Goal: Task Accomplishment & Management: Complete application form

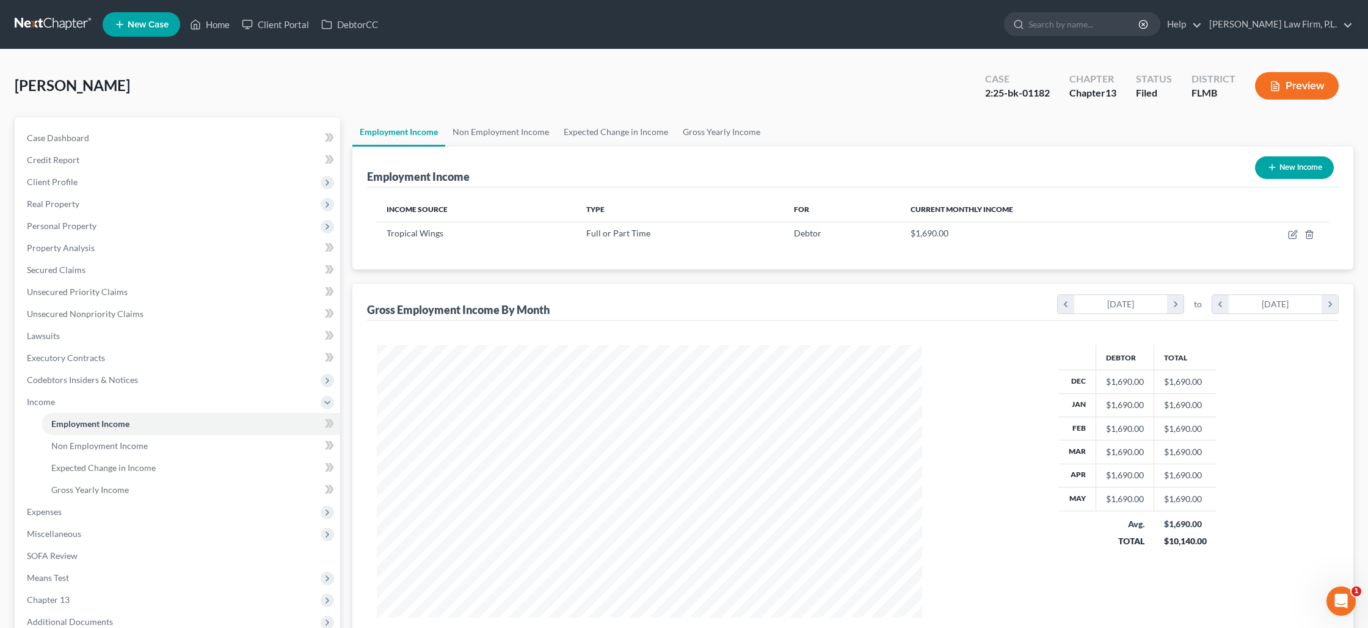
scroll to position [272, 569]
click at [217, 28] on link "Home" at bounding box center [210, 24] width 52 height 22
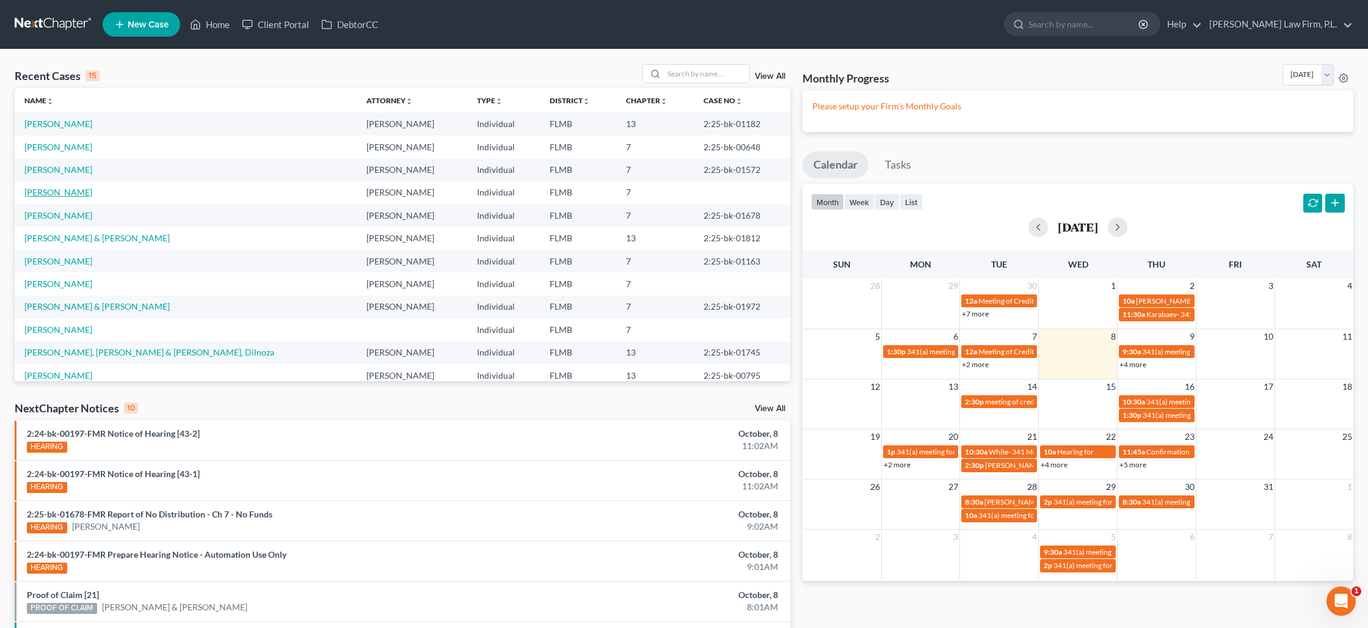
click at [71, 190] on link "[PERSON_NAME]" at bounding box center [58, 192] width 68 height 10
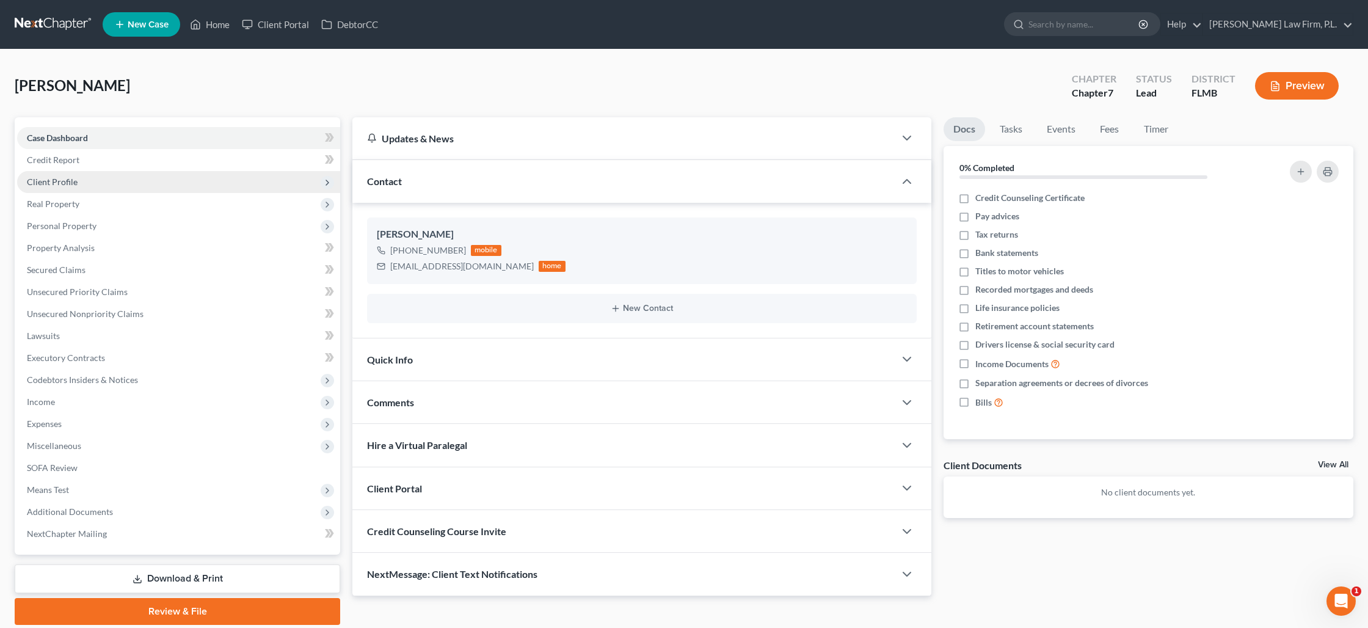
click at [87, 177] on span "Client Profile" at bounding box center [178, 182] width 323 height 22
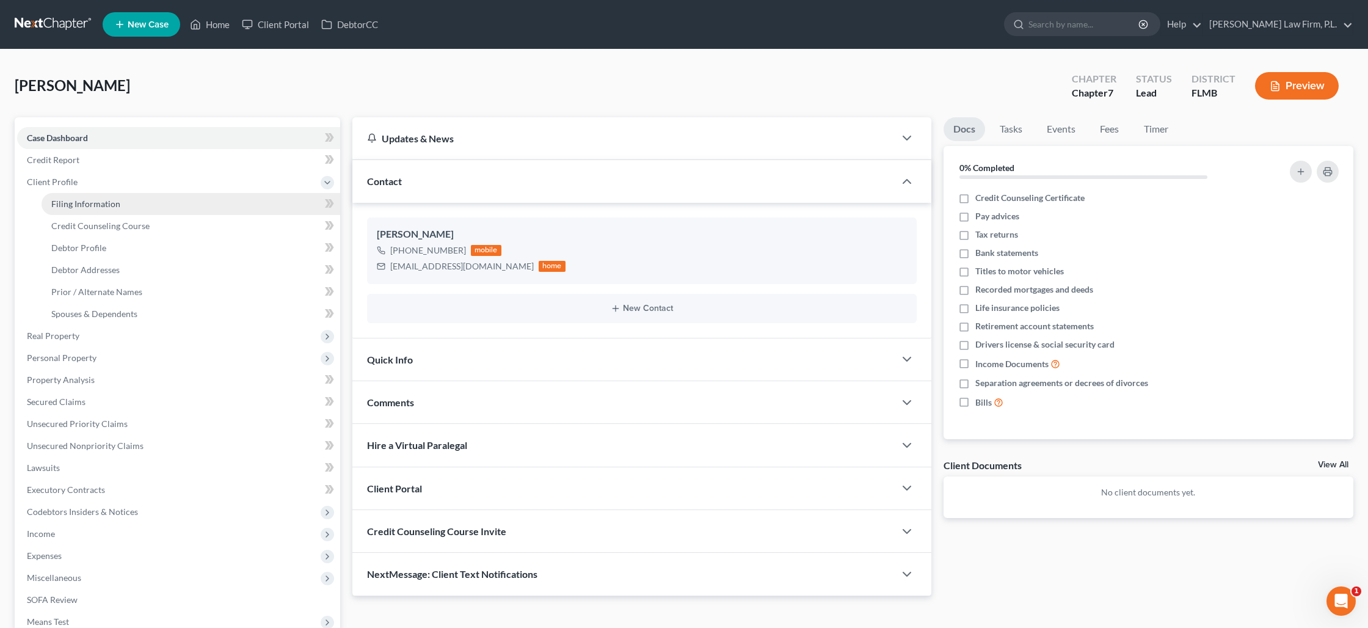
click at [87, 200] on span "Filing Information" at bounding box center [85, 203] width 69 height 10
select select "1"
select select "0"
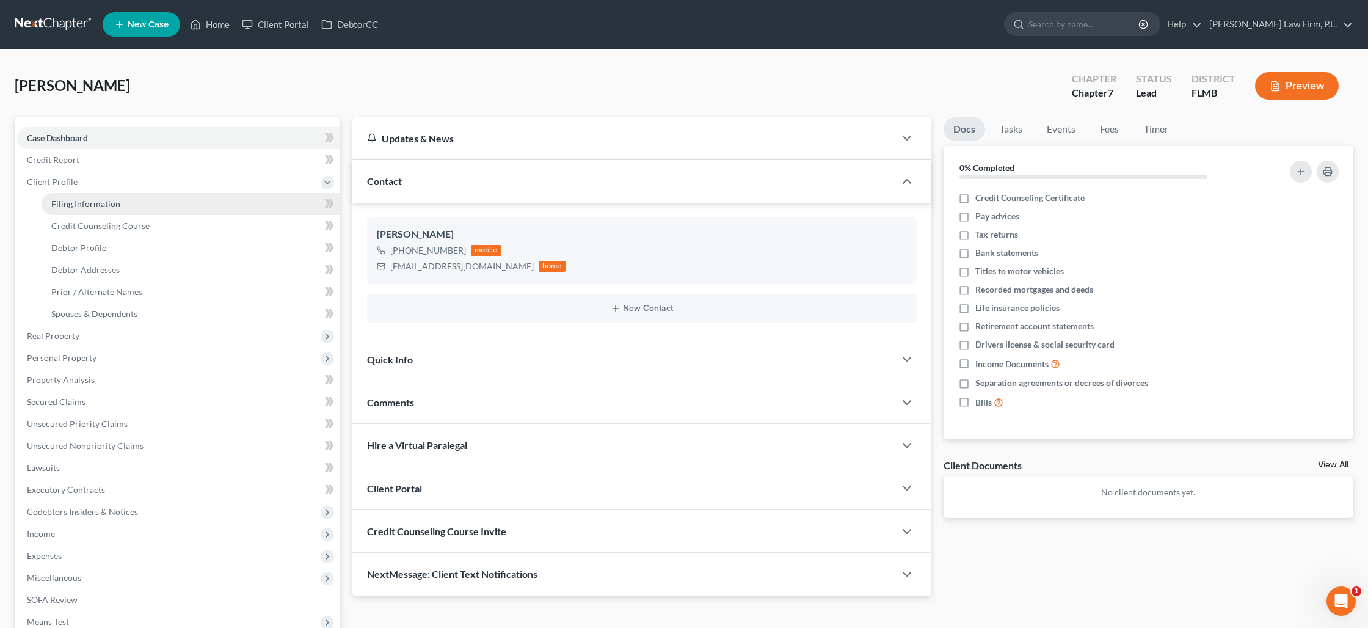
select select "9"
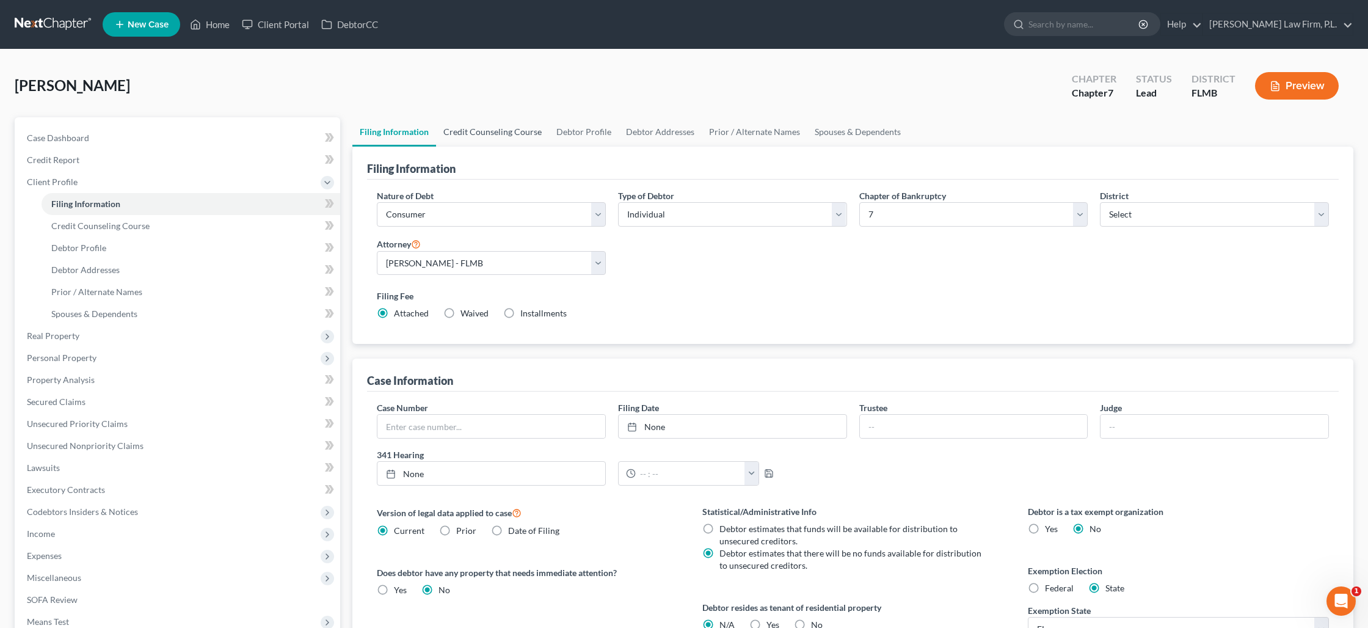
click at [482, 140] on link "Credit Counseling Course" at bounding box center [492, 131] width 113 height 29
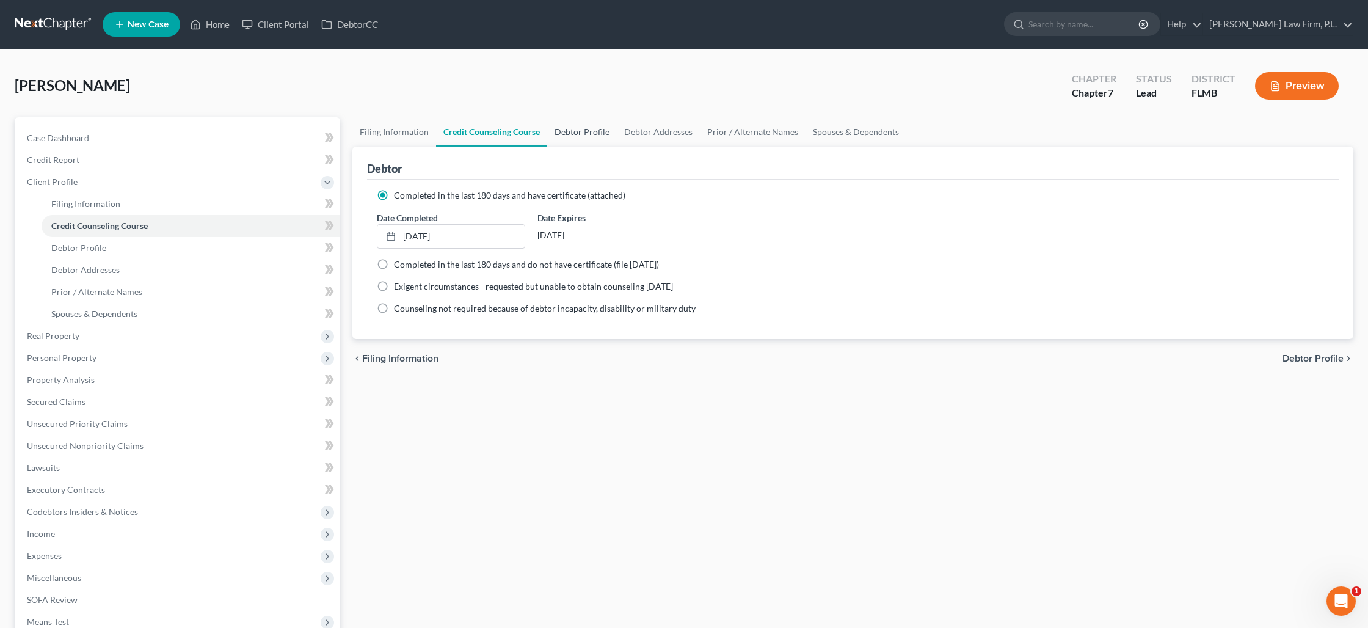
click at [567, 134] on link "Debtor Profile" at bounding box center [582, 131] width 70 height 29
select select "0"
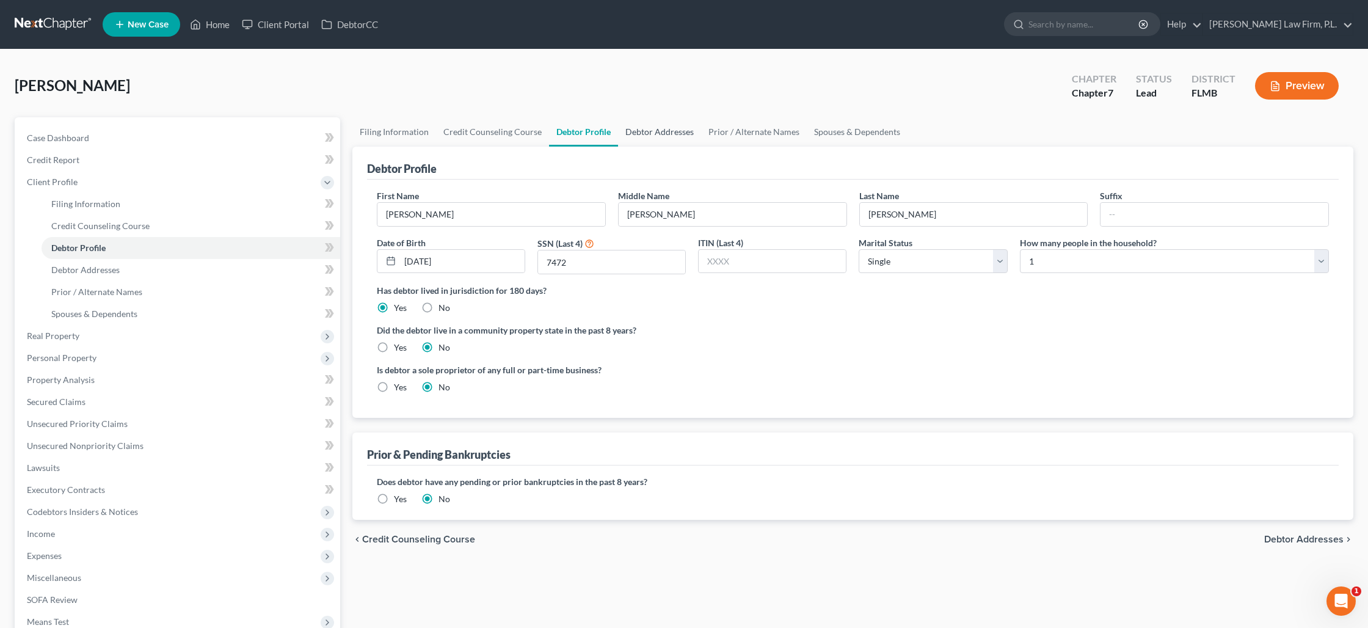
click at [666, 137] on link "Debtor Addresses" at bounding box center [659, 131] width 83 height 29
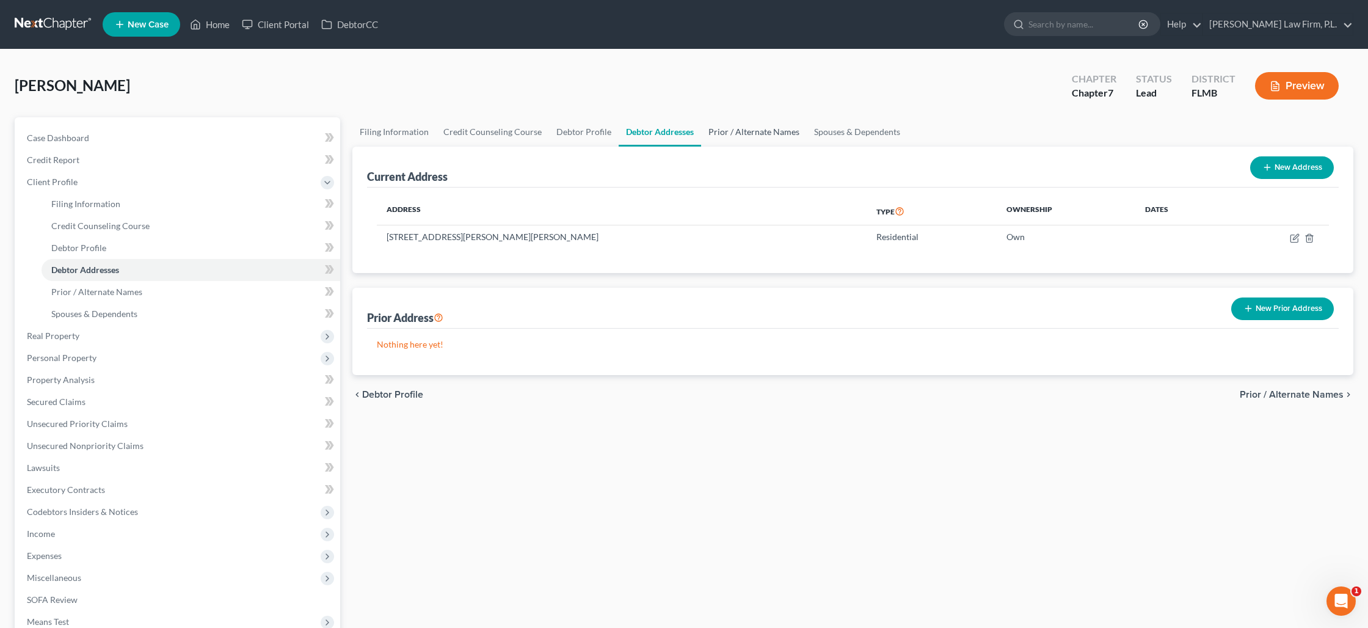
click at [719, 136] on link "Prior / Alternate Names" at bounding box center [754, 131] width 106 height 29
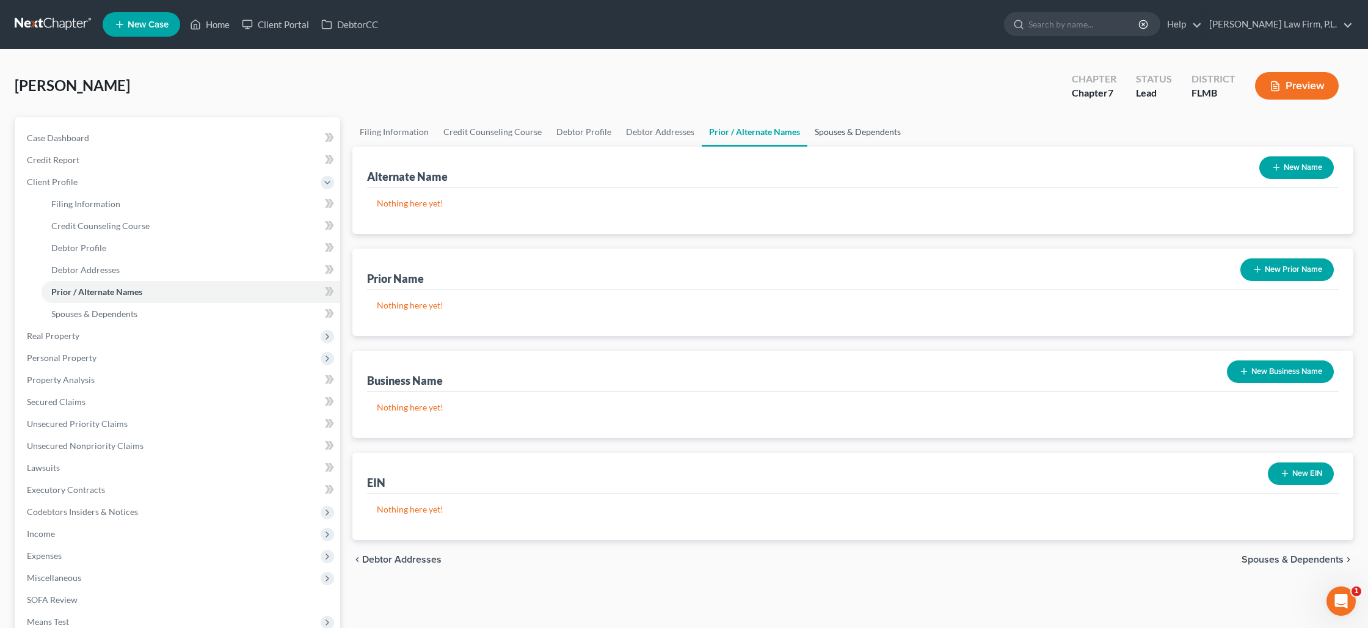
click at [824, 134] on link "Spouses & Dependents" at bounding box center [857, 131] width 101 height 29
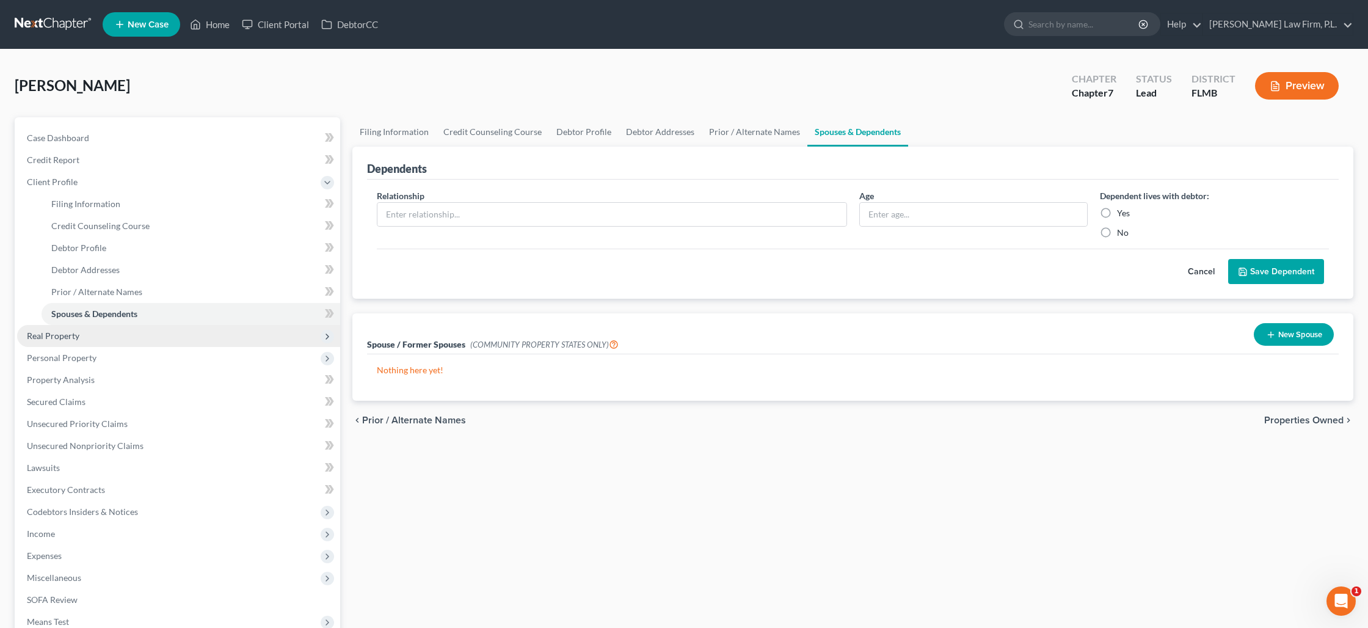
click at [161, 333] on span "Real Property" at bounding box center [178, 336] width 323 height 22
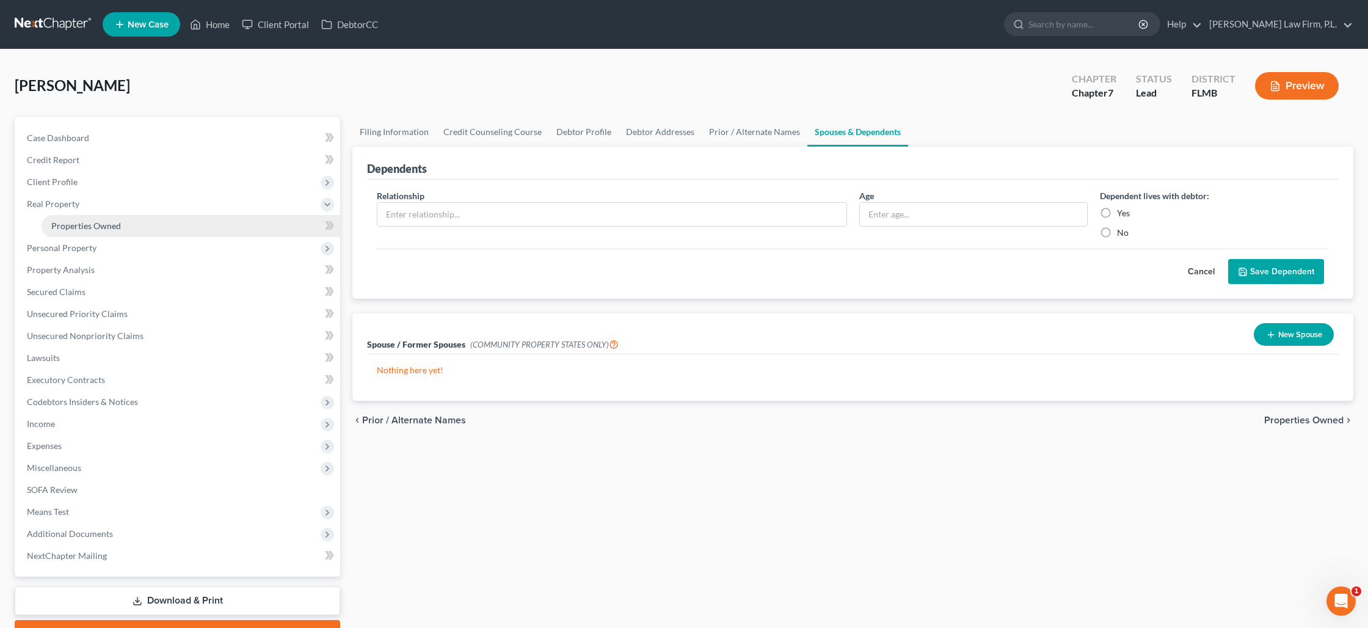
click at [151, 230] on link "Properties Owned" at bounding box center [191, 226] width 299 height 22
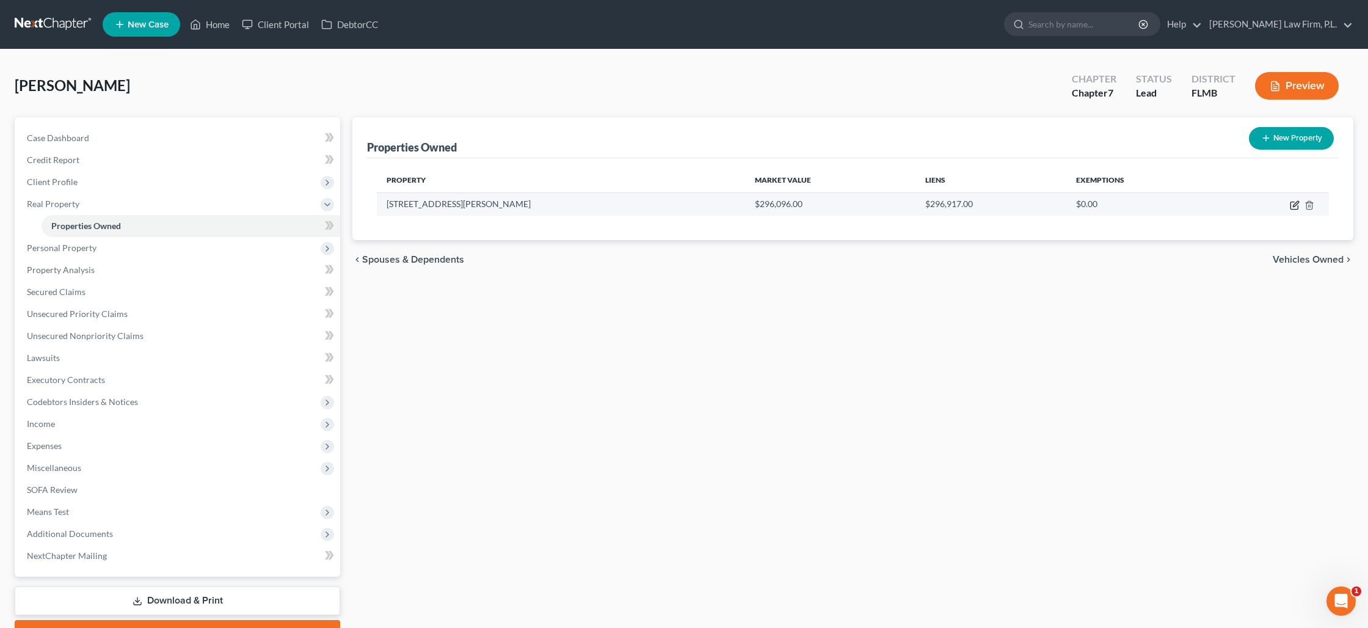
click at [1293, 207] on icon "button" at bounding box center [1294, 205] width 10 height 10
select select "9"
select select "0"
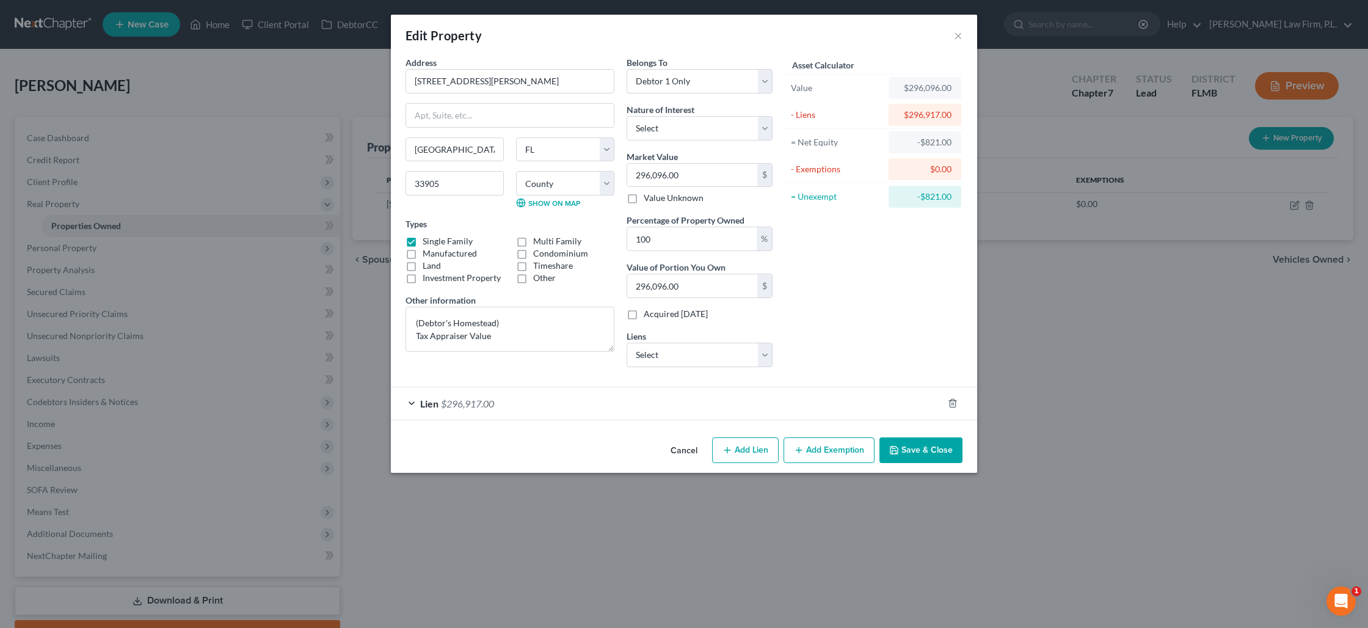
click at [818, 449] on button "Add Exemption" at bounding box center [828, 450] width 91 height 26
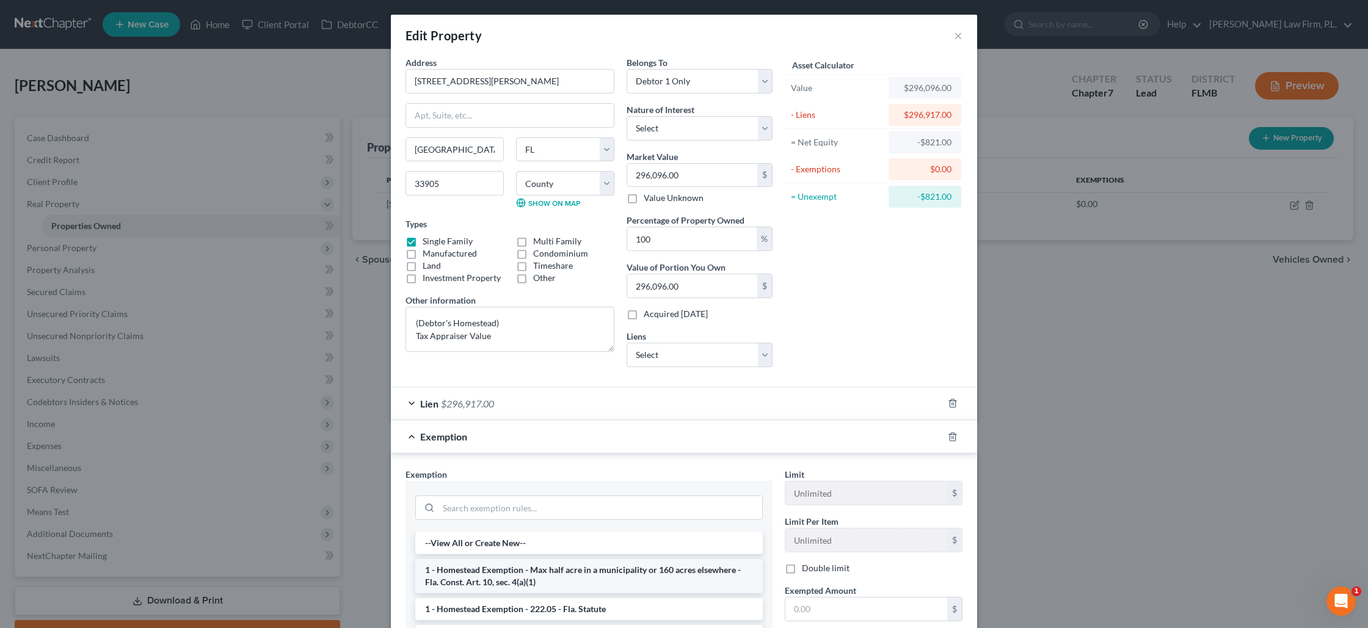
click at [603, 569] on li "1 - Homestead Exemption - Max half acre in a municipality or 160 acres elsewher…" at bounding box center [588, 576] width 347 height 34
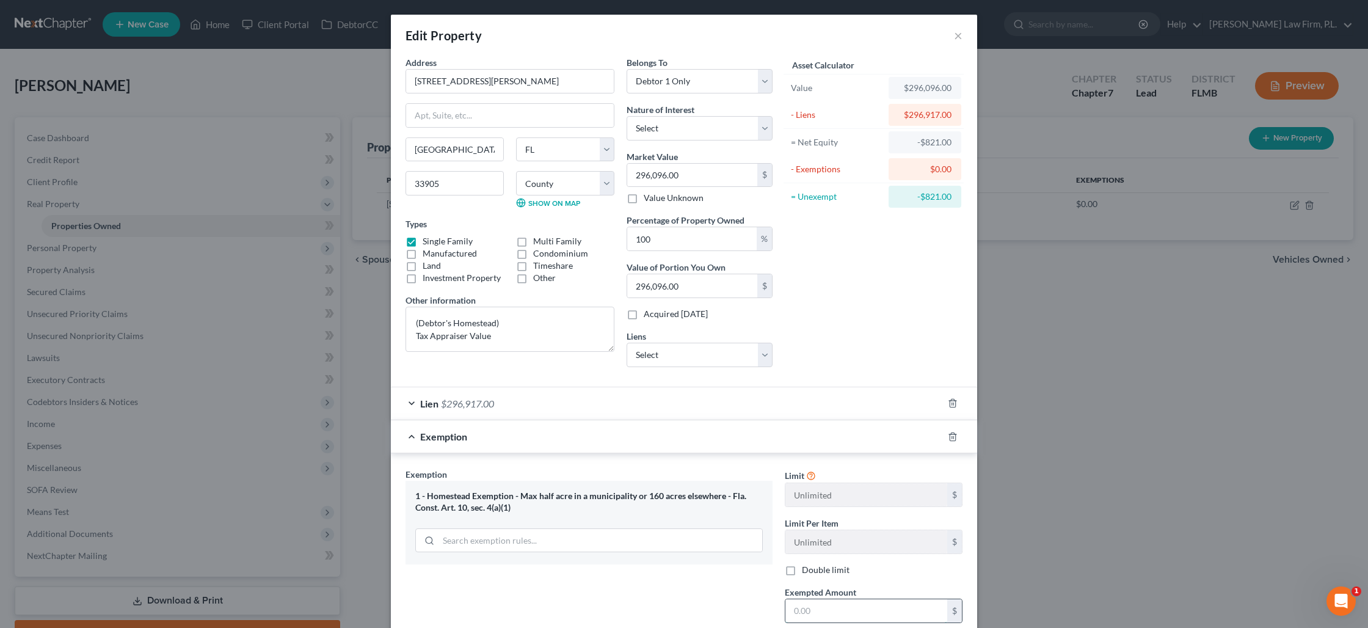
click at [830, 612] on input "text" at bounding box center [866, 610] width 162 height 23
type input "296,096"
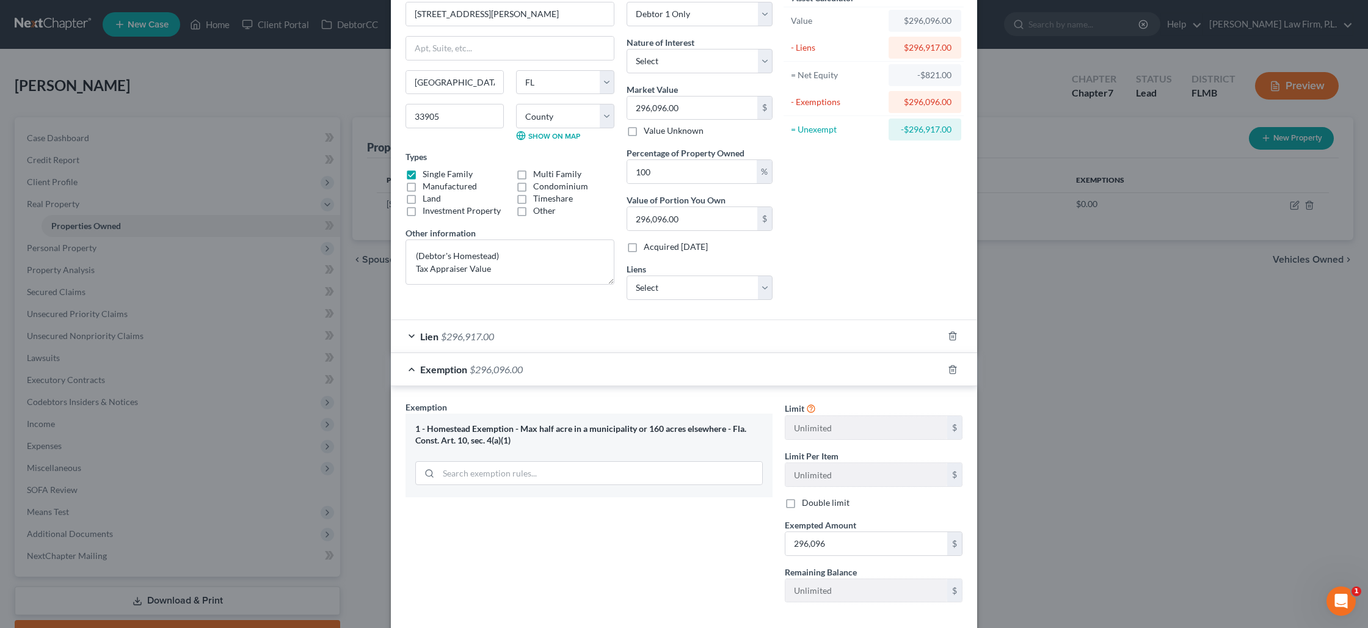
scroll to position [129, 0]
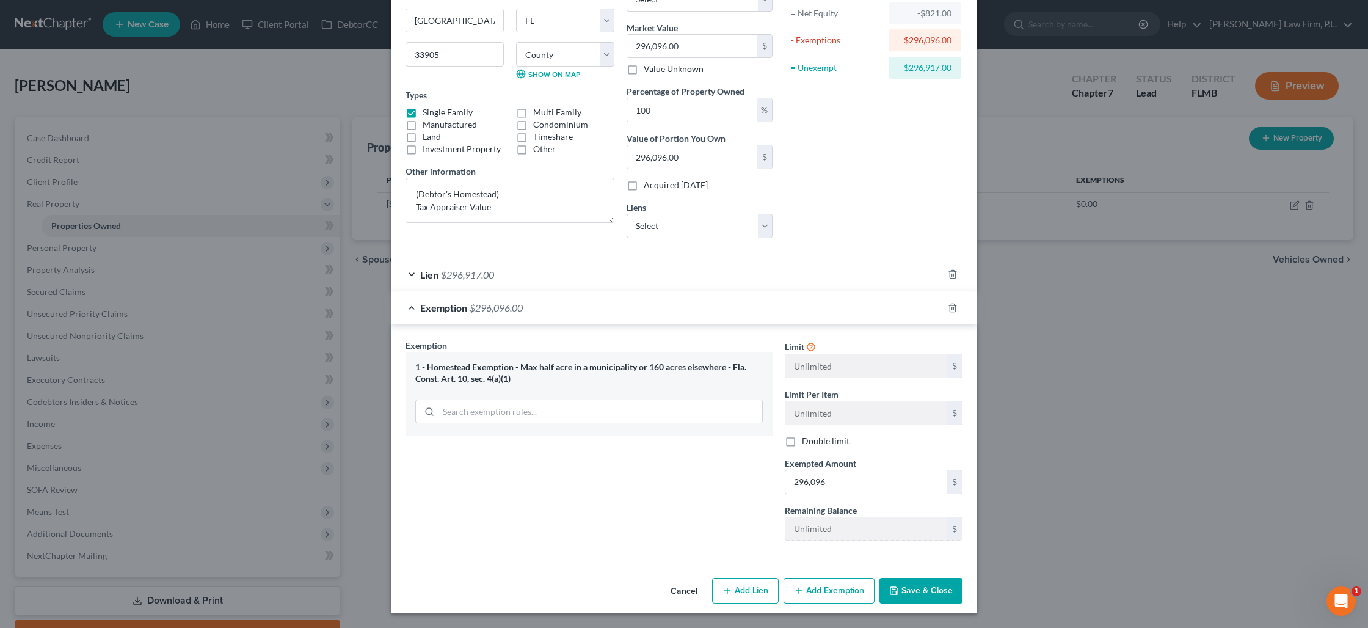
click at [904, 592] on button "Save & Close" at bounding box center [920, 591] width 83 height 26
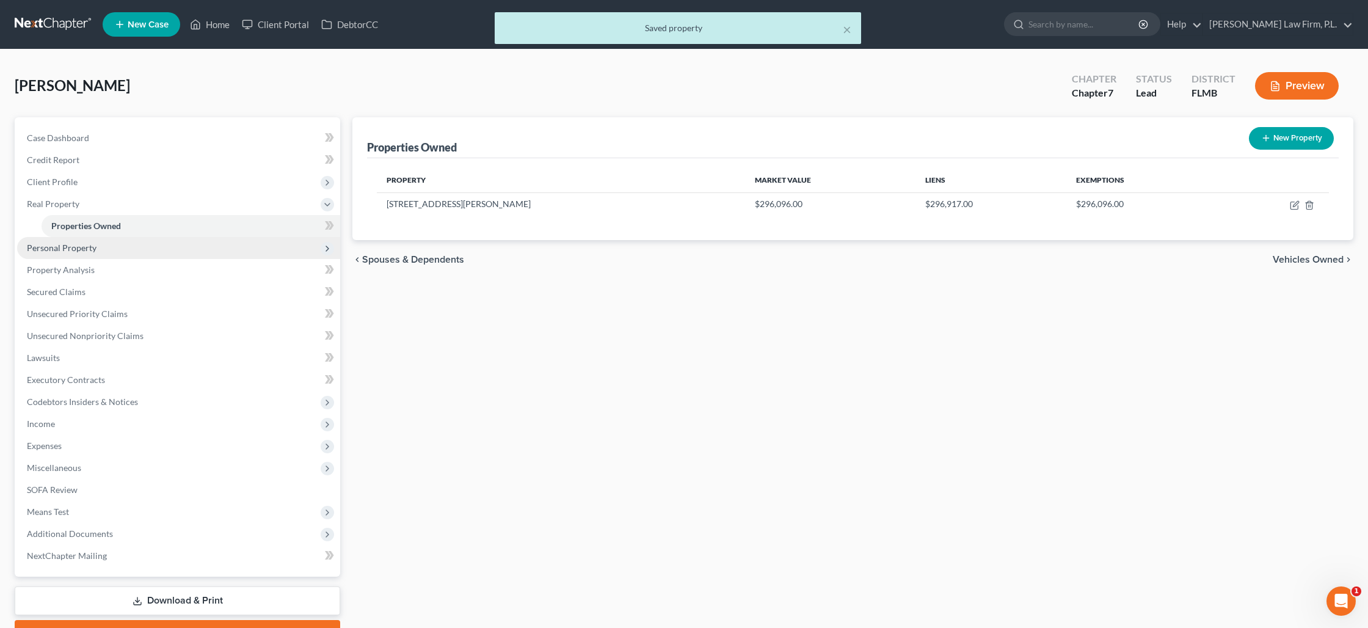
click at [113, 253] on span "Personal Property" at bounding box center [178, 248] width 323 height 22
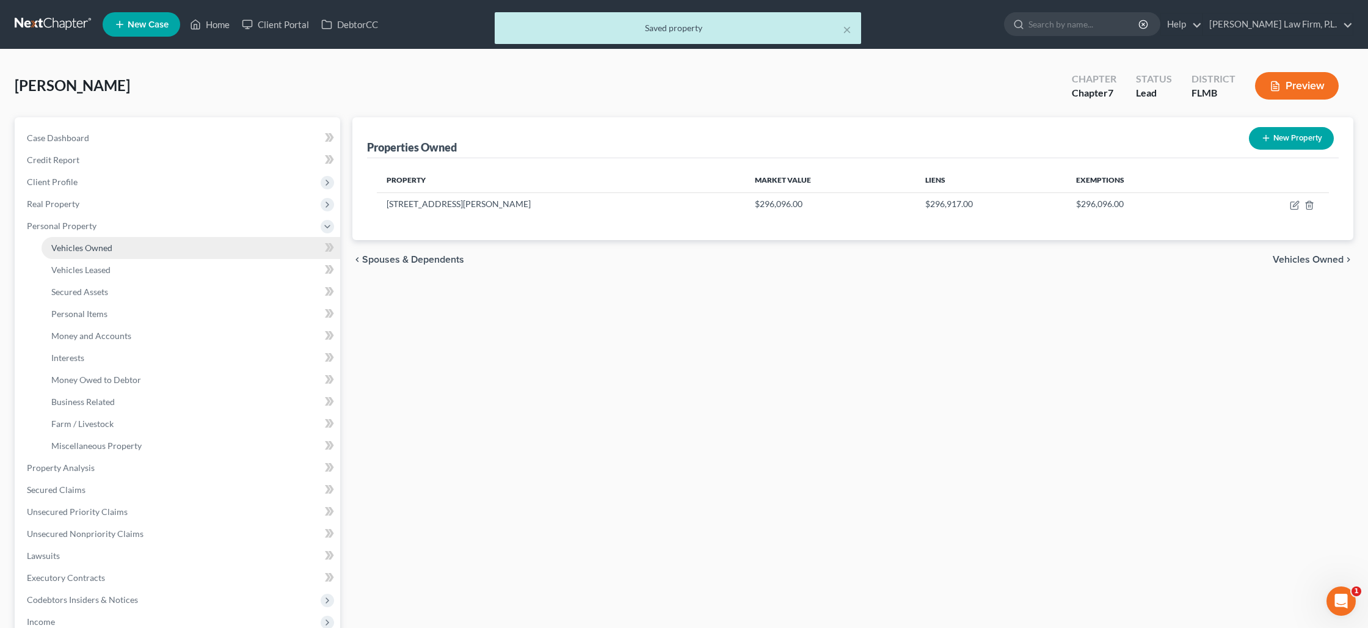
click at [108, 253] on link "Vehicles Owned" at bounding box center [191, 248] width 299 height 22
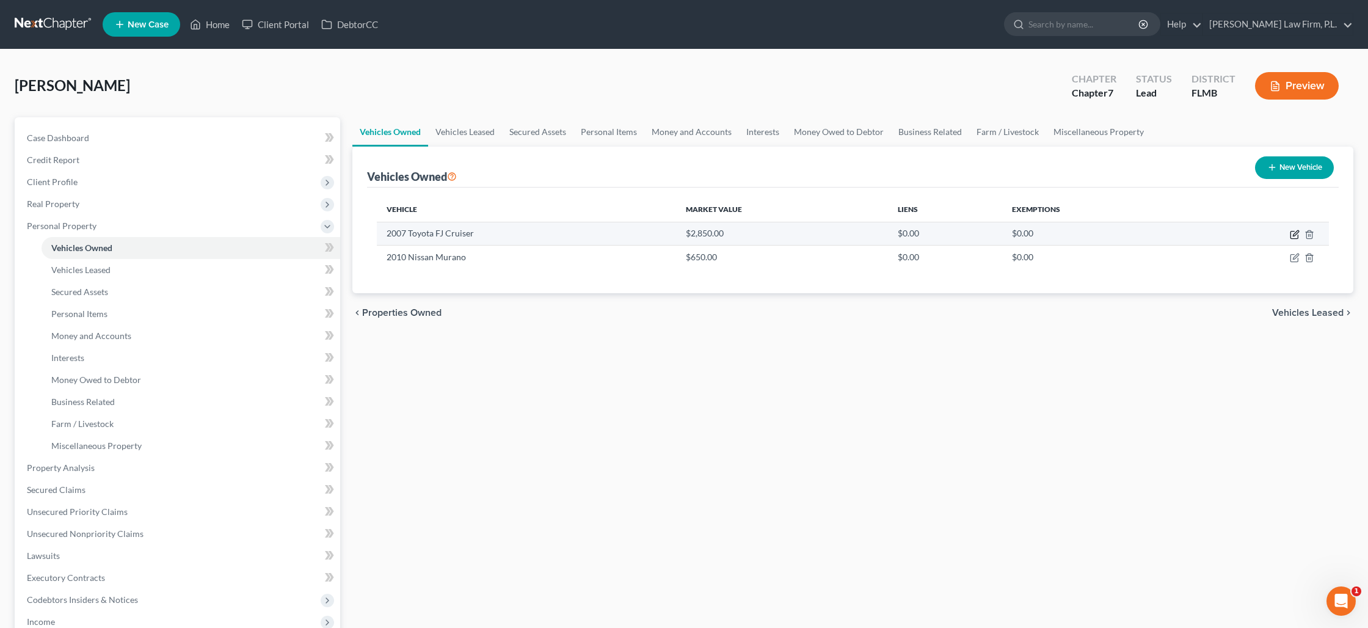
click at [1291, 237] on icon "button" at bounding box center [1294, 235] width 10 height 10
select select "0"
select select "19"
select select "0"
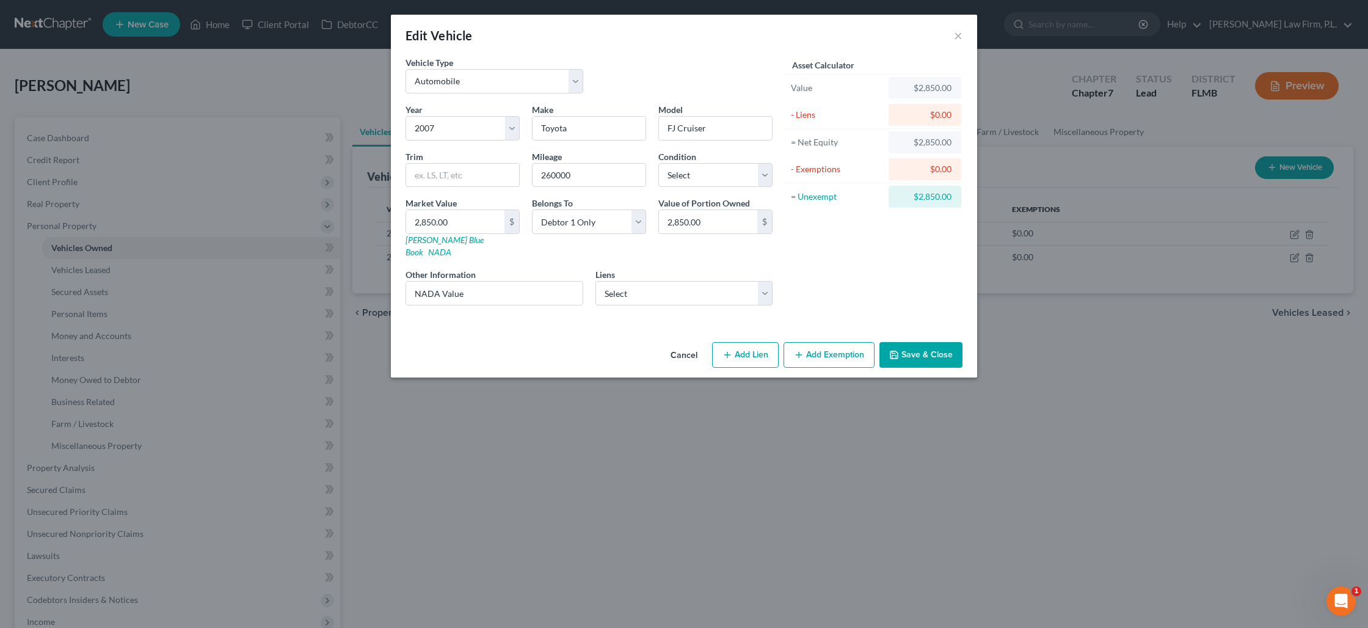
click at [832, 342] on button "Add Exemption" at bounding box center [828, 355] width 91 height 26
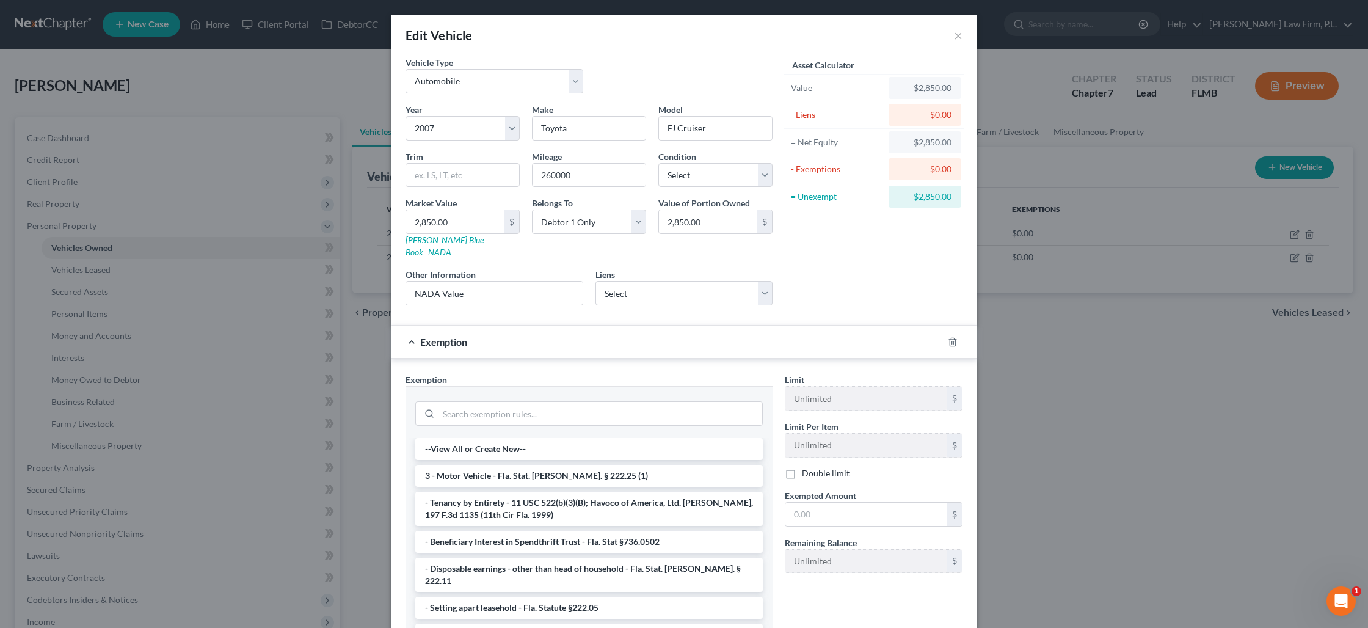
drag, startPoint x: 542, startPoint y: 470, endPoint x: 638, endPoint y: 476, distance: 96.1
click at [542, 470] on li "3 - Motor Vehicle - Fla. Stat. [PERSON_NAME]. § 222.25 (1)" at bounding box center [588, 476] width 347 height 22
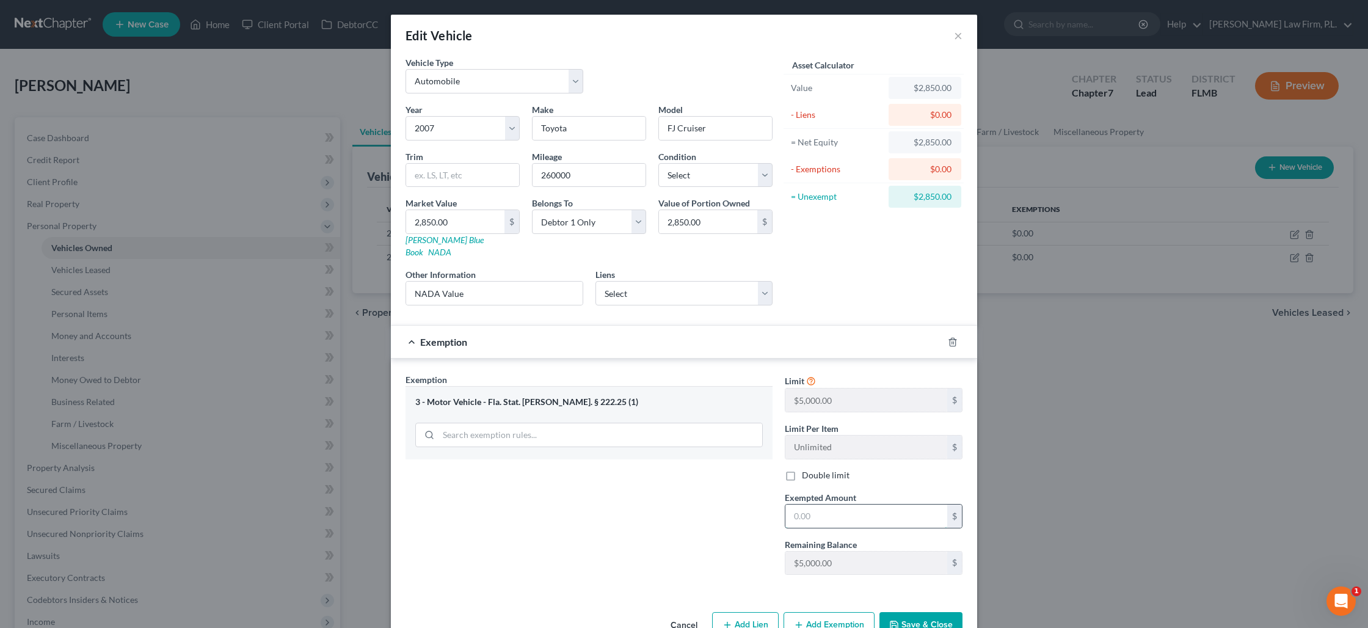
click at [799, 504] on input "text" at bounding box center [866, 515] width 162 height 23
type input "5,000"
click at [908, 612] on button "Save & Close" at bounding box center [920, 625] width 83 height 26
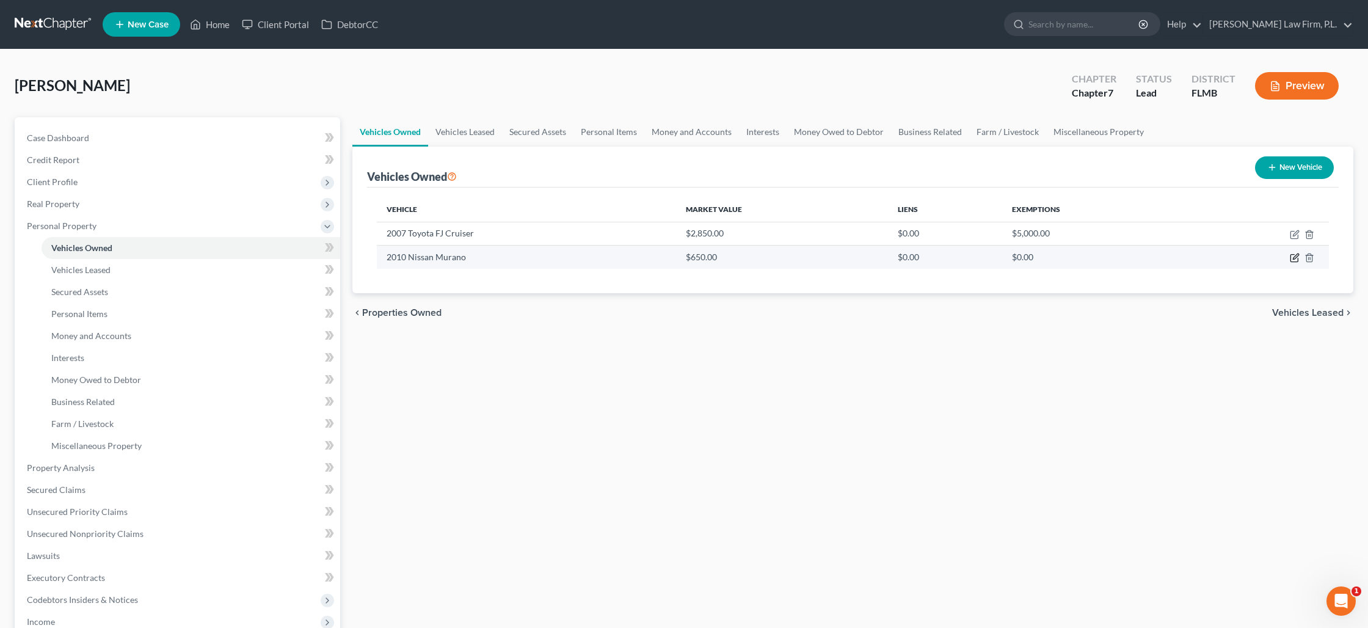
click at [1291, 259] on icon "button" at bounding box center [1294, 258] width 10 height 10
select select "0"
select select "16"
select select "0"
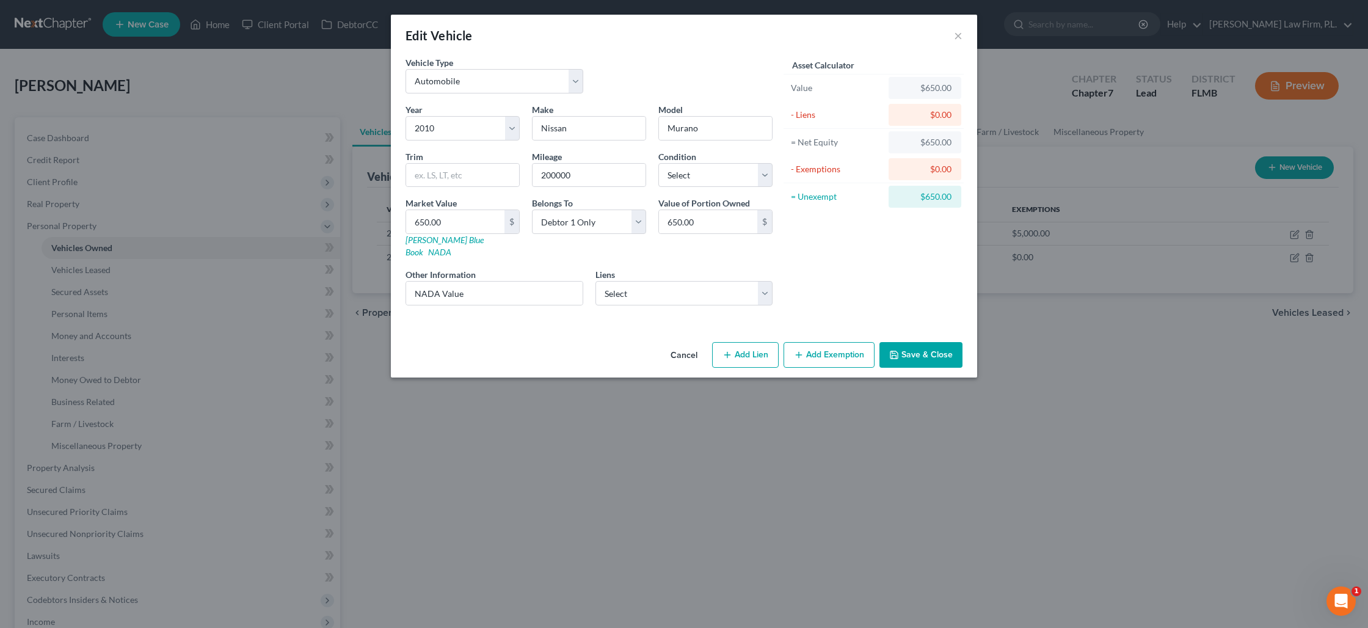
click at [902, 342] on button "Save & Close" at bounding box center [920, 355] width 83 height 26
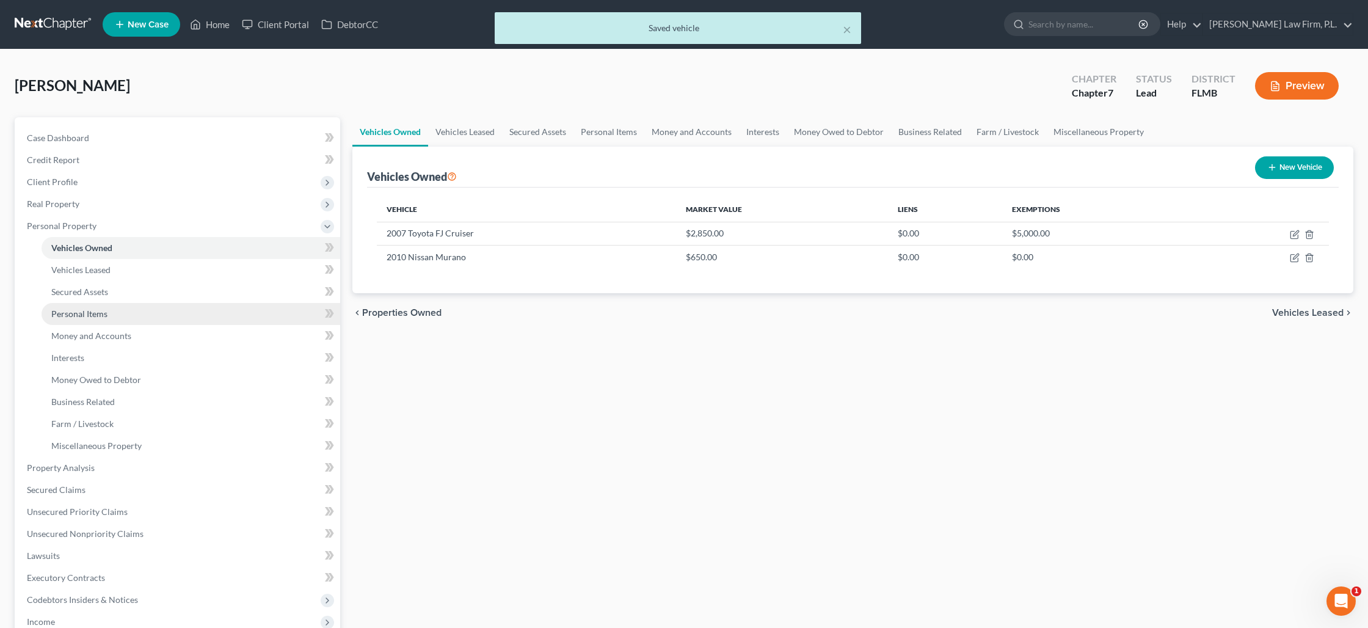
click at [166, 308] on link "Personal Items" at bounding box center [191, 314] width 299 height 22
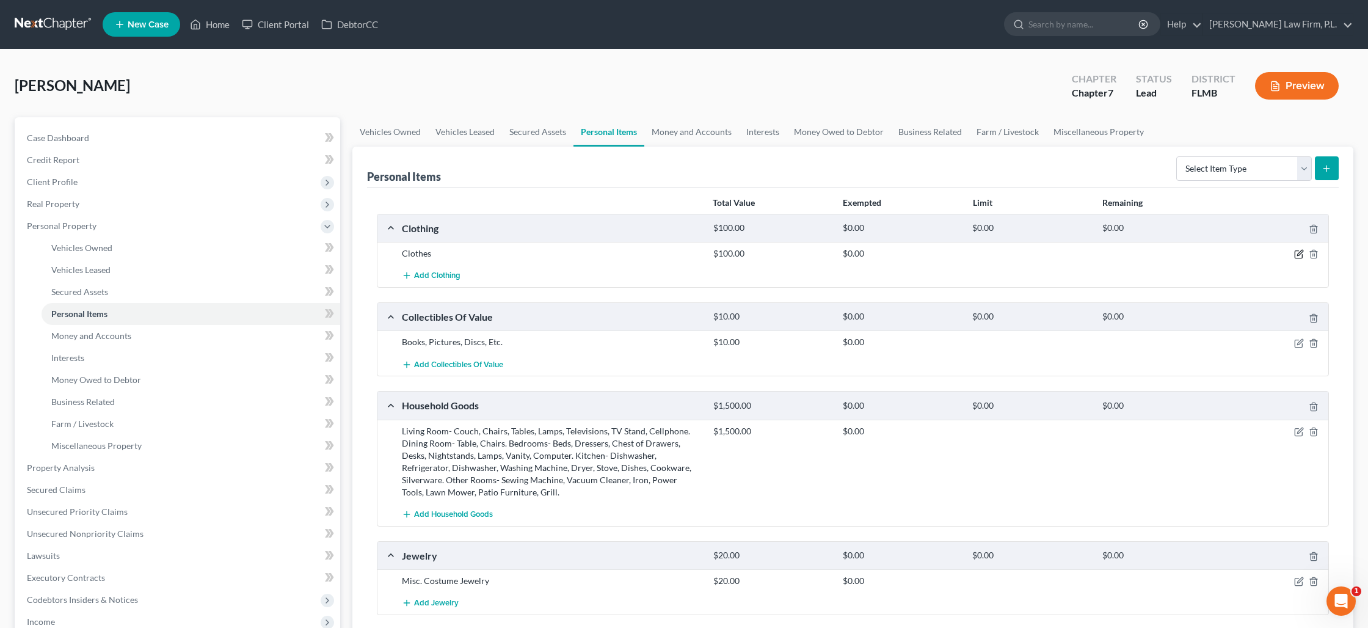
click at [1302, 255] on icon "button" at bounding box center [1297, 254] width 7 height 7
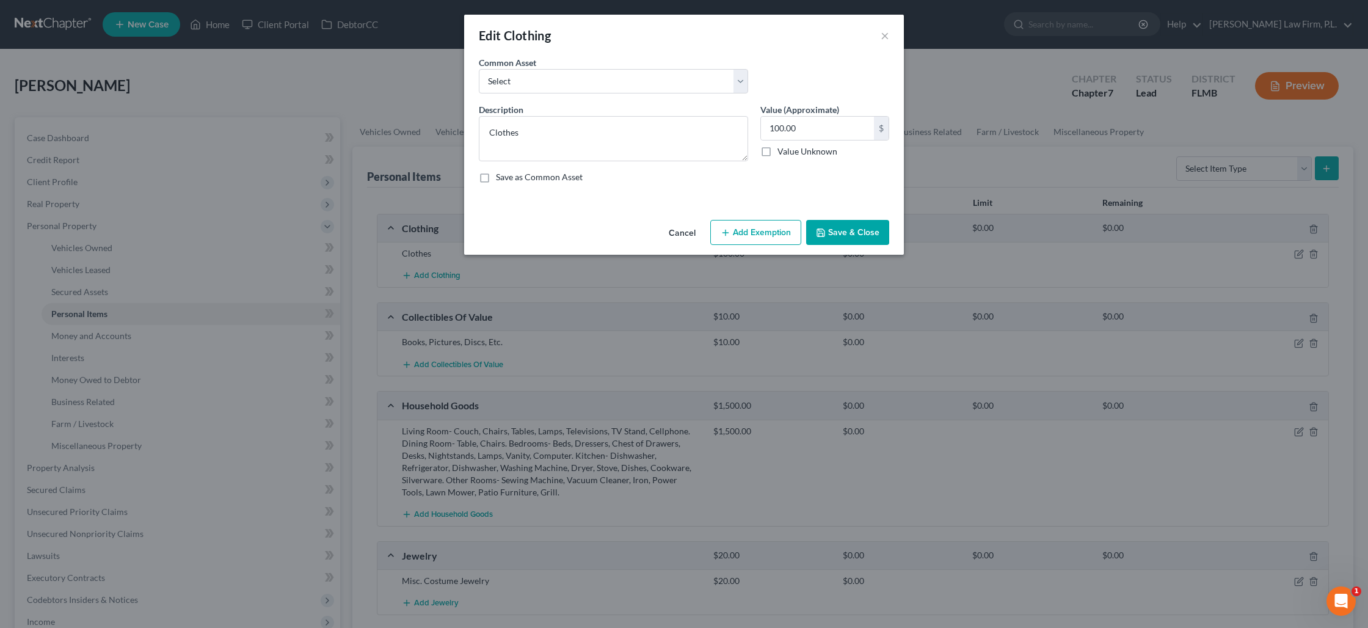
click at [764, 231] on button "Add Exemption" at bounding box center [755, 233] width 91 height 26
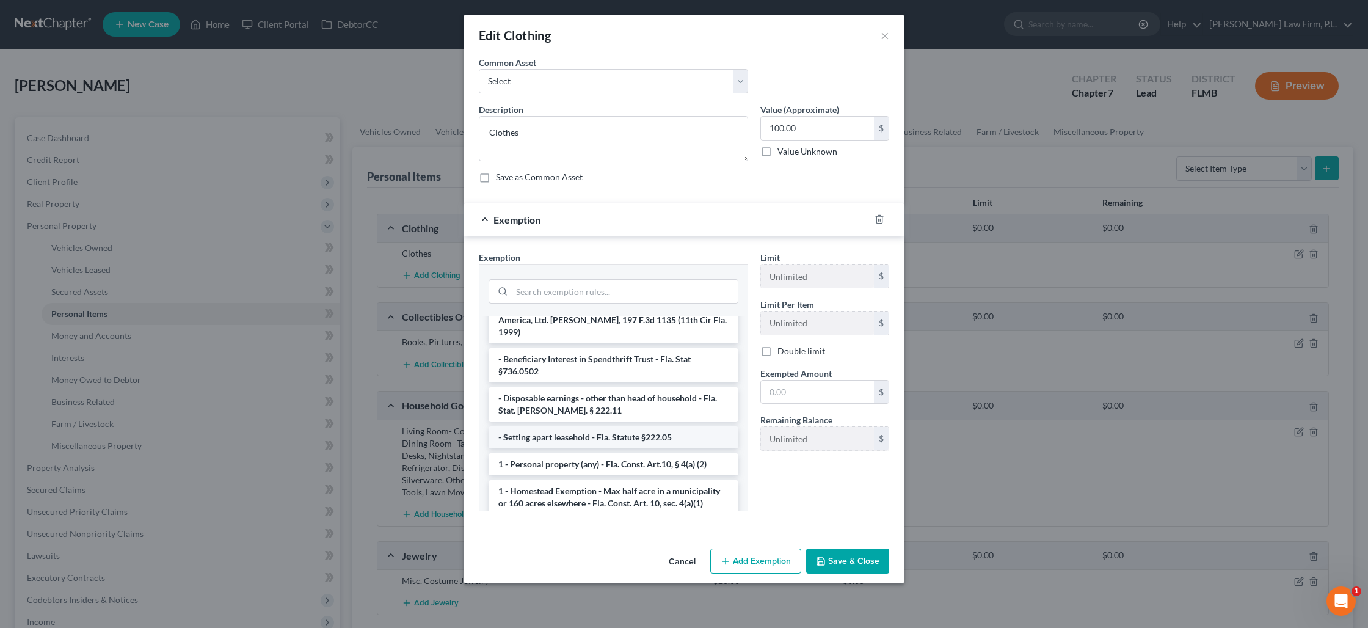
scroll to position [48, 0]
click at [614, 451] on li "1 - Personal property (any) - Fla. Const. Art.10, § 4(a) (2)" at bounding box center [613, 462] width 250 height 22
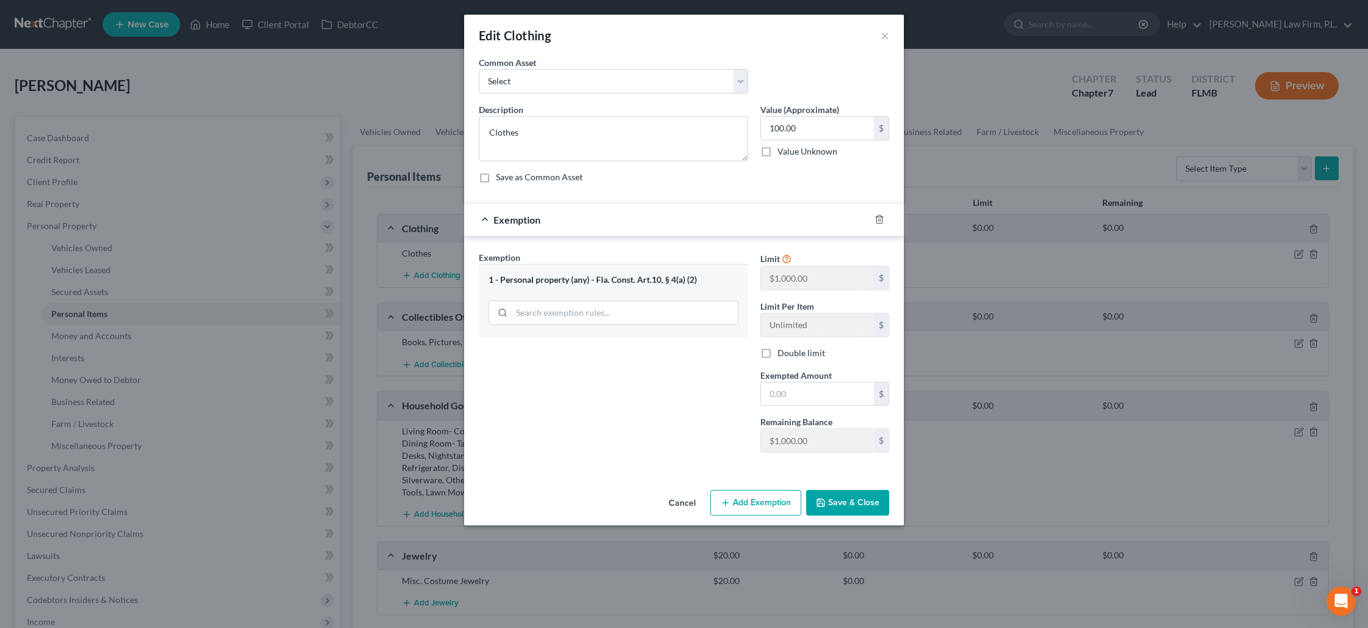
click at [783, 412] on div "Limit $1,000.00 $ Limit Per Item Unlimited $ Double limit Exempted Amount * $ R…" at bounding box center [824, 356] width 141 height 211
click at [783, 401] on input "text" at bounding box center [817, 393] width 113 height 23
type input "100"
click at [833, 499] on button "Save & Close" at bounding box center [847, 503] width 83 height 26
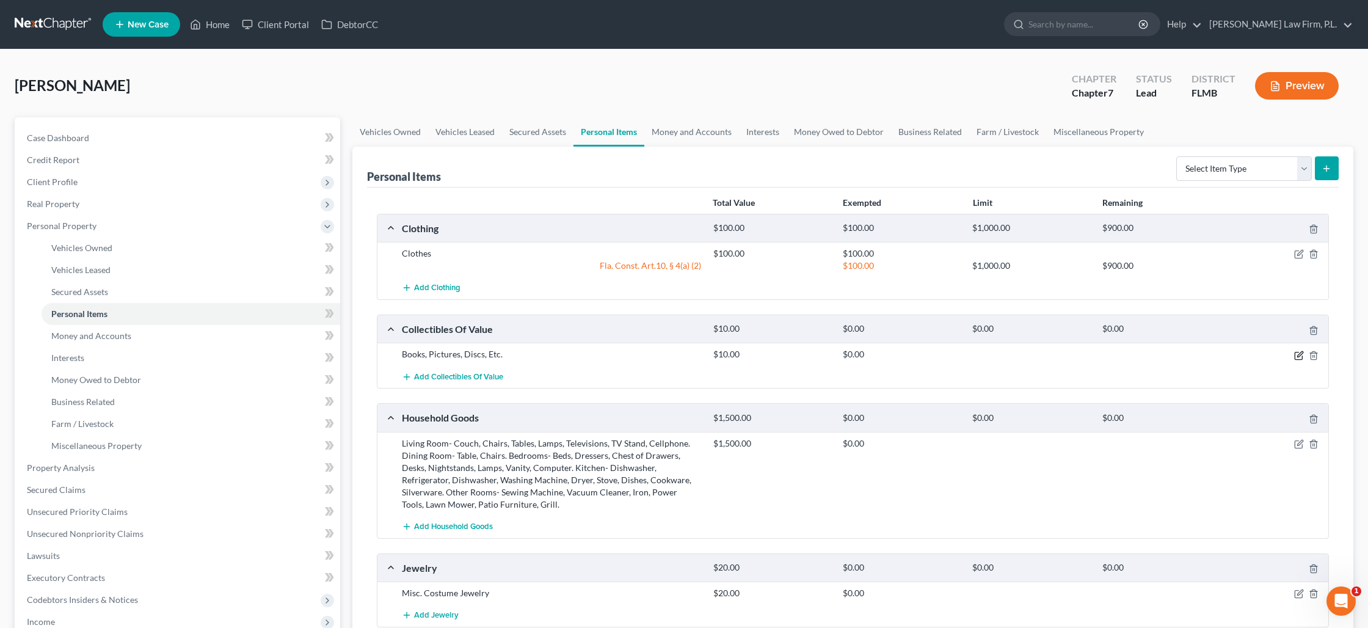
click at [1299, 357] on icon "button" at bounding box center [1299, 355] width 10 height 10
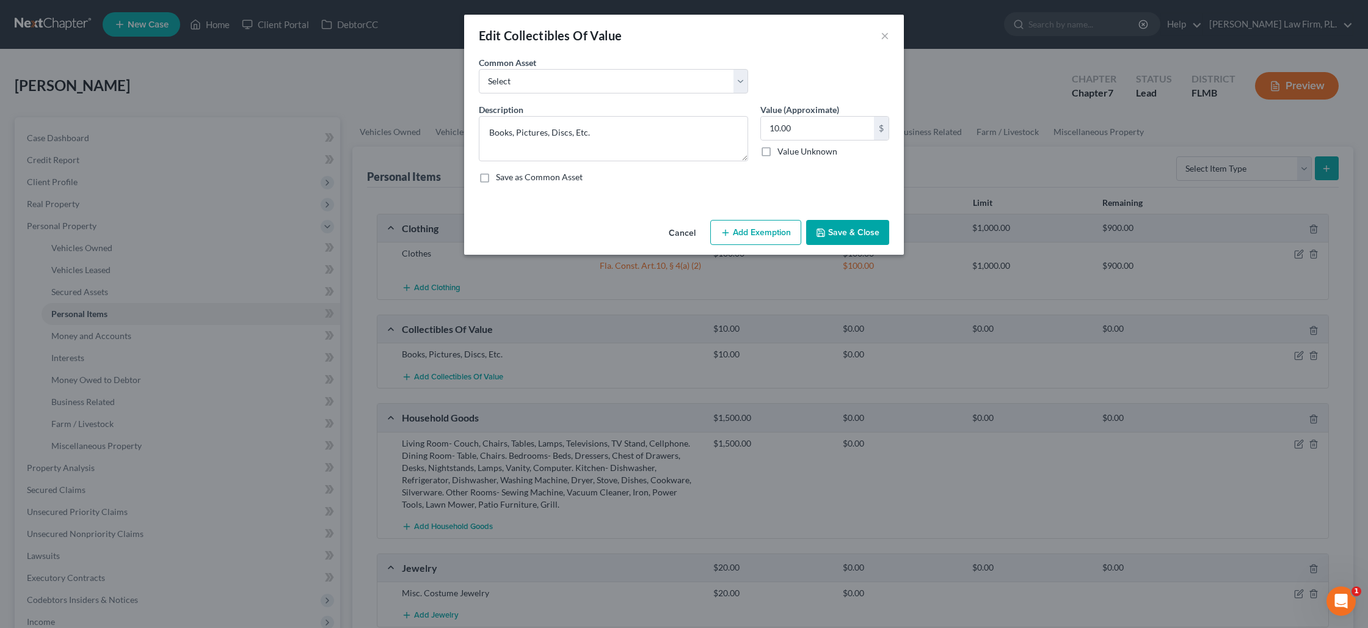
click at [778, 228] on button "Add Exemption" at bounding box center [755, 233] width 91 height 26
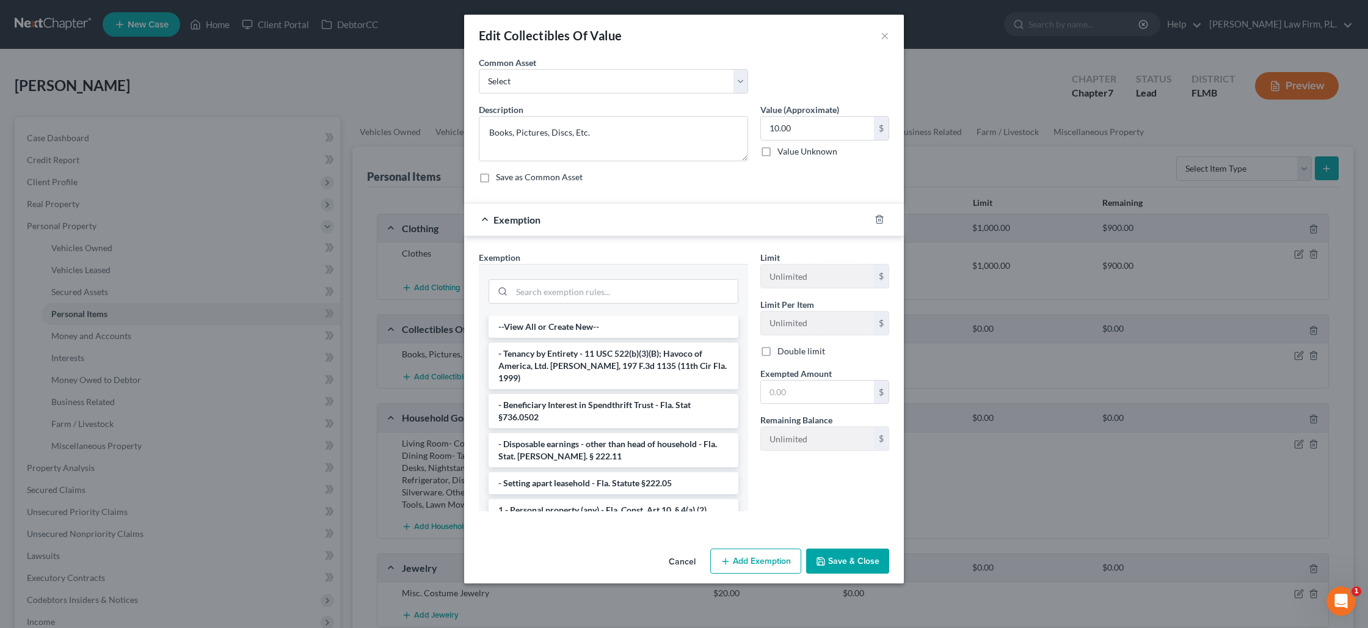
drag, startPoint x: 653, startPoint y: 499, endPoint x: 709, endPoint y: 471, distance: 62.5
click at [655, 499] on li "1 - Personal property (any) - Fla. Const. Art.10, § 4(a) (2)" at bounding box center [613, 510] width 250 height 22
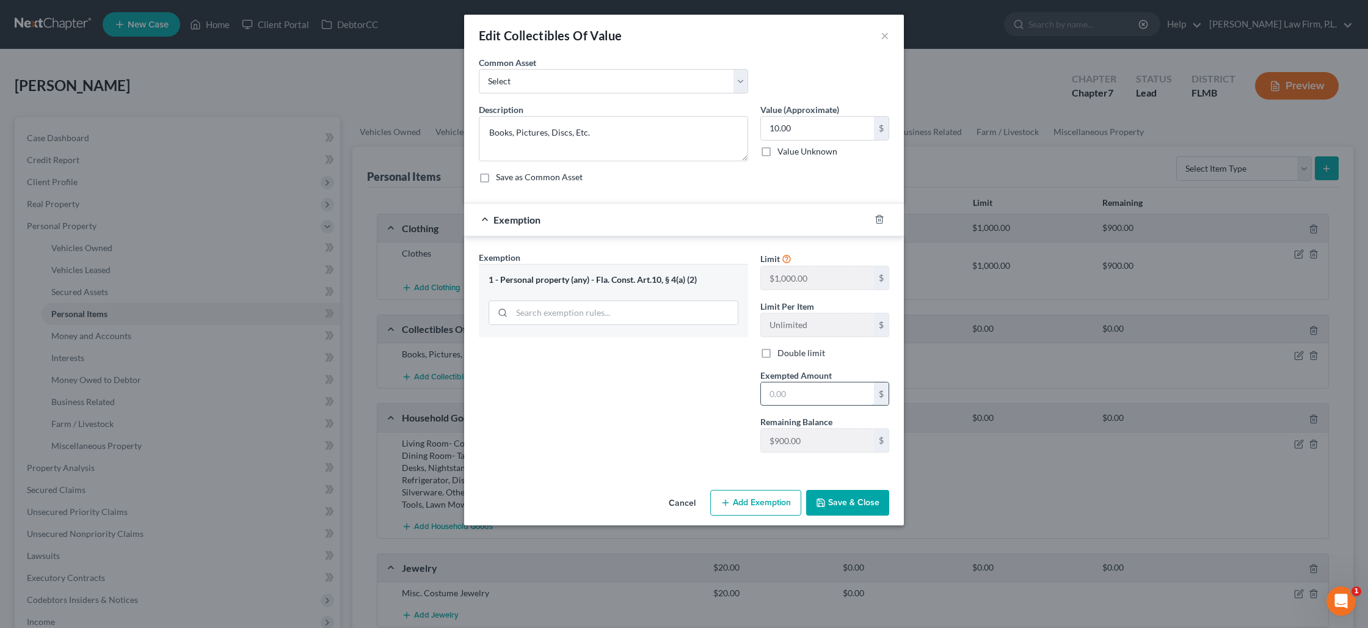
click at [787, 399] on input "text" at bounding box center [817, 393] width 113 height 23
type input "10"
click at [857, 510] on button "Save & Close" at bounding box center [847, 503] width 83 height 26
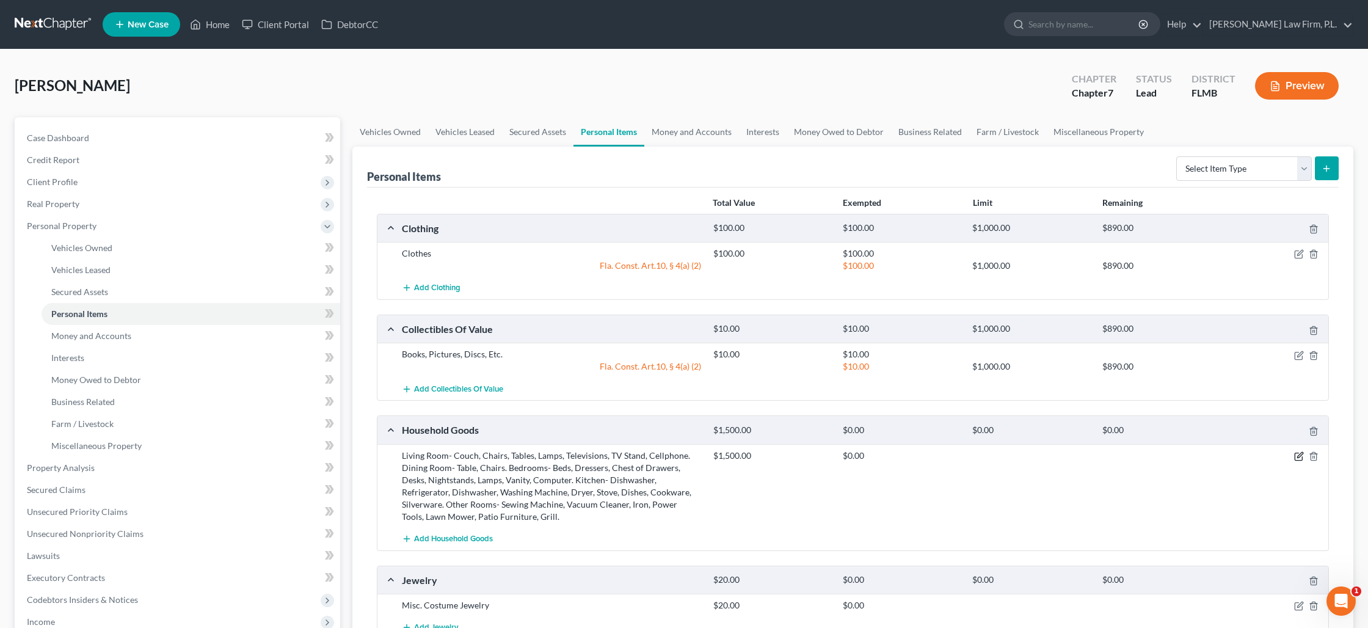
click at [1296, 460] on icon "button" at bounding box center [1297, 456] width 7 height 7
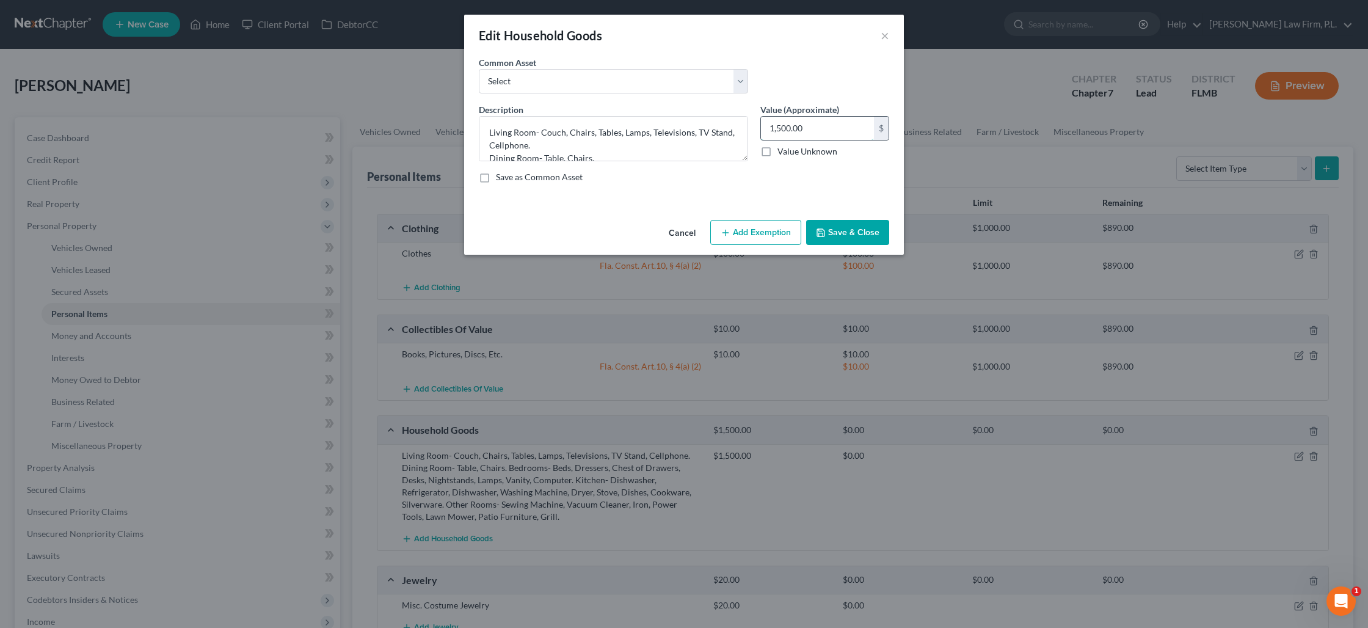
drag, startPoint x: 816, startPoint y: 125, endPoint x: 811, endPoint y: 132, distance: 9.2
click at [811, 132] on input "1,500.00" at bounding box center [817, 128] width 113 height 23
type input "1,560"
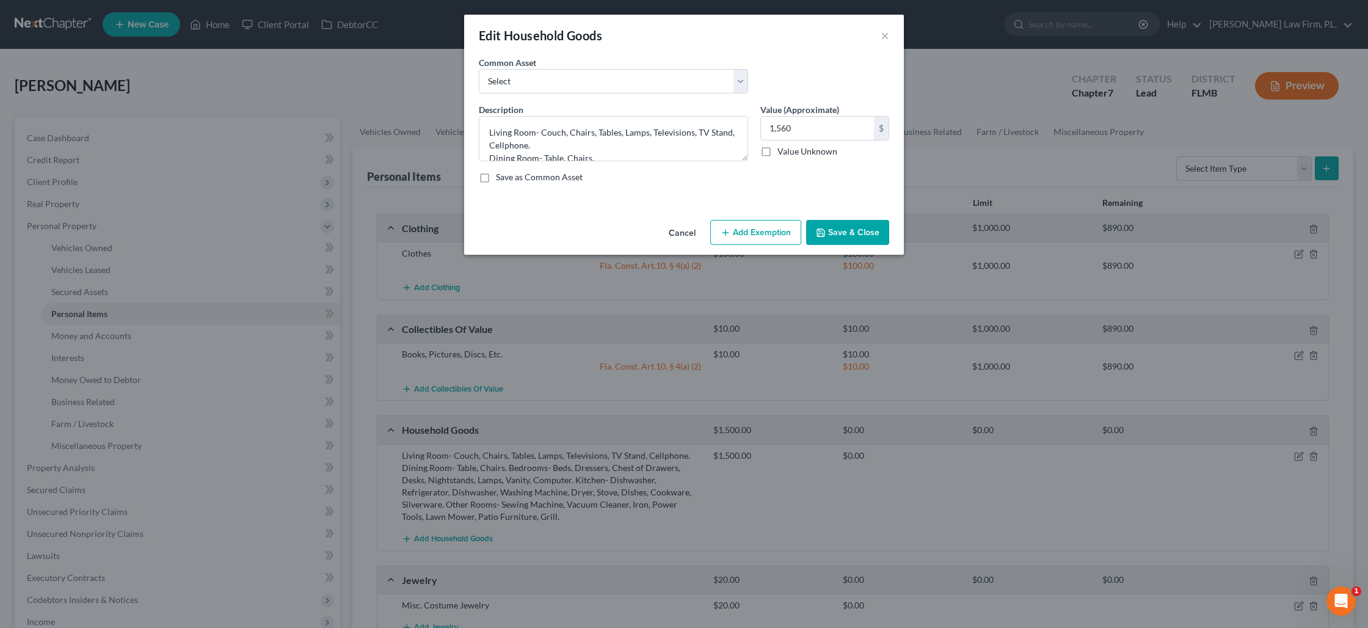
click at [833, 228] on button "Save & Close" at bounding box center [847, 233] width 83 height 26
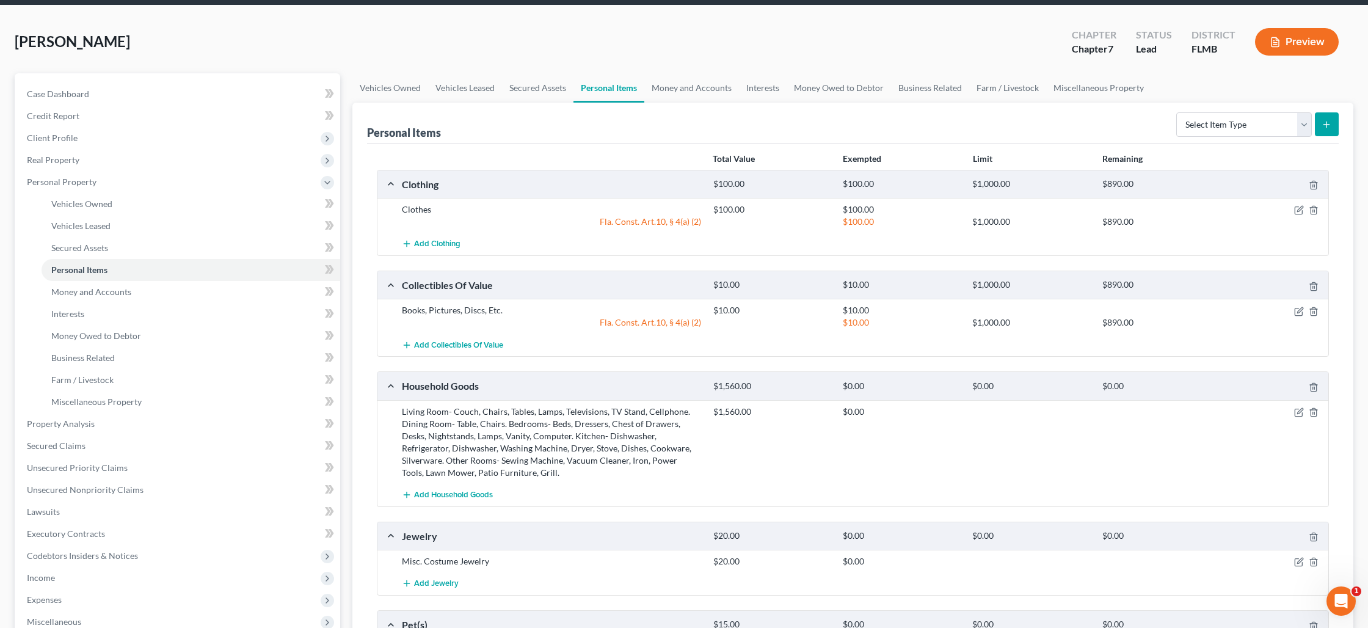
scroll to position [45, 0]
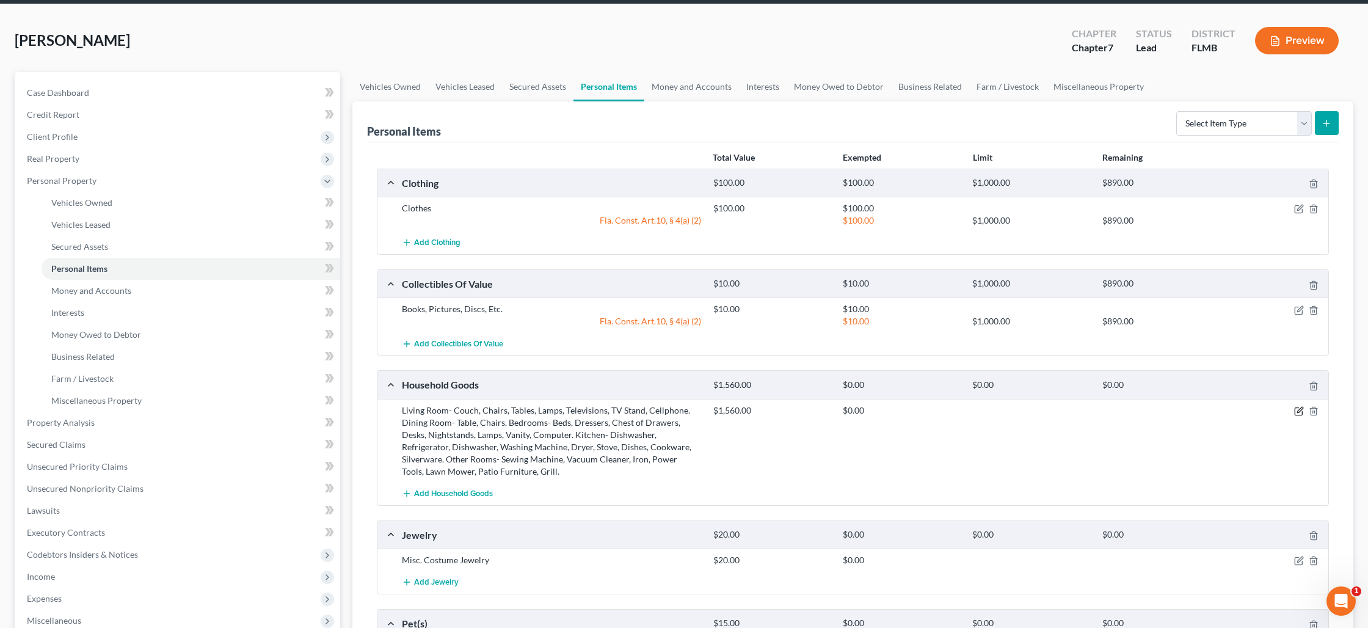
click at [1299, 413] on icon "button" at bounding box center [1299, 411] width 10 height 10
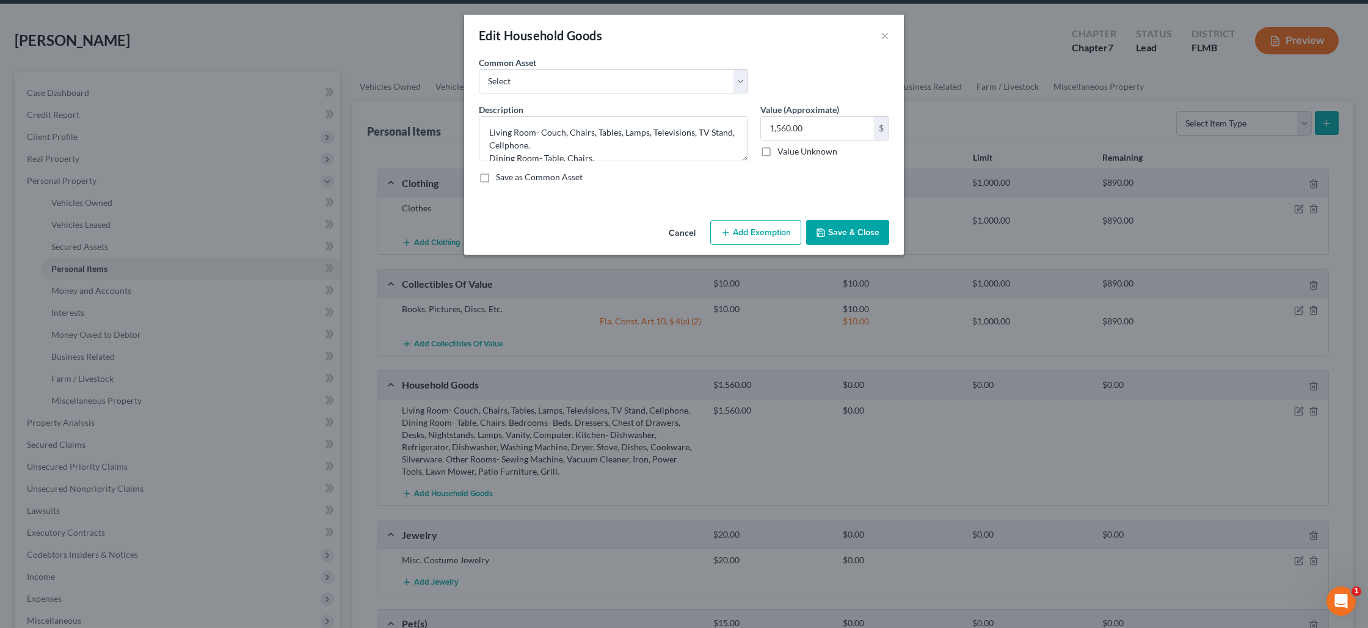
click at [750, 239] on button "Add Exemption" at bounding box center [755, 233] width 91 height 26
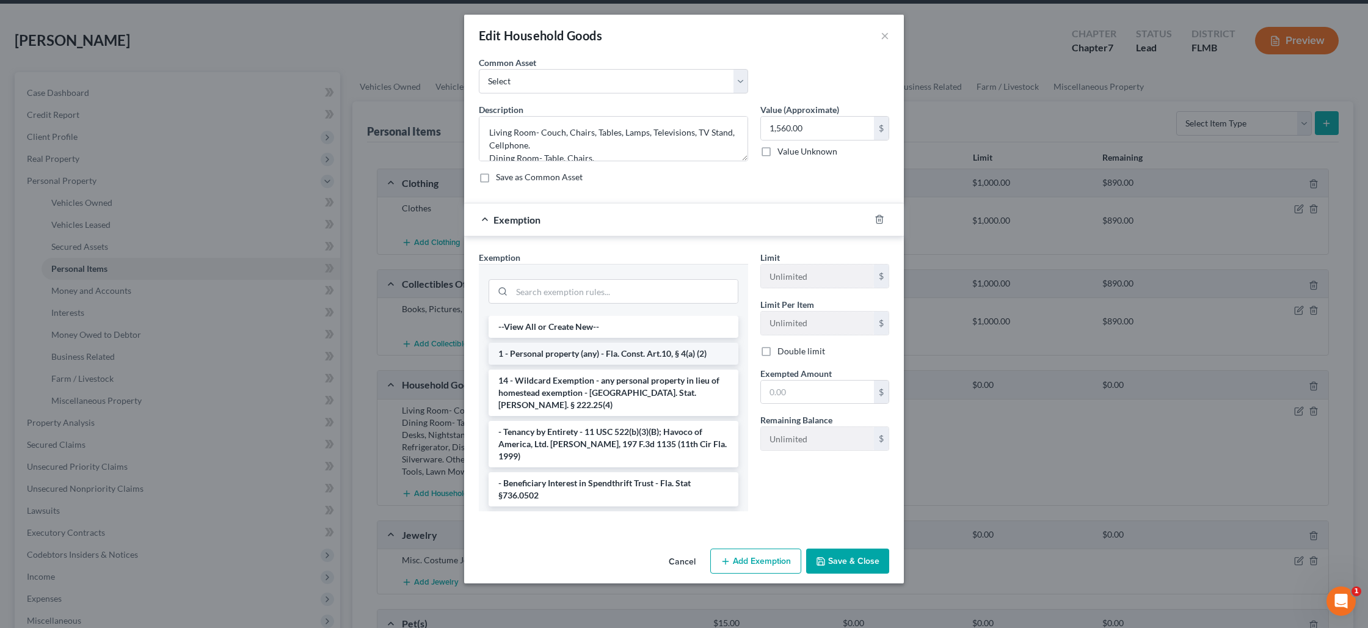
click at [670, 352] on li "1 - Personal property (any) - Fla. Const. Art.10, § 4(a) (2)" at bounding box center [613, 354] width 250 height 22
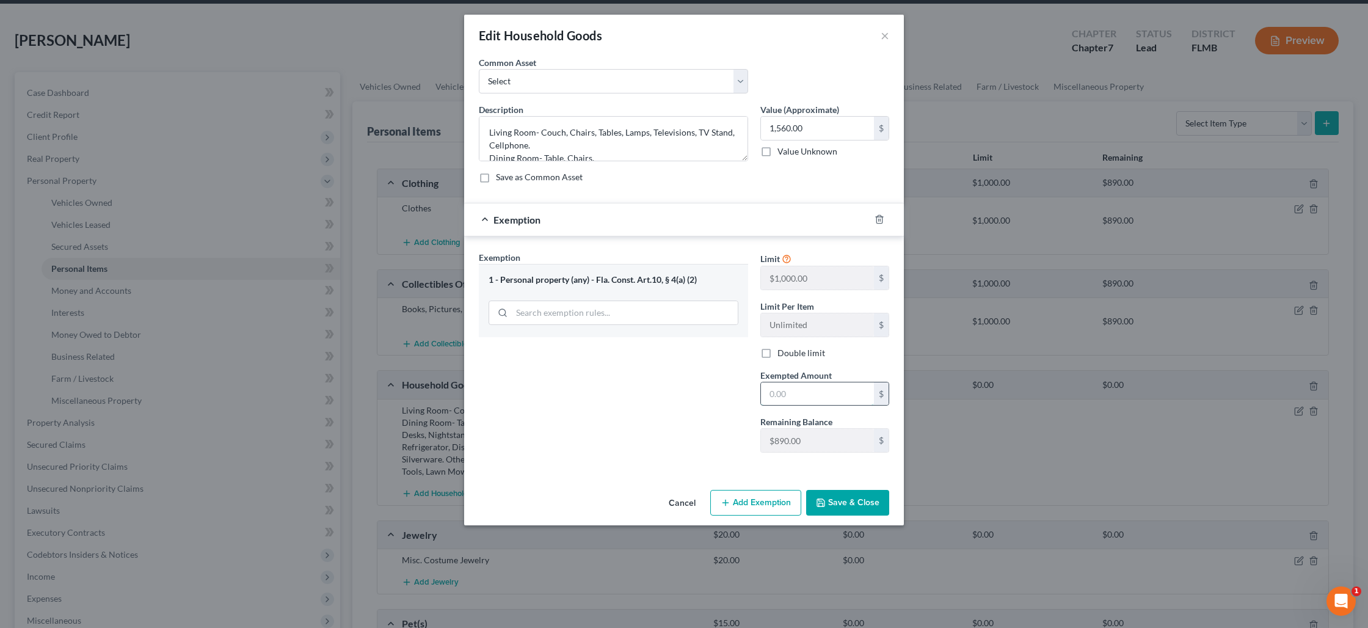
click at [787, 388] on input "text" at bounding box center [817, 393] width 113 height 23
type input "890"
click at [868, 506] on button "Save & Close" at bounding box center [847, 503] width 83 height 26
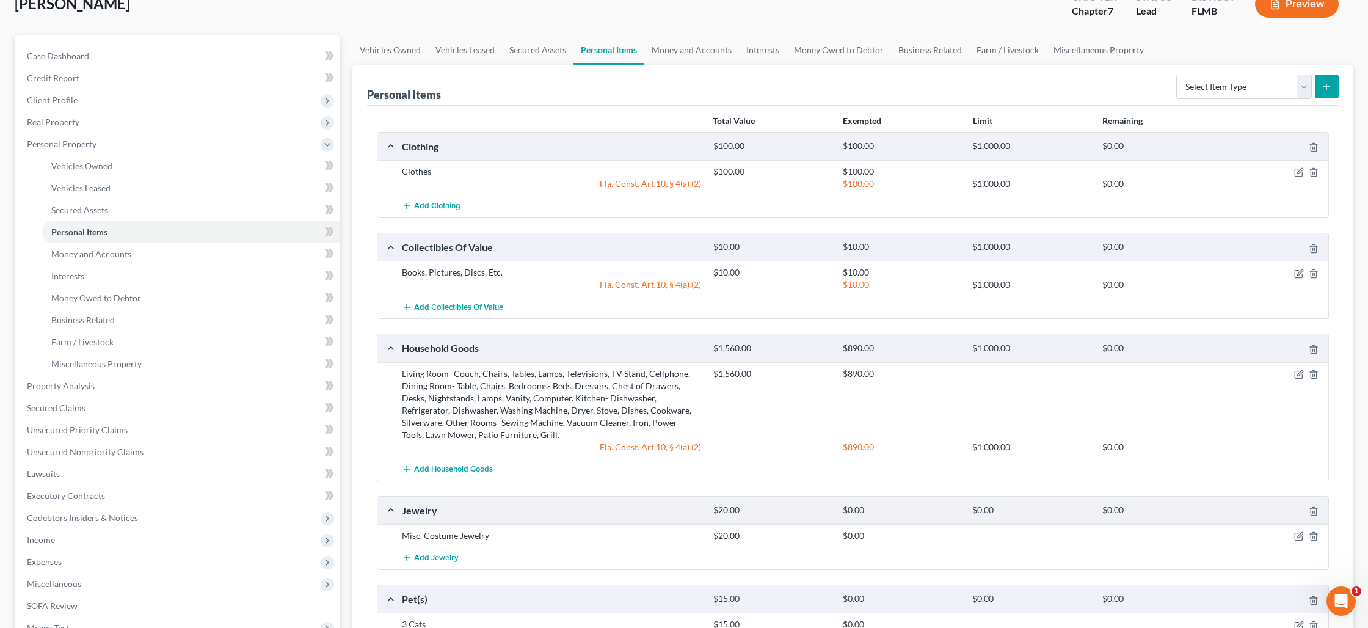
scroll to position [81, 0]
click at [681, 48] on link "Money and Accounts" at bounding box center [691, 51] width 95 height 29
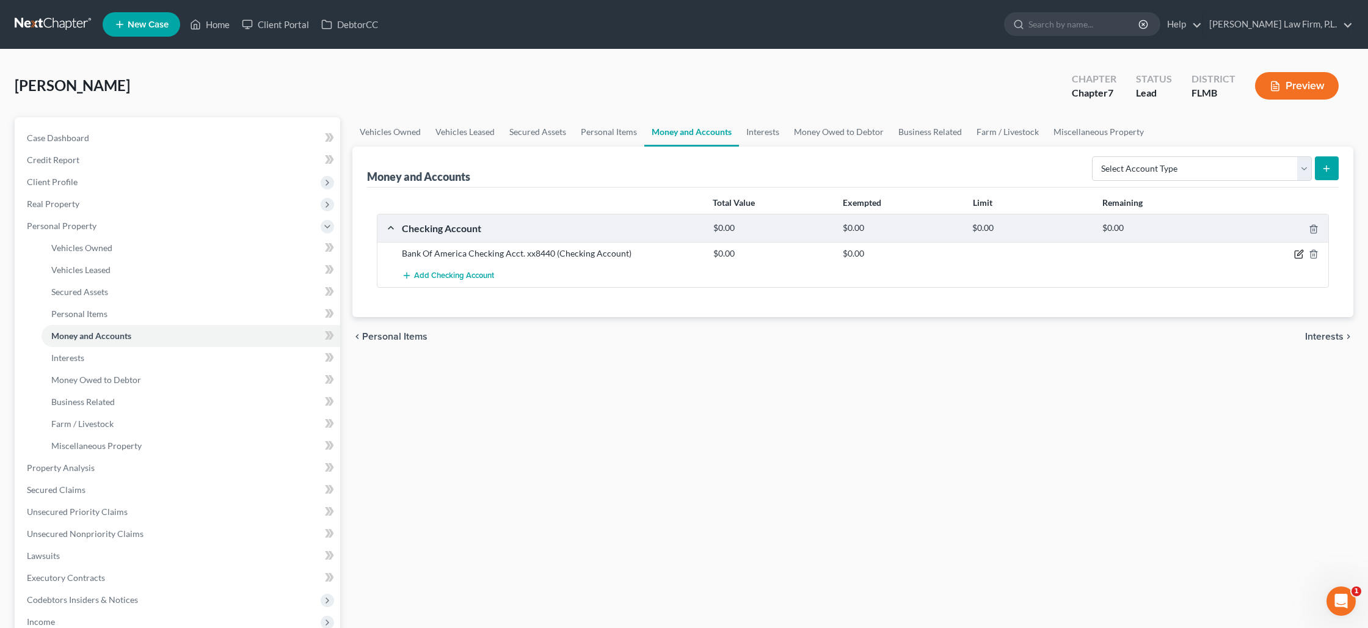
click at [1294, 256] on icon "button" at bounding box center [1299, 254] width 10 height 10
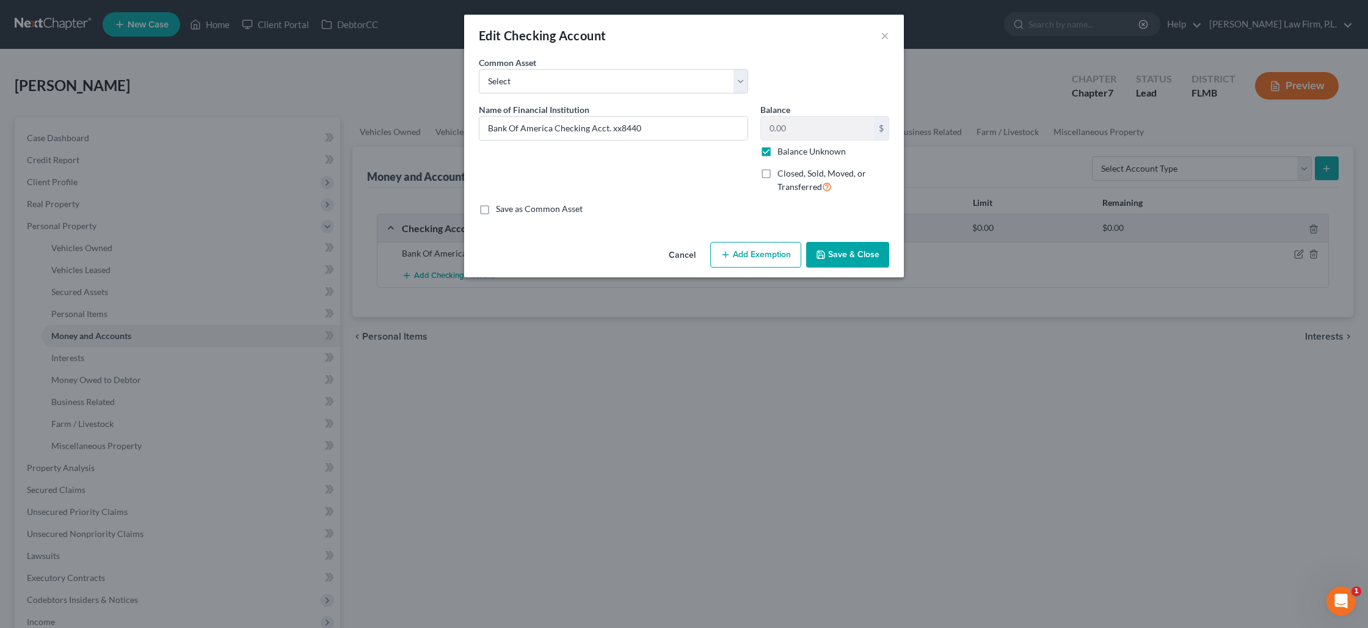
click at [761, 256] on button "Add Exemption" at bounding box center [755, 255] width 91 height 26
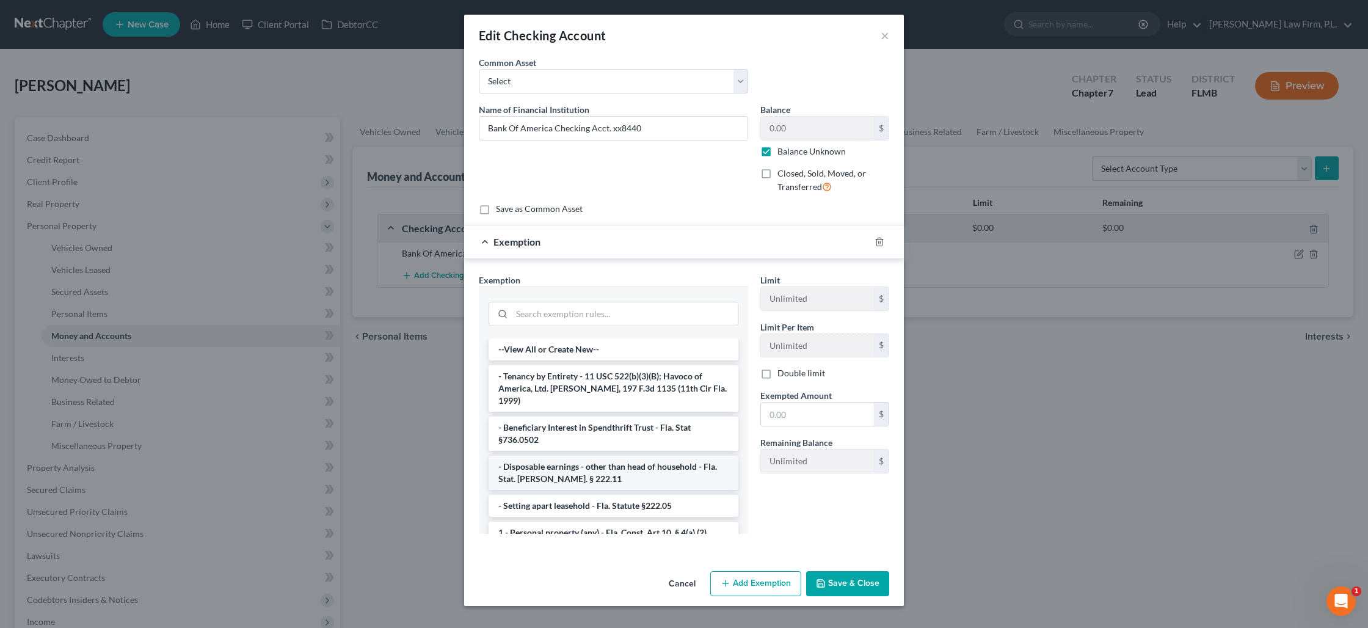
click at [648, 457] on li "- Disposable earnings - other than head of household - Fla. Stat. [PERSON_NAME]…" at bounding box center [613, 472] width 250 height 34
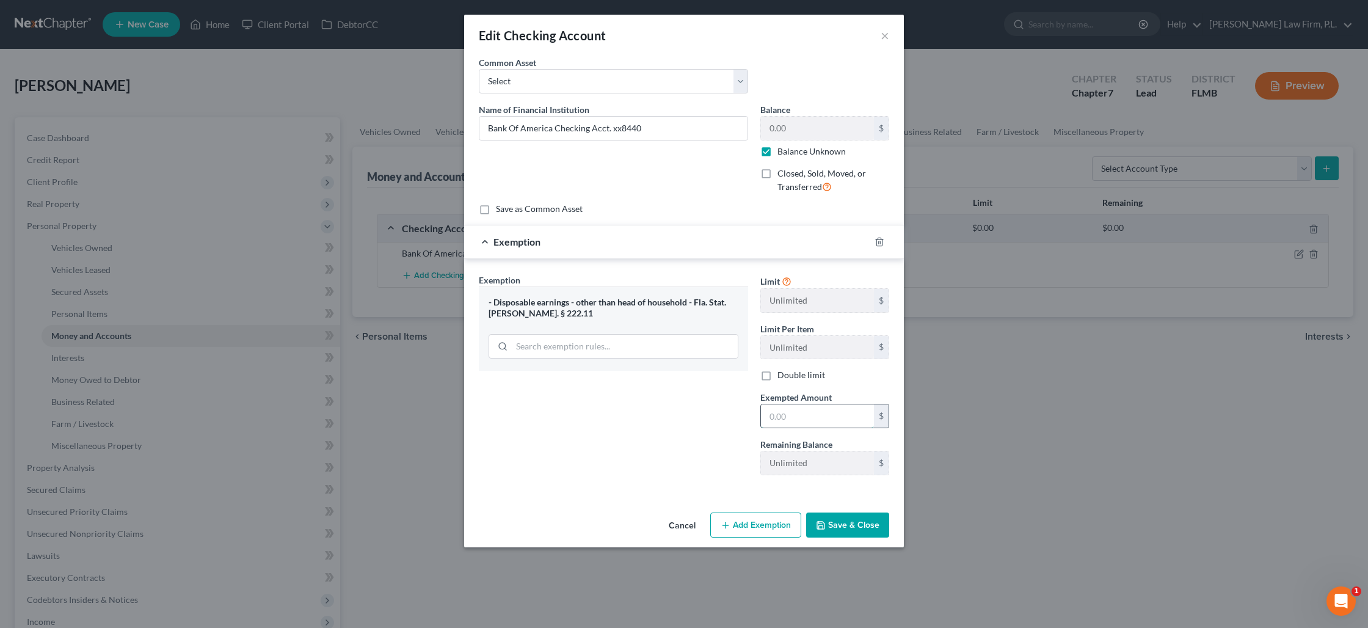
click at [782, 415] on input "text" at bounding box center [817, 415] width 113 height 23
type input "1,000"
click at [834, 516] on button "Save & Close" at bounding box center [847, 525] width 83 height 26
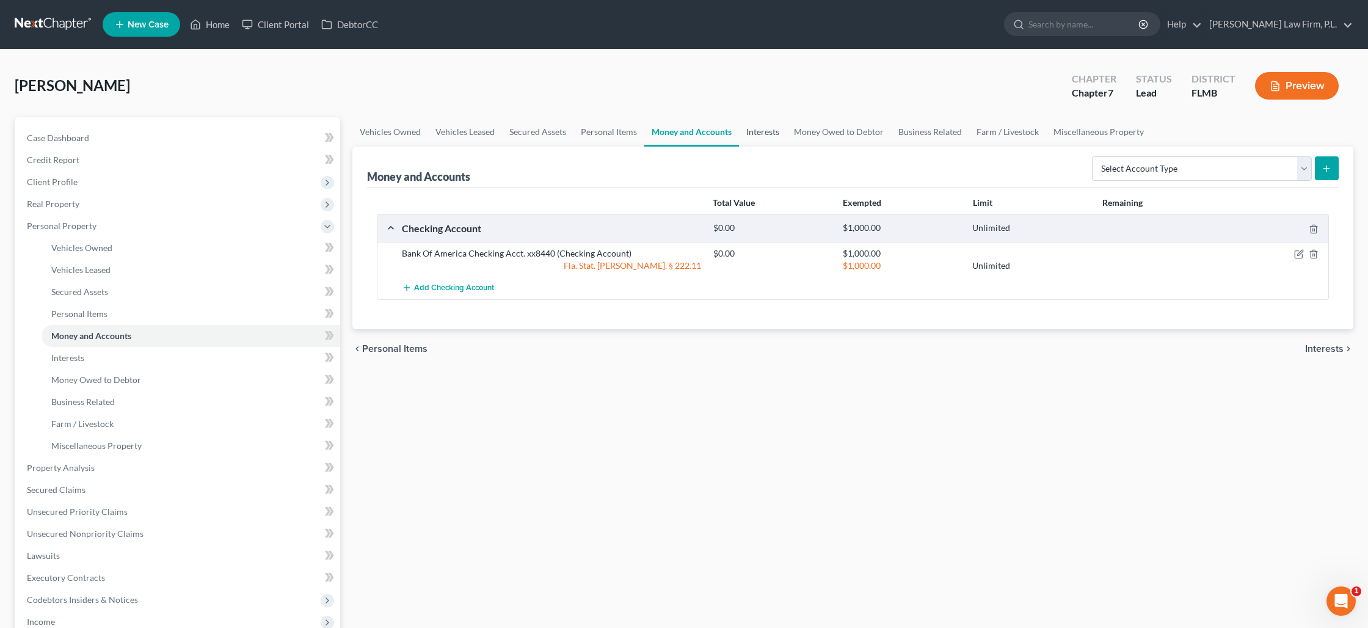
click at [770, 133] on link "Interests" at bounding box center [763, 131] width 48 height 29
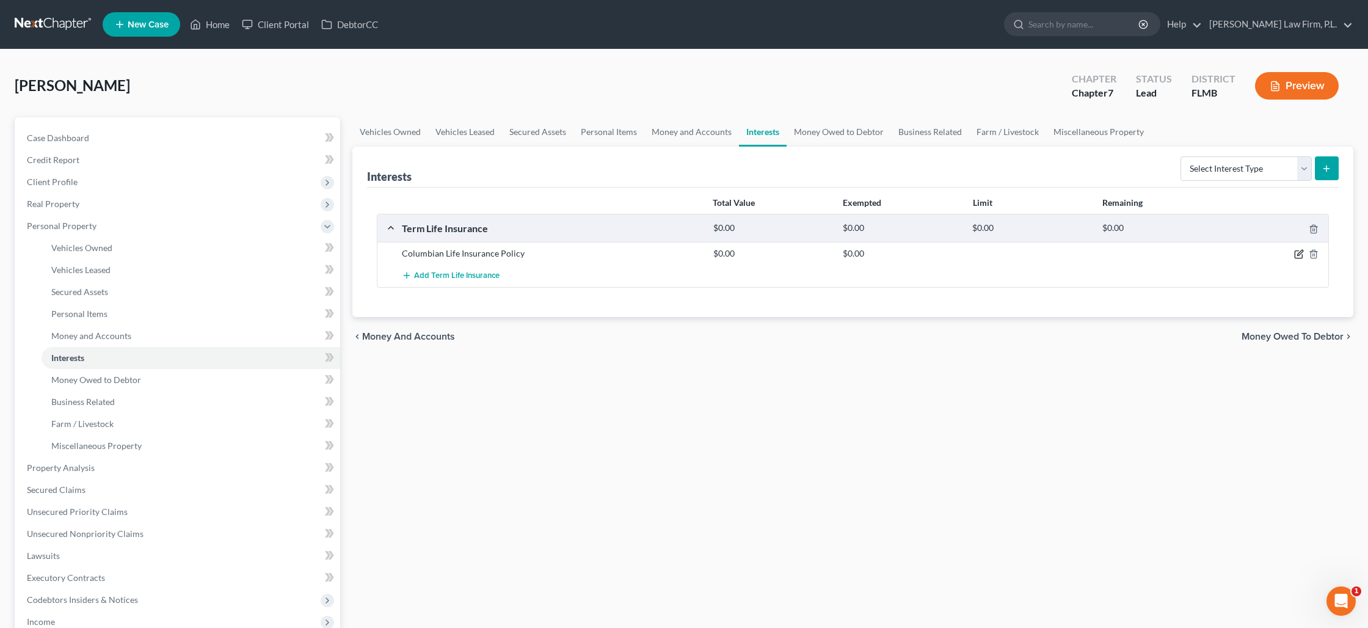
click at [1297, 253] on icon "button" at bounding box center [1299, 252] width 5 height 5
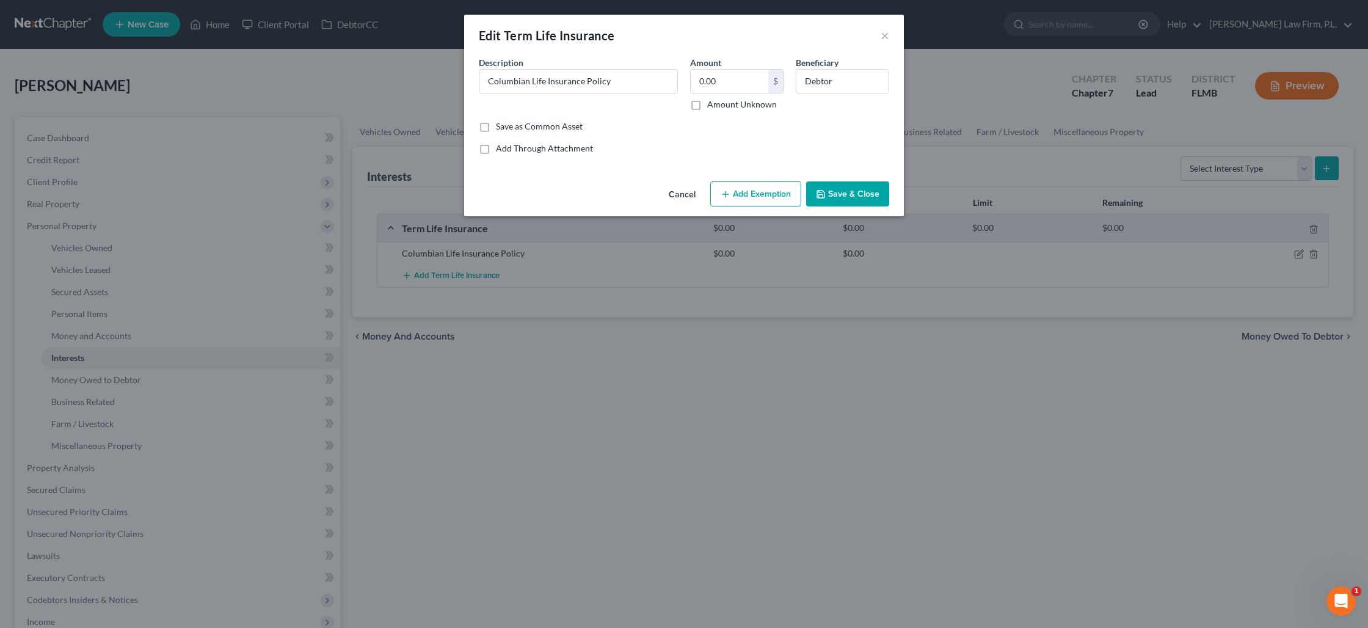
click at [742, 192] on button "Add Exemption" at bounding box center [755, 194] width 91 height 26
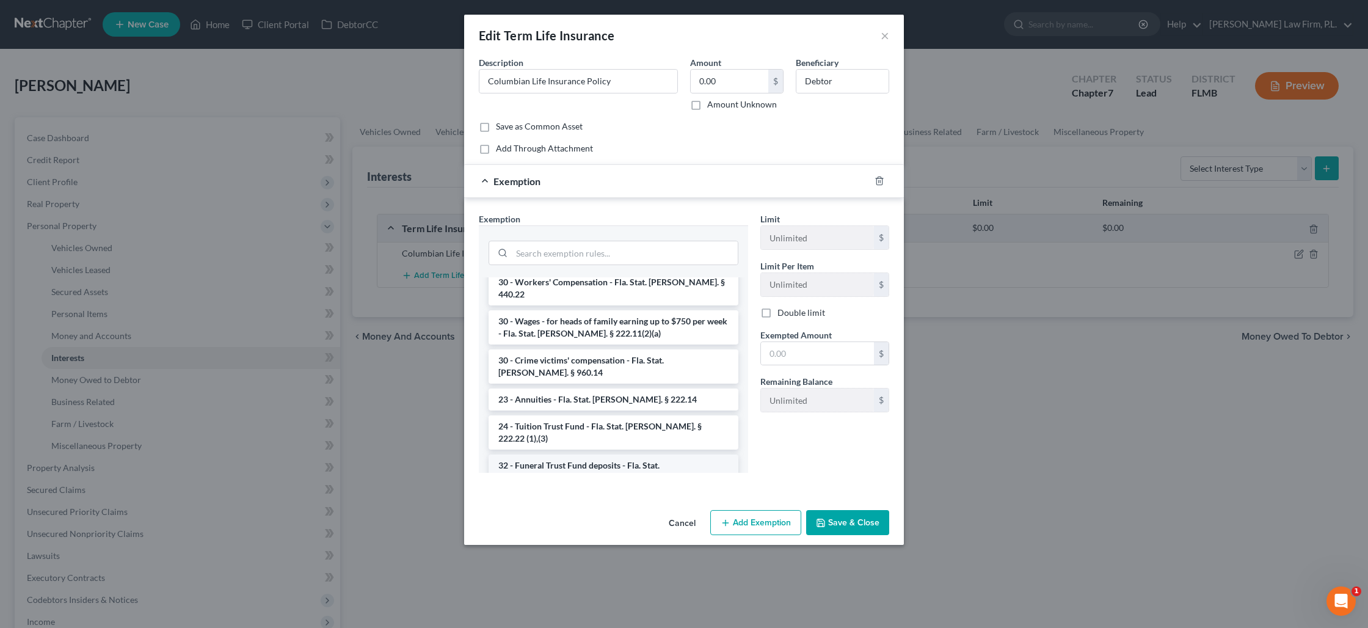
scroll to position [478, 0]
drag, startPoint x: 627, startPoint y: 378, endPoint x: 656, endPoint y: 377, distance: 28.7
click at [627, 493] on li "31 - Life insurance (cash surrender) - Fla. Stat. [PERSON_NAME]. § 222.14" at bounding box center [613, 510] width 250 height 34
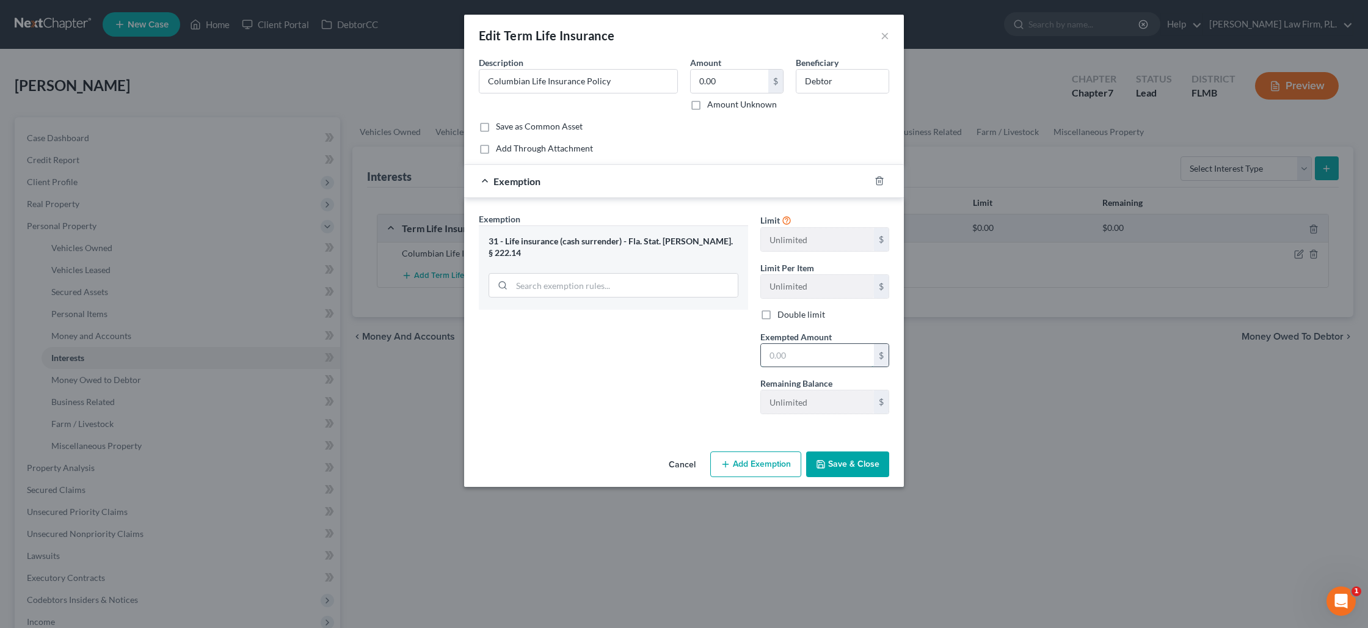
click at [772, 363] on input "text" at bounding box center [817, 355] width 113 height 23
type input "1,000"
click at [707, 103] on label "Amount Unknown" at bounding box center [742, 104] width 70 height 12
click at [712, 103] on input "Amount Unknown" at bounding box center [716, 102] width 8 height 8
checkbox input "true"
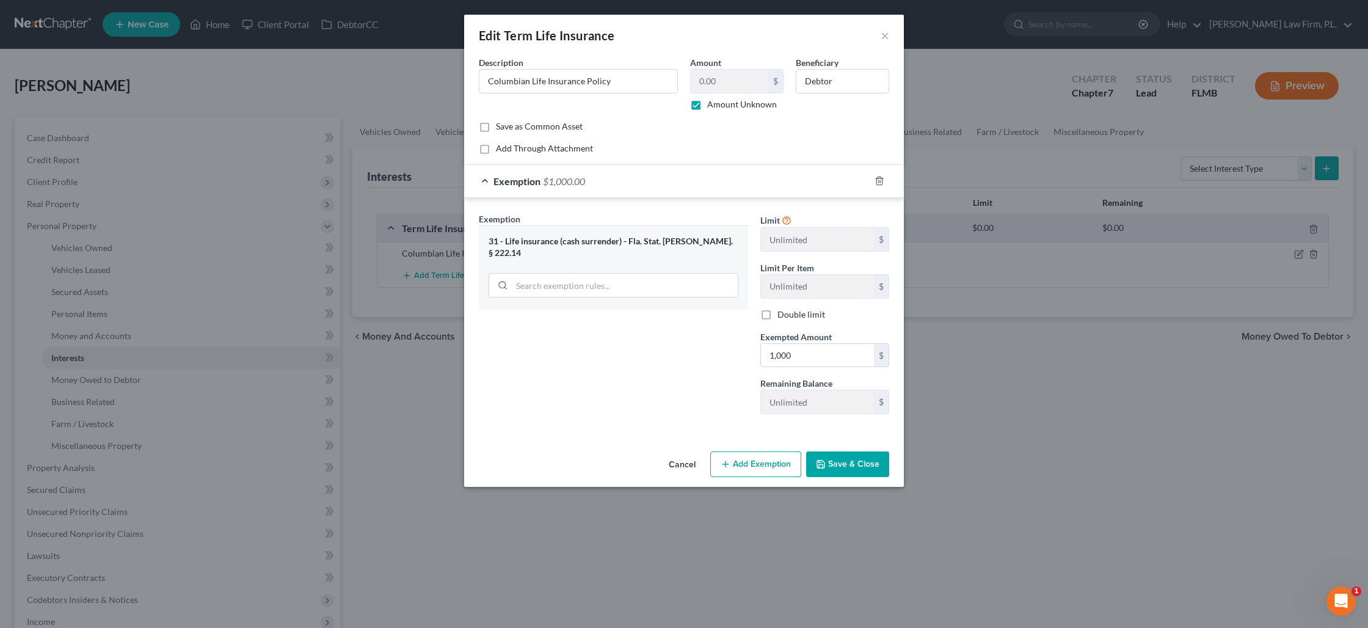
click at [857, 460] on button "Save & Close" at bounding box center [847, 464] width 83 height 26
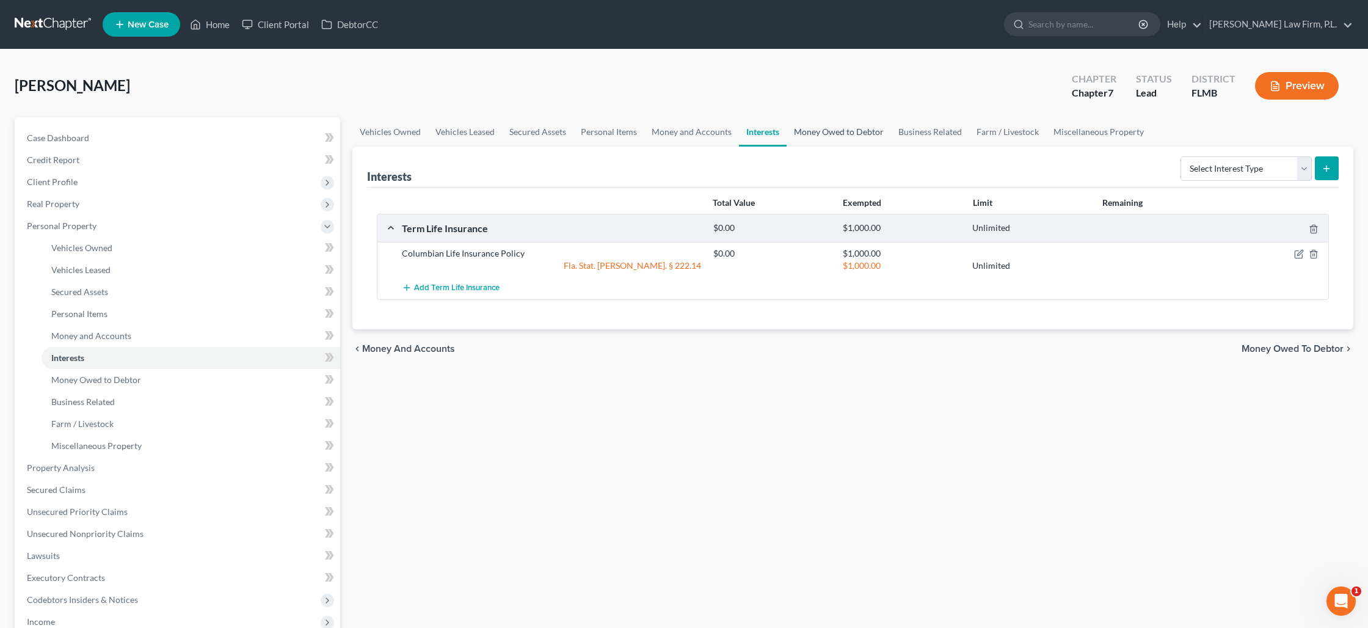
click at [858, 135] on link "Money Owed to Debtor" at bounding box center [838, 131] width 104 height 29
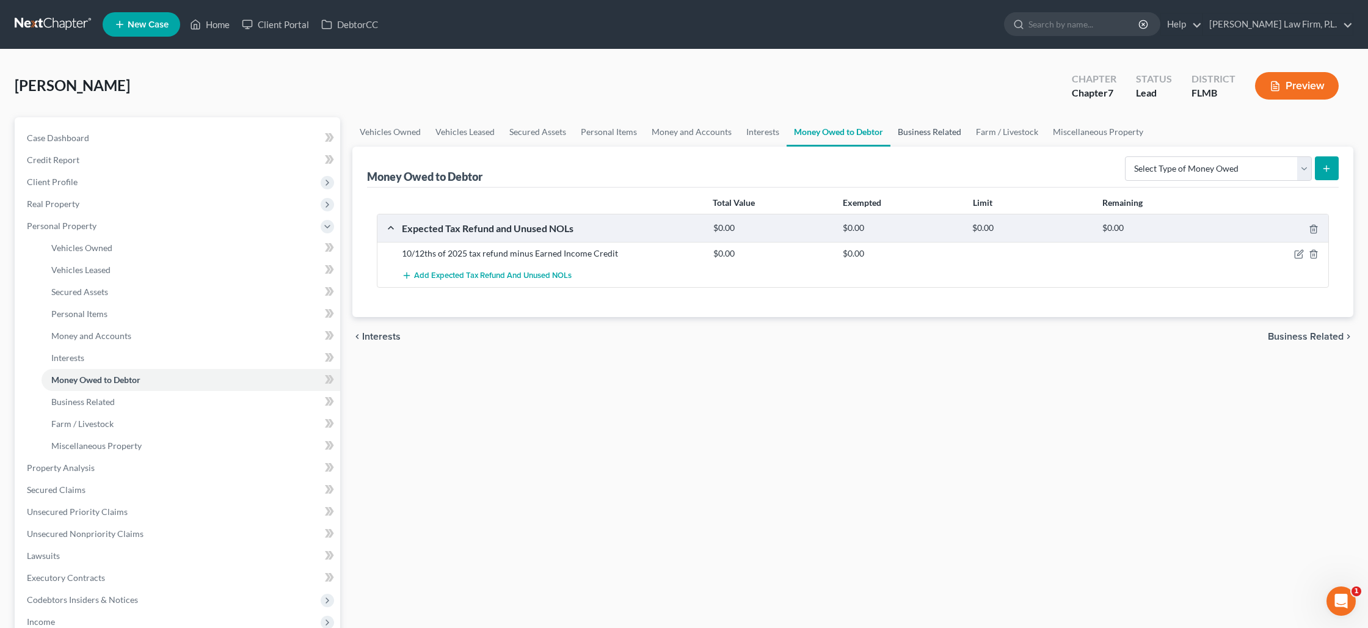
click at [939, 130] on link "Business Related" at bounding box center [929, 131] width 78 height 29
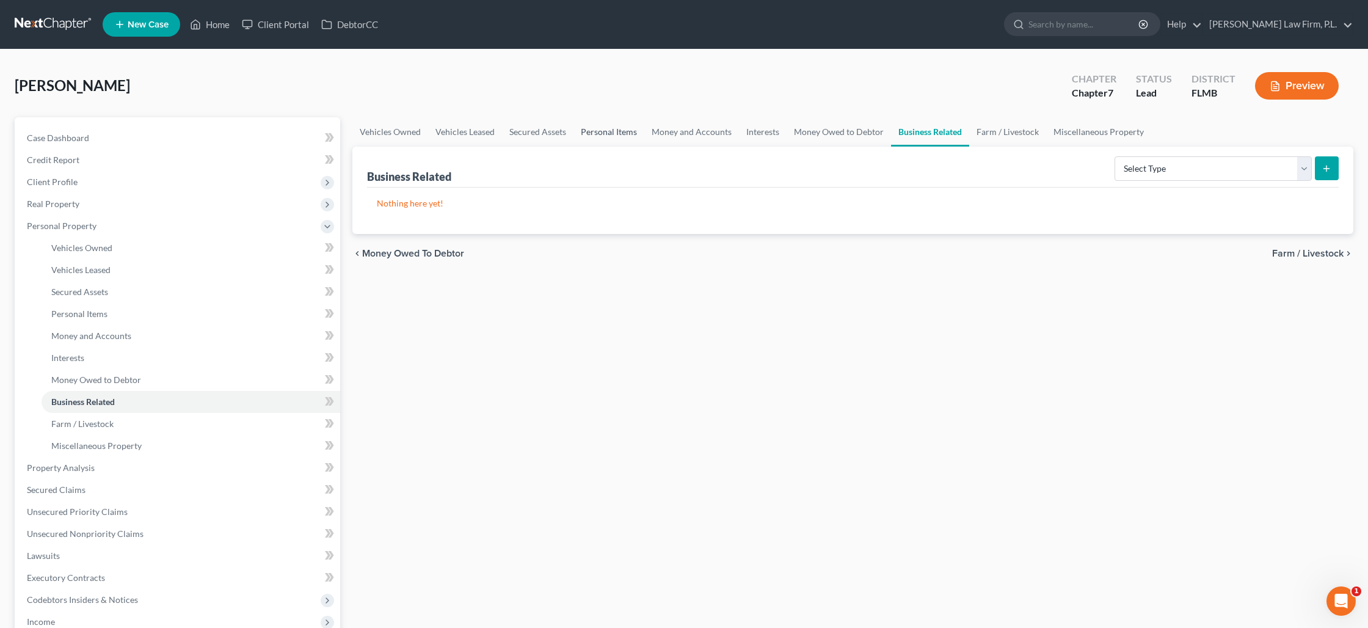
click at [623, 132] on link "Personal Items" at bounding box center [608, 131] width 71 height 29
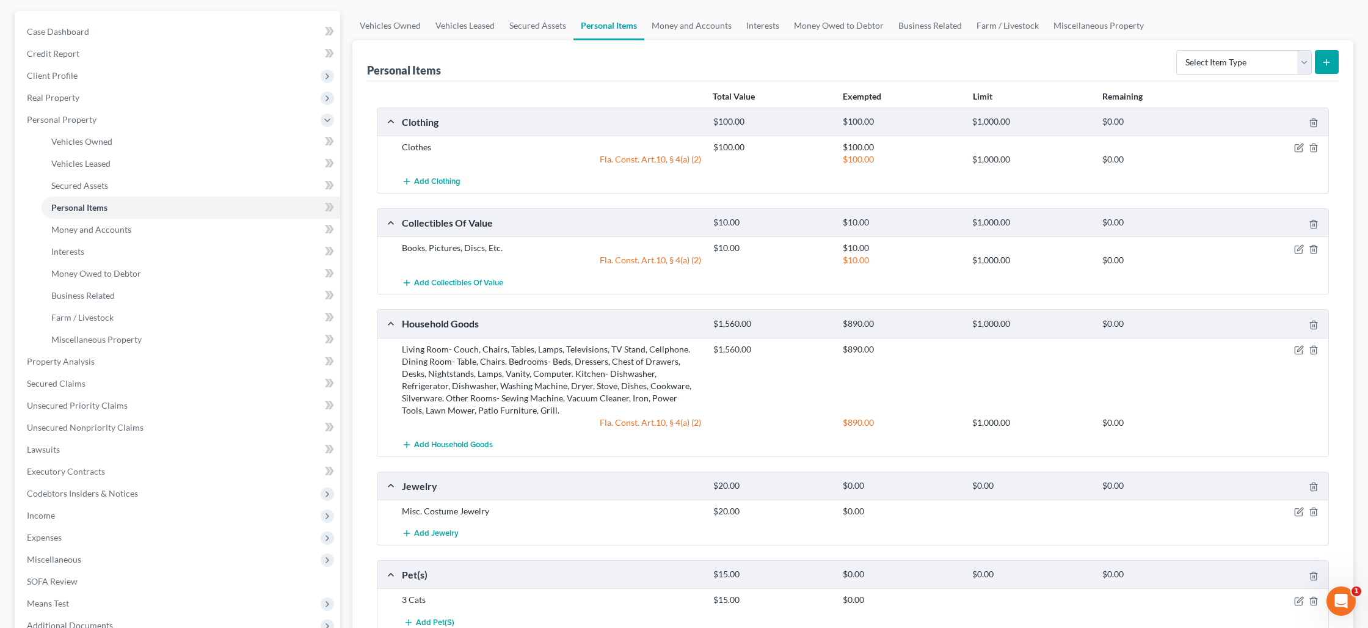
scroll to position [124, 0]
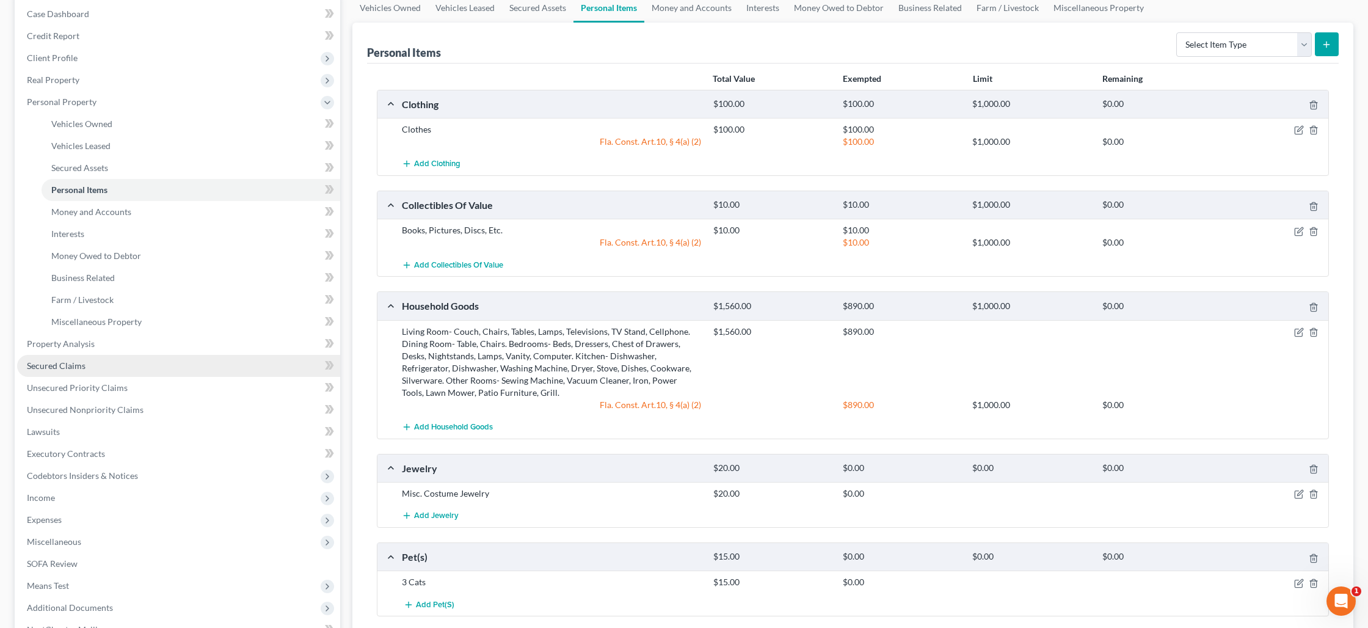
click at [122, 359] on link "Secured Claims" at bounding box center [178, 366] width 323 height 22
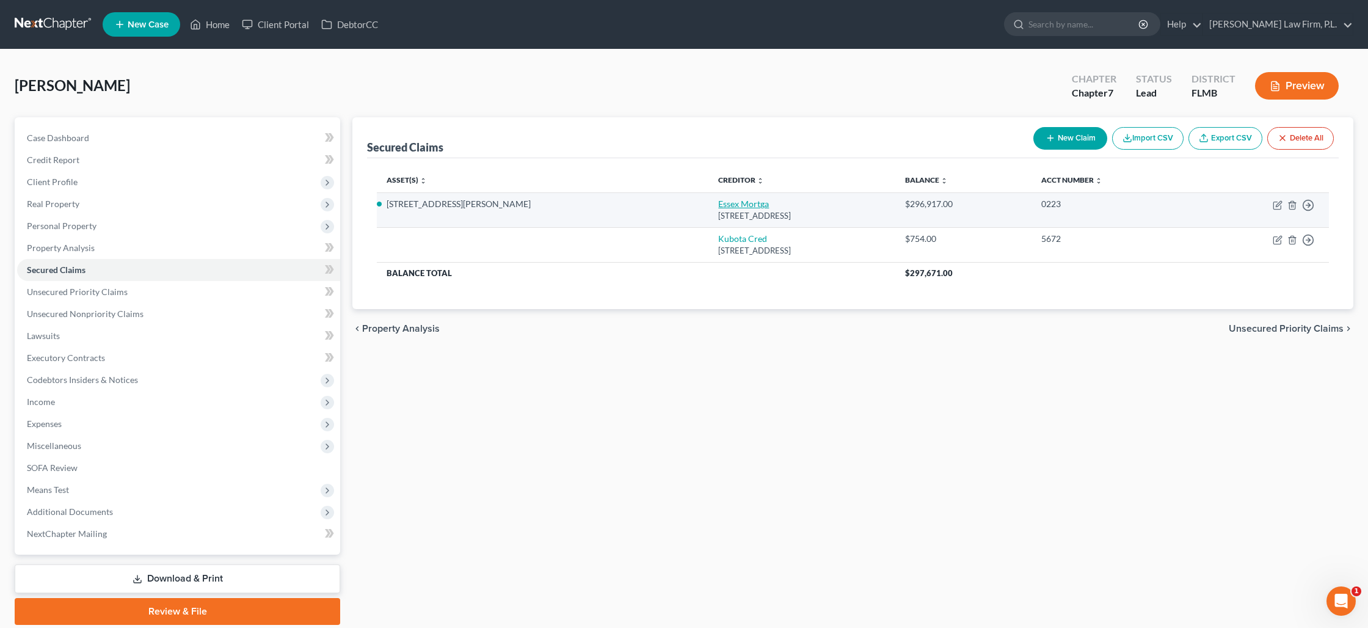
click at [718, 206] on link "Essex Mortga" at bounding box center [743, 203] width 51 height 10
select select "9"
select select "3"
select select "2"
select select "0"
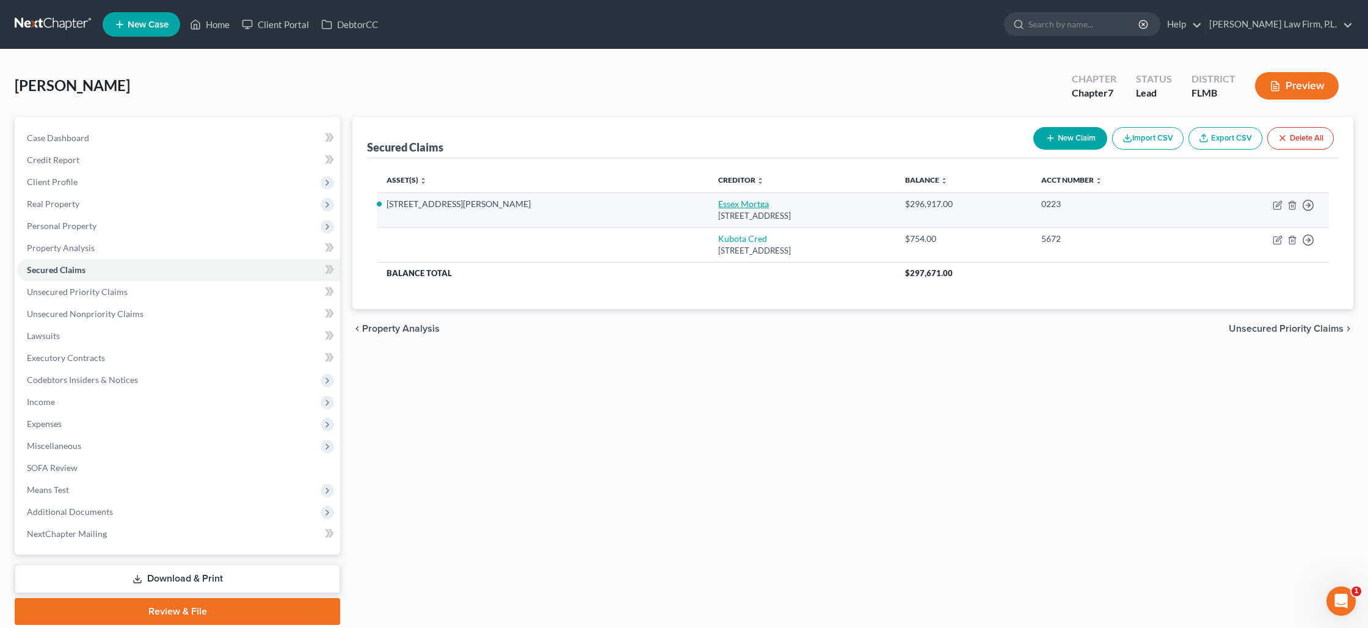
select select "0"
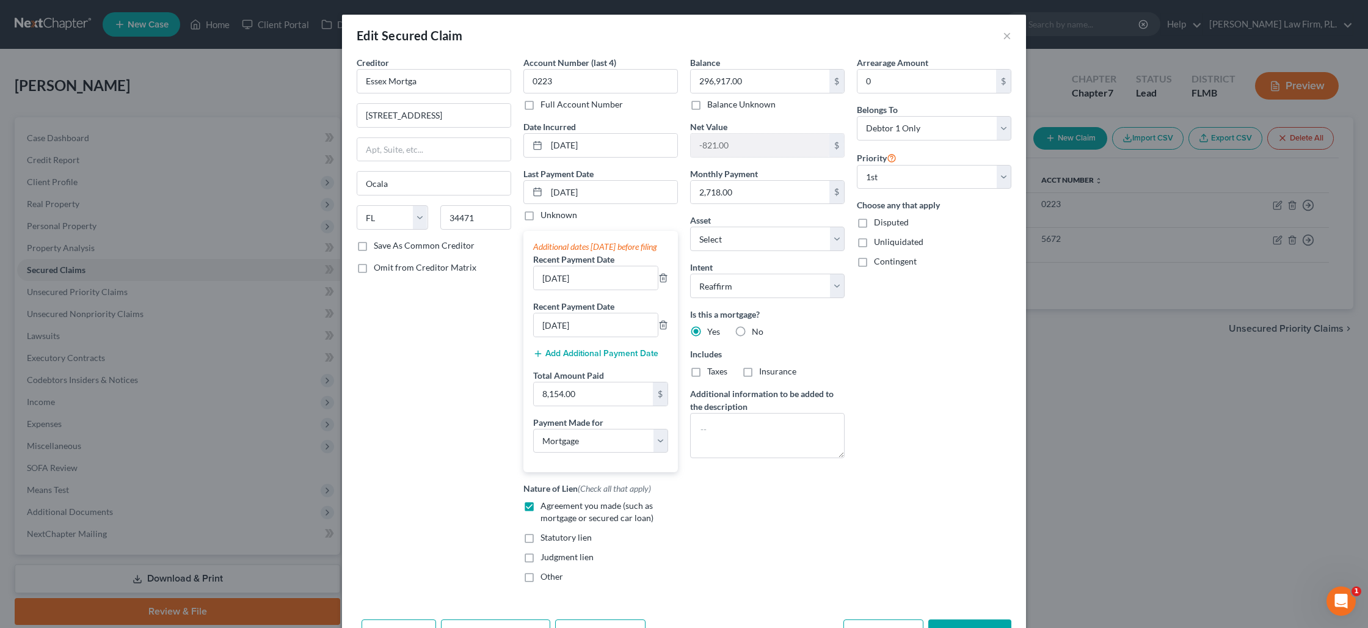
click at [707, 371] on label "Taxes" at bounding box center [717, 371] width 20 height 12
click at [712, 371] on input "Taxes" at bounding box center [716, 369] width 8 height 8
checkbox input "true"
click at [759, 374] on label "Insurance" at bounding box center [777, 371] width 37 height 12
click at [764, 373] on input "Insurance" at bounding box center [768, 369] width 8 height 8
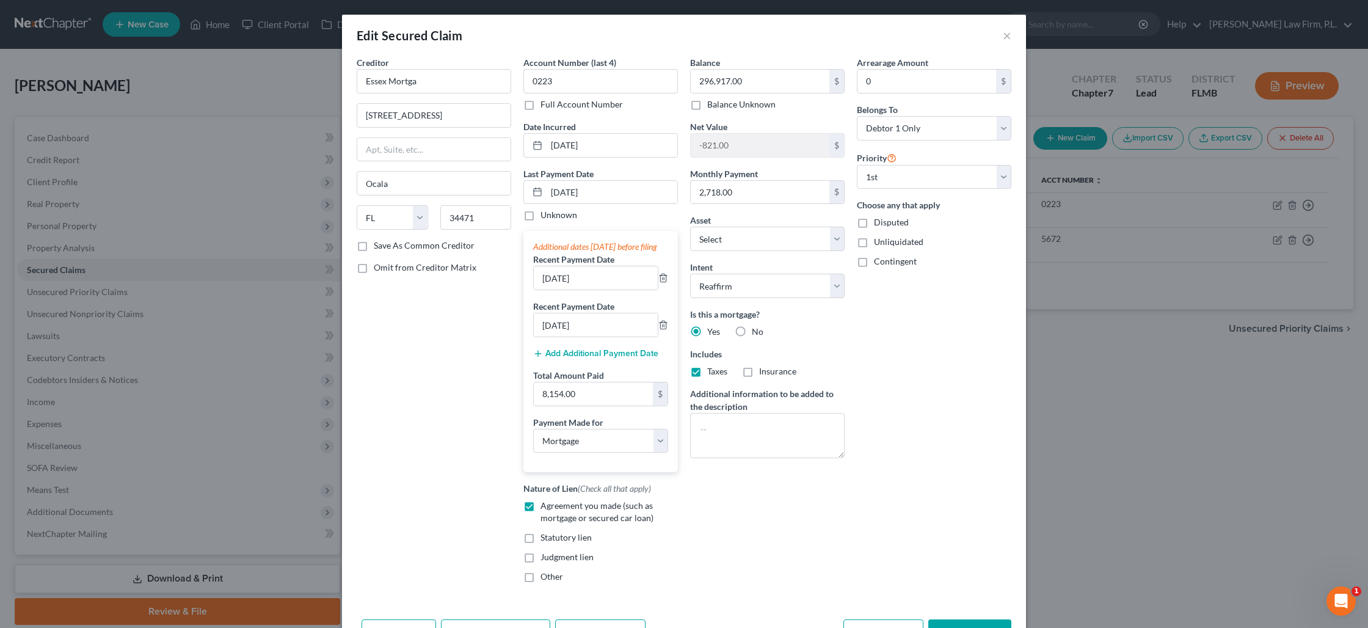
checkbox input "true"
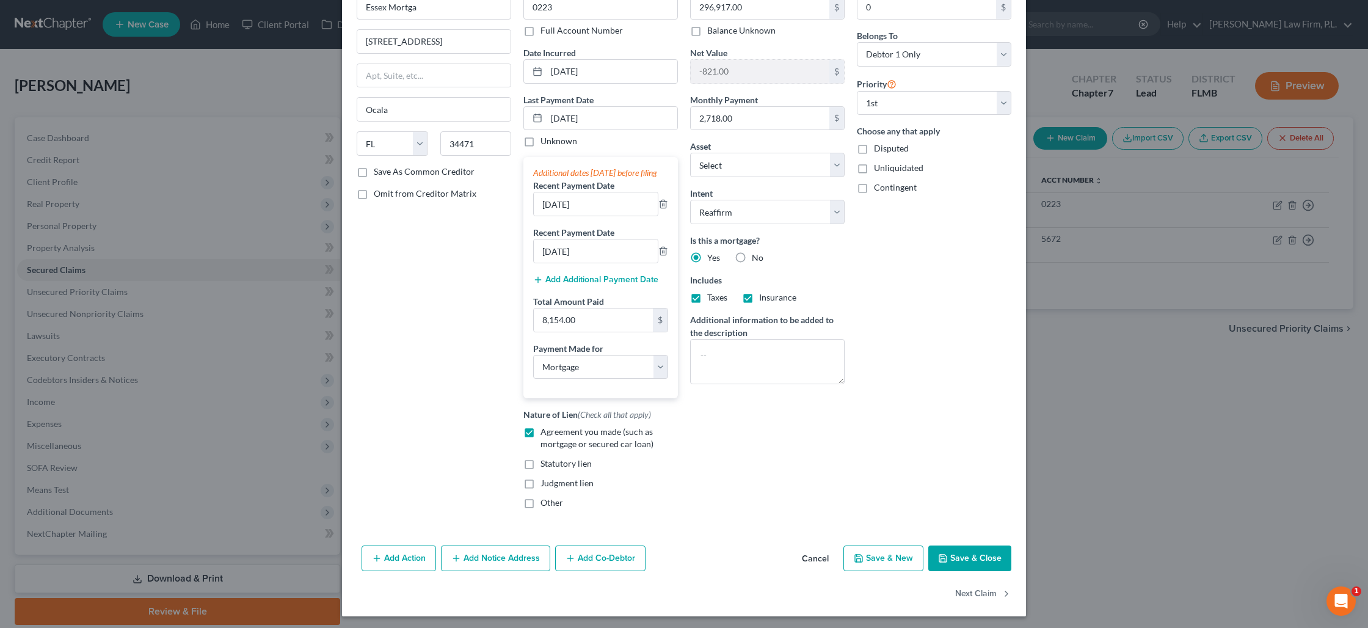
scroll to position [71, 0]
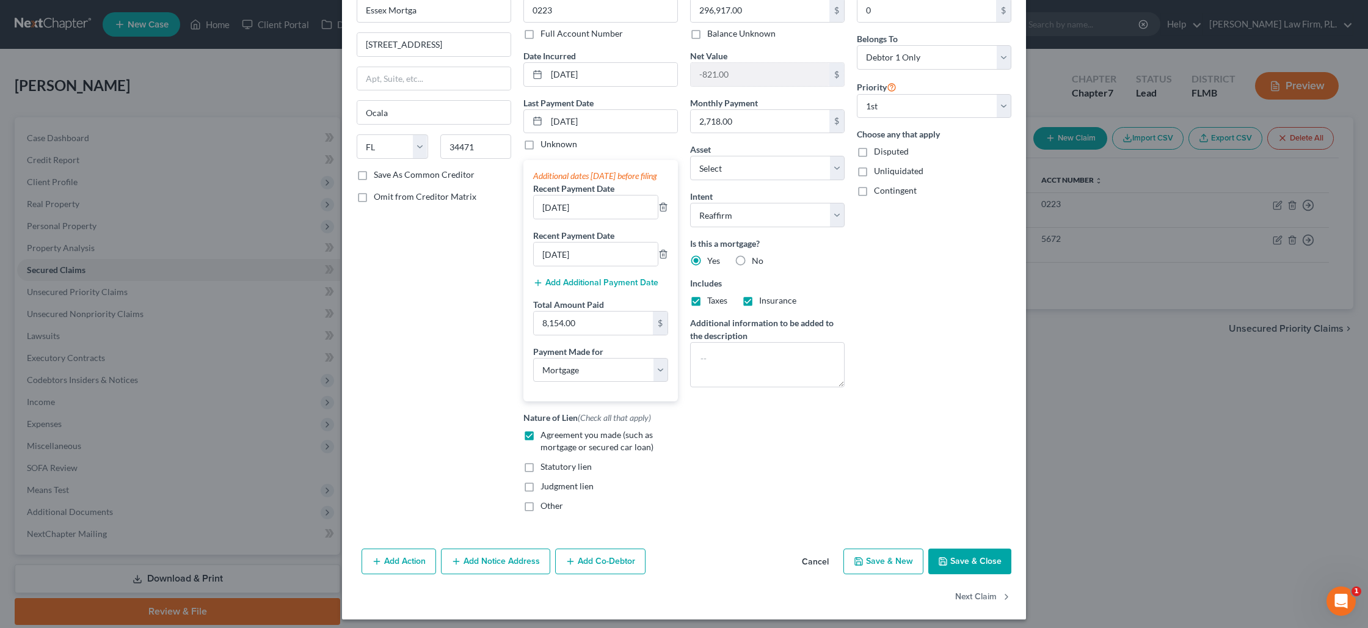
click at [958, 572] on button "Save & Close" at bounding box center [969, 561] width 83 height 26
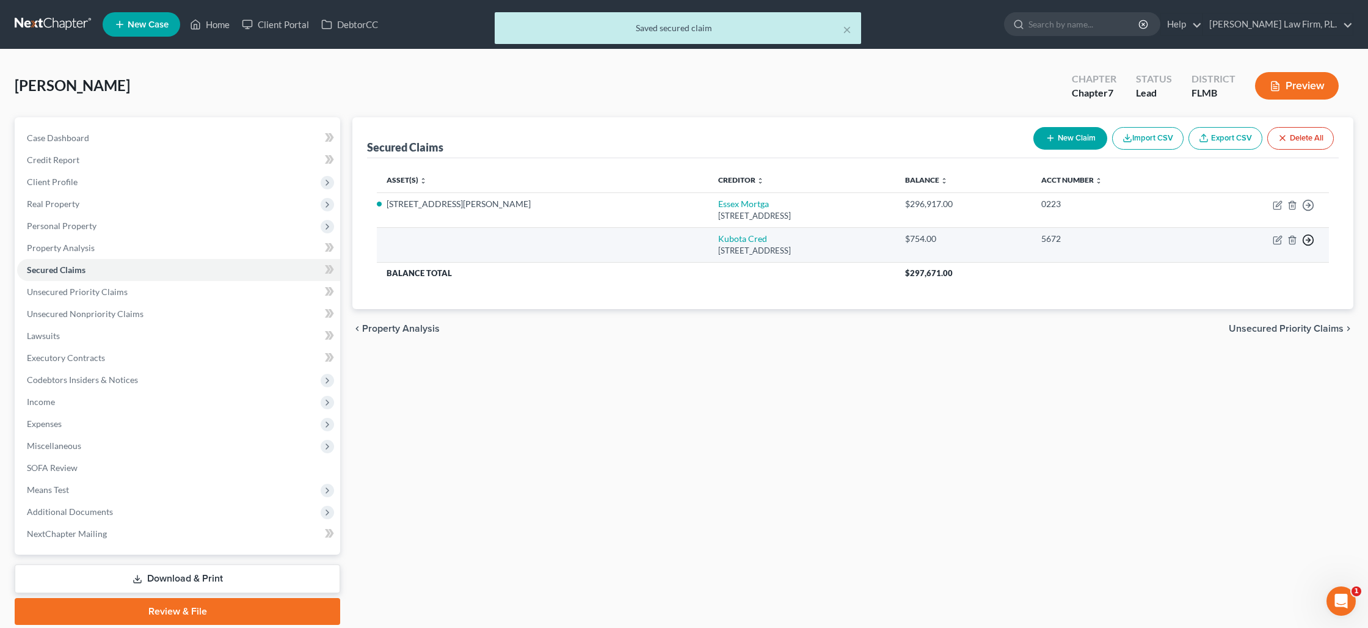
click at [1307, 243] on icon "button" at bounding box center [1308, 240] width 12 height 12
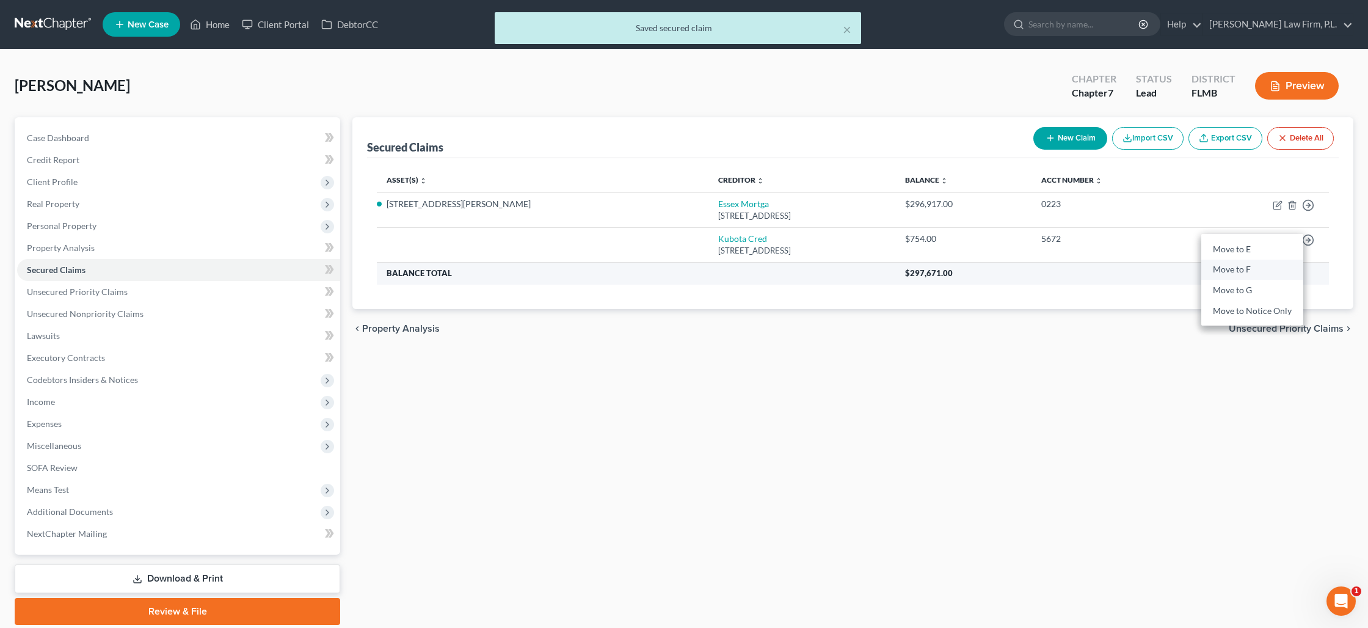
click at [1218, 269] on link "Move to F" at bounding box center [1252, 269] width 102 height 21
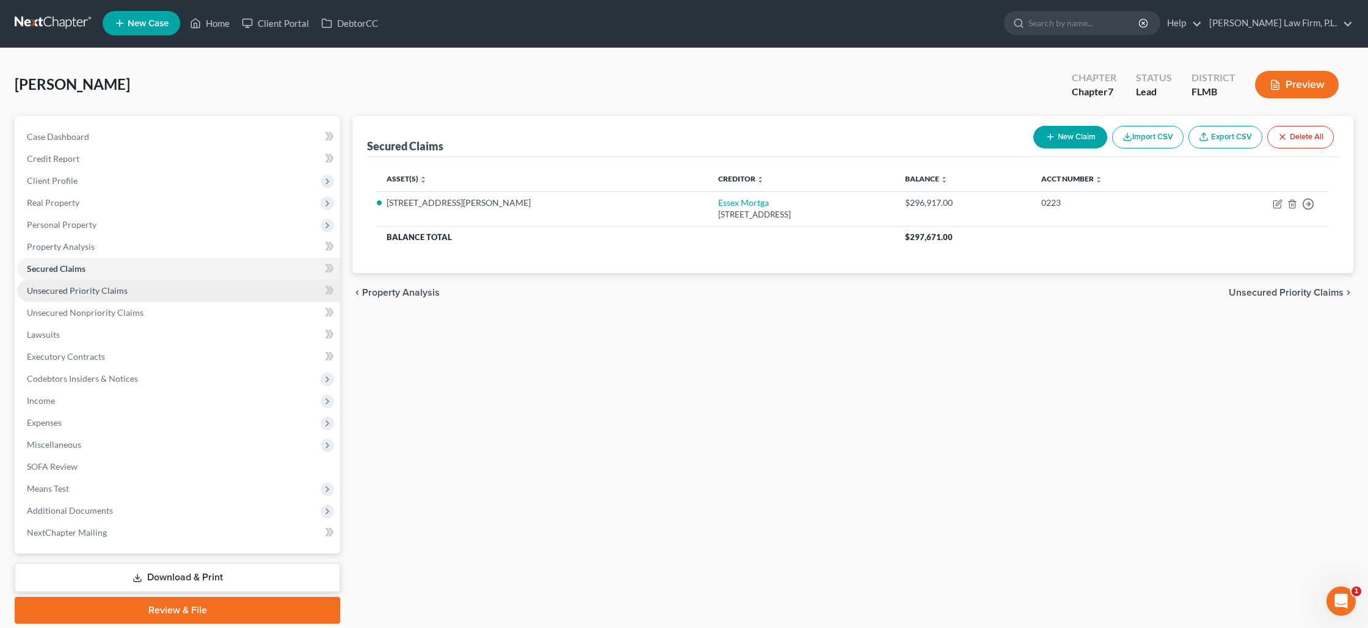
scroll to position [0, 0]
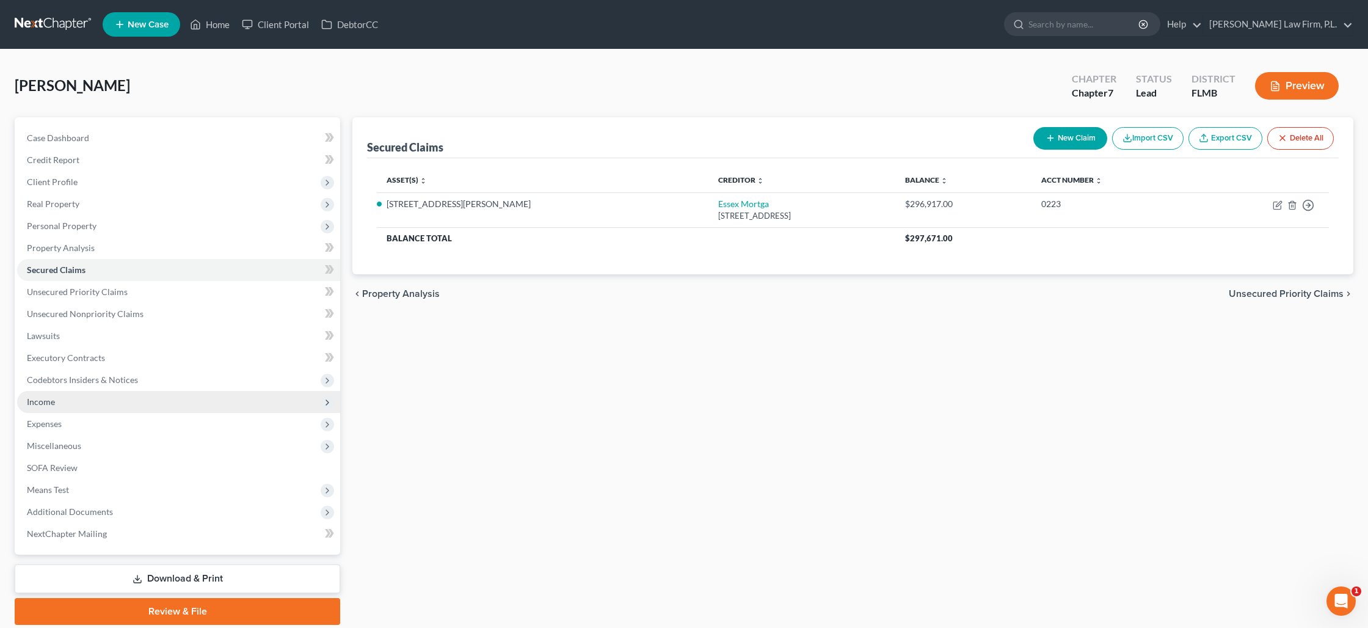
click at [161, 391] on span "Income" at bounding box center [178, 402] width 323 height 22
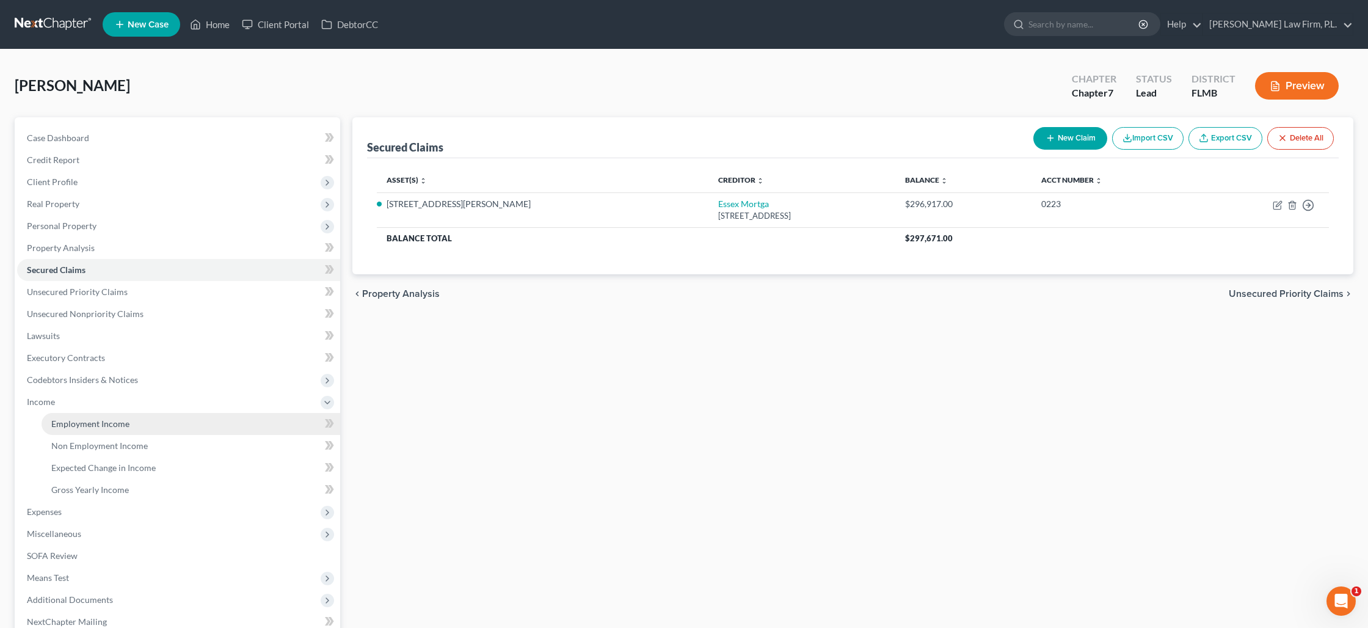
click at [173, 423] on link "Employment Income" at bounding box center [191, 424] width 299 height 22
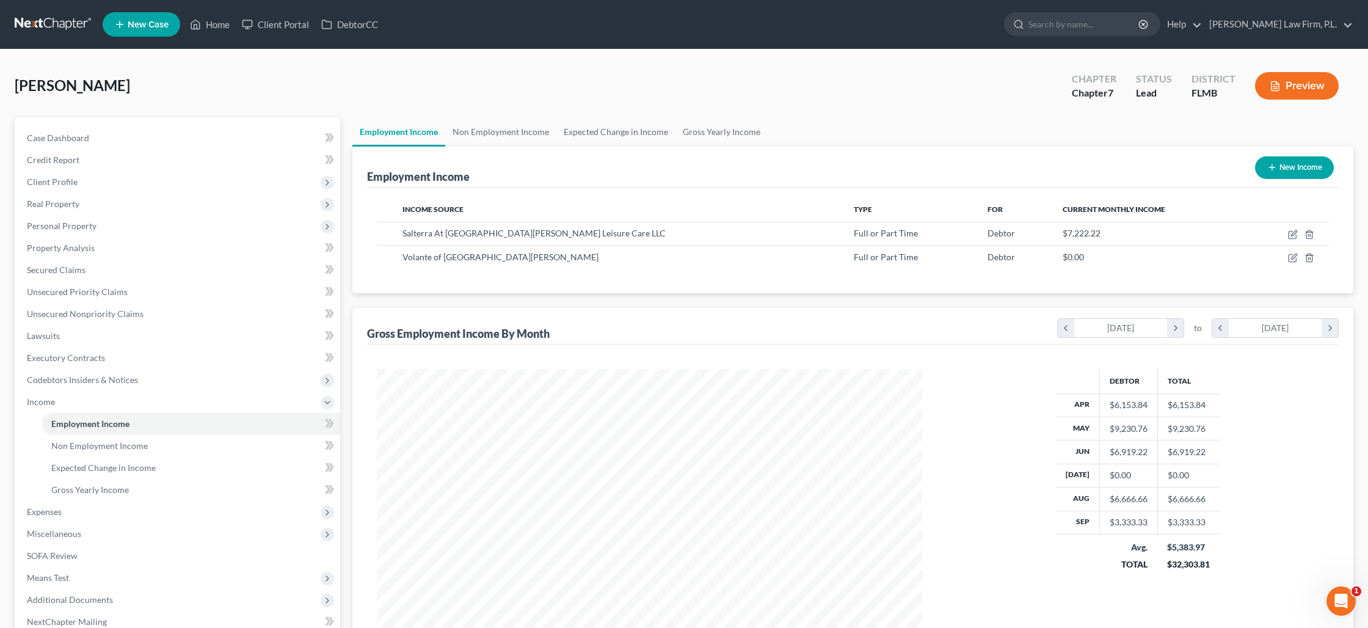
scroll to position [272, 569]
click at [1296, 234] on icon "button" at bounding box center [1291, 234] width 7 height 7
select select "0"
select select "50"
select select "2"
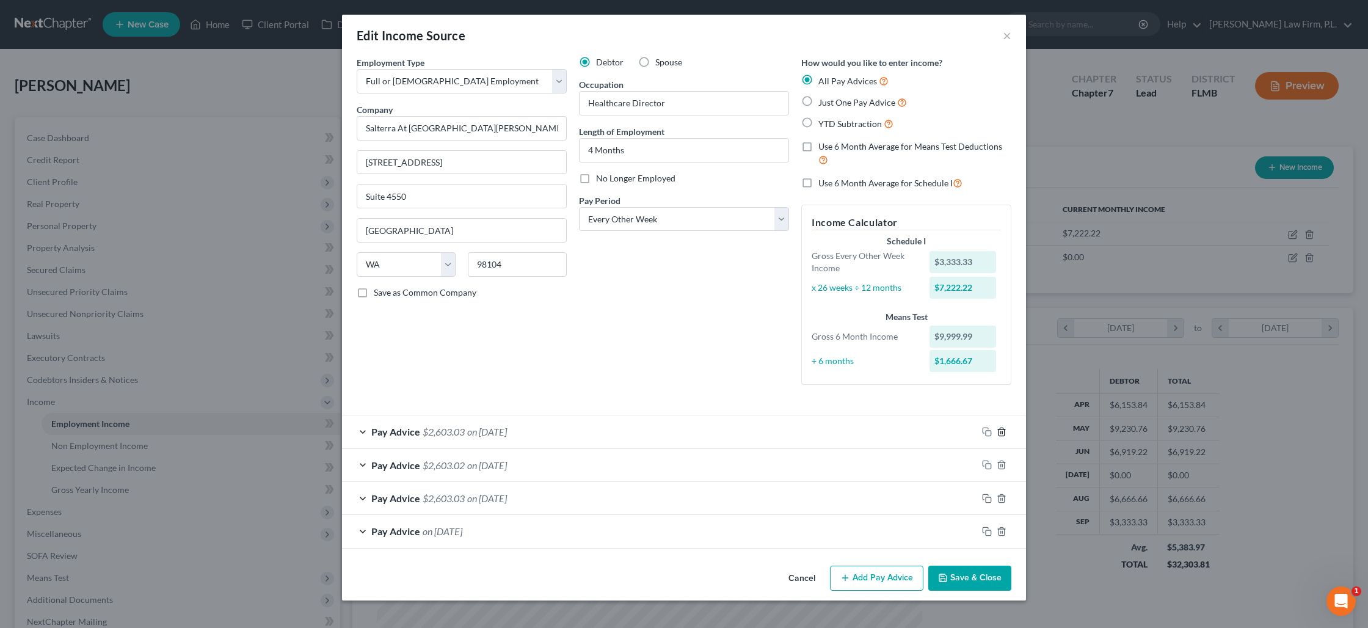
click at [1001, 433] on line "button" at bounding box center [1001, 432] width 0 height 2
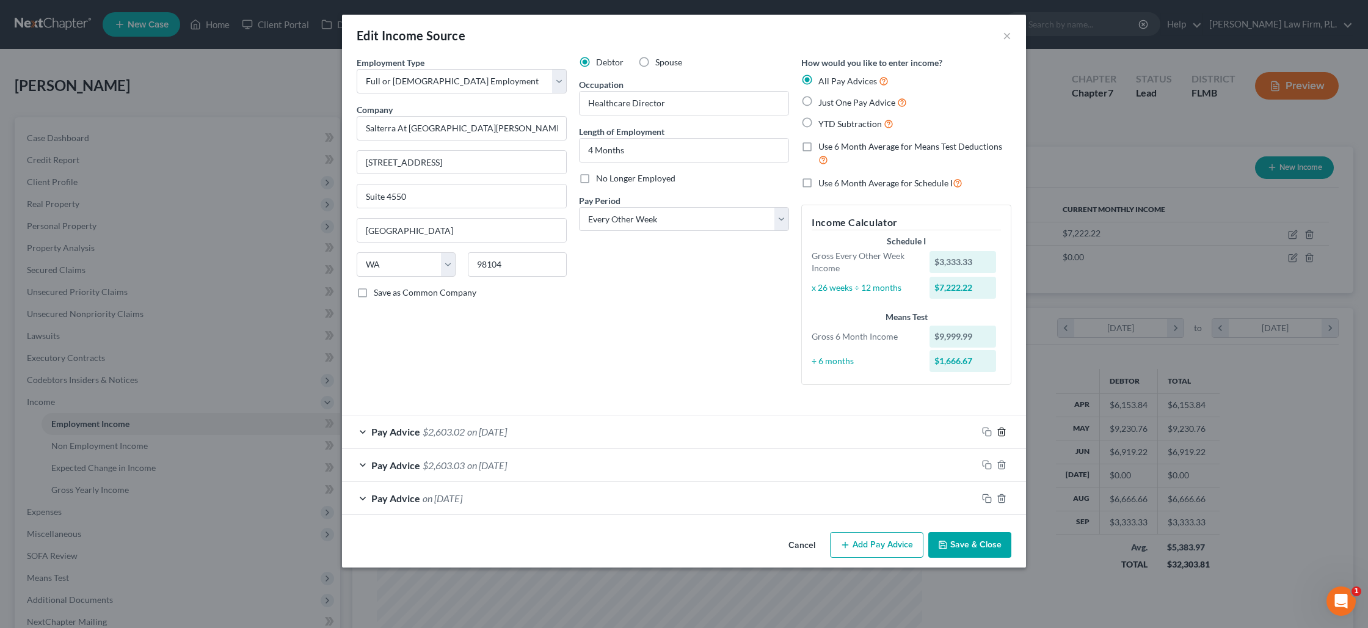
click at [1001, 433] on line "button" at bounding box center [1001, 432] width 0 height 2
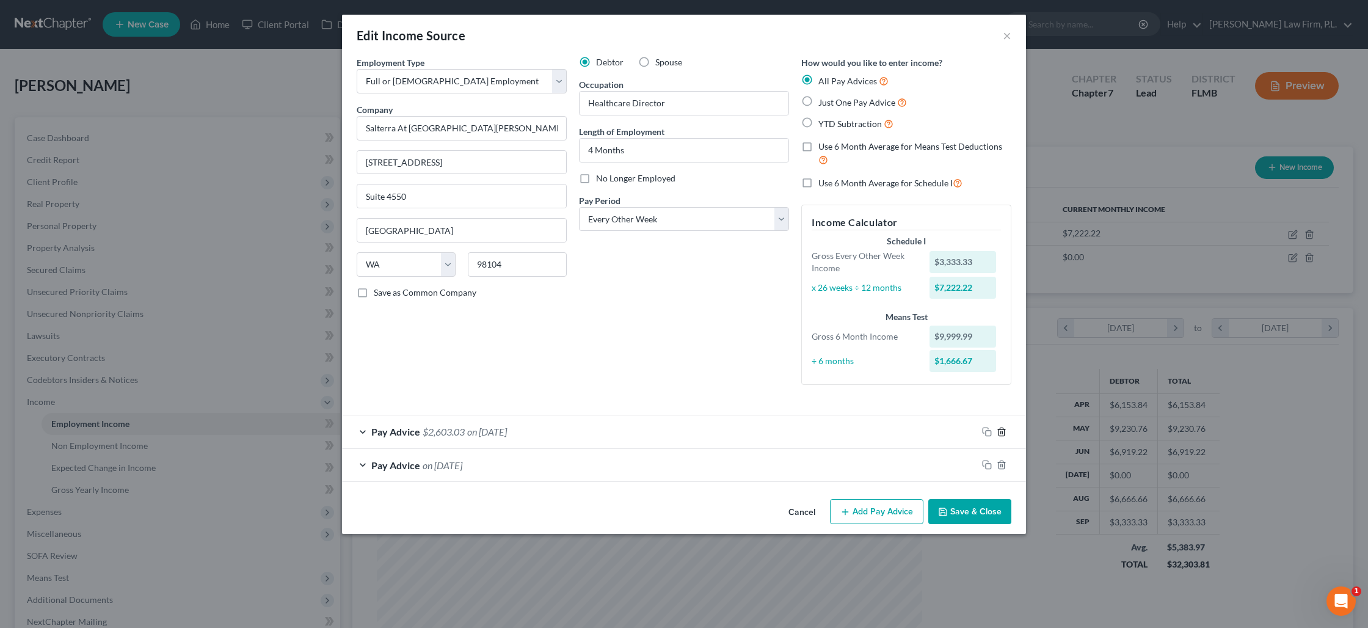
click at [1001, 433] on line "button" at bounding box center [1001, 432] width 0 height 2
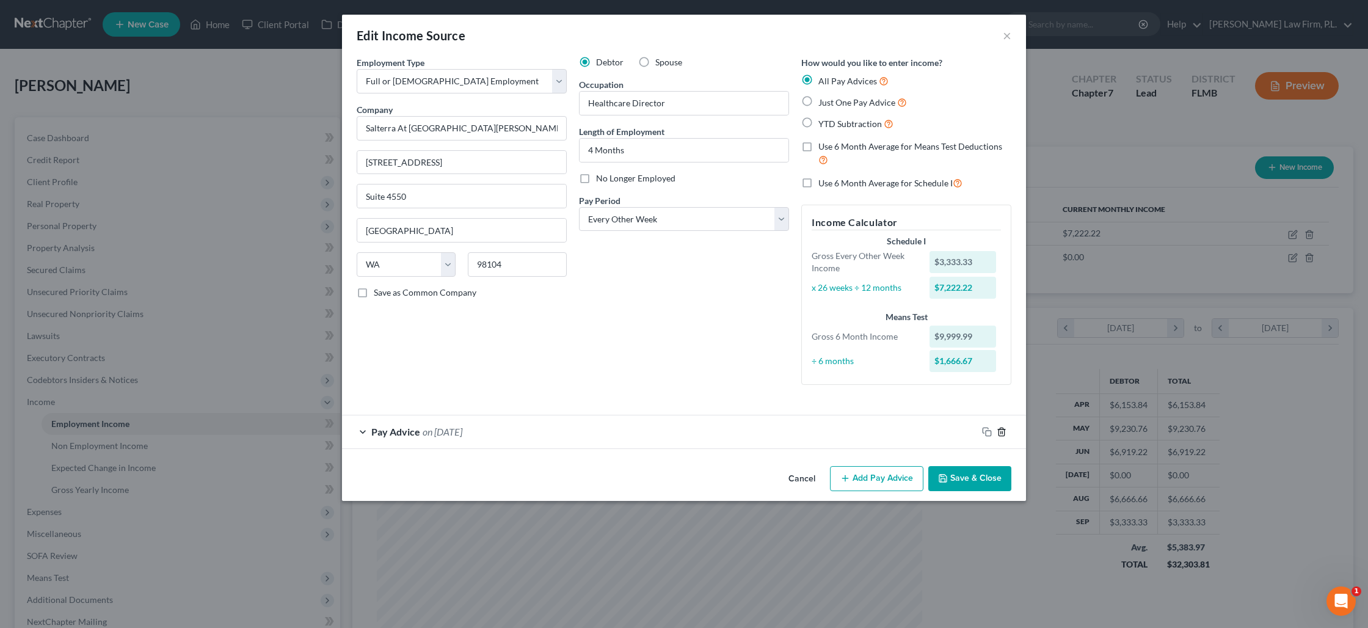
click at [1001, 433] on line "button" at bounding box center [1001, 432] width 0 height 2
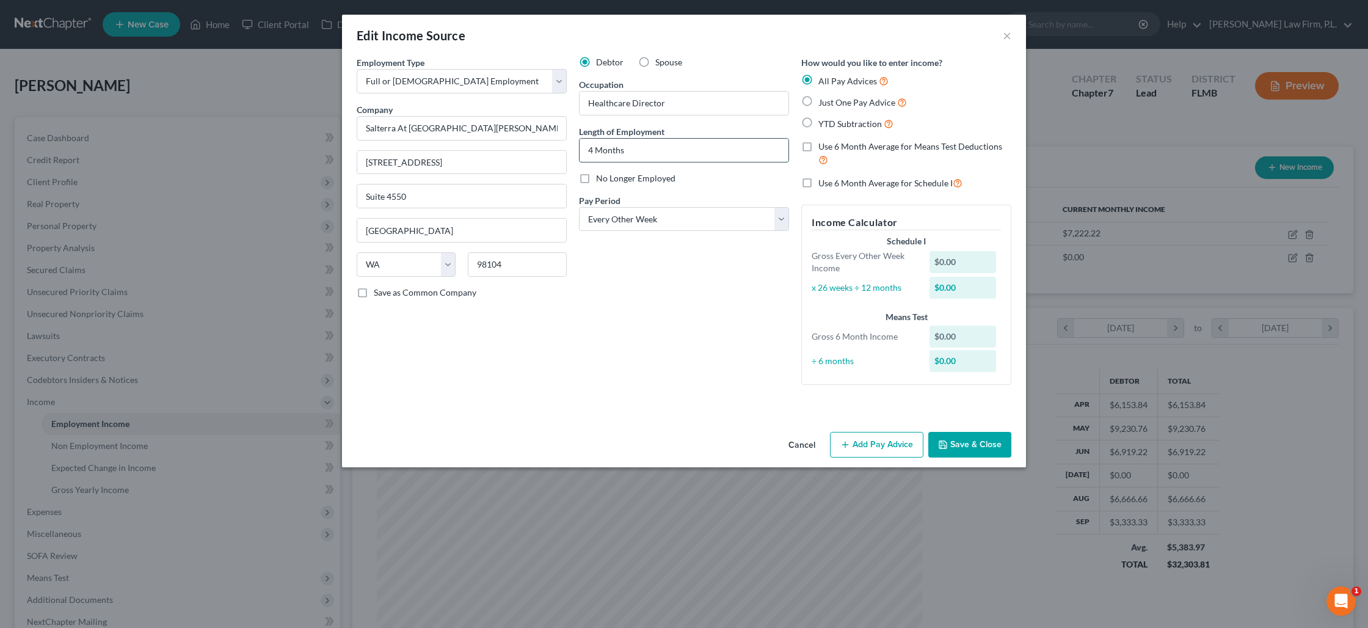
click at [640, 145] on input "4 Months" at bounding box center [683, 150] width 209 height 23
type input "1 year"
click at [949, 441] on button "Save & Close" at bounding box center [969, 445] width 83 height 26
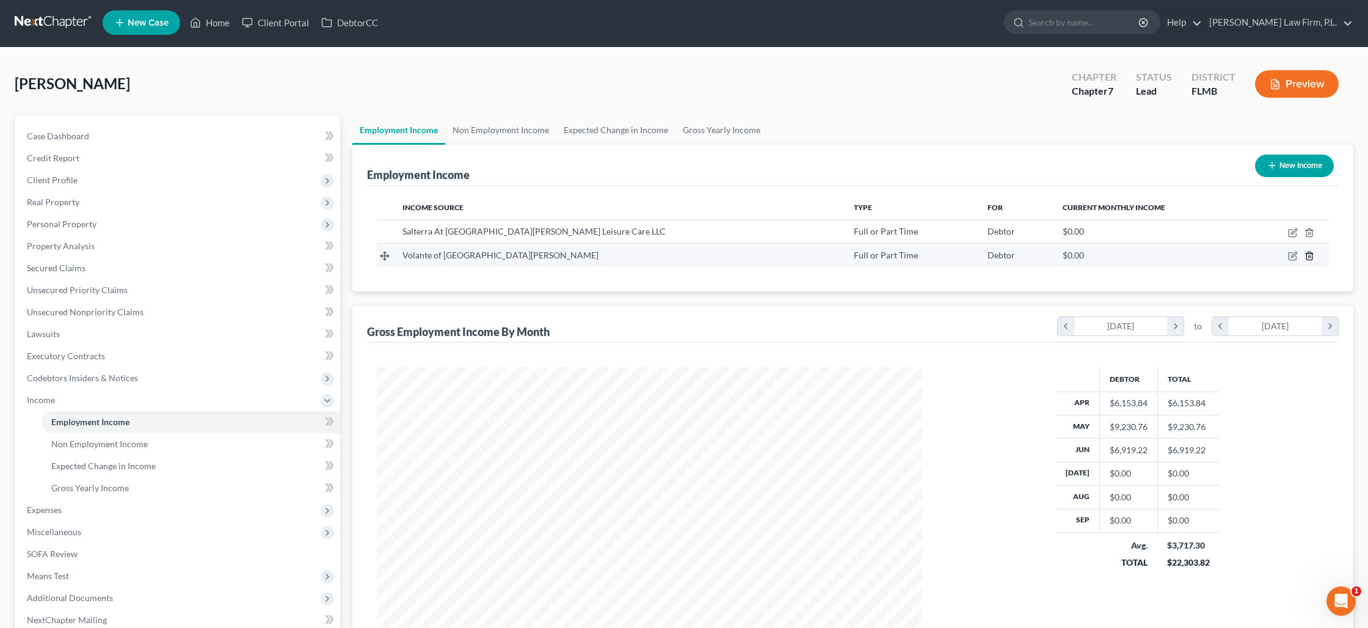
click at [1312, 260] on td at bounding box center [1287, 255] width 81 height 23
click at [1307, 255] on icon "button" at bounding box center [1309, 255] width 10 height 10
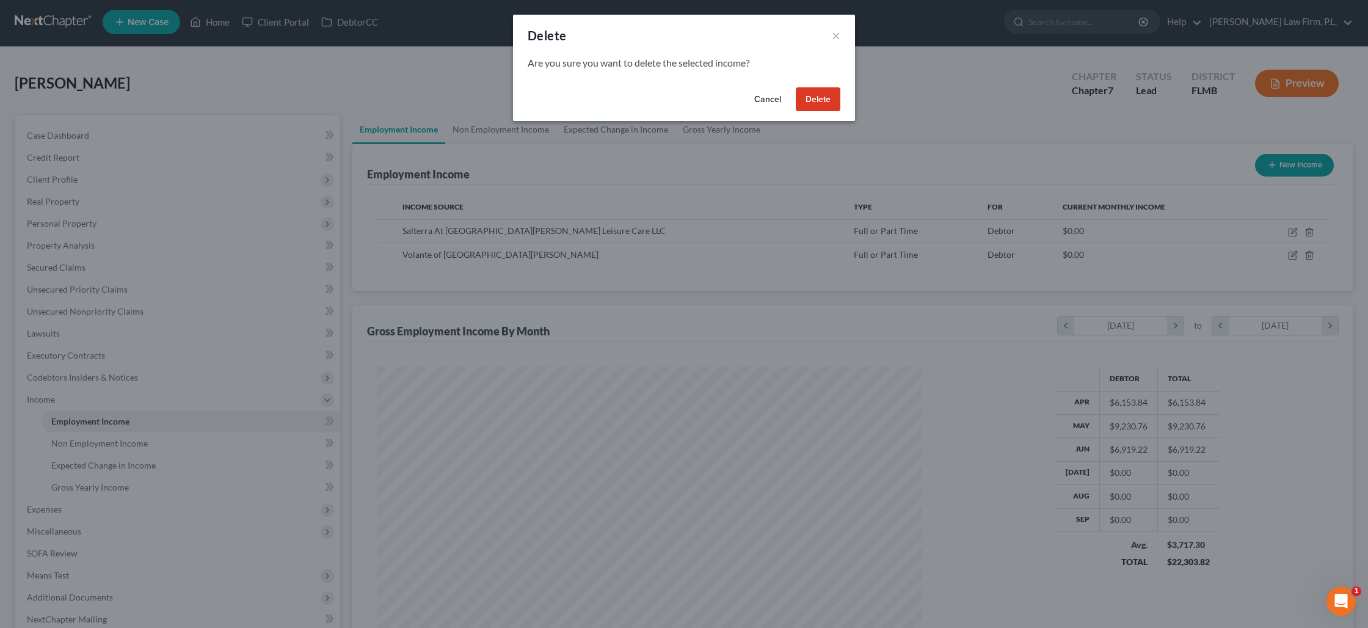
click at [816, 112] on div "Cancel Delete" at bounding box center [684, 101] width 342 height 39
click at [816, 107] on button "Delete" at bounding box center [818, 99] width 45 height 24
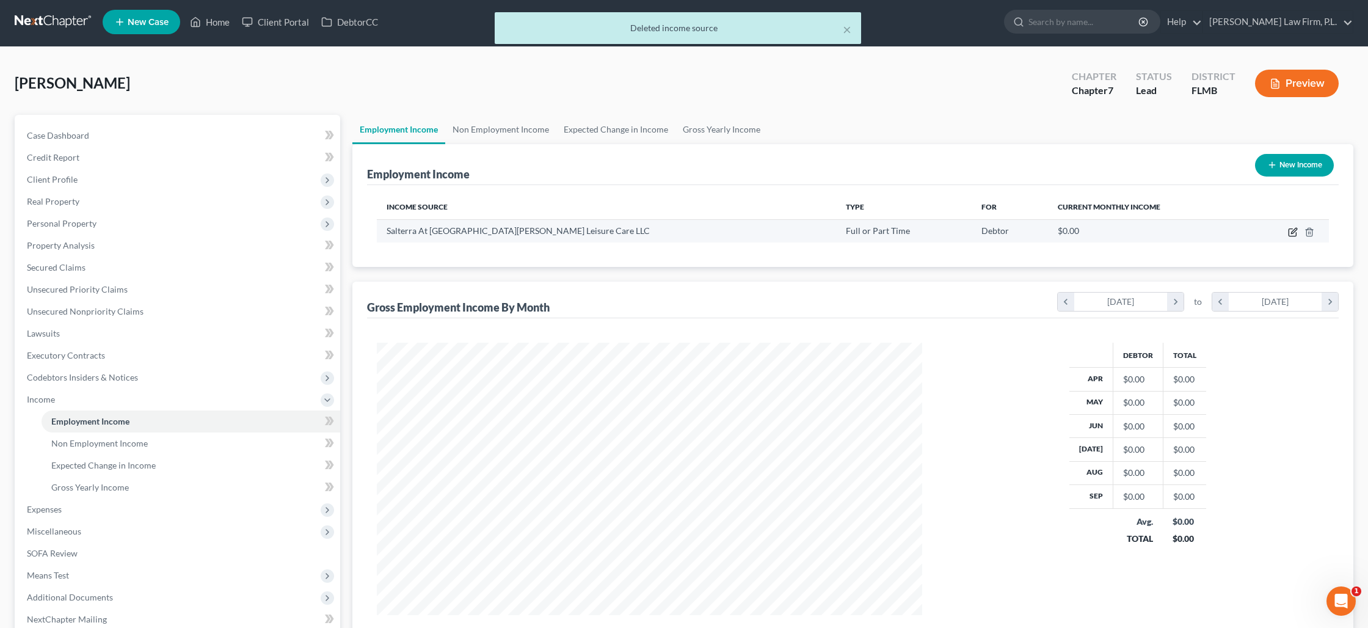
click at [1288, 233] on icon "button" at bounding box center [1293, 232] width 10 height 10
select select "0"
select select "50"
select select "2"
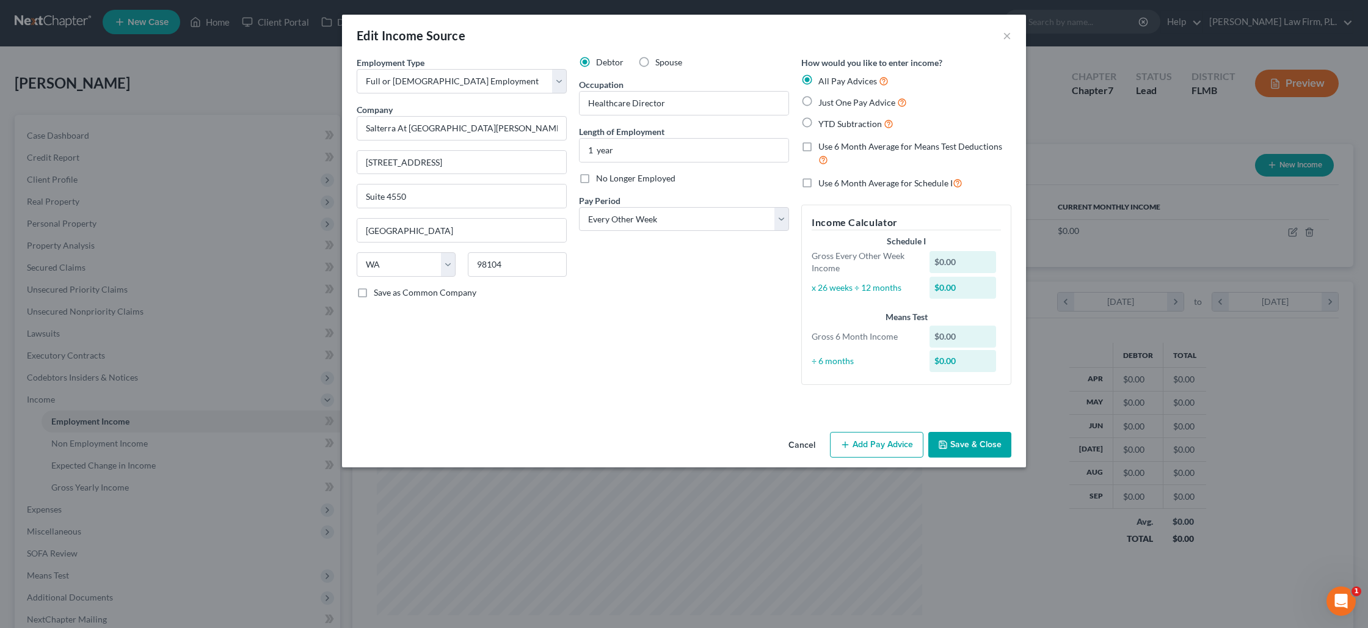
click at [818, 123] on label "YTD Subtraction" at bounding box center [855, 124] width 75 height 14
click at [823, 123] on input "YTD Subtraction" at bounding box center [827, 121] width 8 height 8
radio input "true"
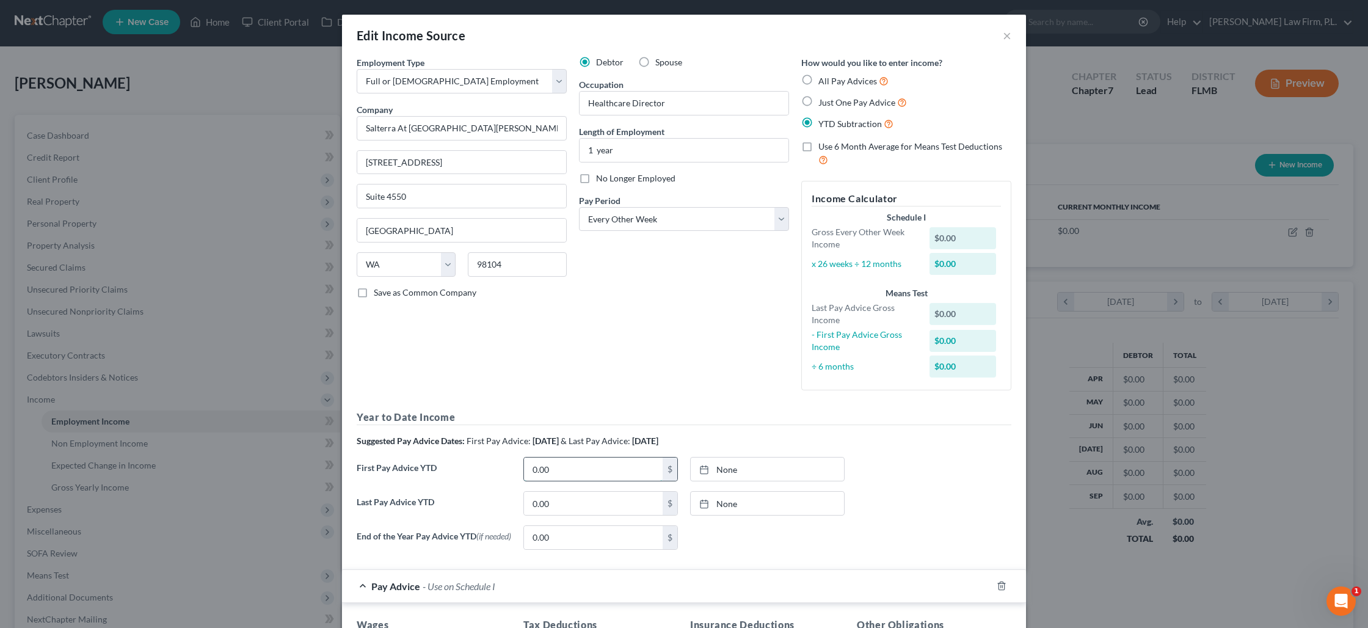
click at [594, 468] on input "0.00" at bounding box center [593, 468] width 139 height 23
click at [574, 473] on input "2,465,355" at bounding box center [593, 468] width 139 height 23
type input "24,653.55"
click at [727, 471] on link "[DATE]" at bounding box center [767, 468] width 153 height 23
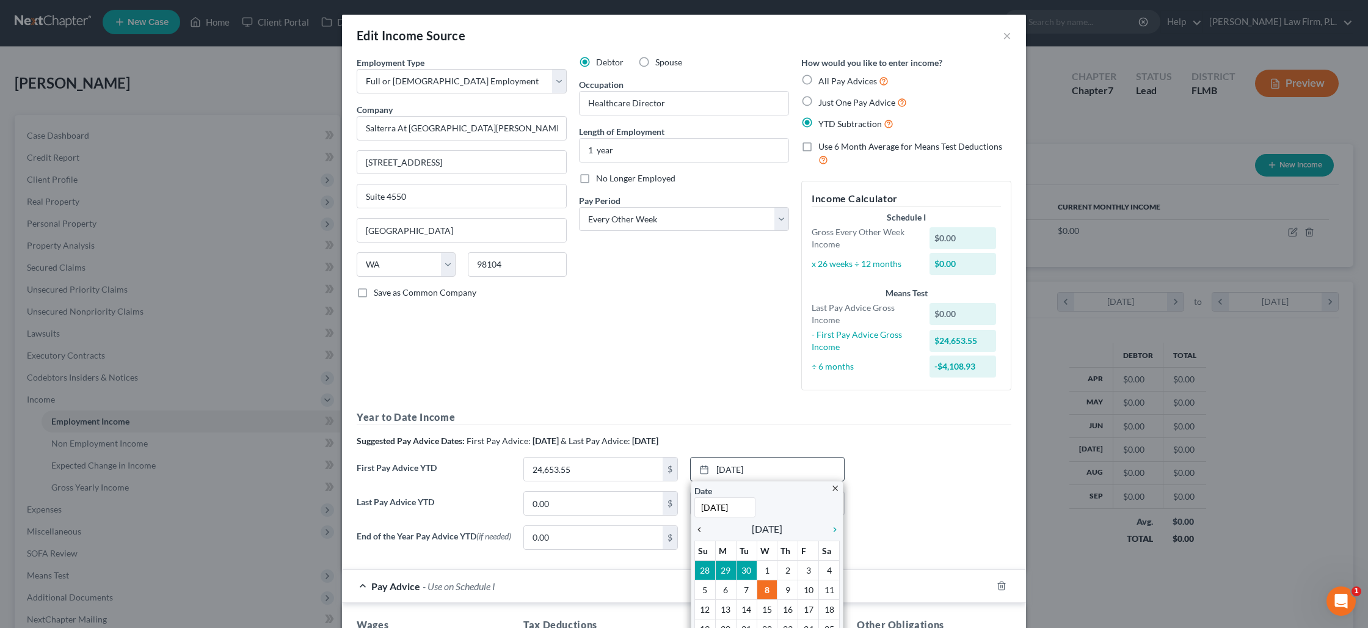
click at [696, 532] on icon "chevron_left" at bounding box center [702, 529] width 16 height 10
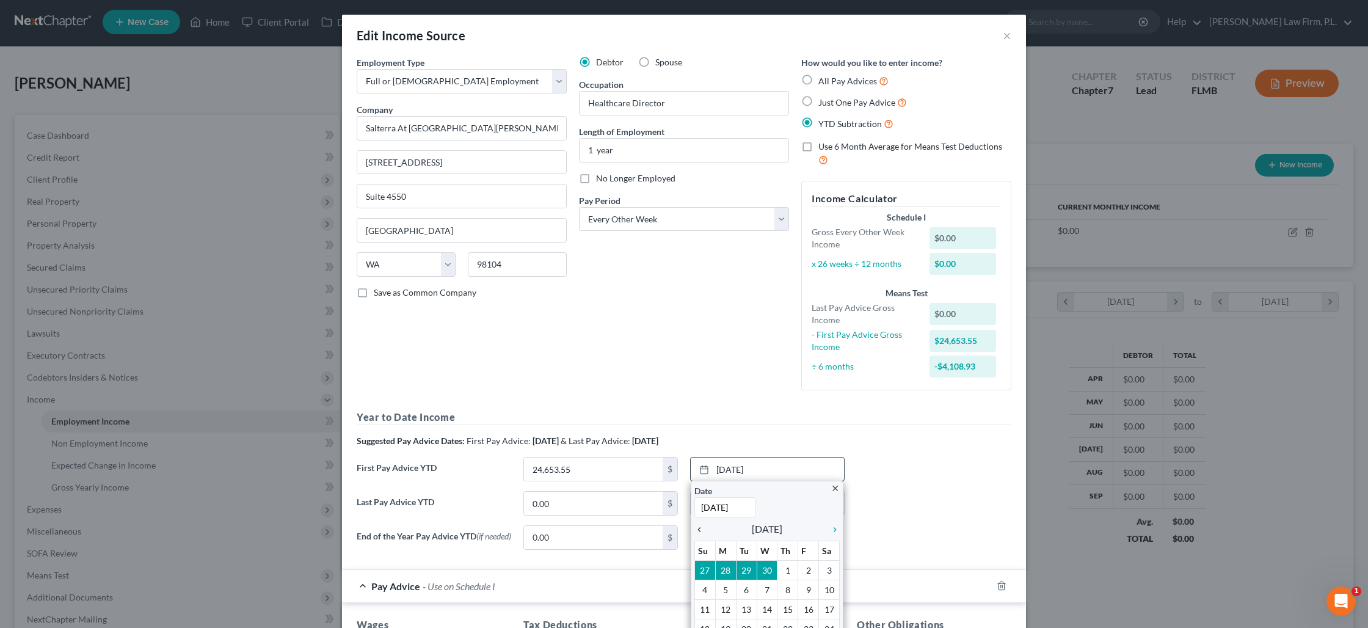
click at [696, 532] on icon "chevron_left" at bounding box center [702, 529] width 16 height 10
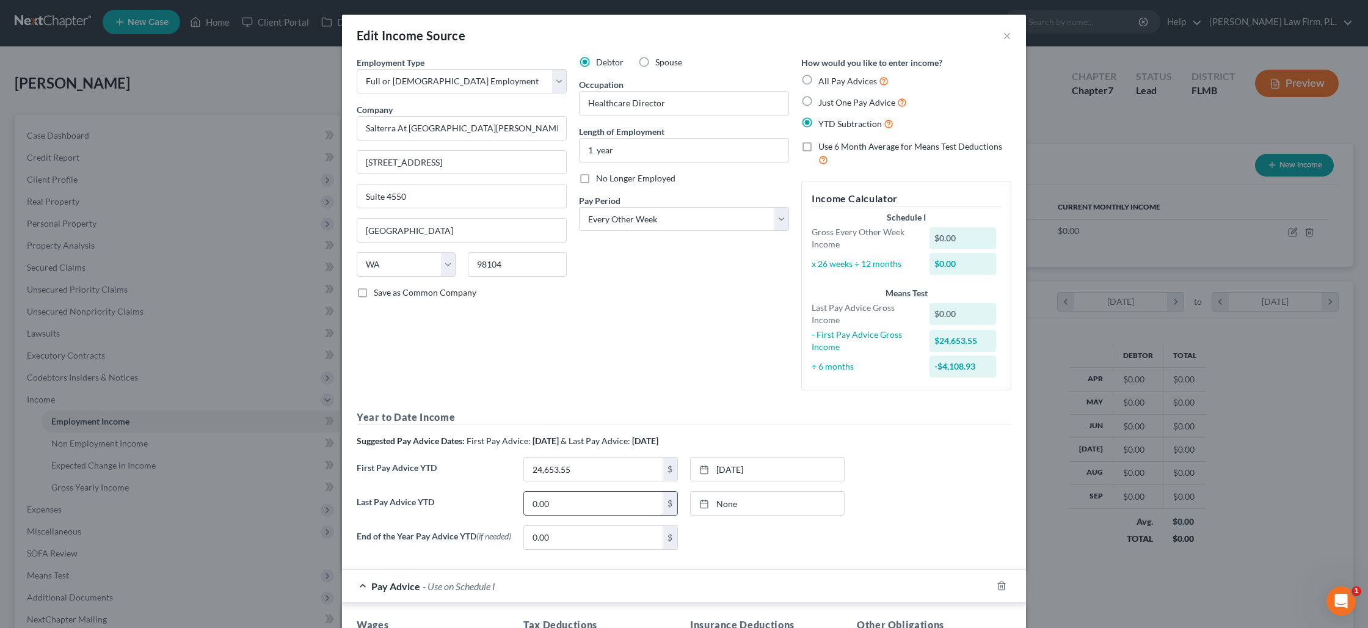
click at [604, 504] on input "0.00" at bounding box center [593, 502] width 139 height 23
type input "61,528.48"
type input "[DATE]"
click at [736, 505] on link "[DATE]" at bounding box center [767, 502] width 153 height 23
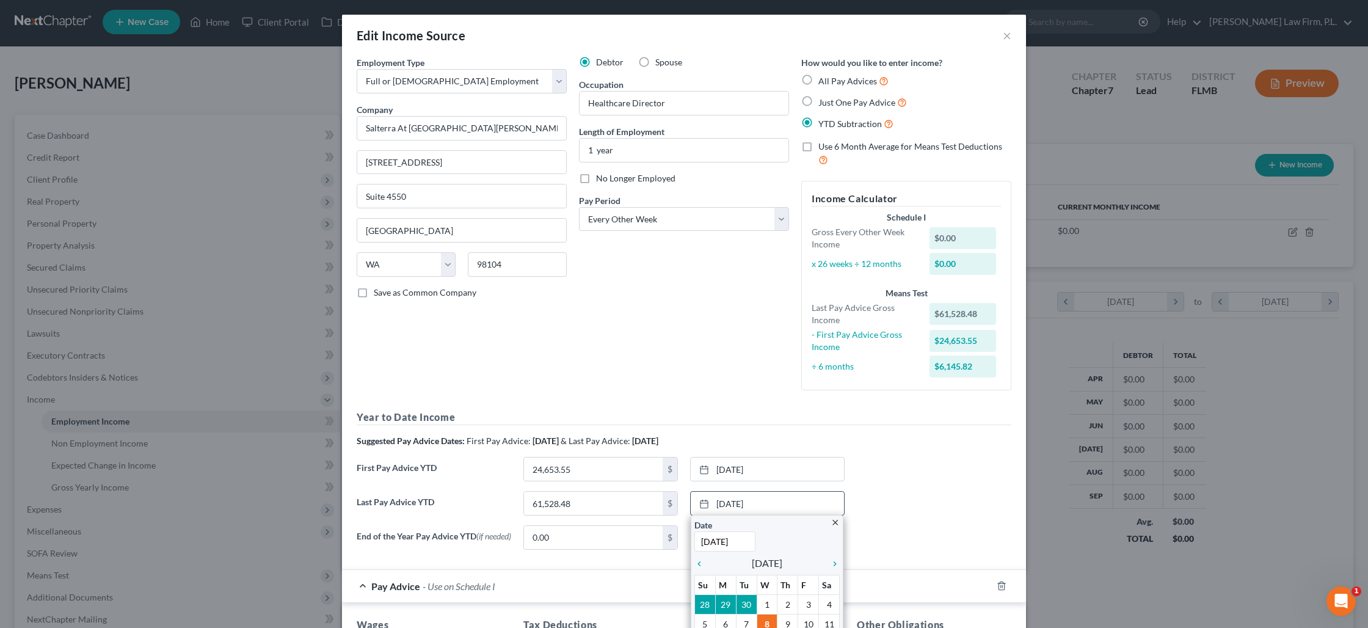
scroll to position [6, 0]
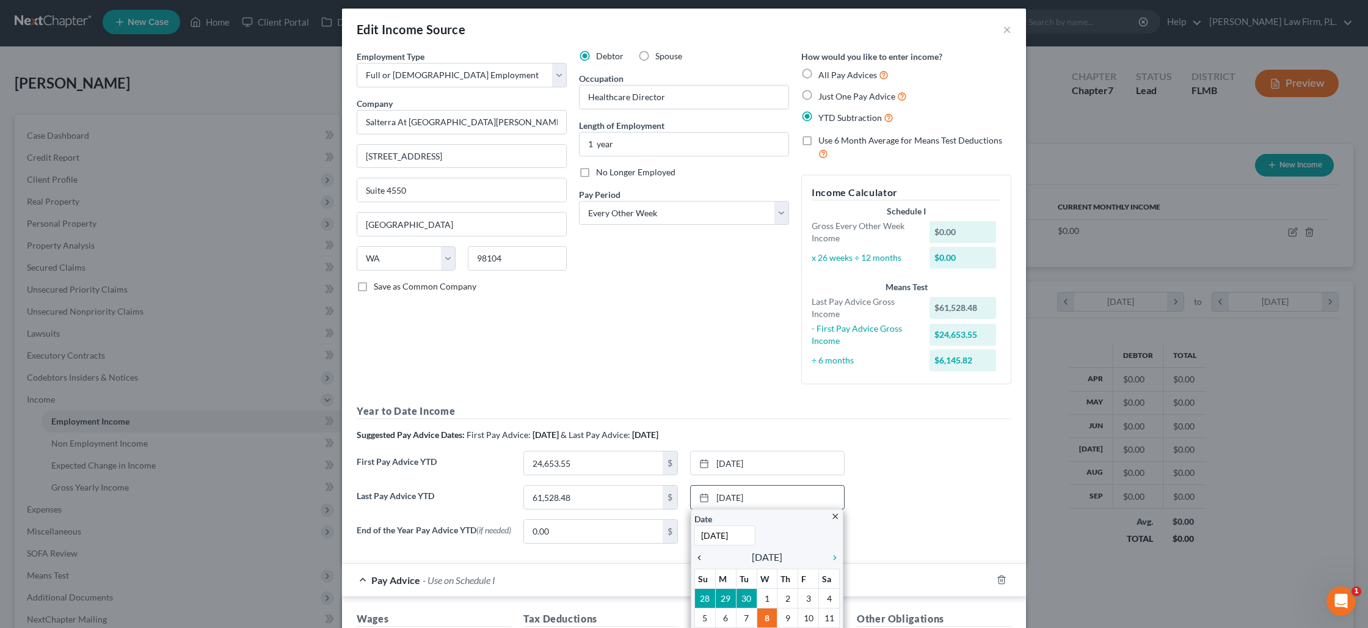
click at [697, 553] on icon "chevron_left" at bounding box center [702, 558] width 16 height 10
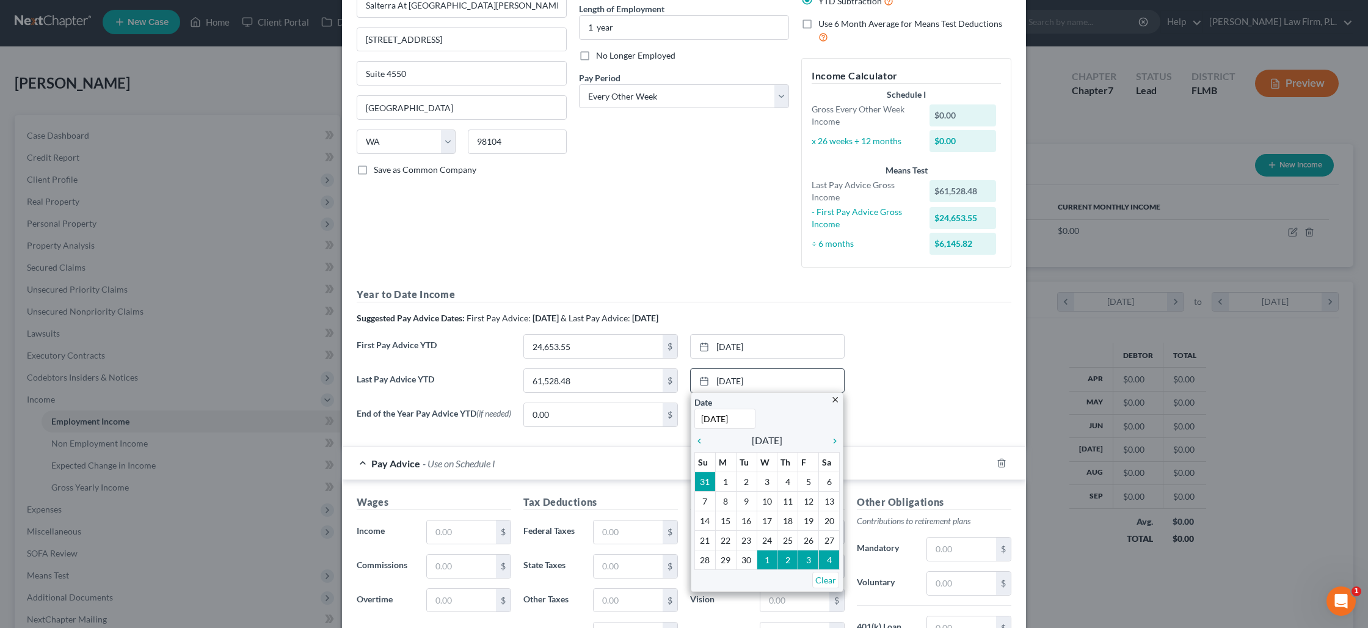
scroll to position [135, 0]
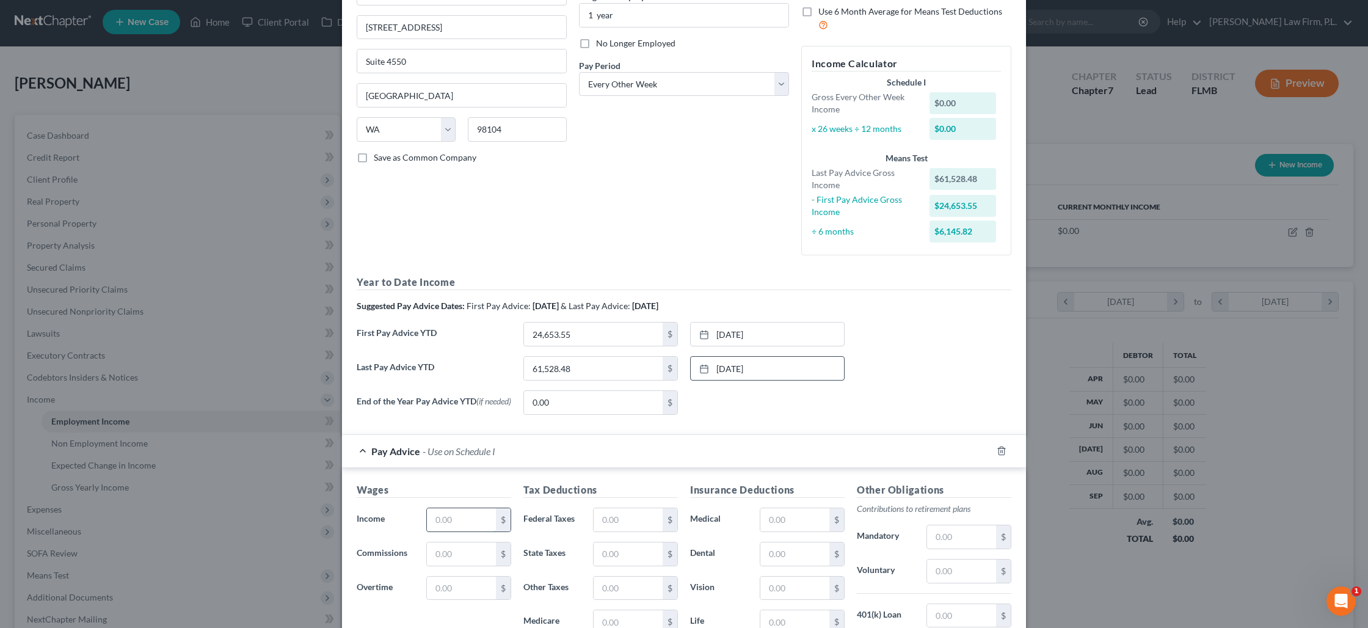
click at [482, 526] on input "text" at bounding box center [461, 519] width 69 height 23
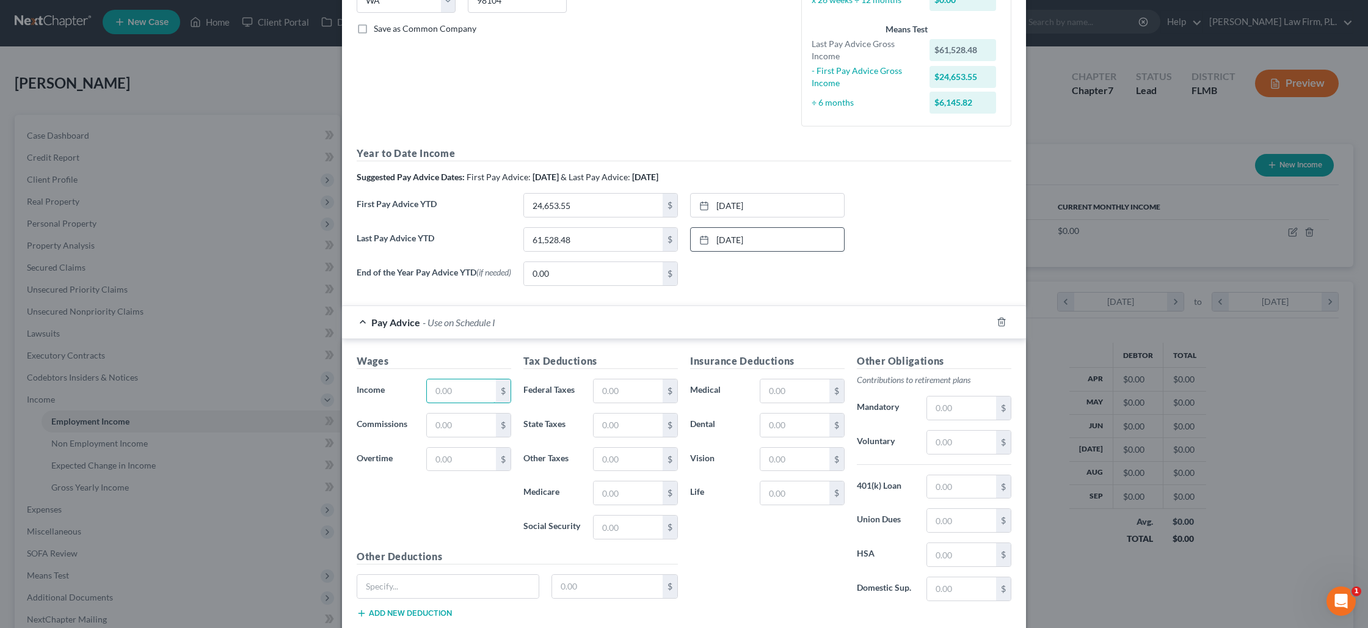
scroll to position [267, 0]
type input "3,333.33"
type input "616.08"
click at [778, 388] on input "text" at bounding box center [794, 387] width 69 height 23
type input "95.22"
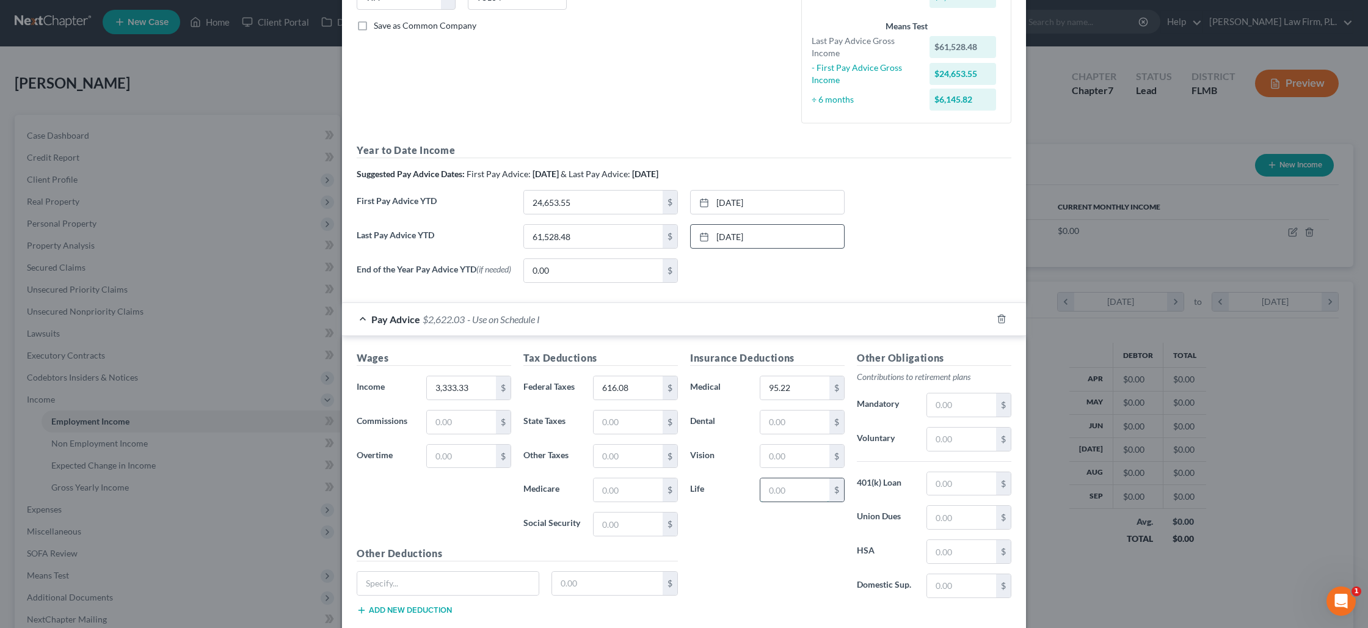
click at [771, 488] on input "text" at bounding box center [794, 489] width 69 height 23
type input "19"
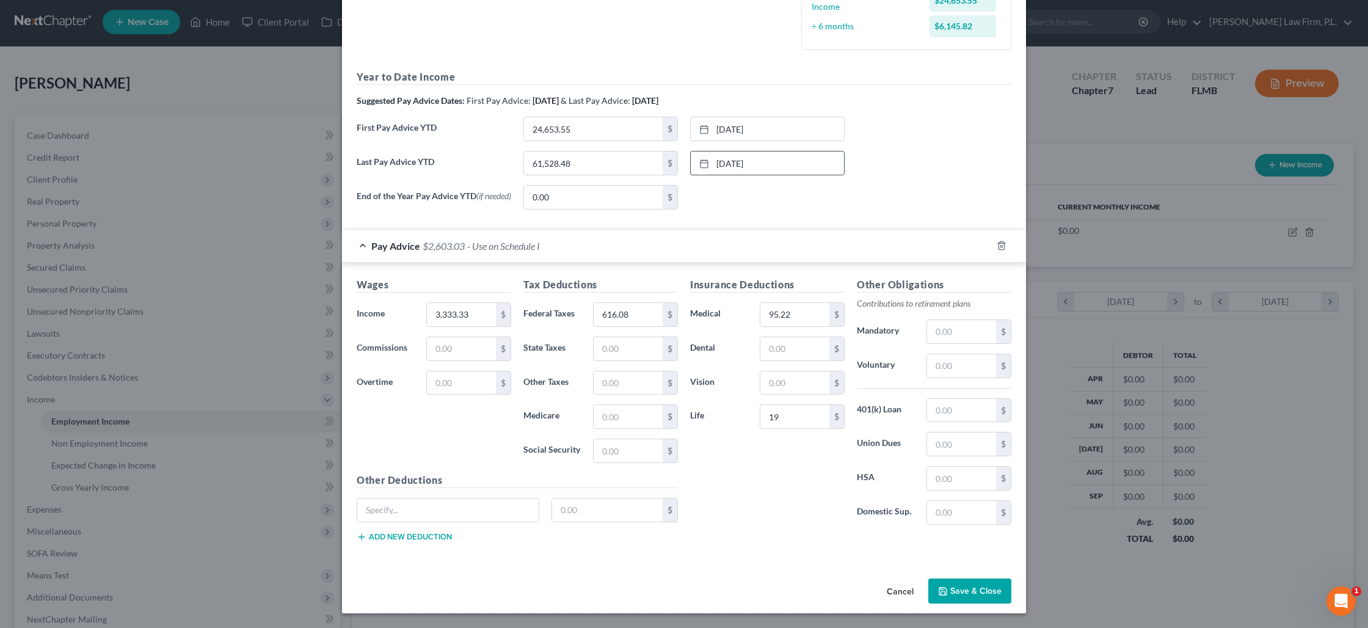
click at [960, 591] on button "Save & Close" at bounding box center [969, 591] width 83 height 26
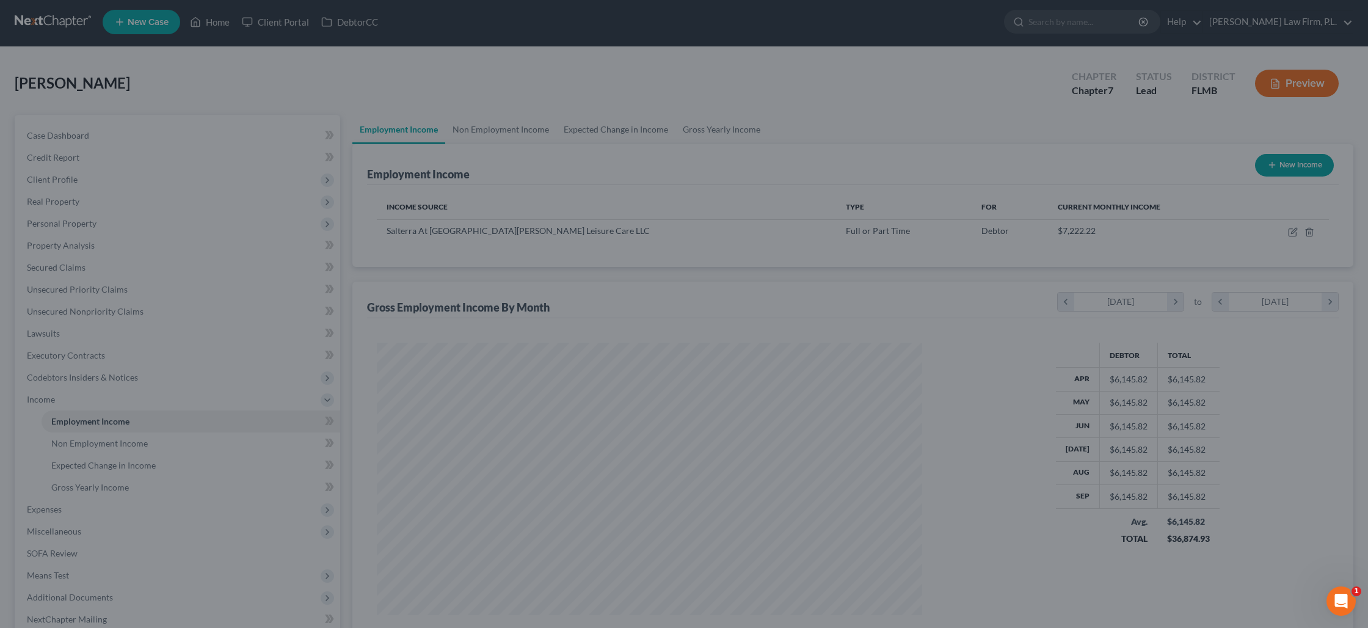
scroll to position [5, 0]
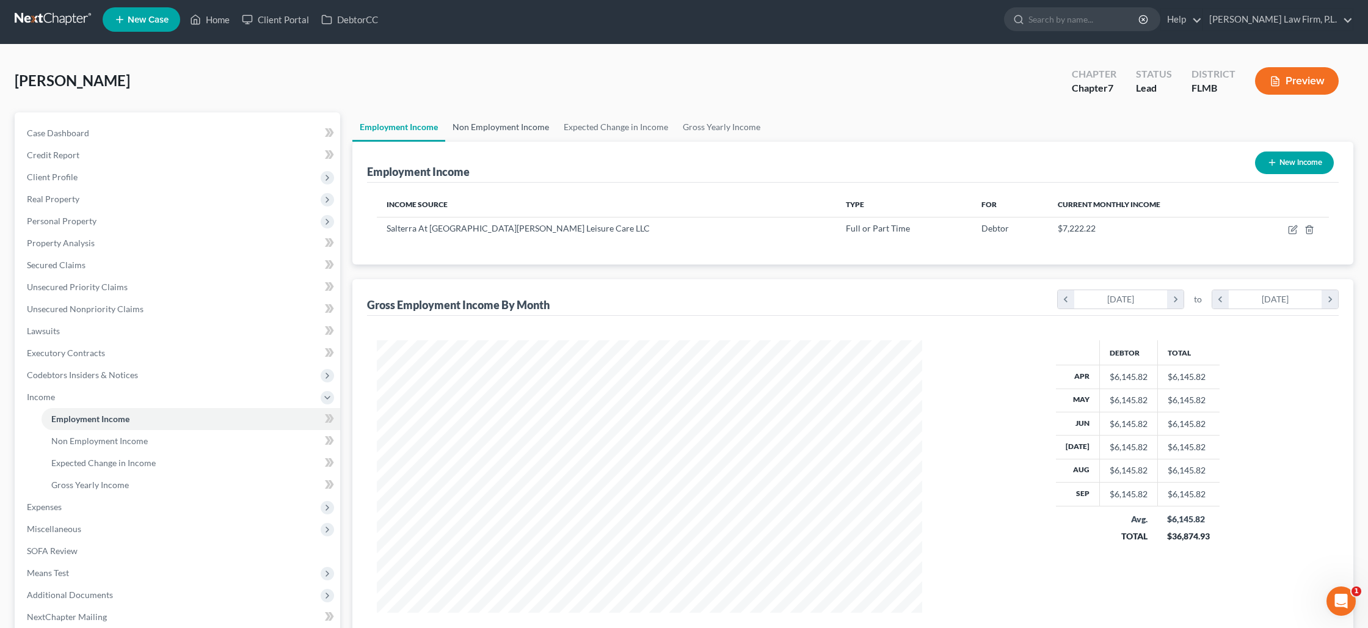
click at [523, 131] on link "Non Employment Income" at bounding box center [500, 126] width 111 height 29
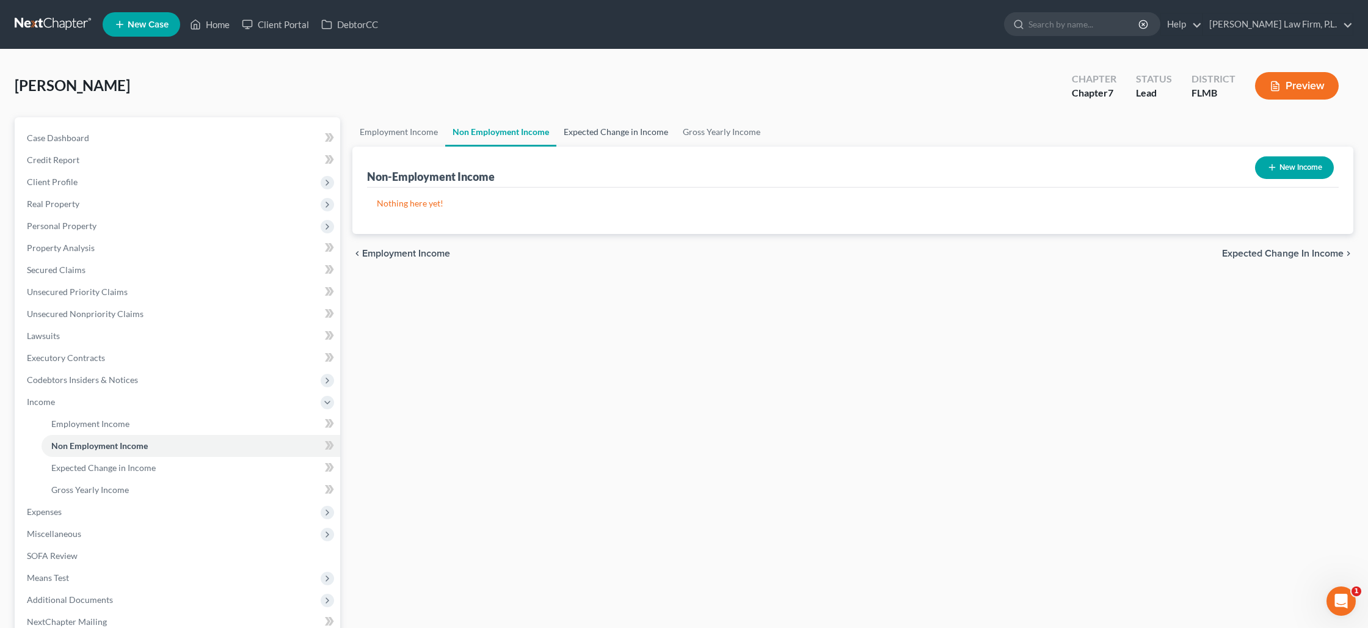
click at [604, 131] on link "Expected Change in Income" at bounding box center [615, 131] width 119 height 29
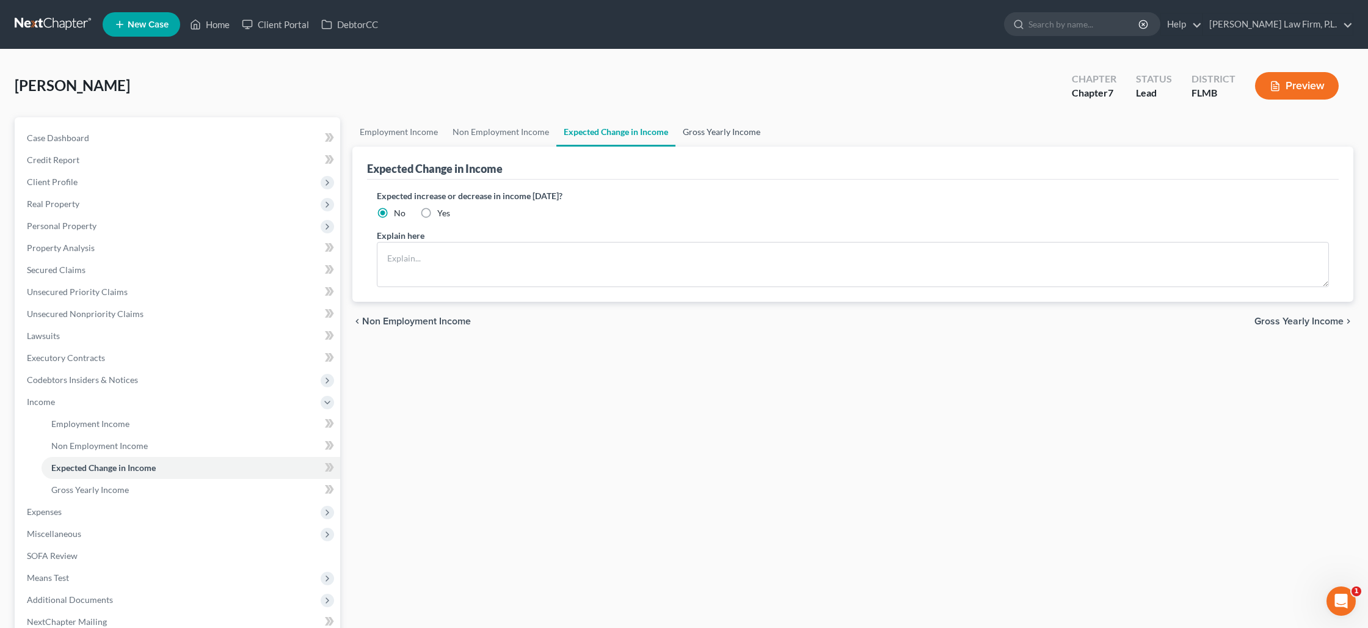
click at [691, 134] on link "Gross Yearly Income" at bounding box center [721, 131] width 92 height 29
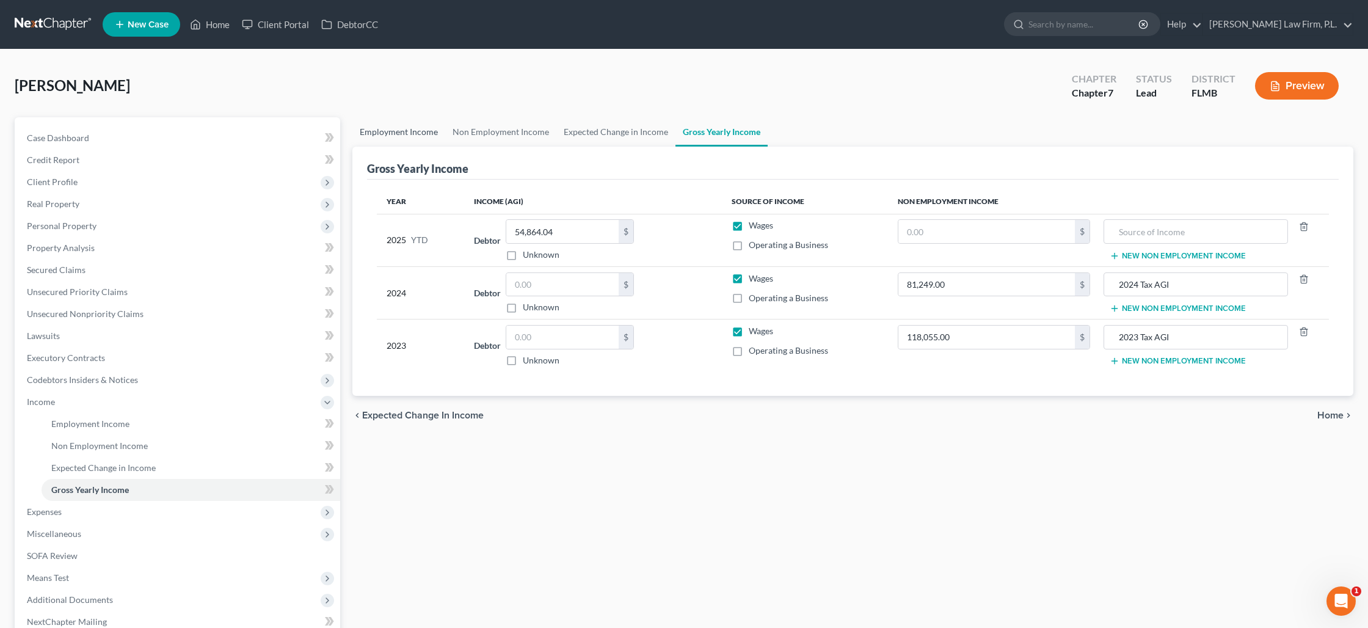
click at [409, 134] on link "Employment Income" at bounding box center [398, 131] width 93 height 29
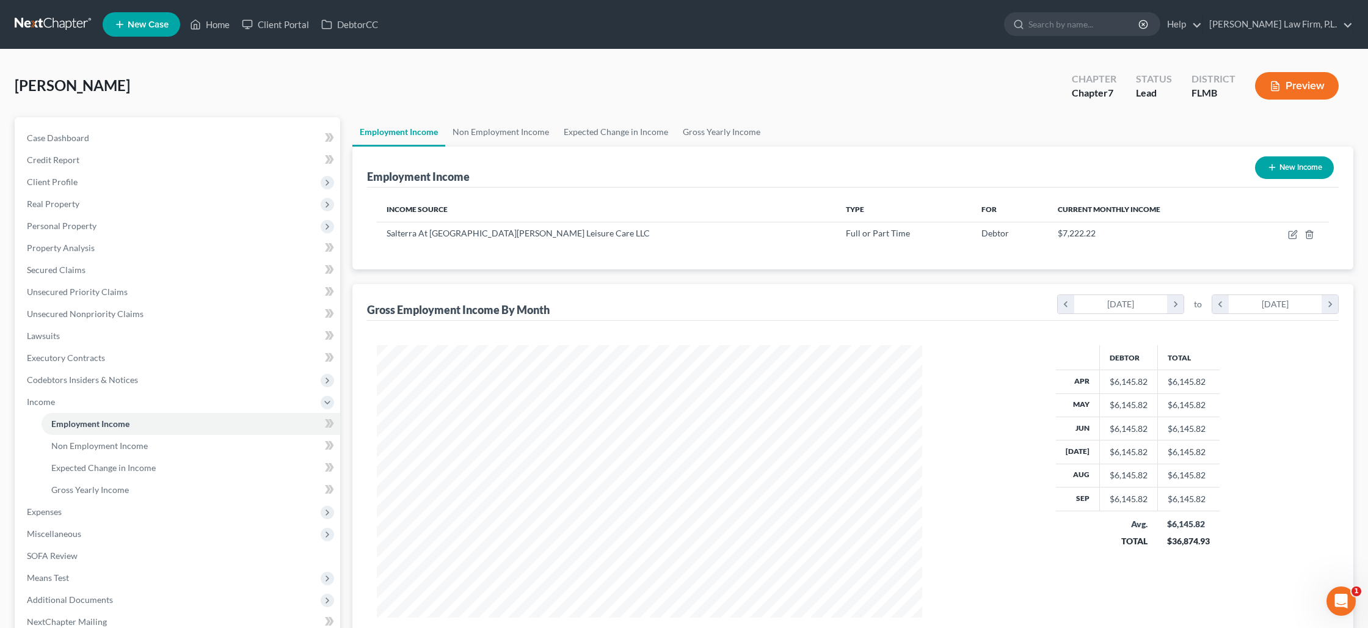
scroll to position [272, 569]
click at [1289, 234] on icon "button" at bounding box center [1293, 235] width 10 height 10
select select "0"
select select "50"
select select "2"
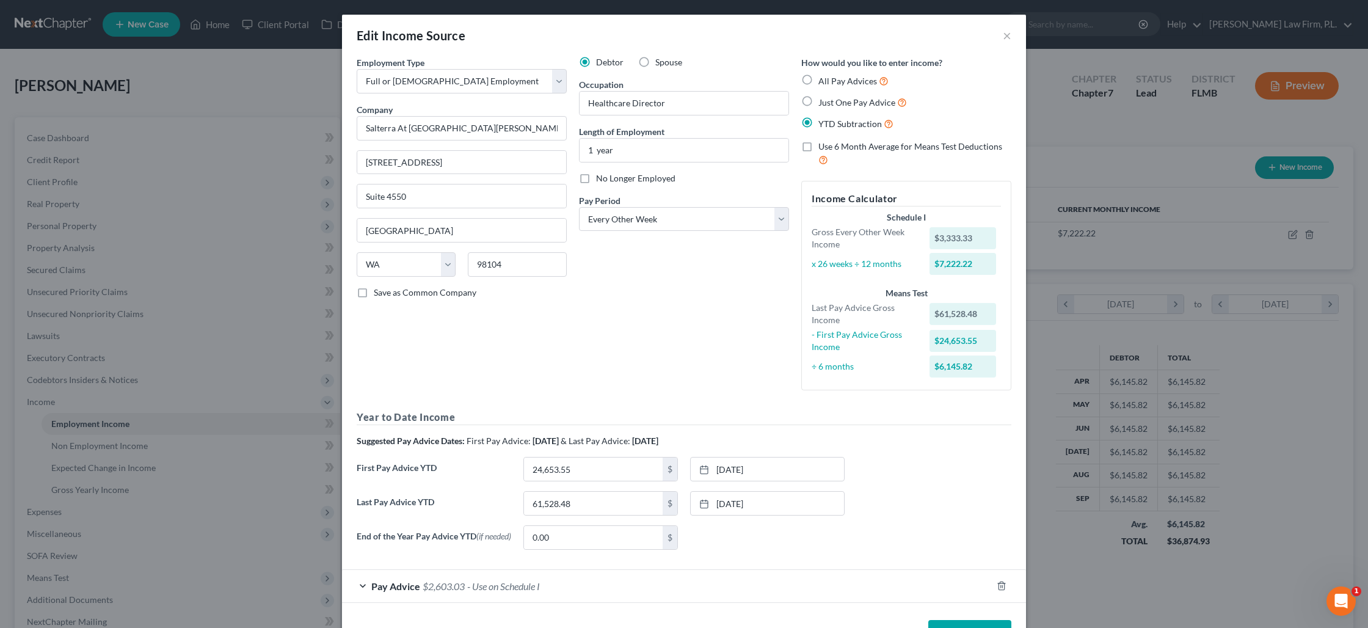
scroll to position [45, 0]
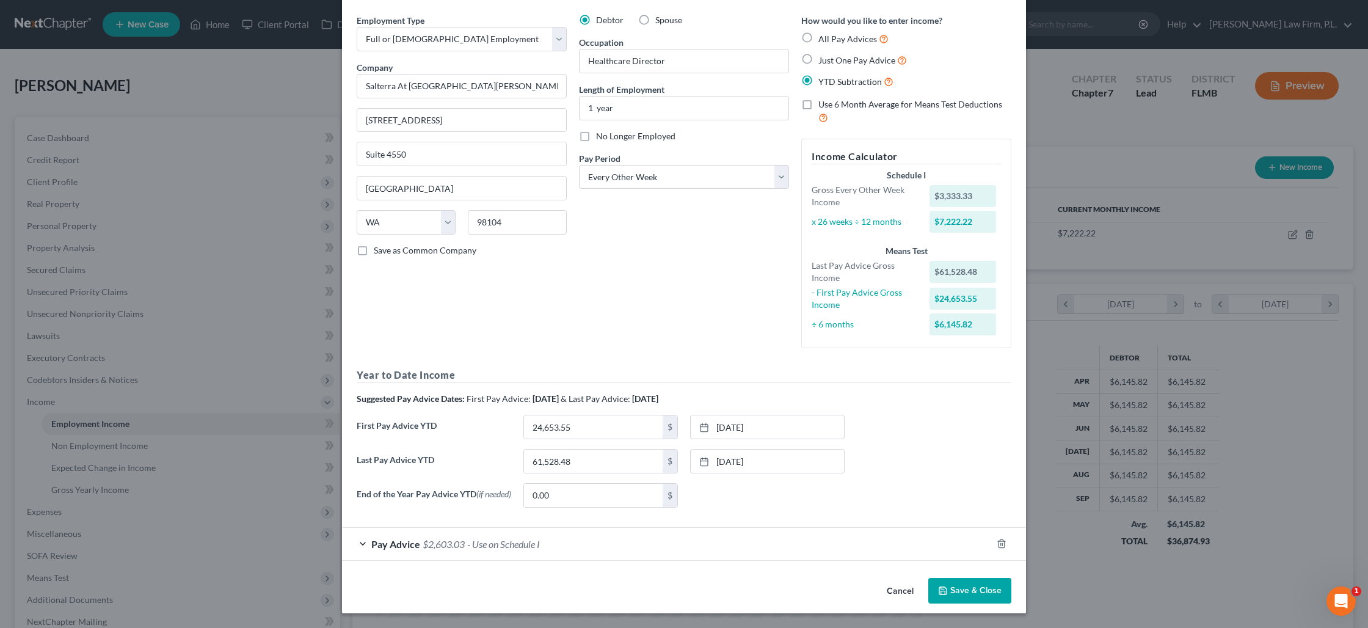
click at [971, 591] on button "Save & Close" at bounding box center [969, 591] width 83 height 26
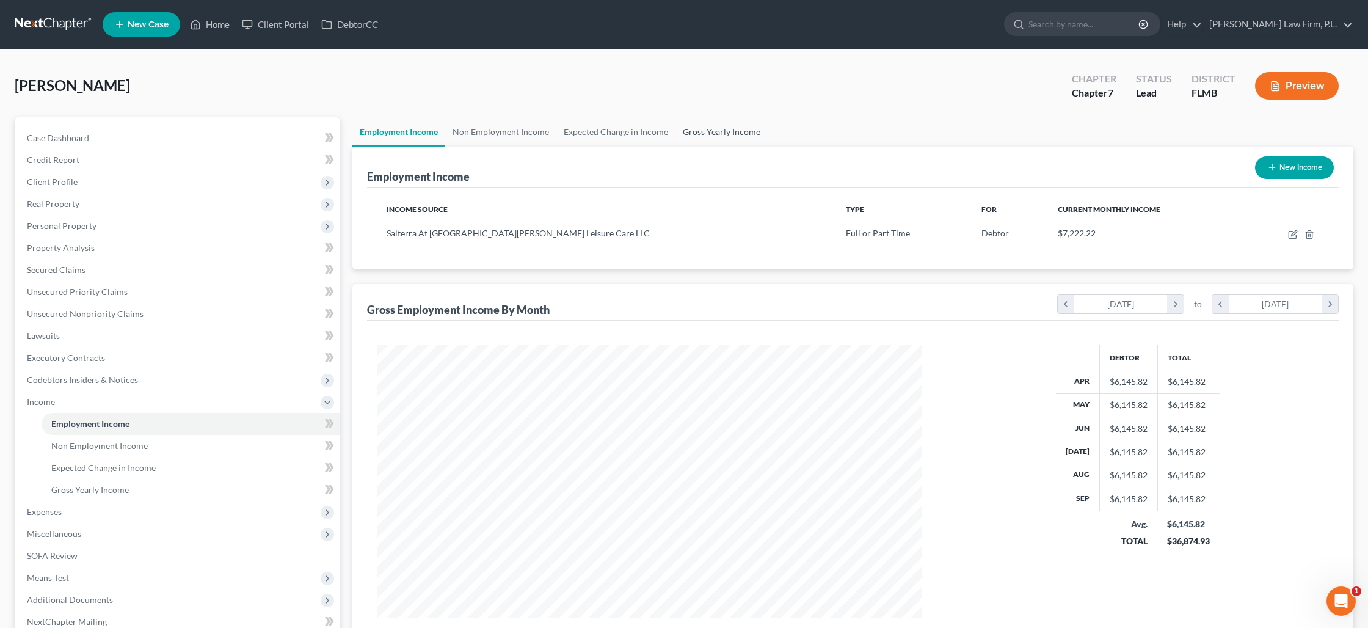
click at [707, 137] on link "Gross Yearly Income" at bounding box center [721, 131] width 92 height 29
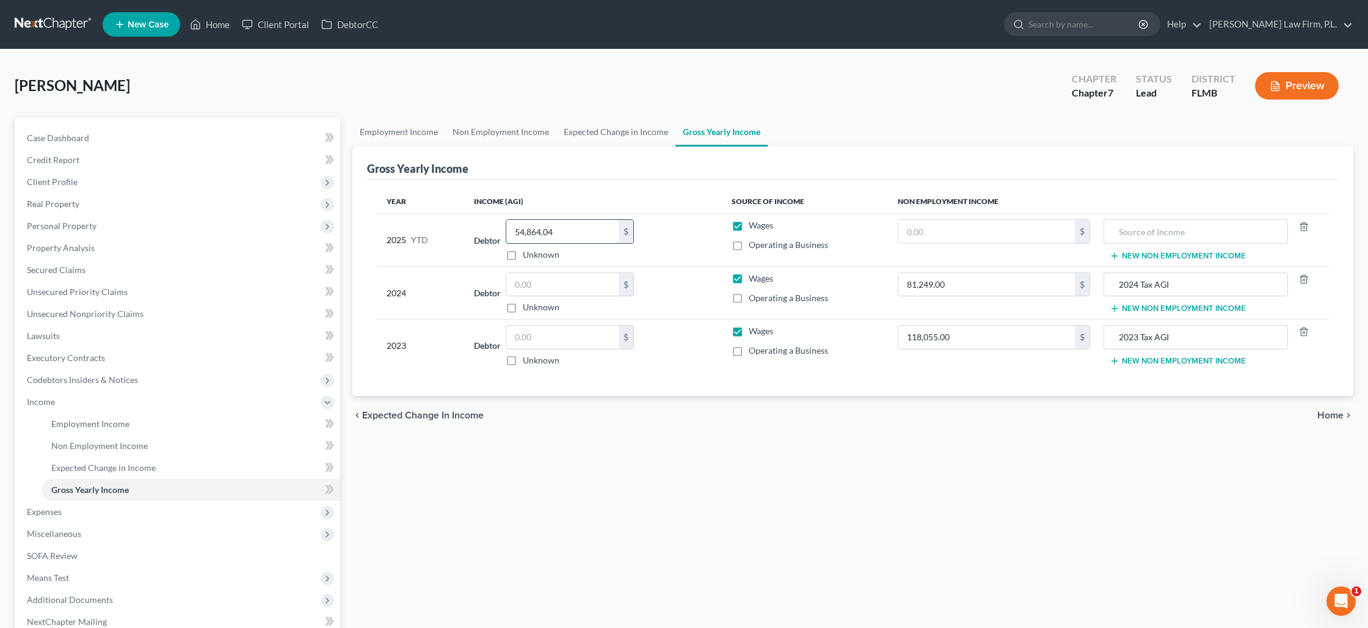
click at [578, 225] on input "54,864.04" at bounding box center [562, 231] width 112 height 23
type input "61,528.48"
click at [749, 280] on label "Wages" at bounding box center [761, 278] width 24 height 12
click at [753, 280] on input "Wages" at bounding box center [757, 276] width 8 height 8
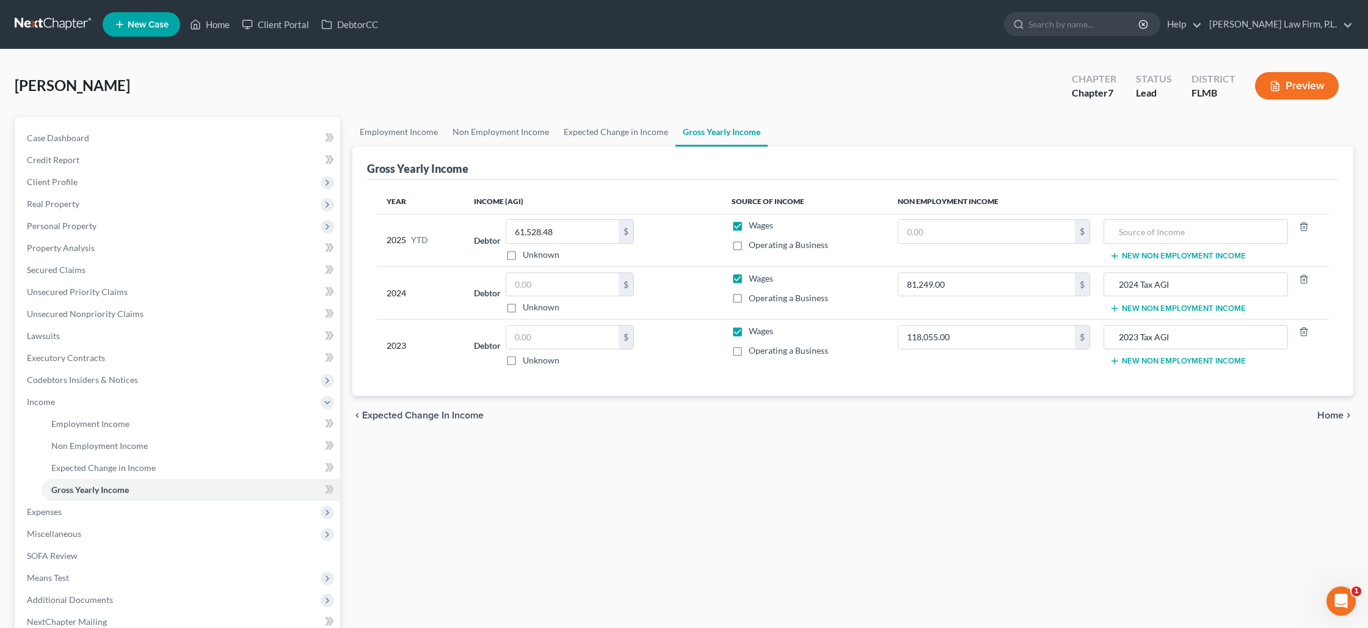
checkbox input "false"
click at [749, 333] on label "Wages" at bounding box center [761, 331] width 24 height 12
click at [753, 333] on input "Wages" at bounding box center [757, 329] width 8 height 8
checkbox input "false"
click at [1296, 84] on button "Preview" at bounding box center [1297, 85] width 84 height 27
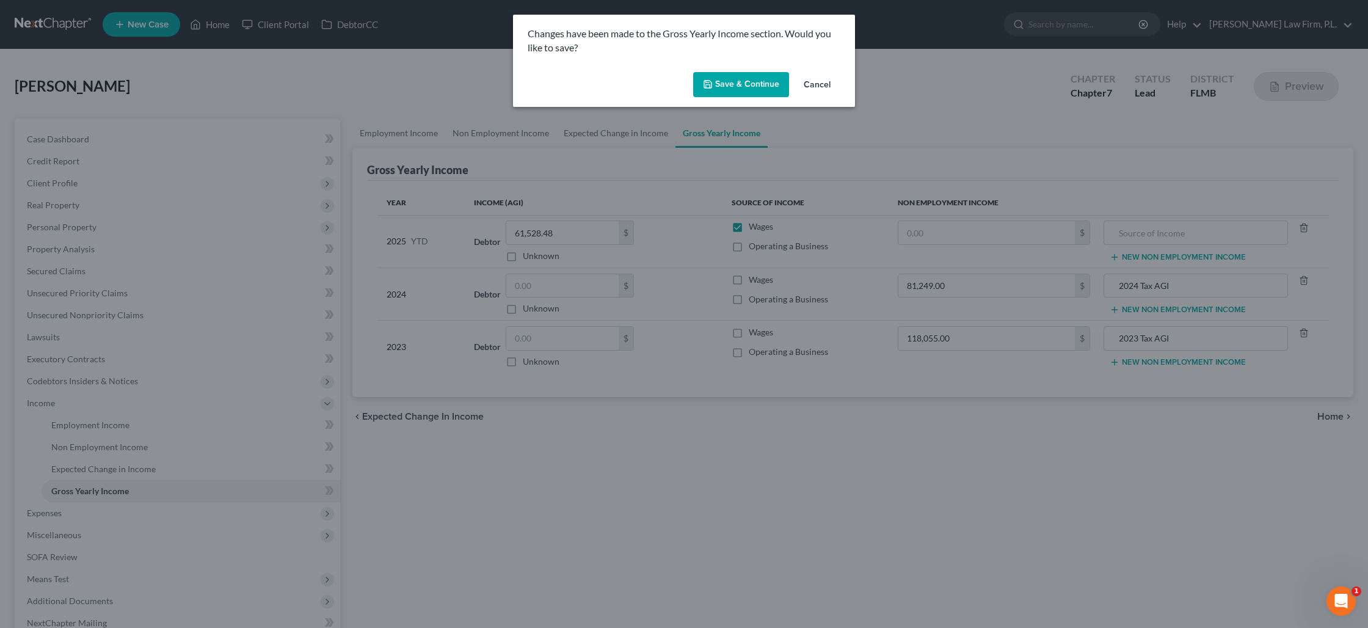
click at [744, 83] on button "Save & Continue" at bounding box center [741, 85] width 96 height 26
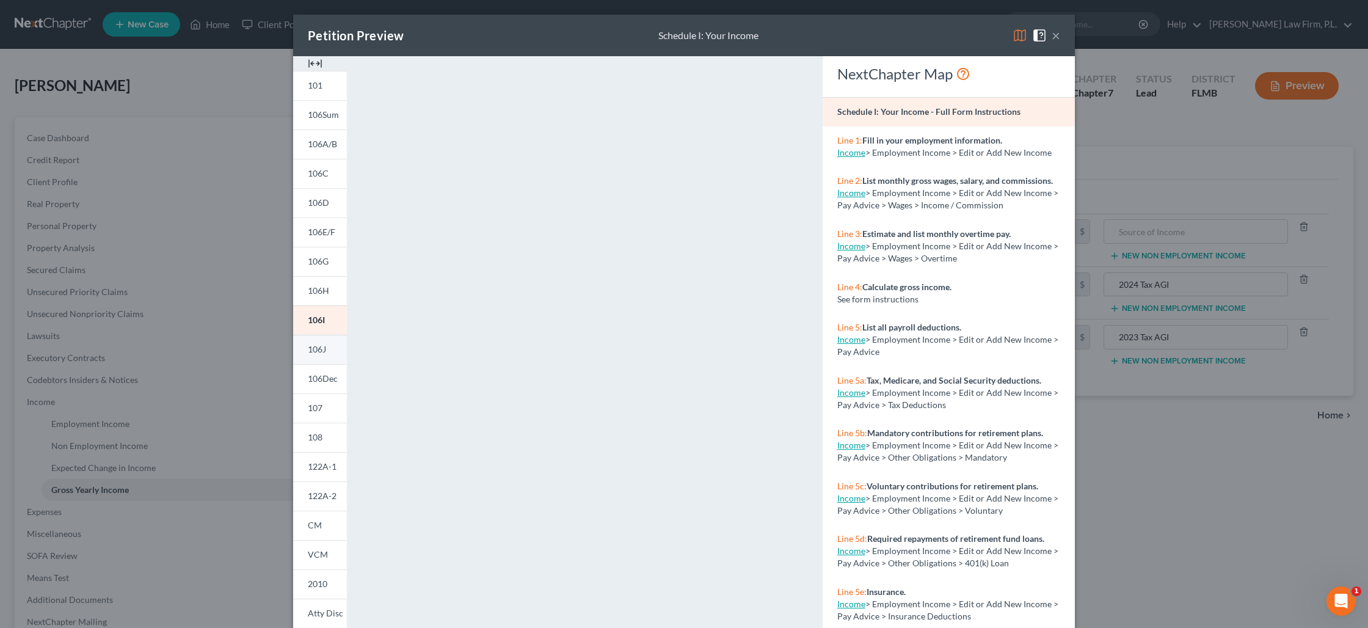
click at [328, 357] on link "106J" at bounding box center [320, 349] width 54 height 29
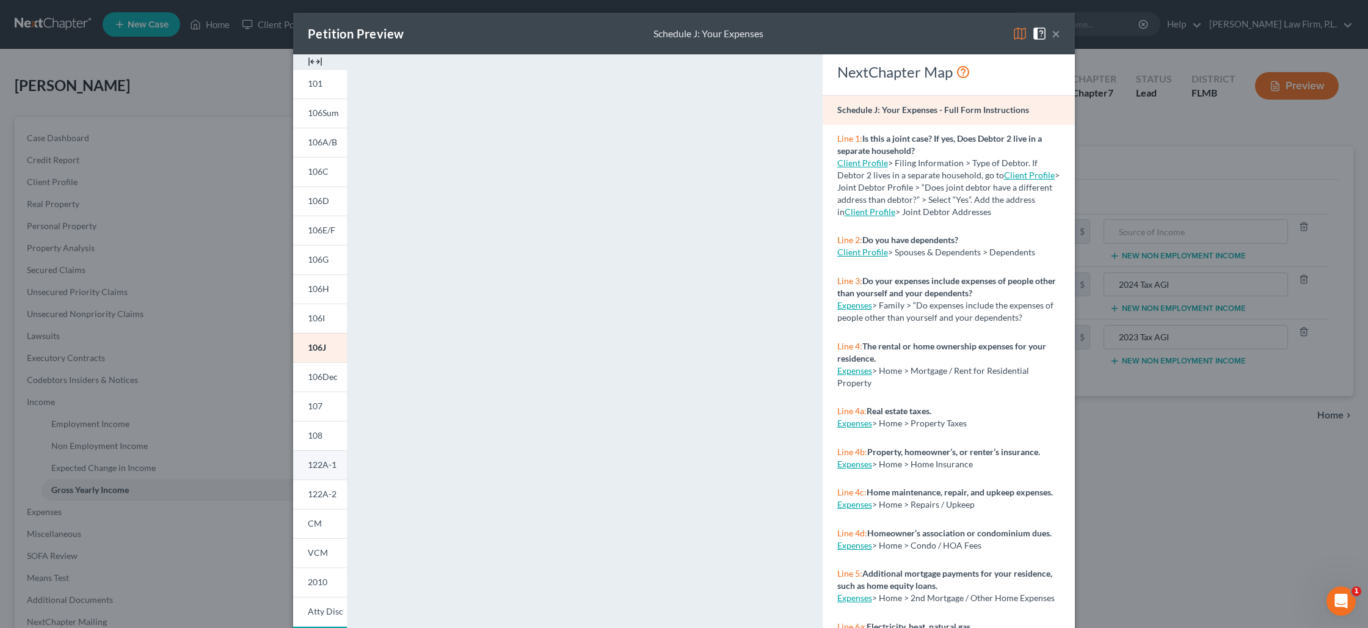
scroll to position [1, 0]
click at [324, 469] on span "122A-1" at bounding box center [322, 465] width 29 height 10
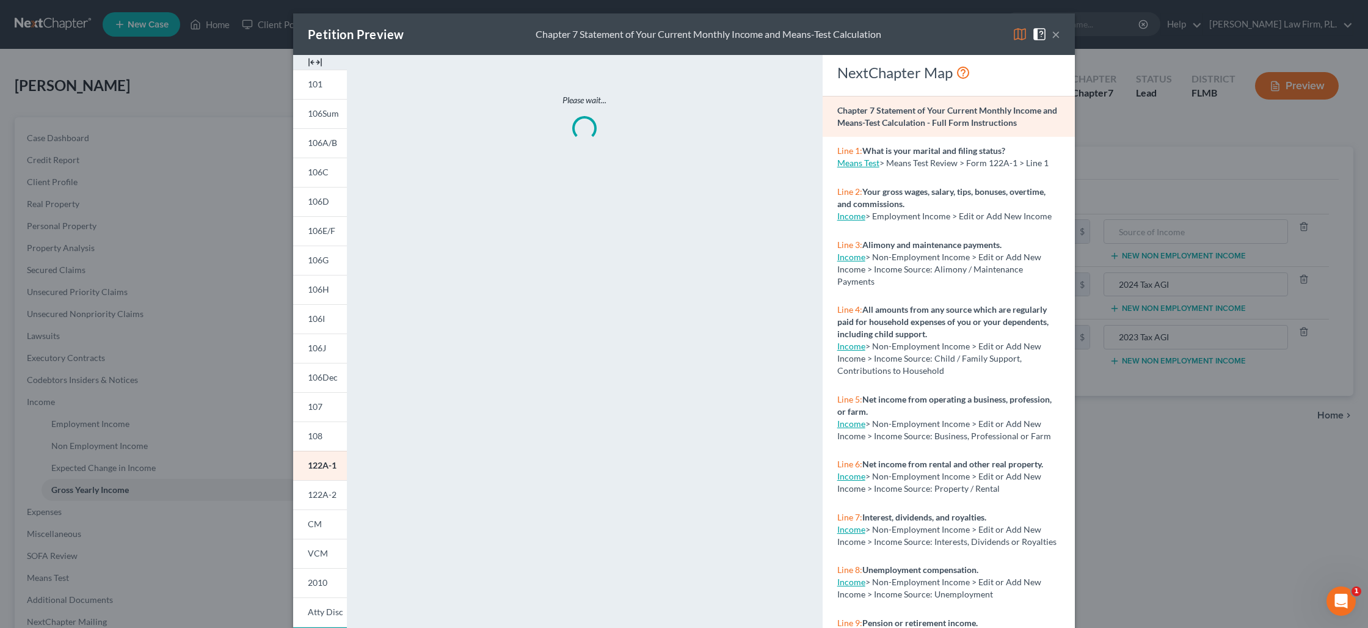
scroll to position [0, 0]
click at [102, 421] on div "Petition Preview Chapter 7 Statement of Your Current Monthly Income and Means-T…" at bounding box center [684, 314] width 1368 height 628
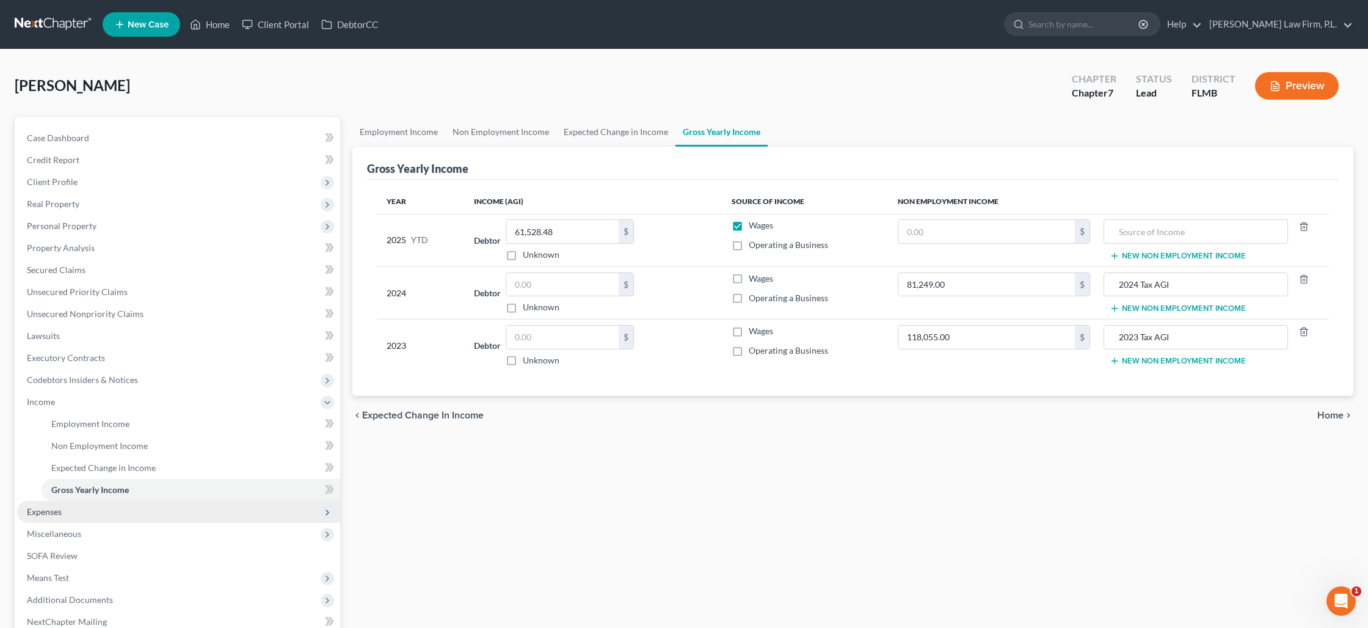
click at [82, 517] on span "Expenses" at bounding box center [178, 512] width 323 height 22
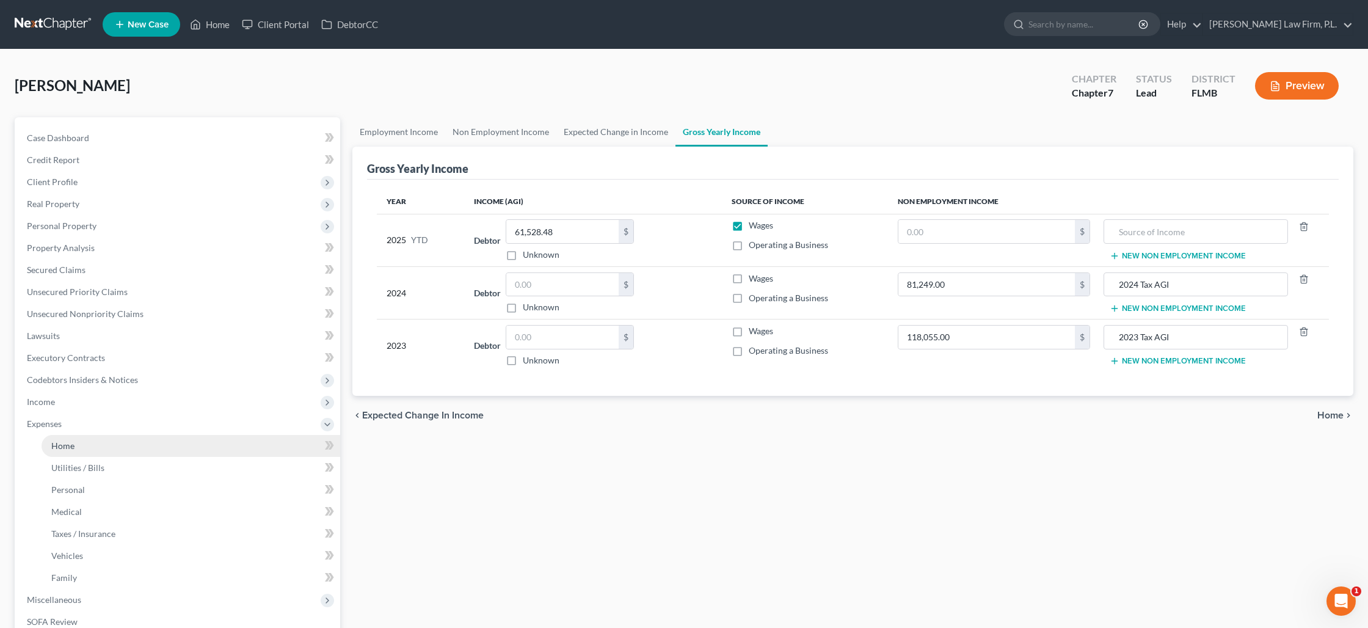
click at [78, 453] on link "Home" at bounding box center [191, 446] width 299 height 22
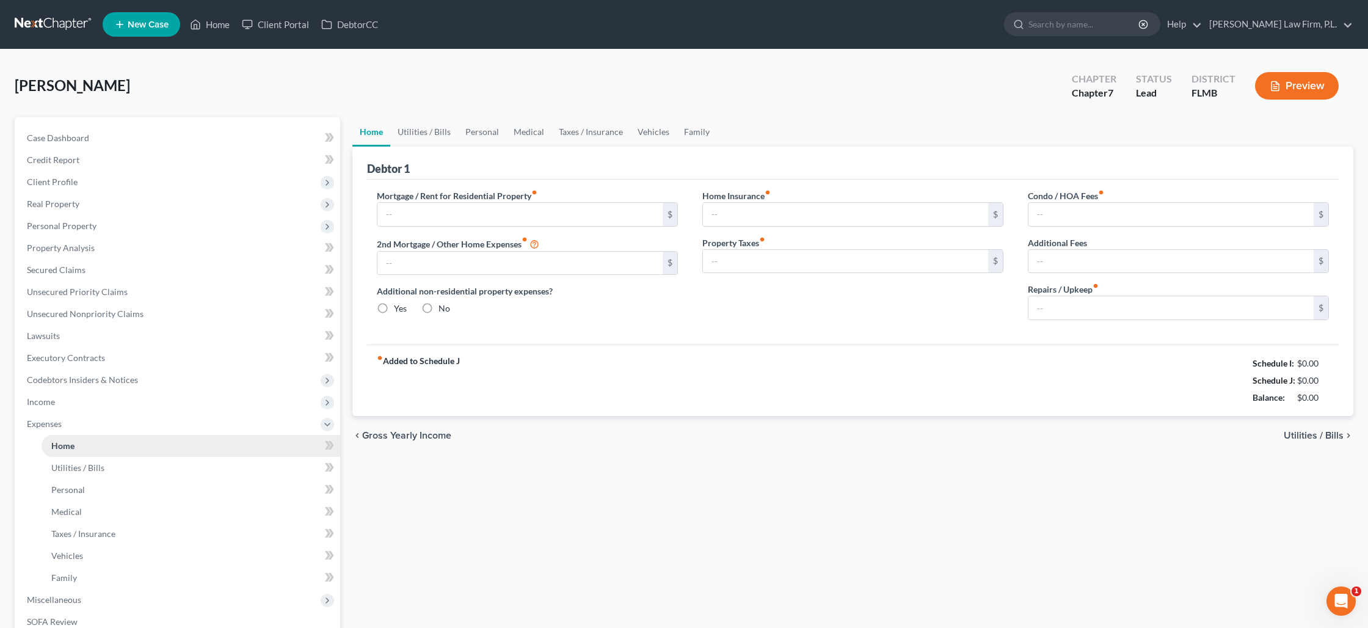
type input "2,500.00"
type input "0.00"
radio input "true"
type input "0.00"
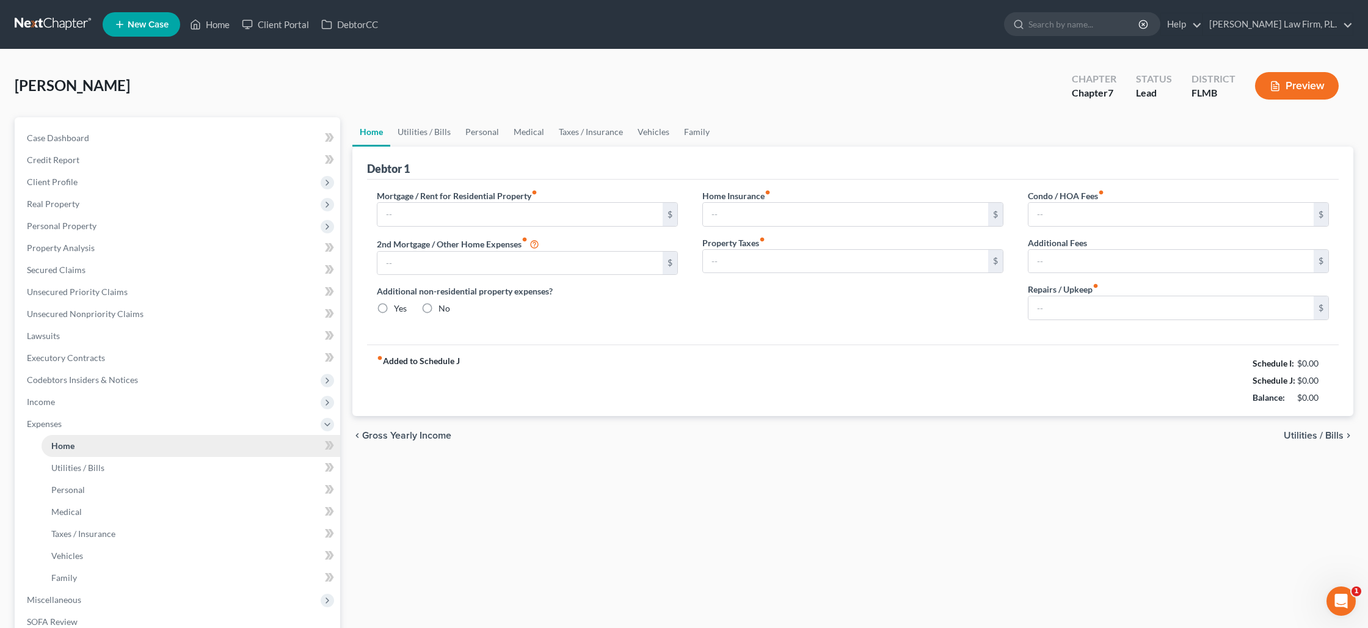
type input "0.00"
click at [1040, 306] on input "0.00" at bounding box center [1170, 307] width 285 height 23
type input "250"
click at [435, 129] on link "Utilities / Bills" at bounding box center [424, 131] width 68 height 29
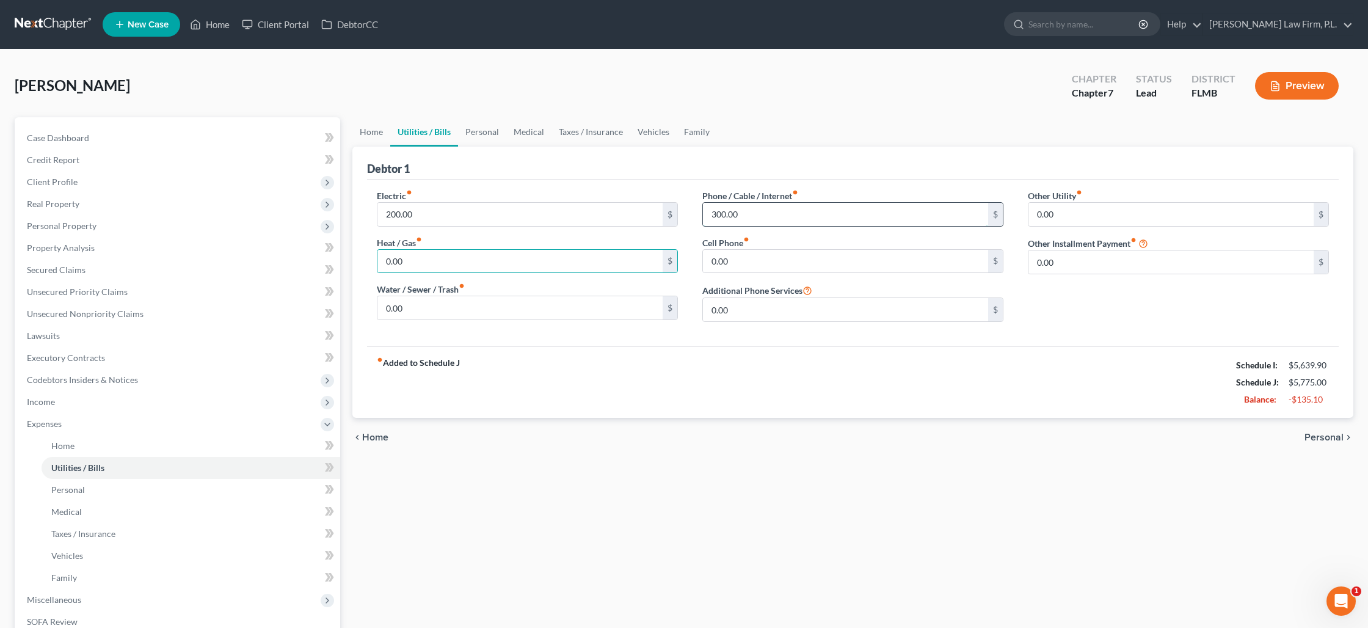
click at [720, 216] on input "300.00" at bounding box center [845, 214] width 285 height 23
type input "350"
click at [487, 139] on link "Personal" at bounding box center [482, 131] width 48 height 29
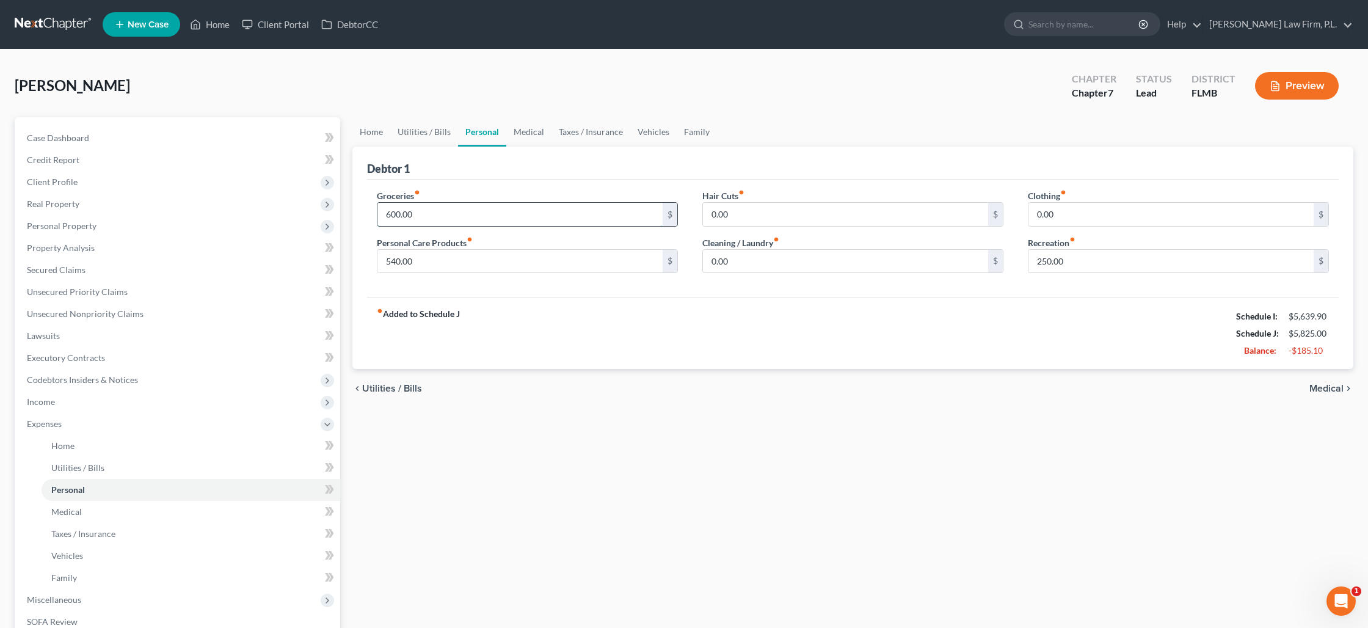
click at [449, 208] on input "600.00" at bounding box center [519, 214] width 285 height 23
type input "750"
type input "270"
type input "290"
type input "100"
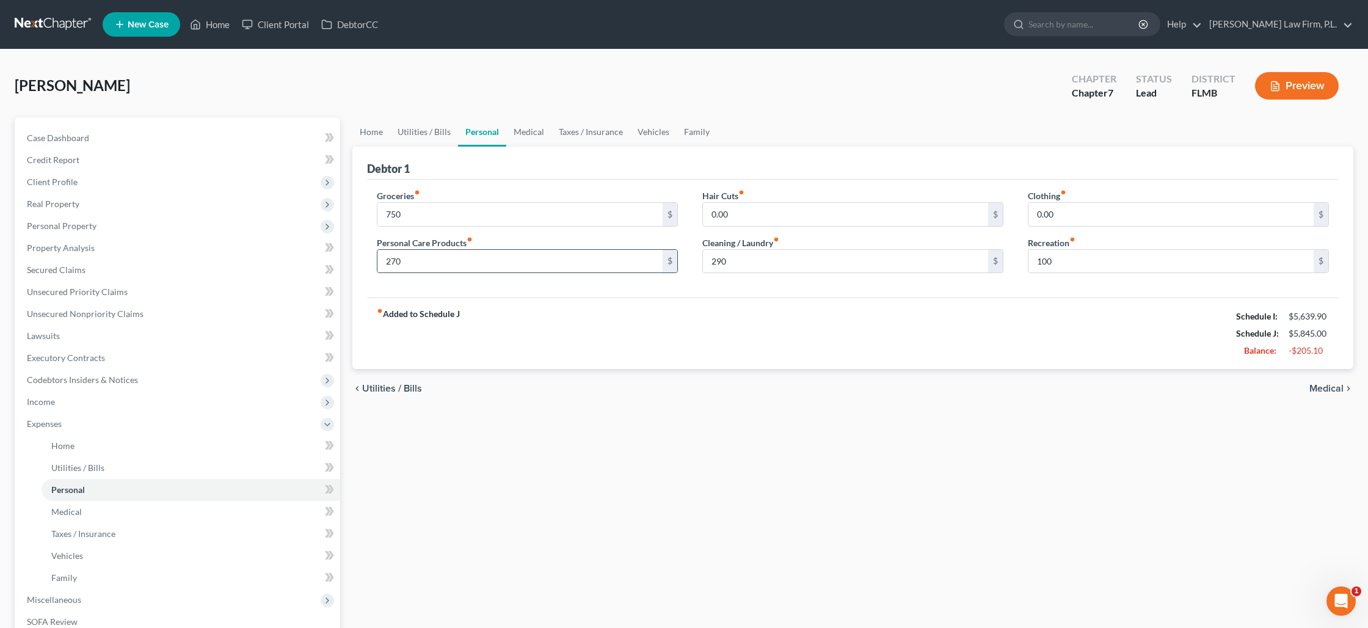
click at [498, 249] on div "270 $" at bounding box center [527, 261] width 301 height 24
click at [497, 256] on input "270" at bounding box center [519, 261] width 285 height 23
type input "195"
click at [714, 260] on input "250" at bounding box center [845, 261] width 285 height 23
type input "225"
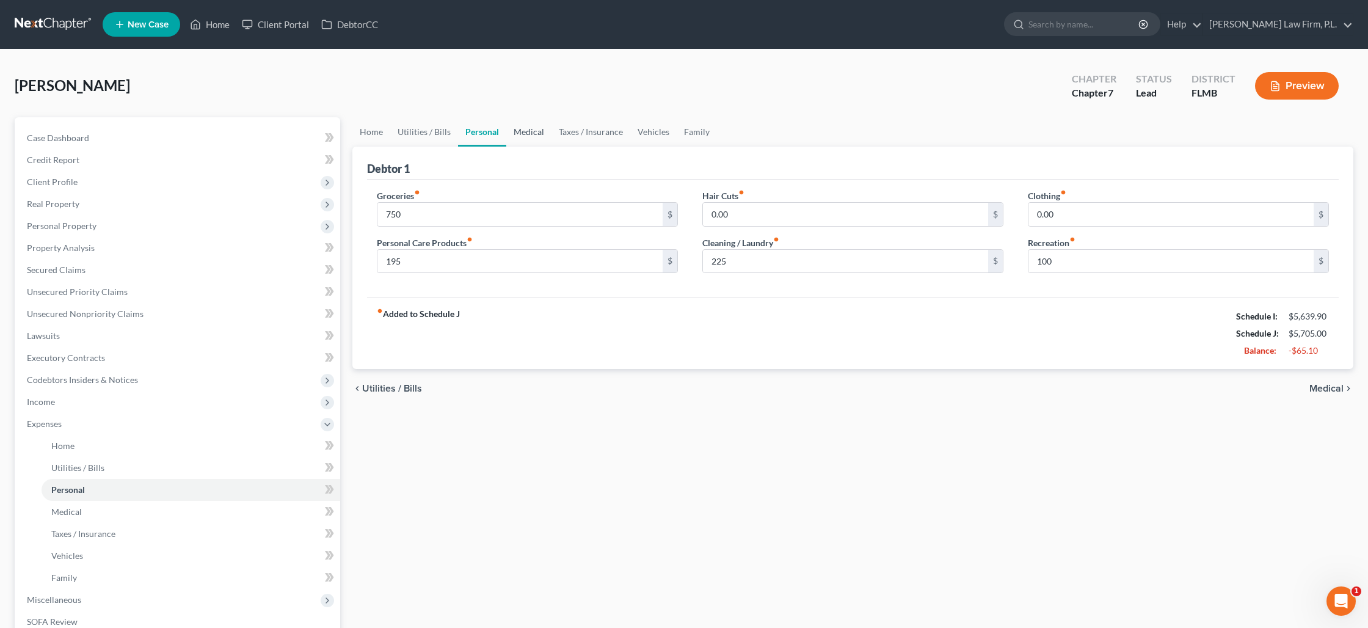
click at [513, 133] on link "Medical" at bounding box center [528, 131] width 45 height 29
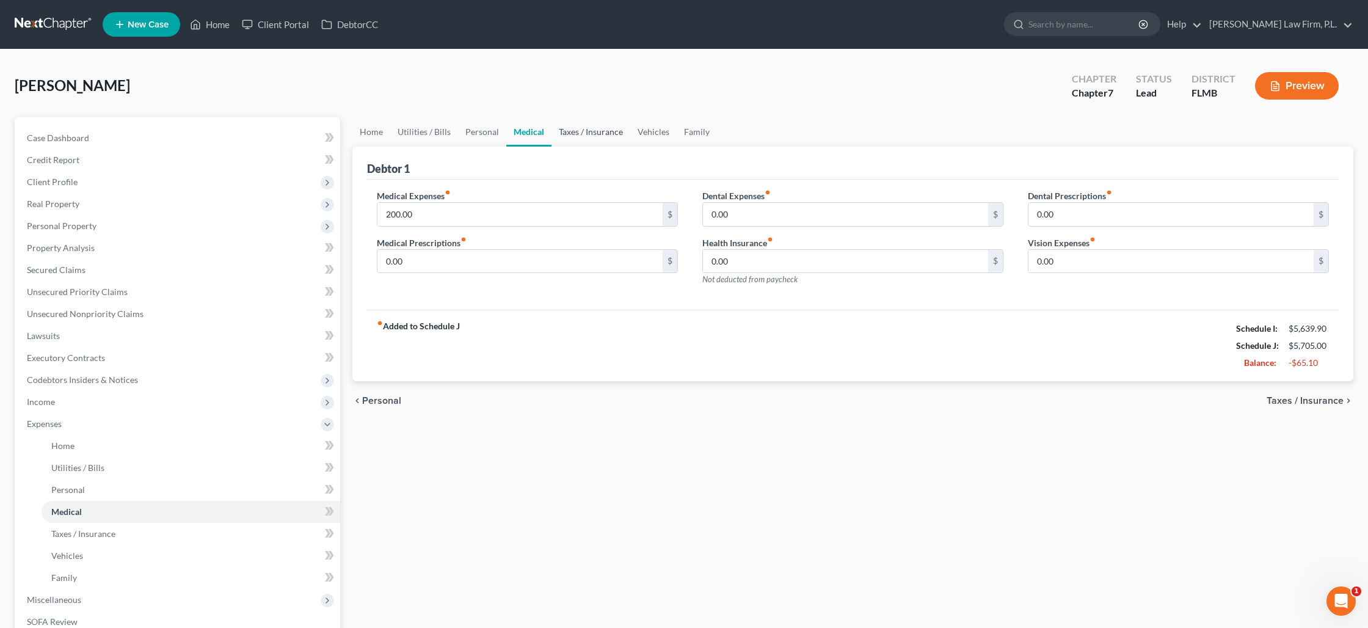
click at [579, 136] on link "Taxes / Insurance" at bounding box center [590, 131] width 79 height 29
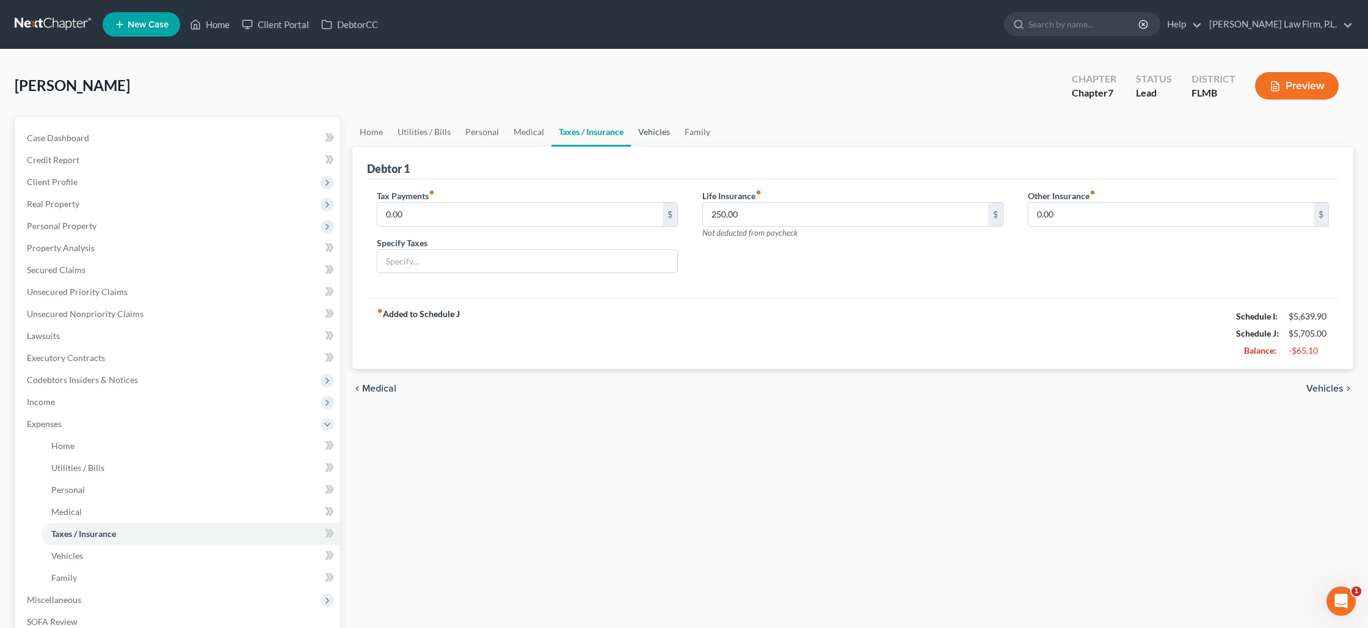
click at [643, 135] on link "Vehicles" at bounding box center [654, 131] width 46 height 29
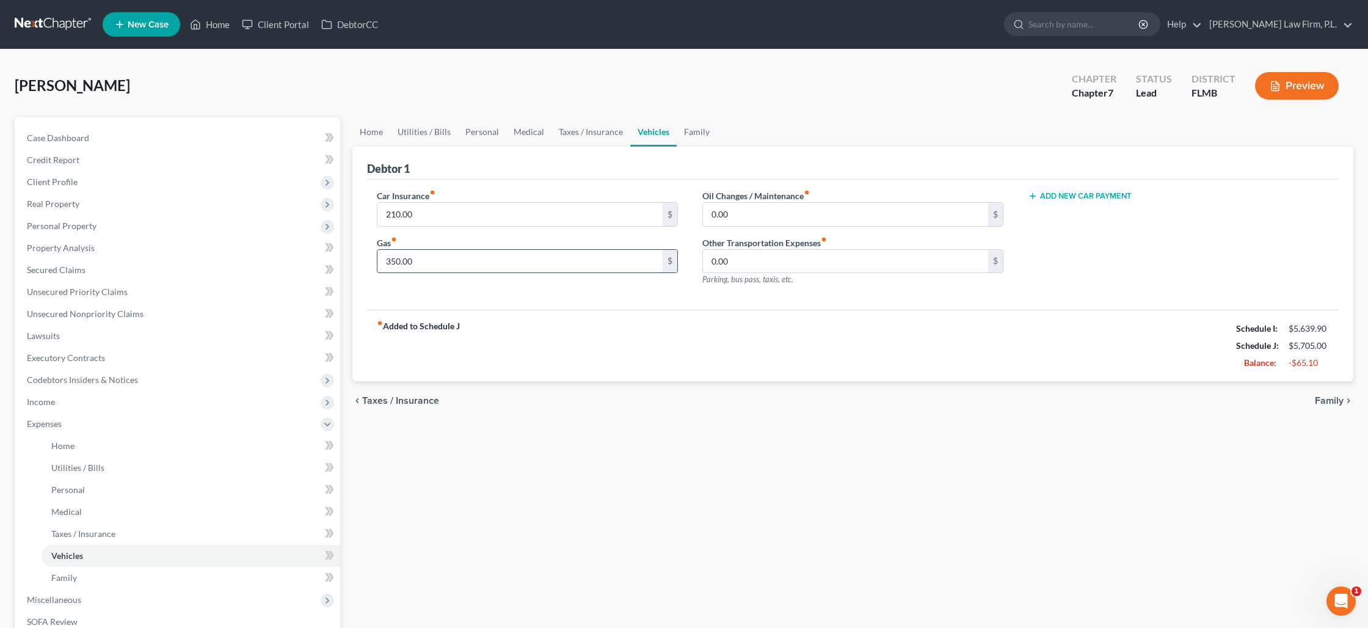
click at [490, 255] on input "350.00" at bounding box center [519, 261] width 285 height 23
type input "500"
click at [684, 129] on link "Family" at bounding box center [696, 131] width 40 height 29
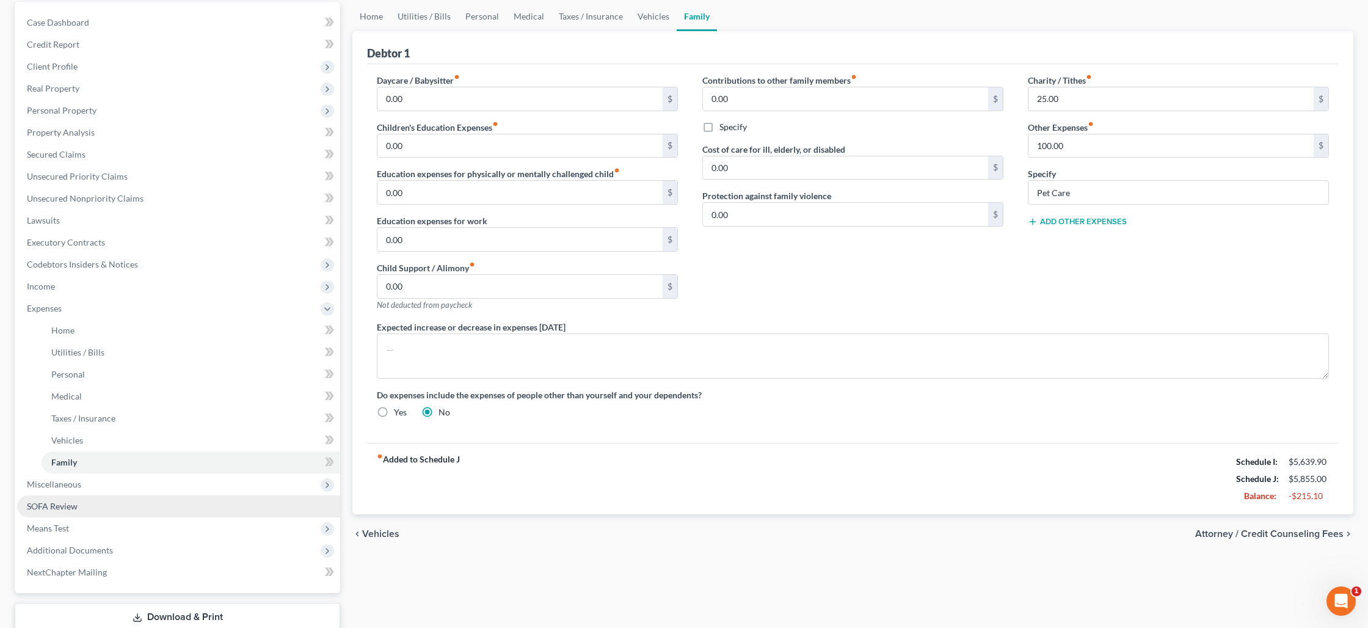
scroll to position [116, 0]
click at [140, 487] on span "Miscellaneous" at bounding box center [178, 484] width 323 height 22
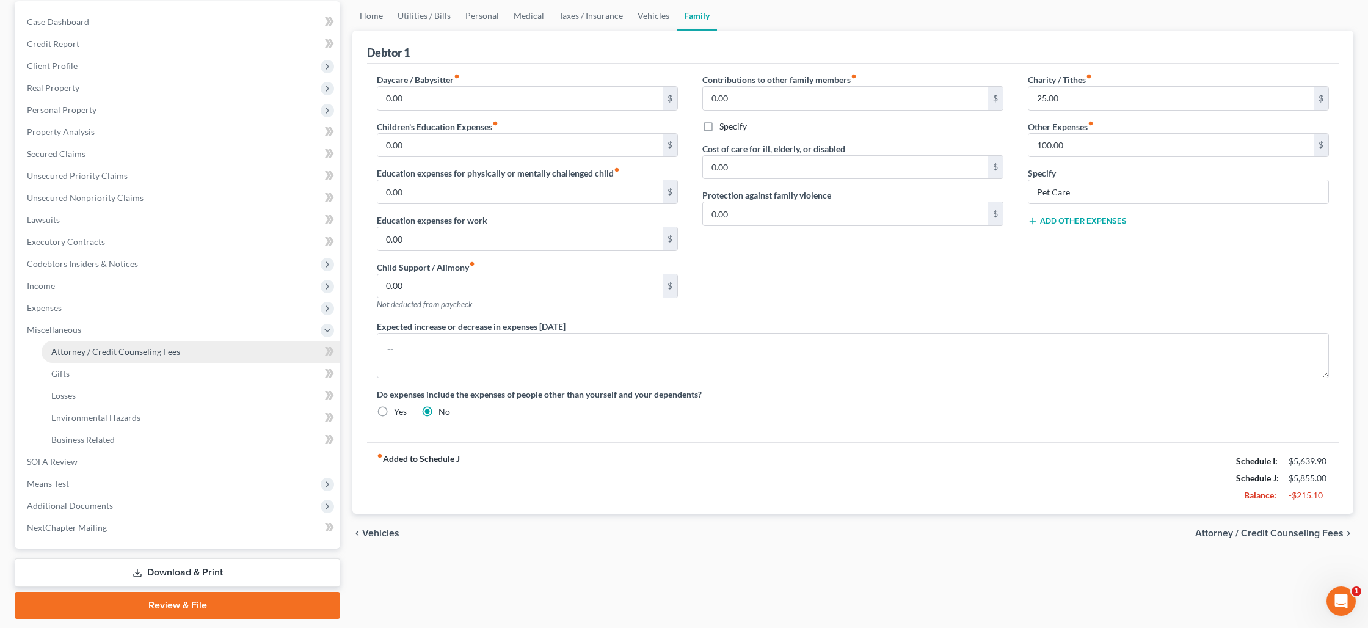
click at [140, 352] on span "Attorney / Credit Counseling Fees" at bounding box center [115, 351] width 129 height 10
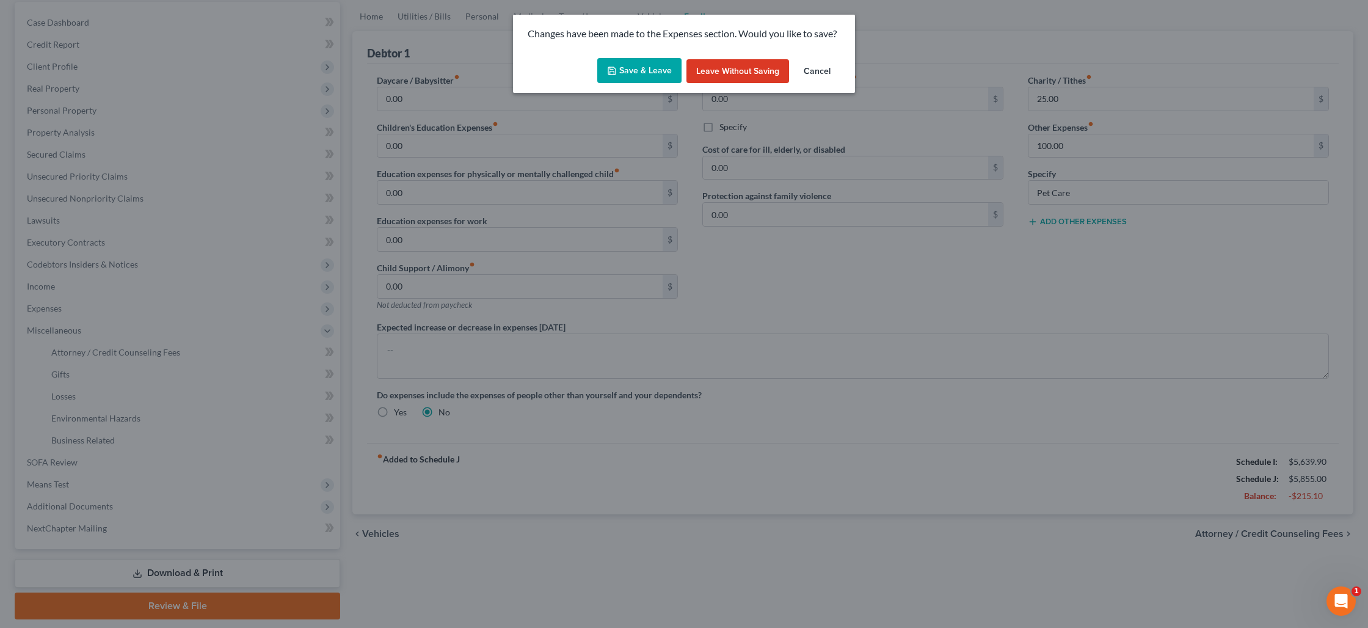
click at [628, 67] on button "Save & Leave" at bounding box center [639, 71] width 84 height 26
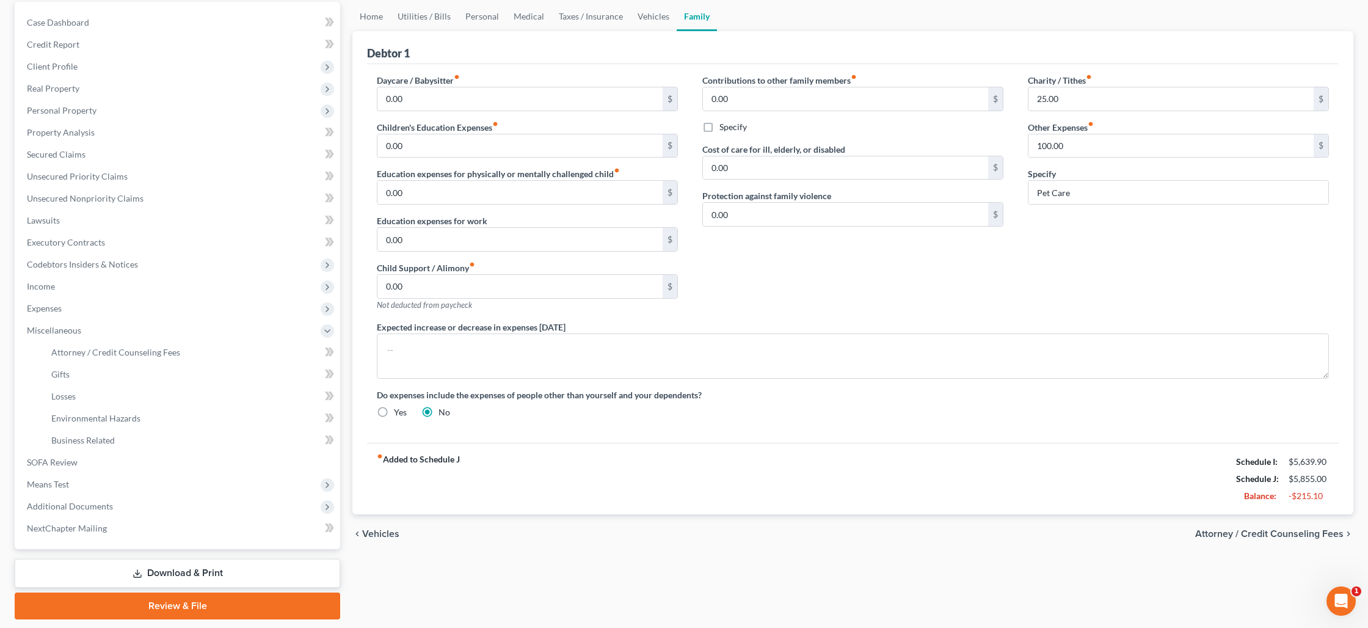
select select "0"
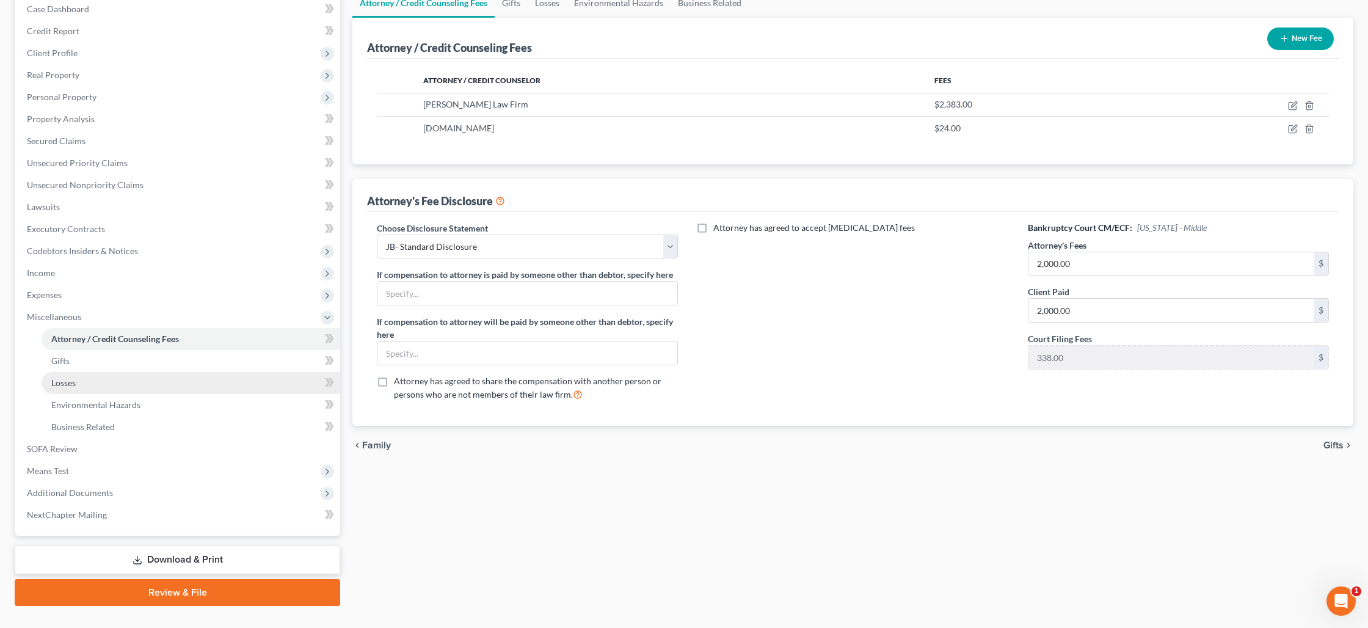
scroll to position [152, 0]
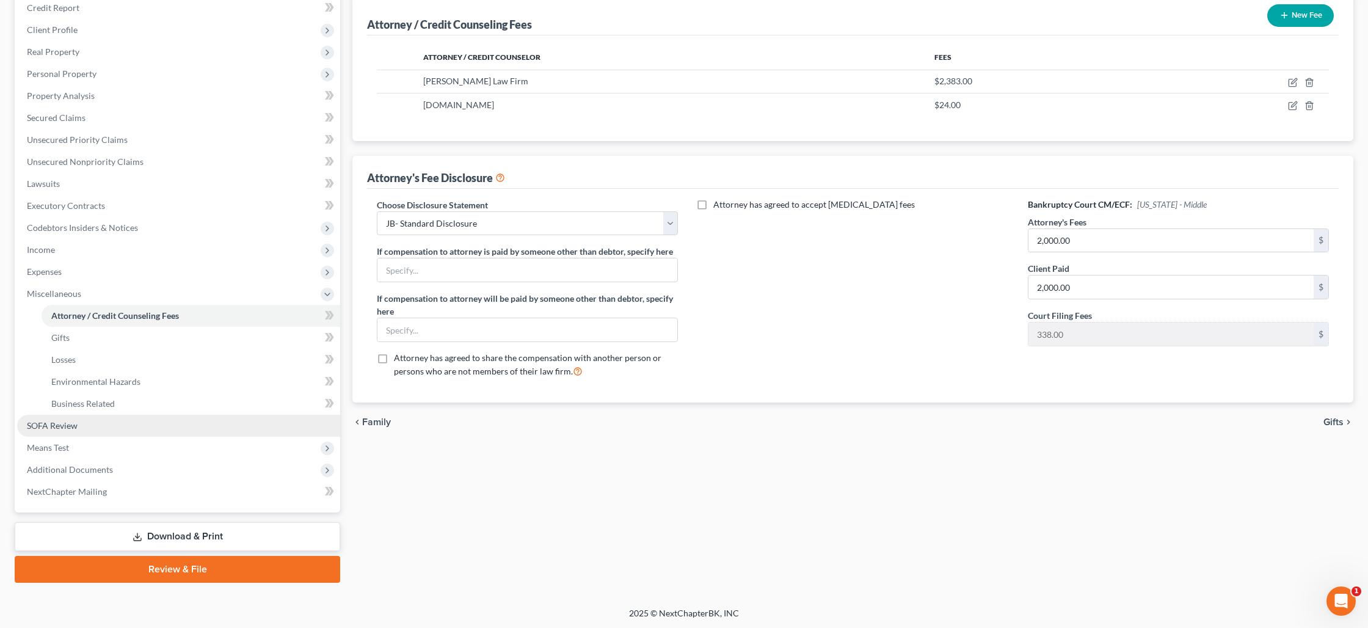
click at [110, 424] on link "SOFA Review" at bounding box center [178, 426] width 323 height 22
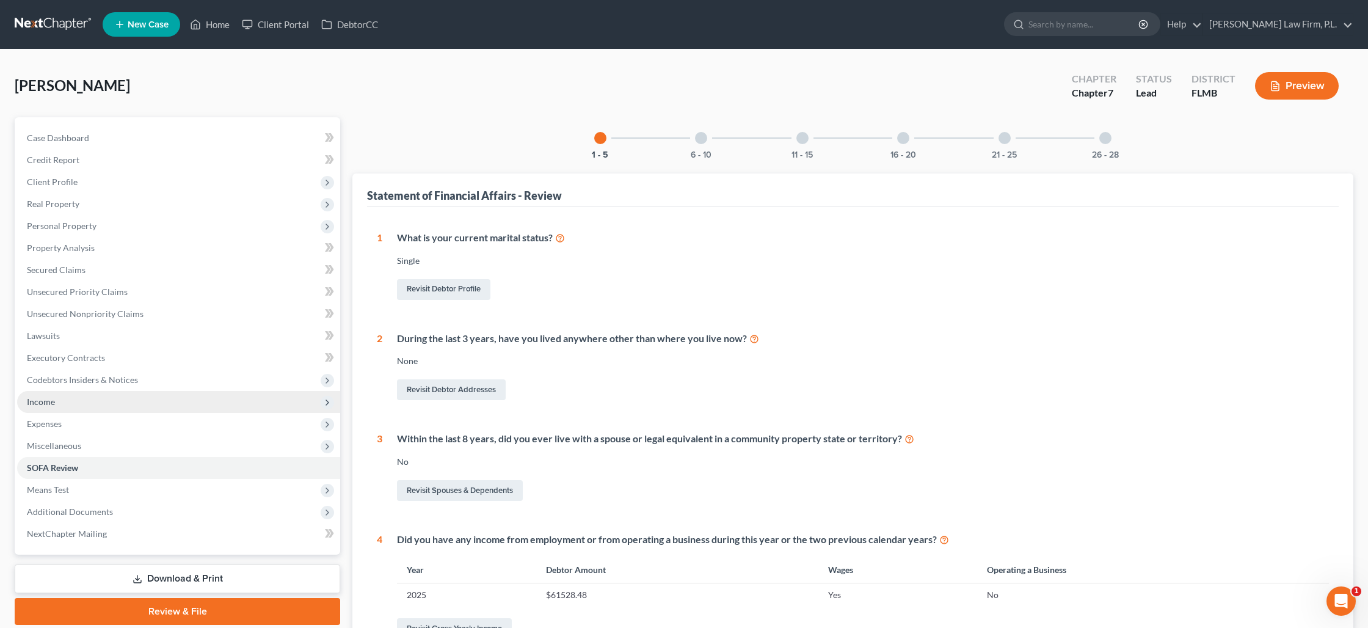
click at [98, 393] on span "Income" at bounding box center [178, 402] width 323 height 22
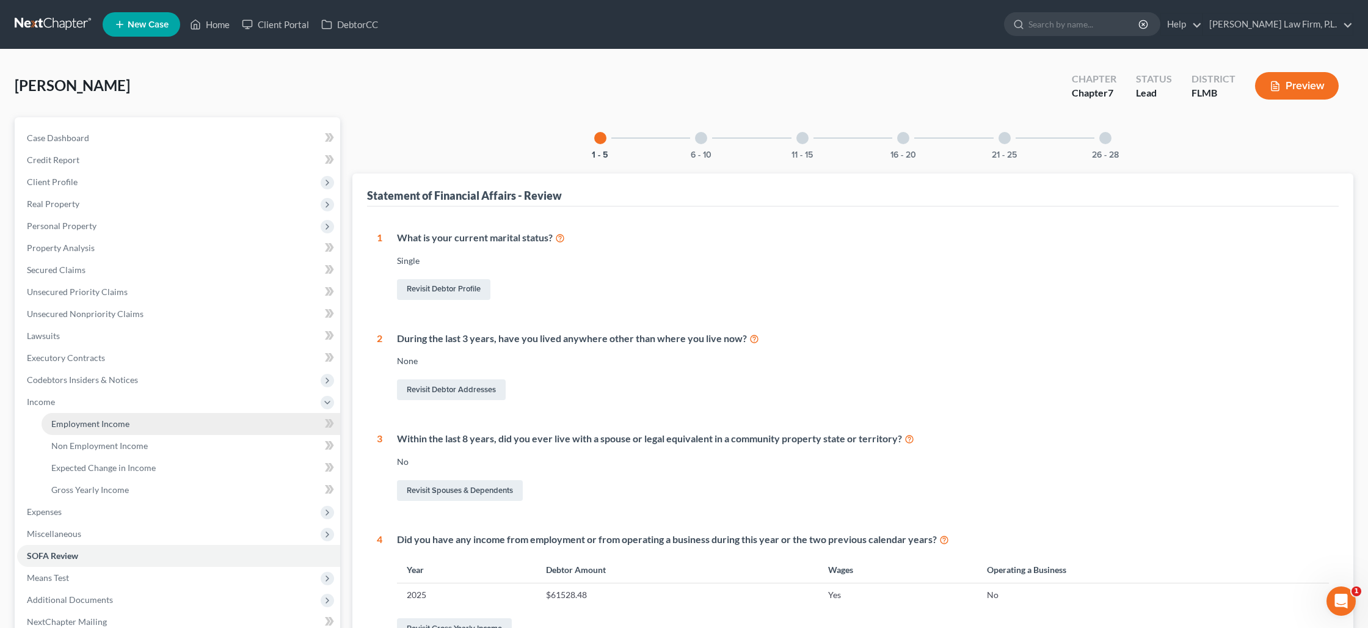
click at [123, 427] on span "Employment Income" at bounding box center [90, 423] width 78 height 10
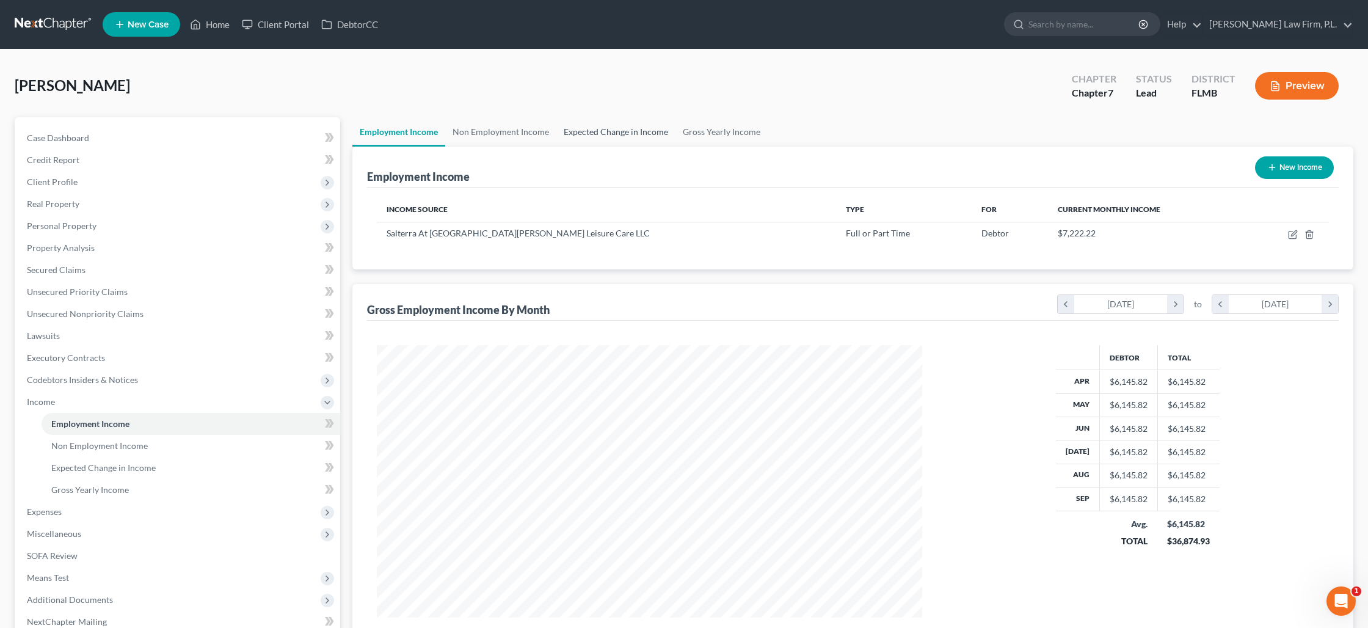
scroll to position [272, 569]
click at [687, 131] on link "Gross Yearly Income" at bounding box center [721, 131] width 92 height 29
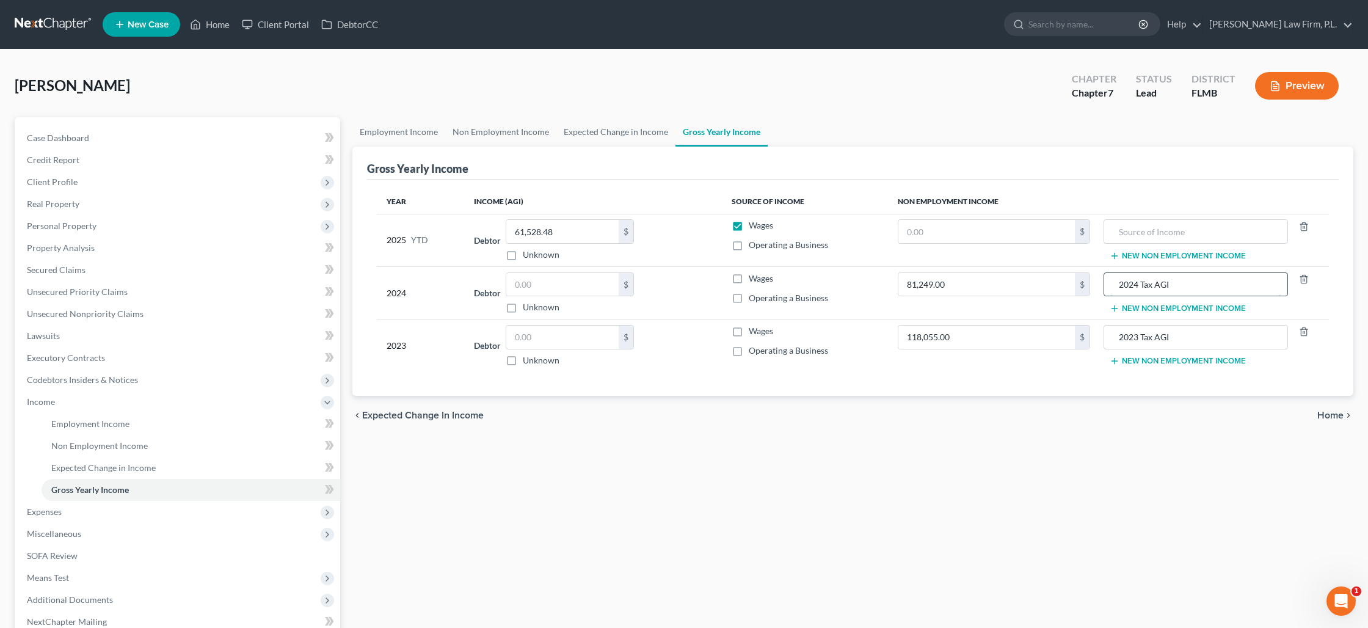
drag, startPoint x: 1183, startPoint y: 288, endPoint x: 1144, endPoint y: 288, distance: 39.1
click at [1143, 288] on input "2024 Tax AGI" at bounding box center [1196, 284] width 172 height 23
type input "2024 AGI Individual Return"
drag, startPoint x: 1176, startPoint y: 334, endPoint x: 1145, endPoint y: 337, distance: 30.7
click at [1144, 338] on input "2023 Tax AGI" at bounding box center [1196, 336] width 172 height 23
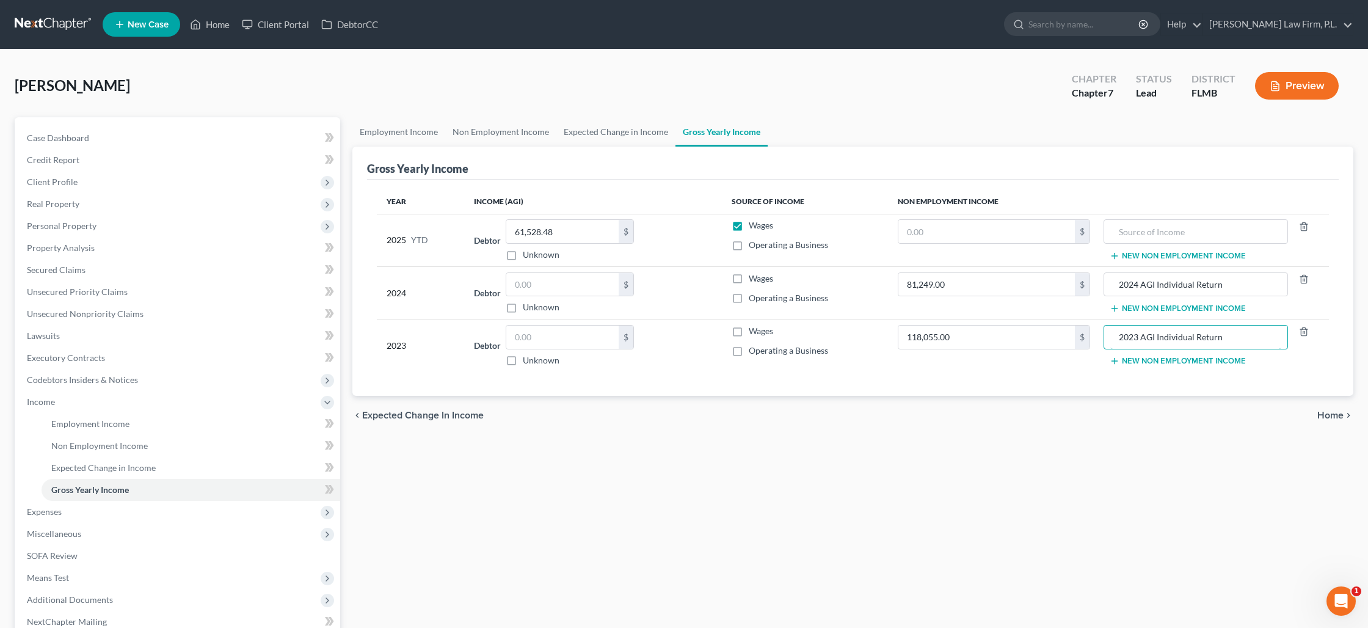
type input "2023 AGI Individual Return"
click at [142, 552] on link "SOFA Review" at bounding box center [178, 556] width 323 height 22
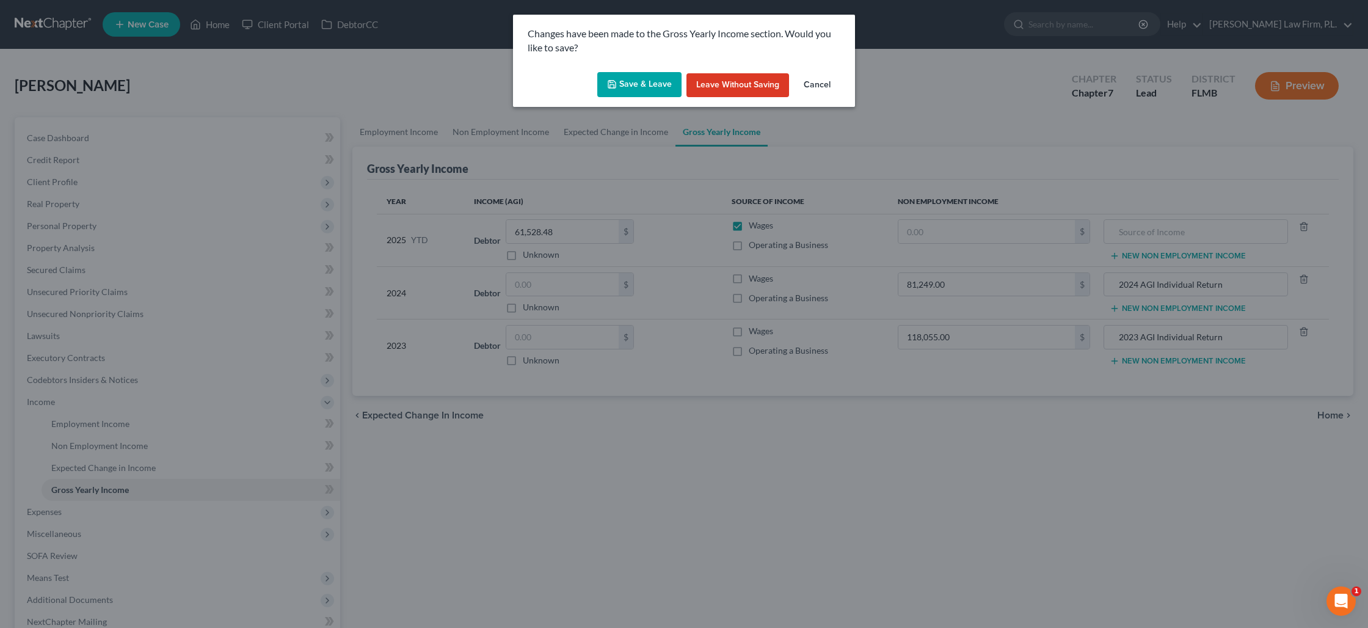
click at [650, 84] on button "Save & Leave" at bounding box center [639, 85] width 84 height 26
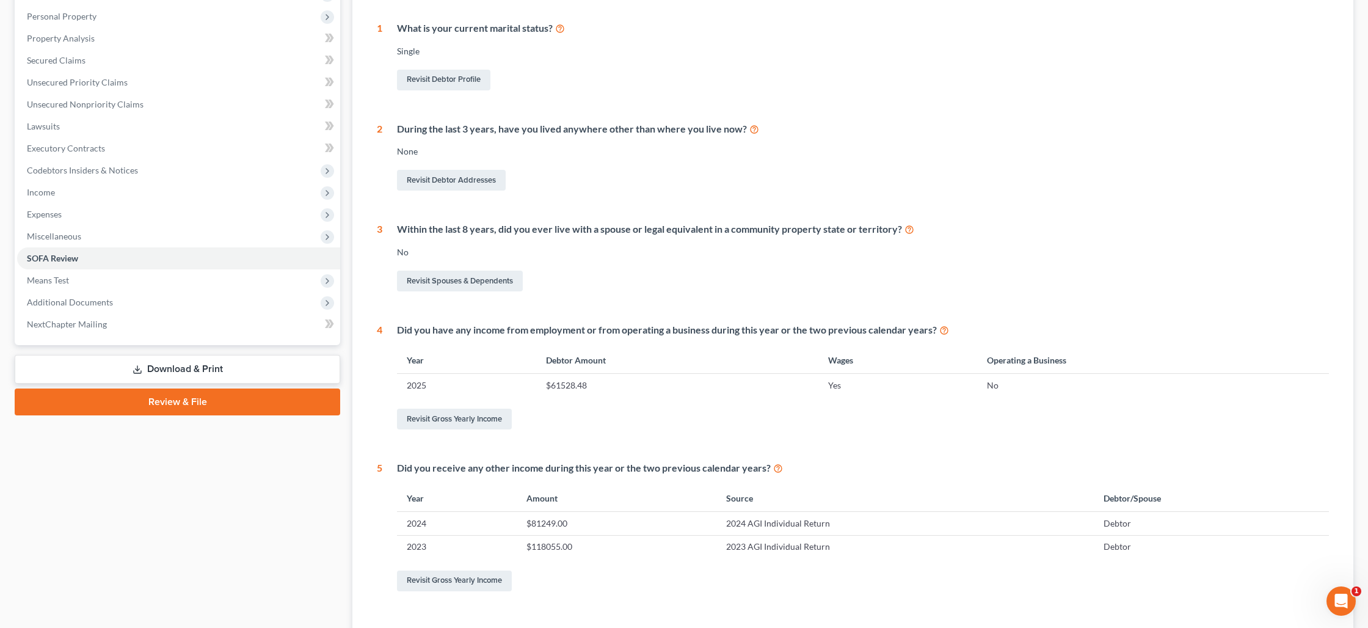
scroll to position [86, 0]
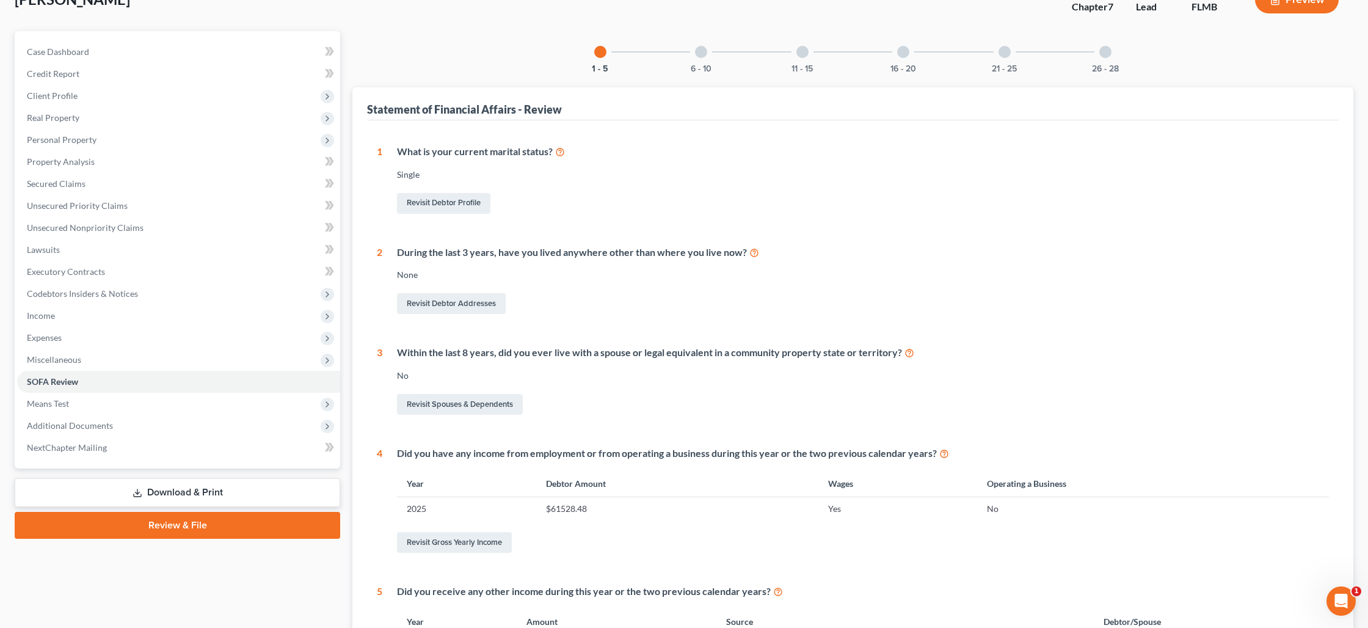
click at [700, 57] on div "6 - 10" at bounding box center [701, 52] width 42 height 42
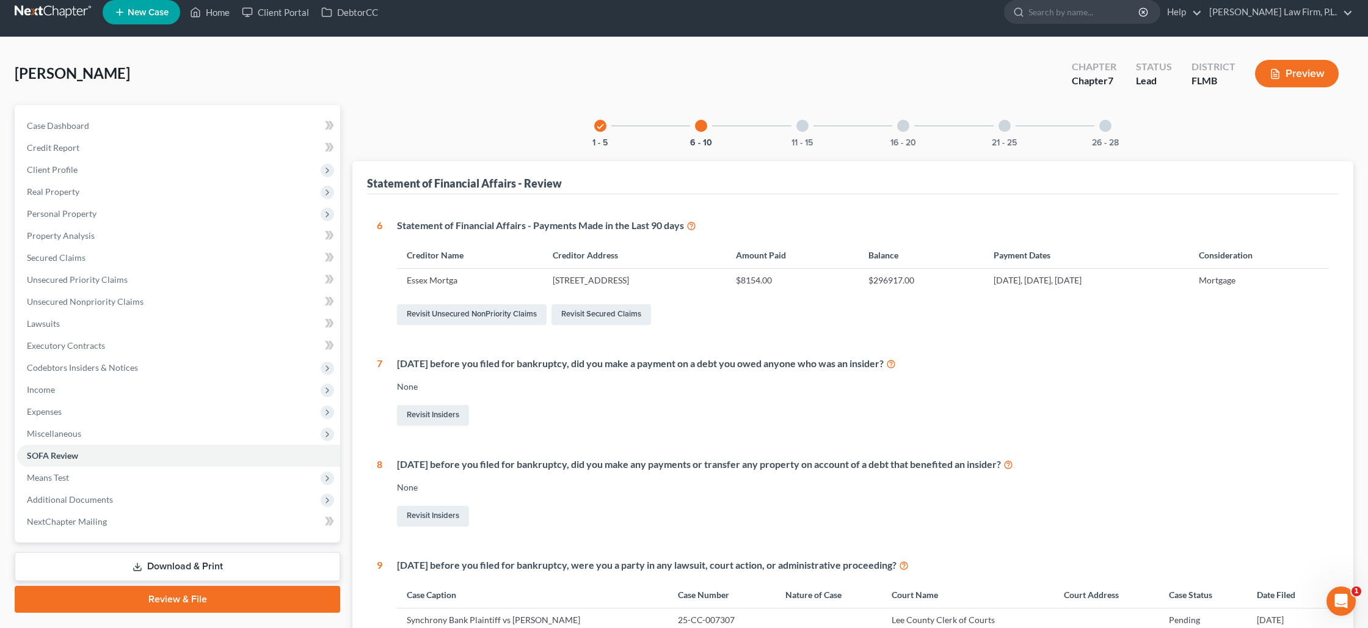
scroll to position [0, 0]
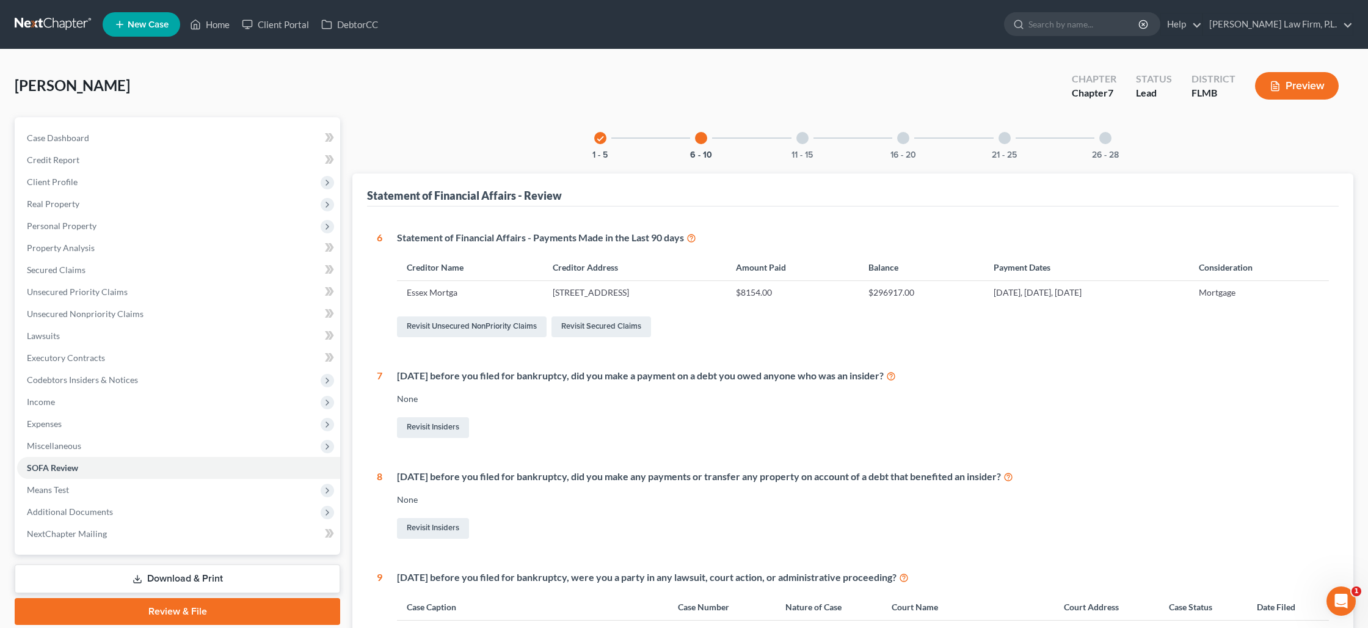
click at [799, 135] on div at bounding box center [802, 138] width 12 height 12
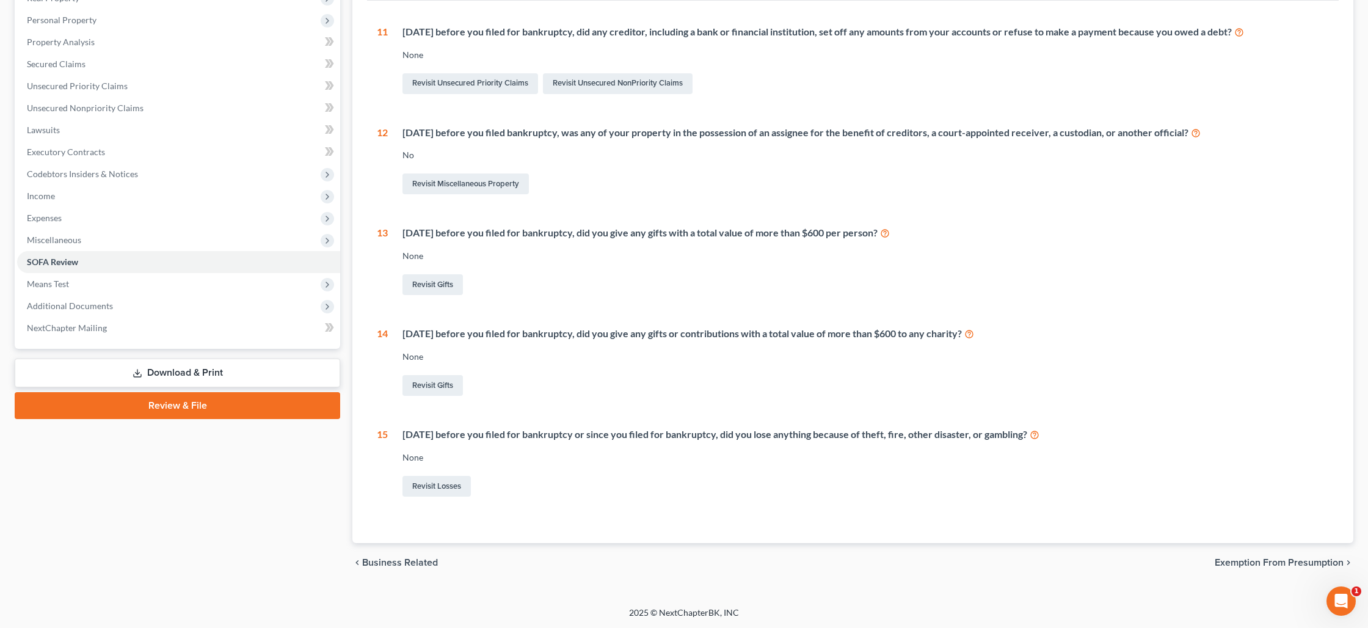
scroll to position [98, 0]
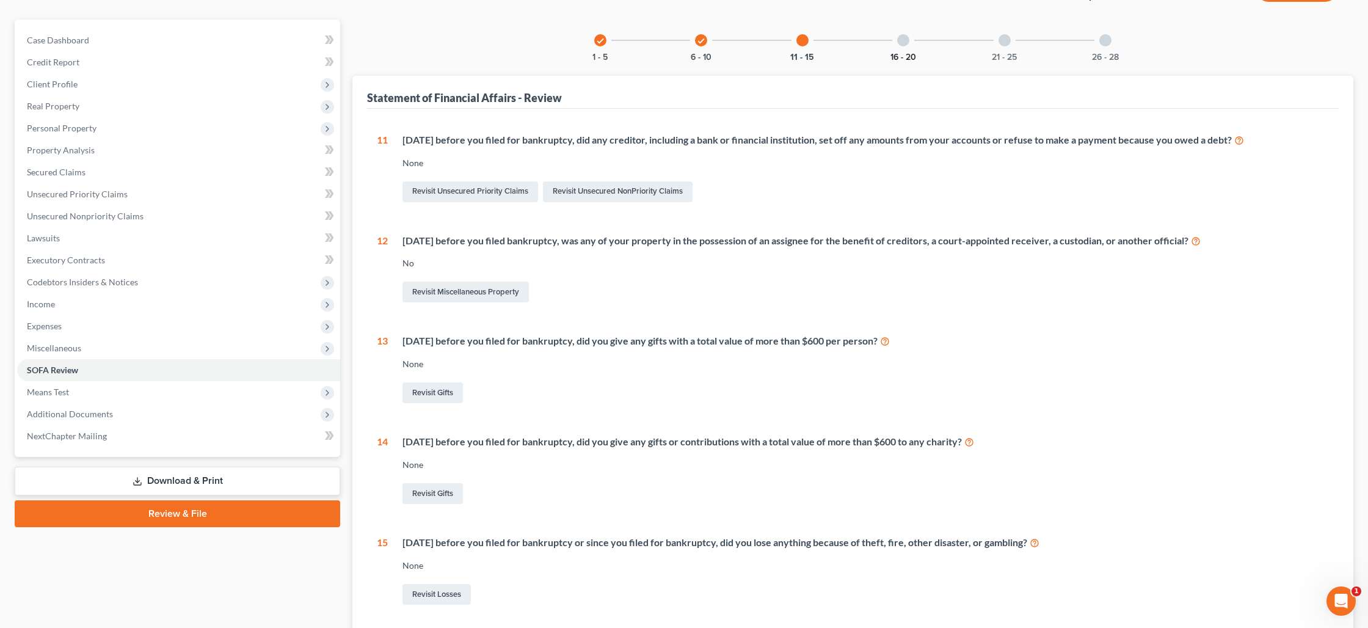
click at [900, 53] on button "16 - 20" at bounding box center [903, 57] width 26 height 9
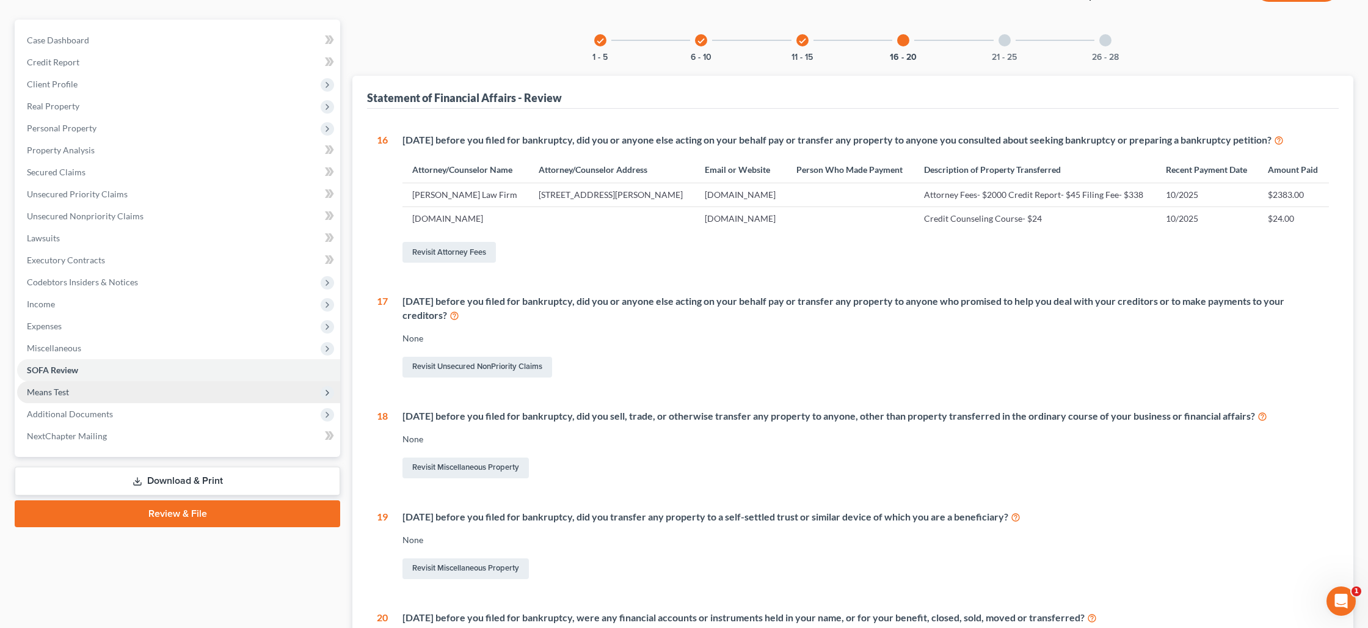
click at [83, 395] on span "Means Test" at bounding box center [178, 392] width 323 height 22
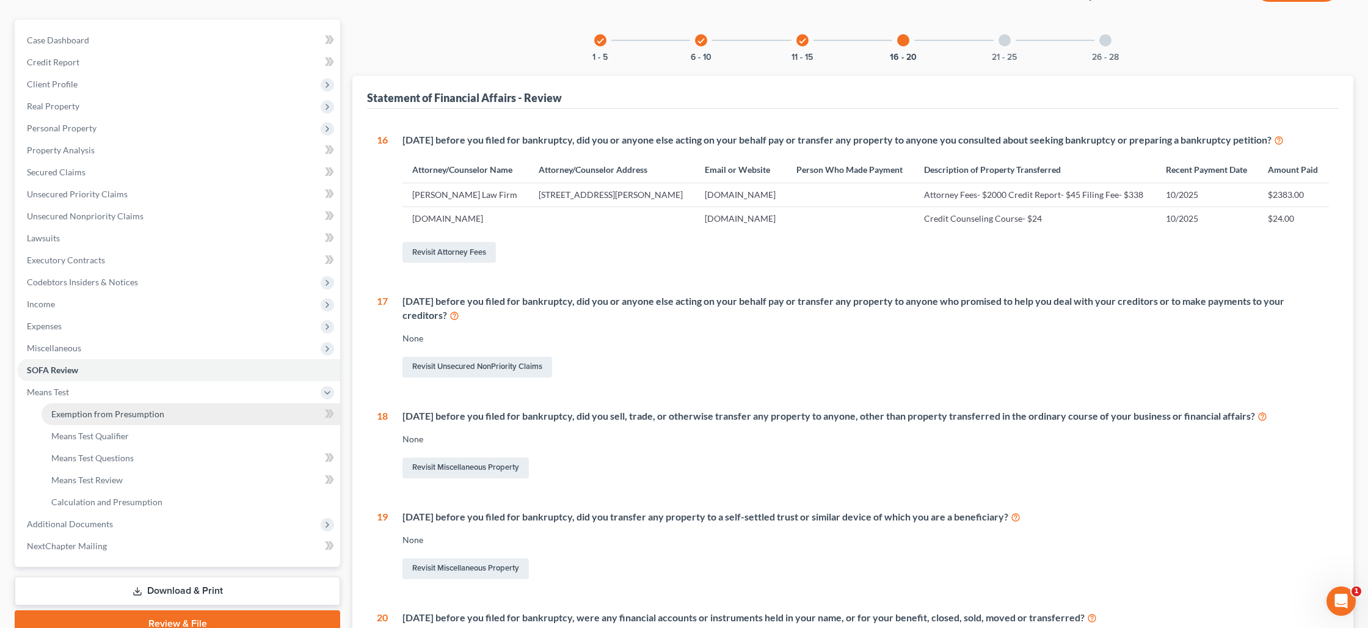
click at [99, 411] on span "Exemption from Presumption" at bounding box center [107, 413] width 113 height 10
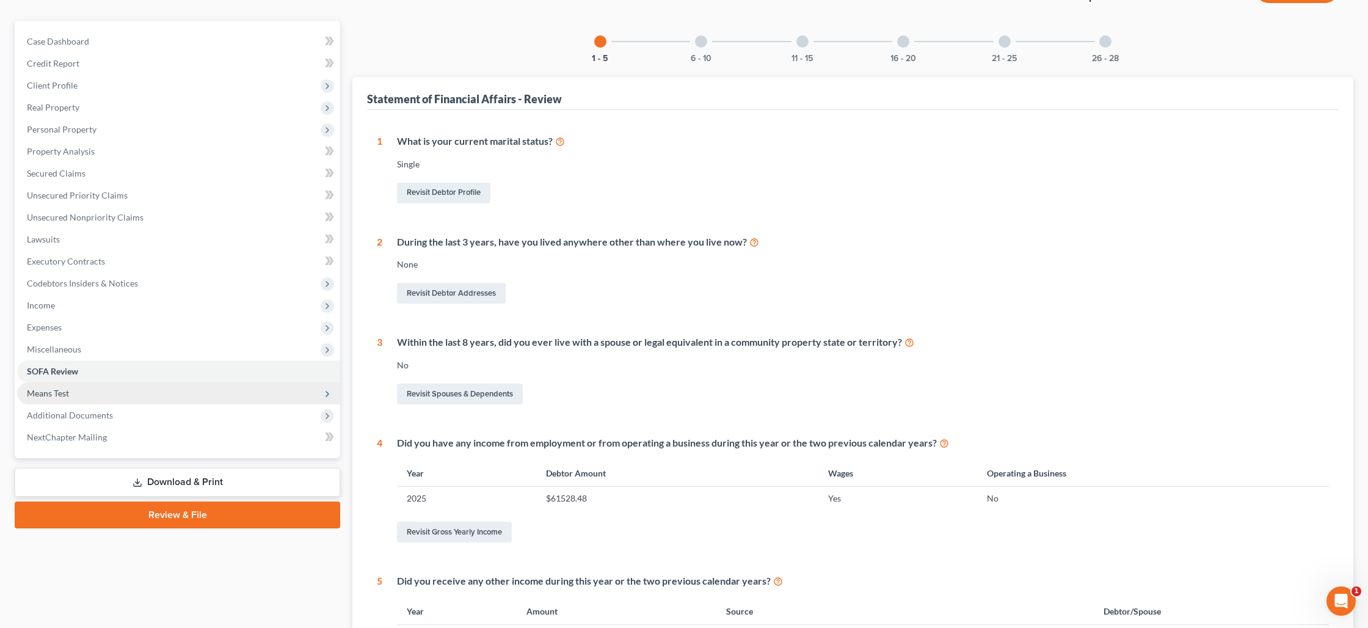
click at [62, 388] on span "Means Test" at bounding box center [48, 393] width 42 height 10
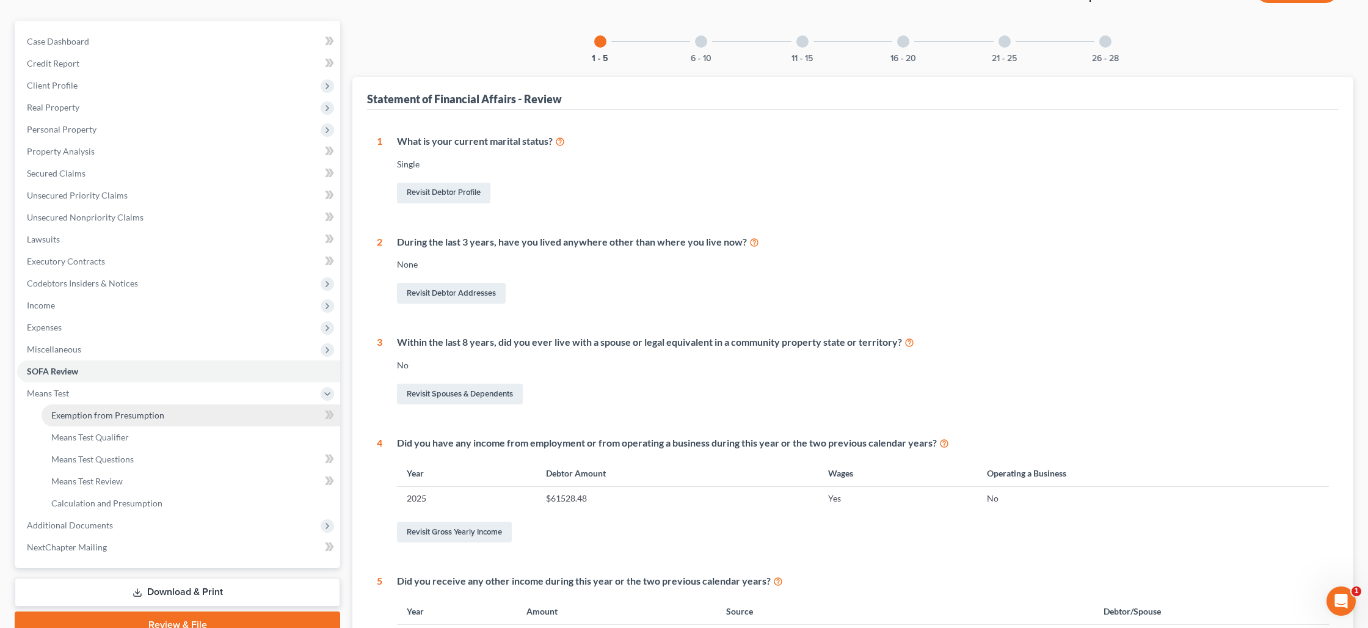
click at [114, 416] on span "Exemption from Presumption" at bounding box center [107, 415] width 113 height 10
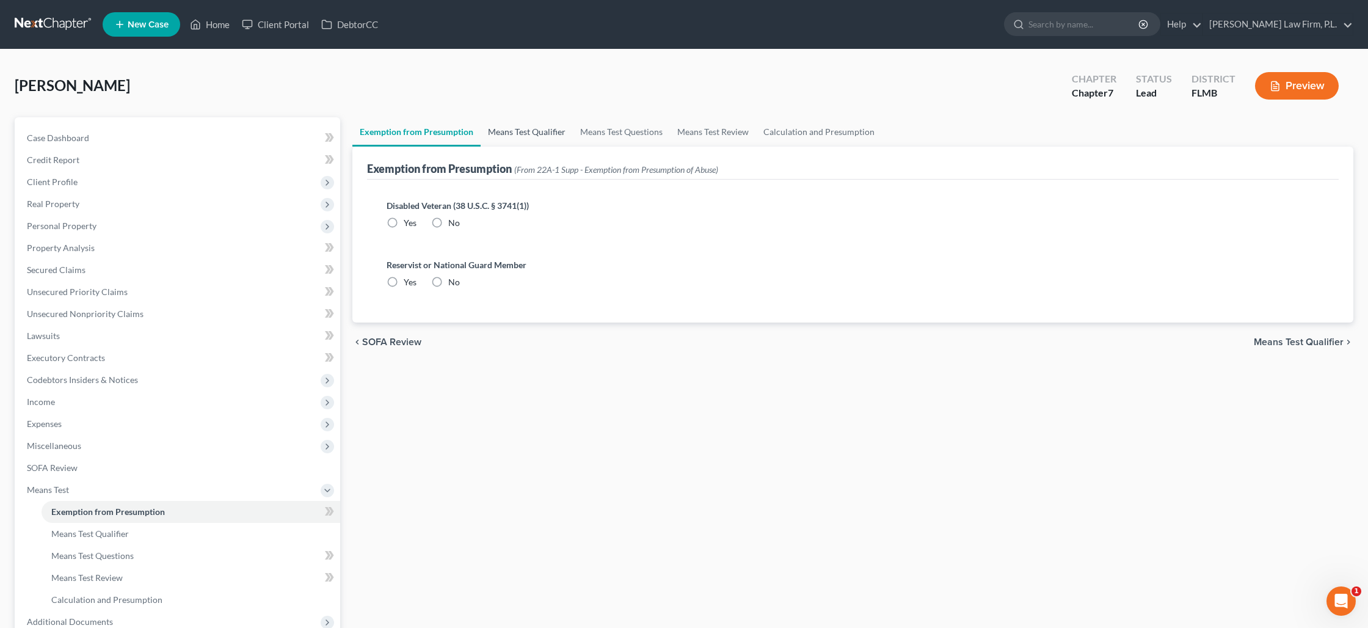
click at [515, 137] on link "Means Test Qualifier" at bounding box center [527, 131] width 92 height 29
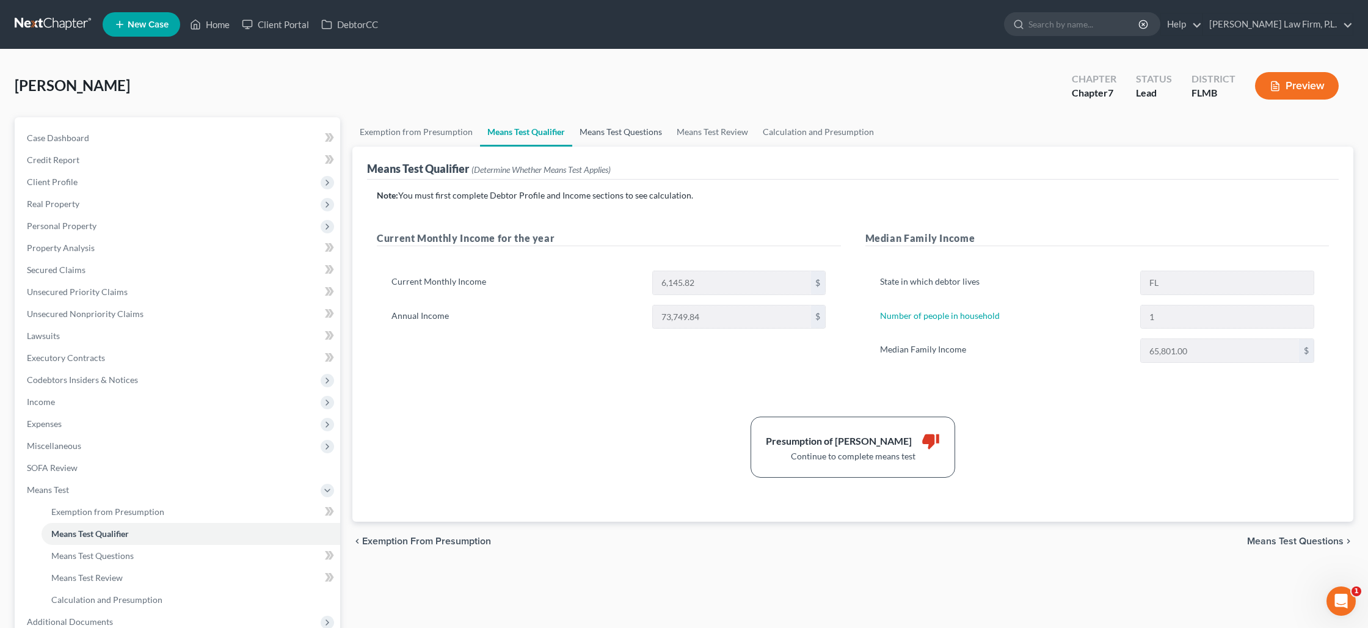
click at [631, 131] on link "Means Test Questions" at bounding box center [620, 131] width 97 height 29
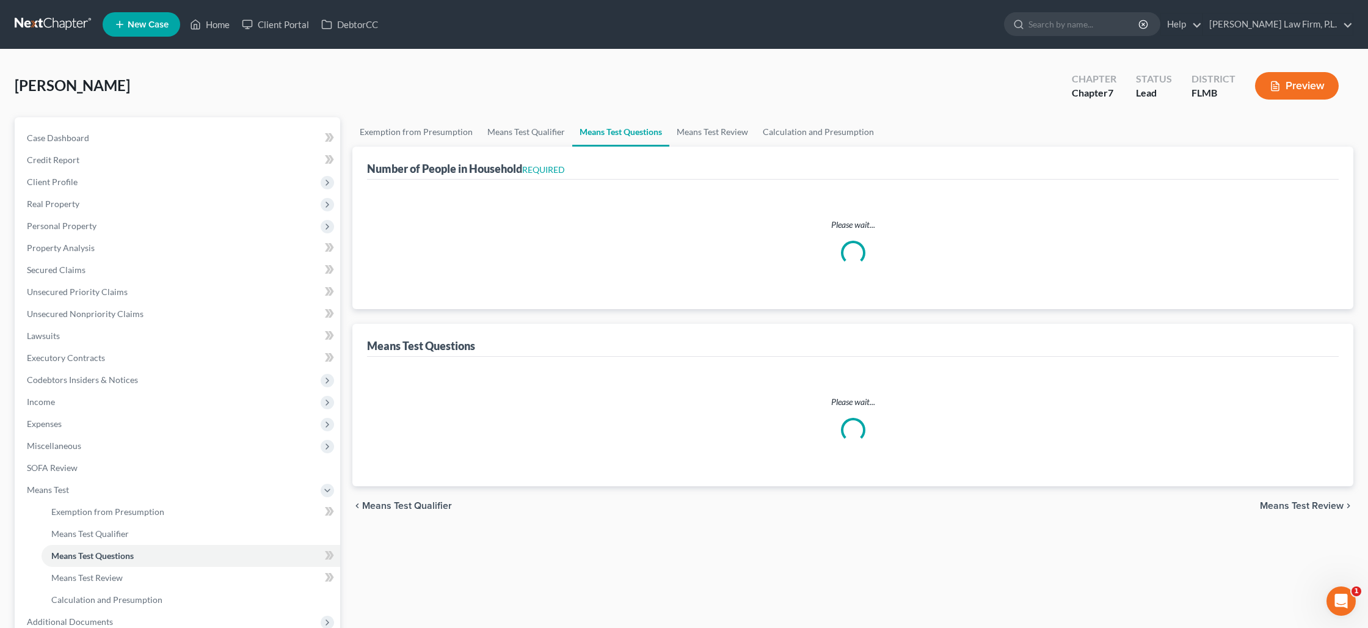
select select "0"
select select "60"
select select "2"
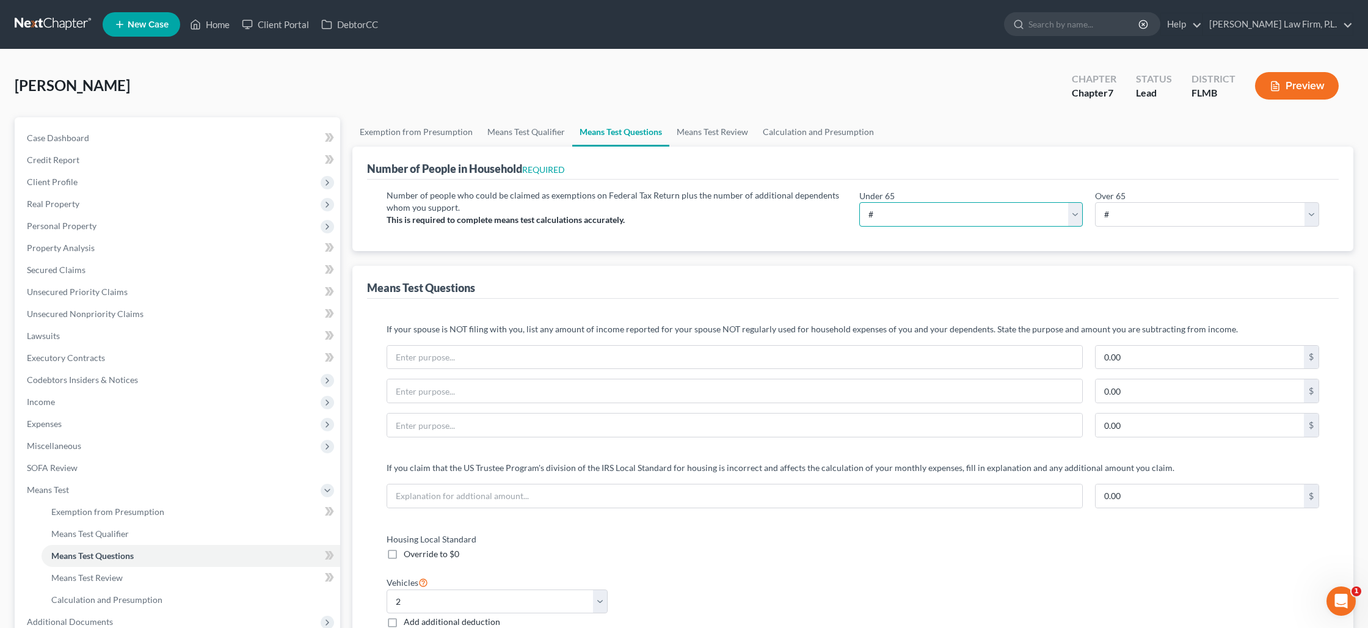
click at [871, 209] on select "# 0 1 2 3 4 5 6 7 8 9 10" at bounding box center [971, 214] width 224 height 24
select select "1"
click at [859, 202] on select "# 0 1 2 3 4 5 6 7 8 9 10" at bounding box center [971, 214] width 224 height 24
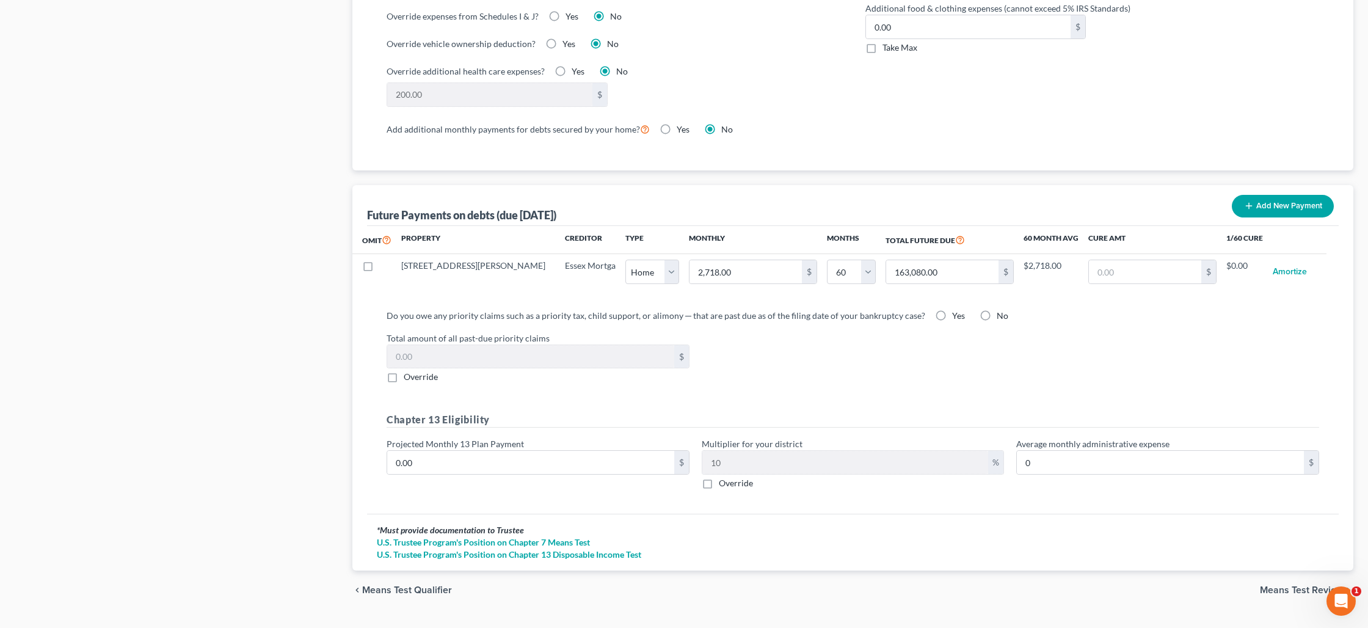
scroll to position [1022, 0]
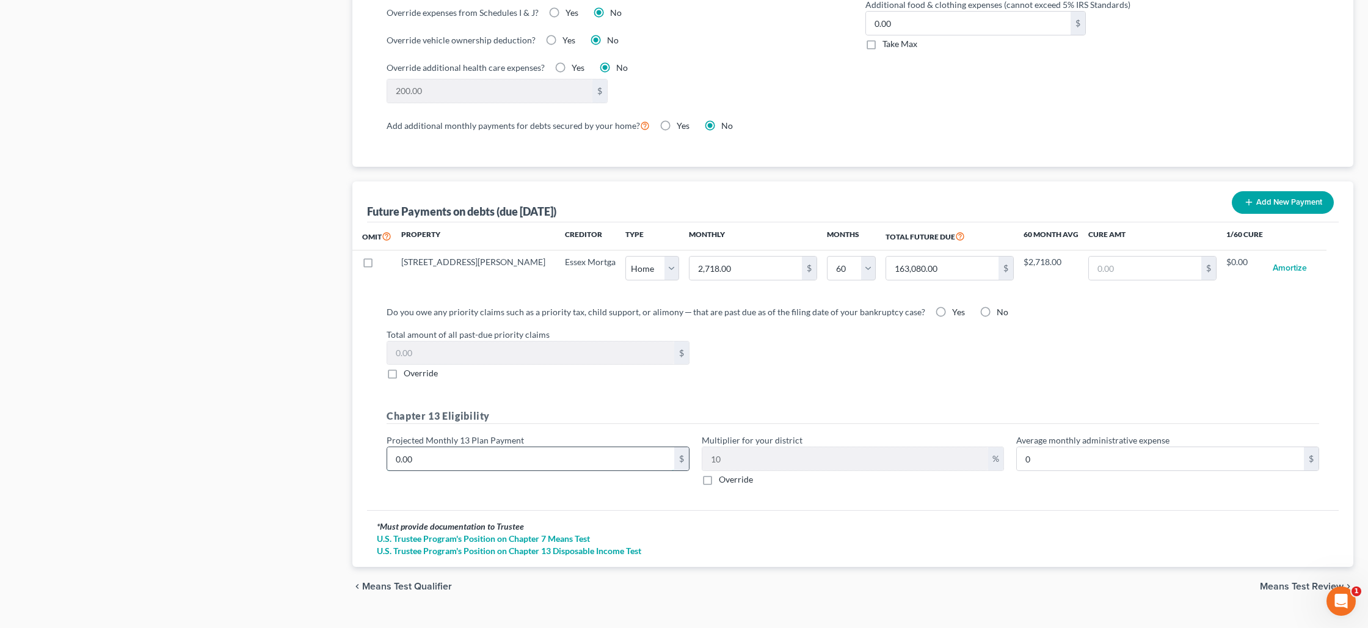
click at [476, 459] on input "0.00" at bounding box center [530, 458] width 287 height 23
type input "1"
type input "0.10"
type input "15"
type input "1.50"
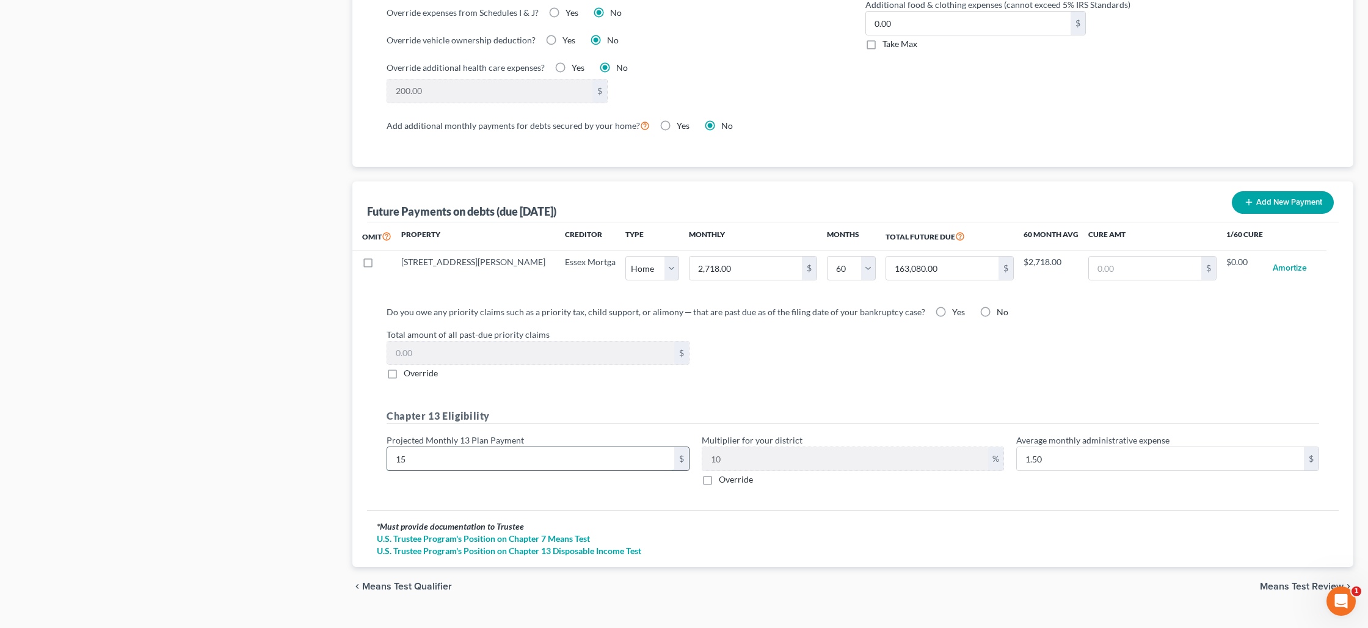
type input "150"
type input "15.00"
type input "150"
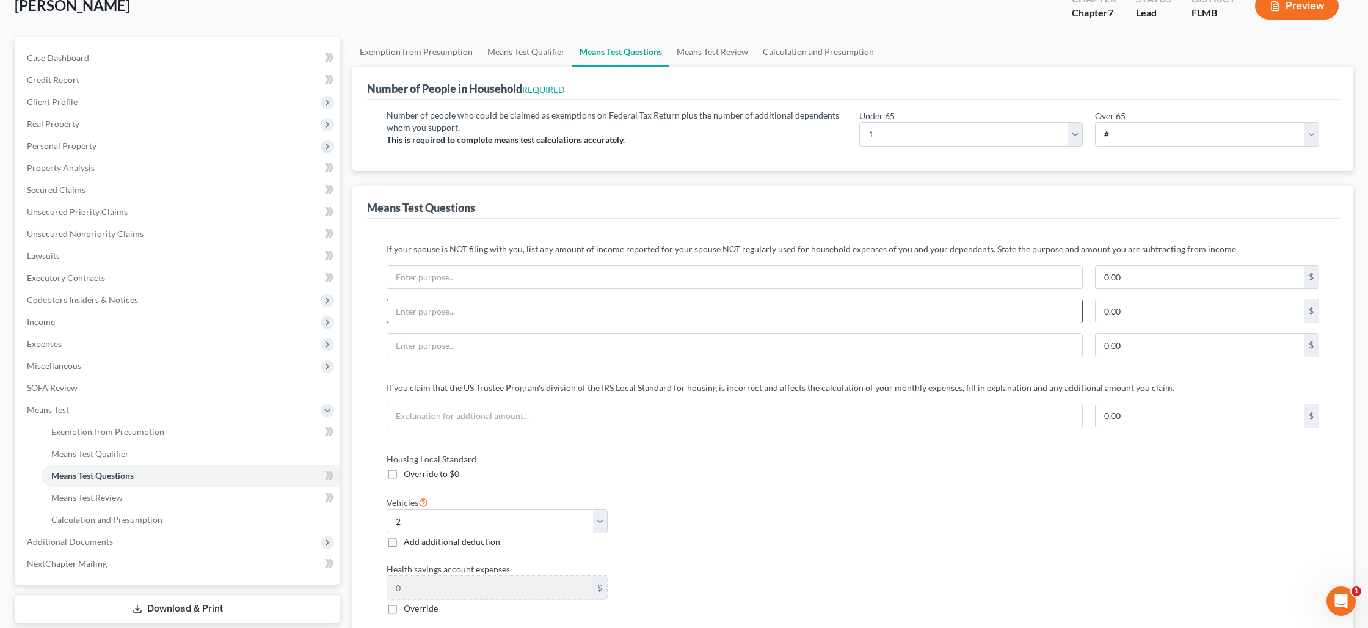
scroll to position [0, 0]
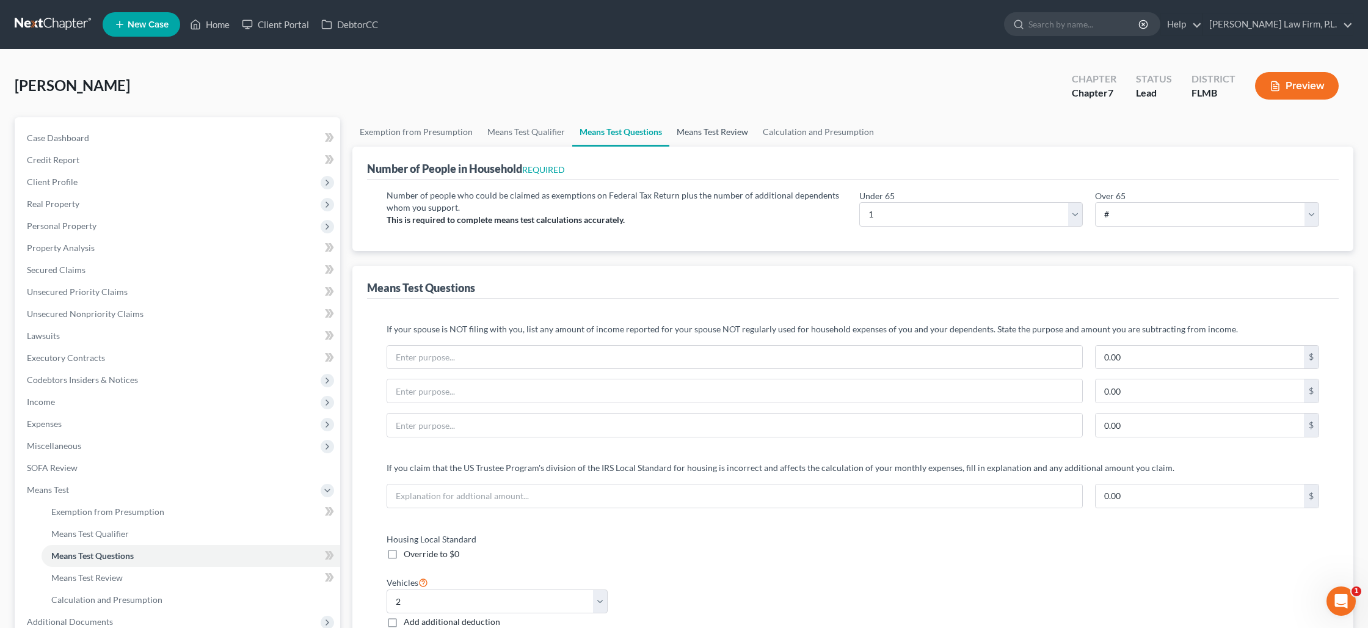
click at [697, 136] on link "Means Test Review" at bounding box center [712, 131] width 86 height 29
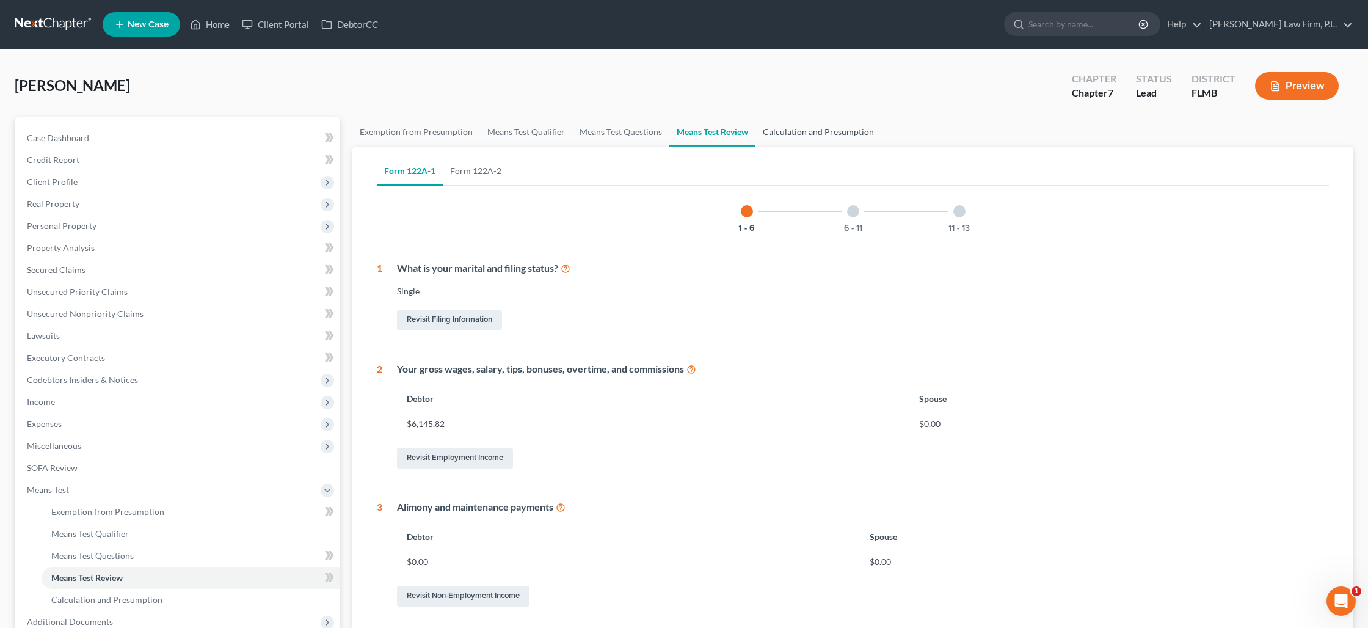
click at [762, 129] on link "Calculation and Presumption" at bounding box center [818, 131] width 126 height 29
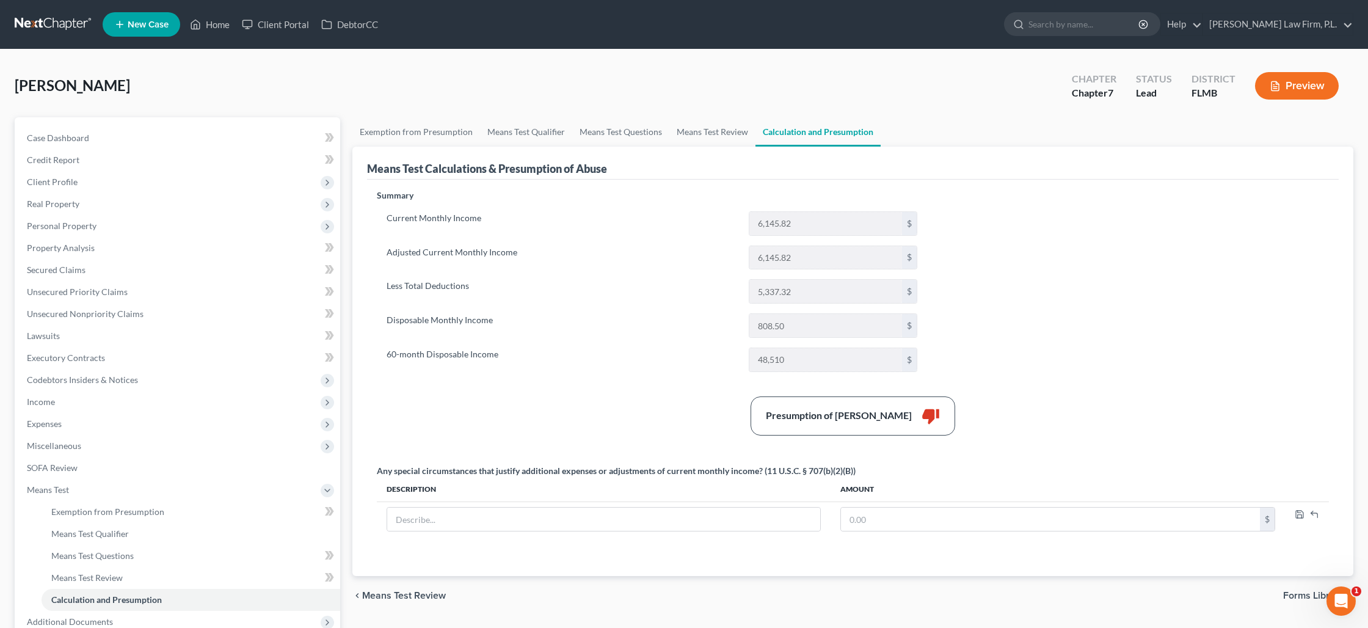
click at [1301, 89] on button "Preview" at bounding box center [1297, 85] width 84 height 27
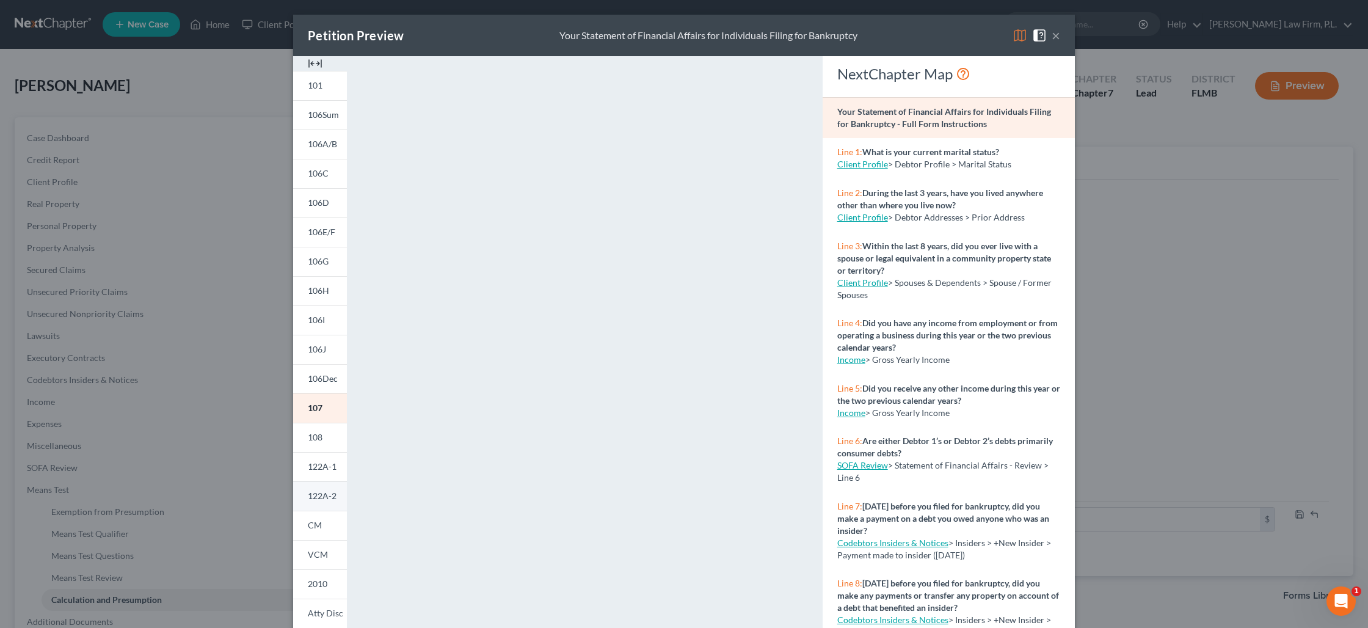
click at [332, 497] on span "122A-2" at bounding box center [322, 495] width 29 height 10
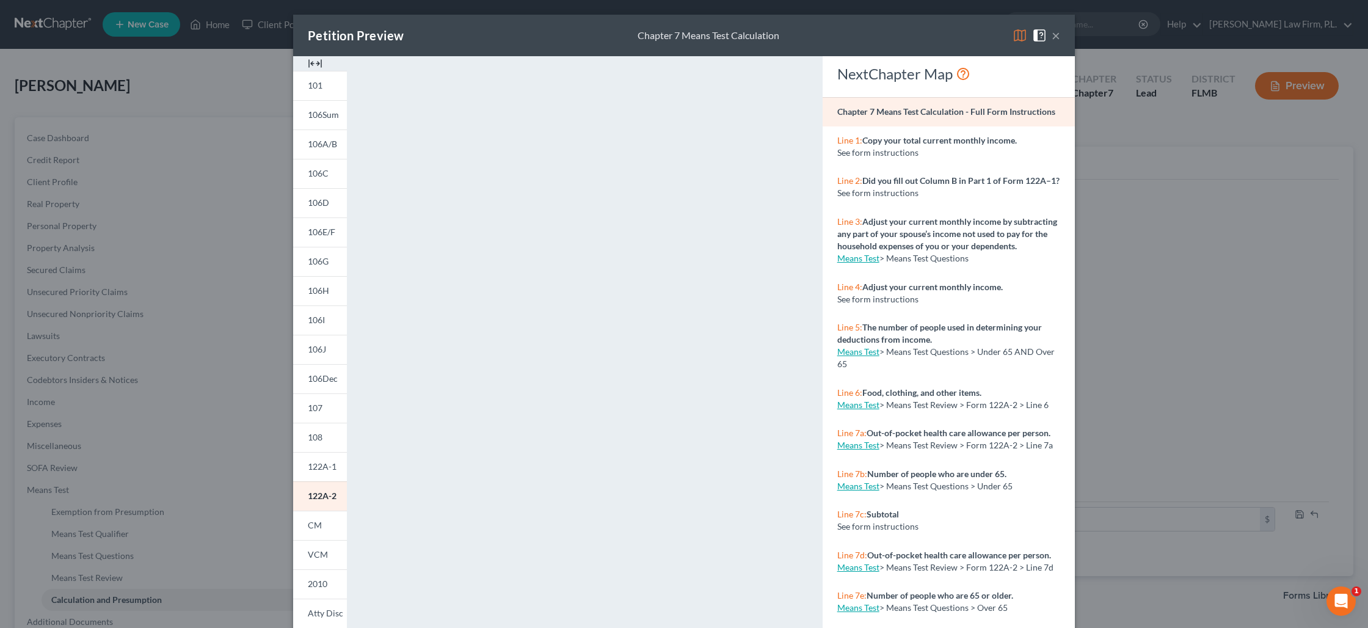
click at [1058, 39] on button "×" at bounding box center [1055, 35] width 9 height 15
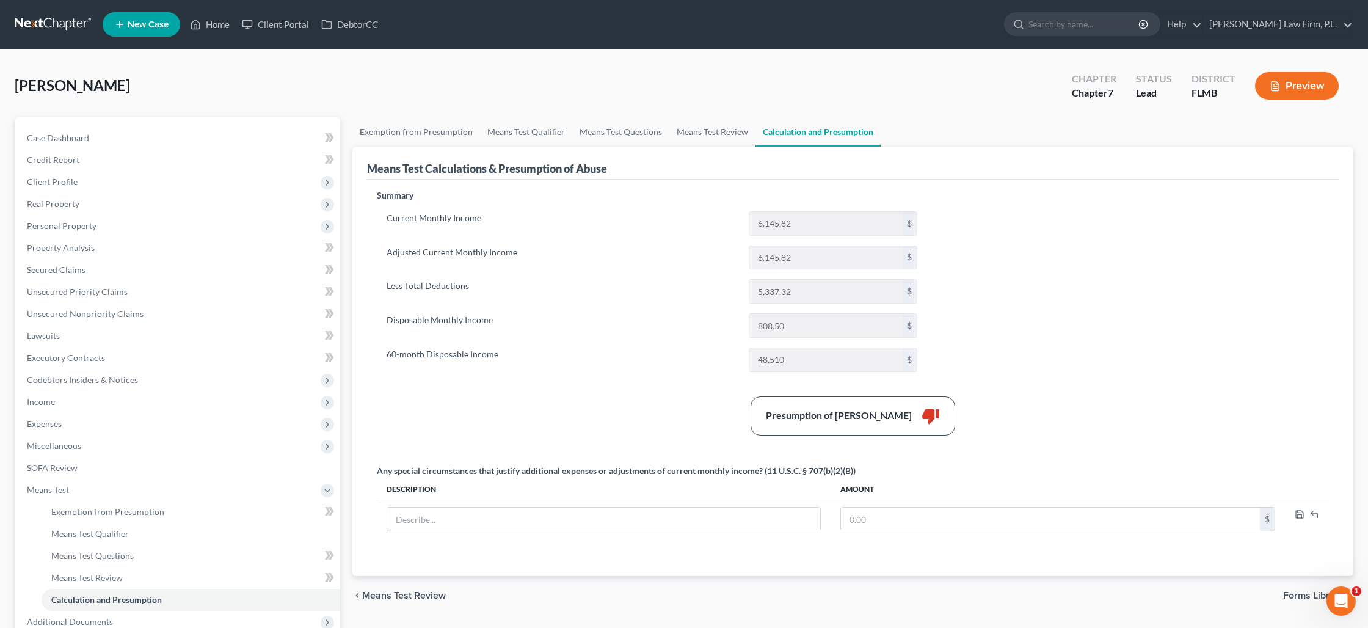
scroll to position [152, 0]
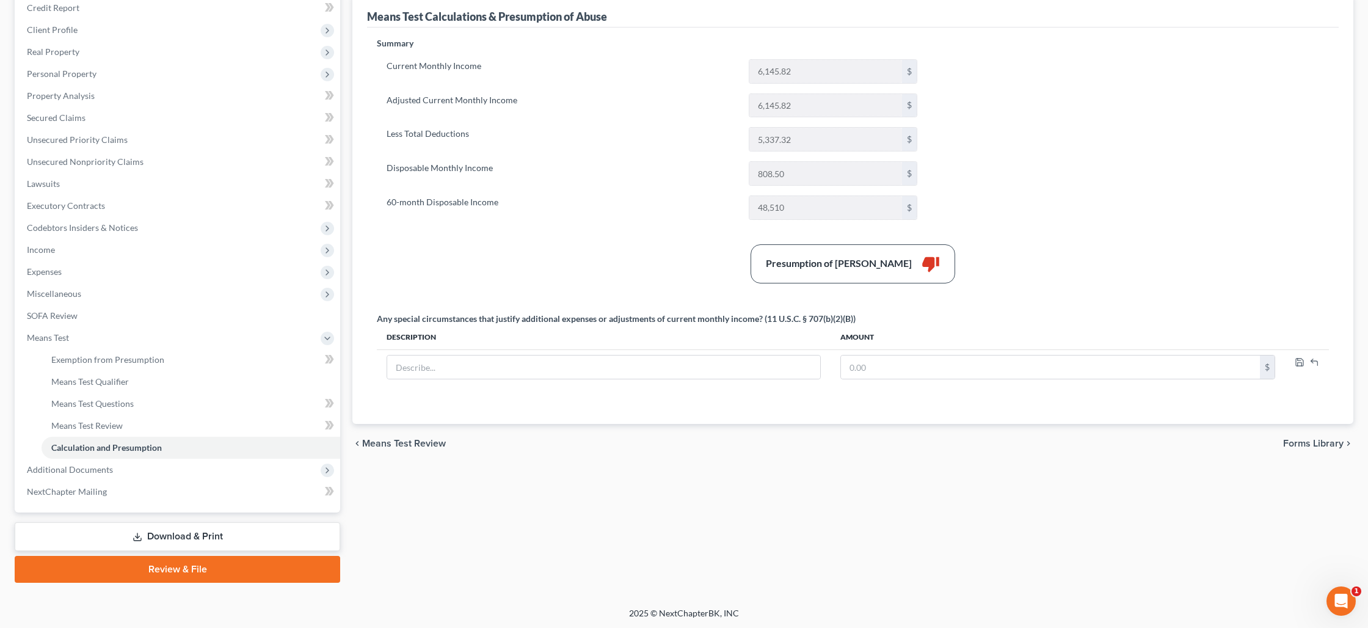
click at [178, 538] on link "Download & Print" at bounding box center [177, 536] width 325 height 29
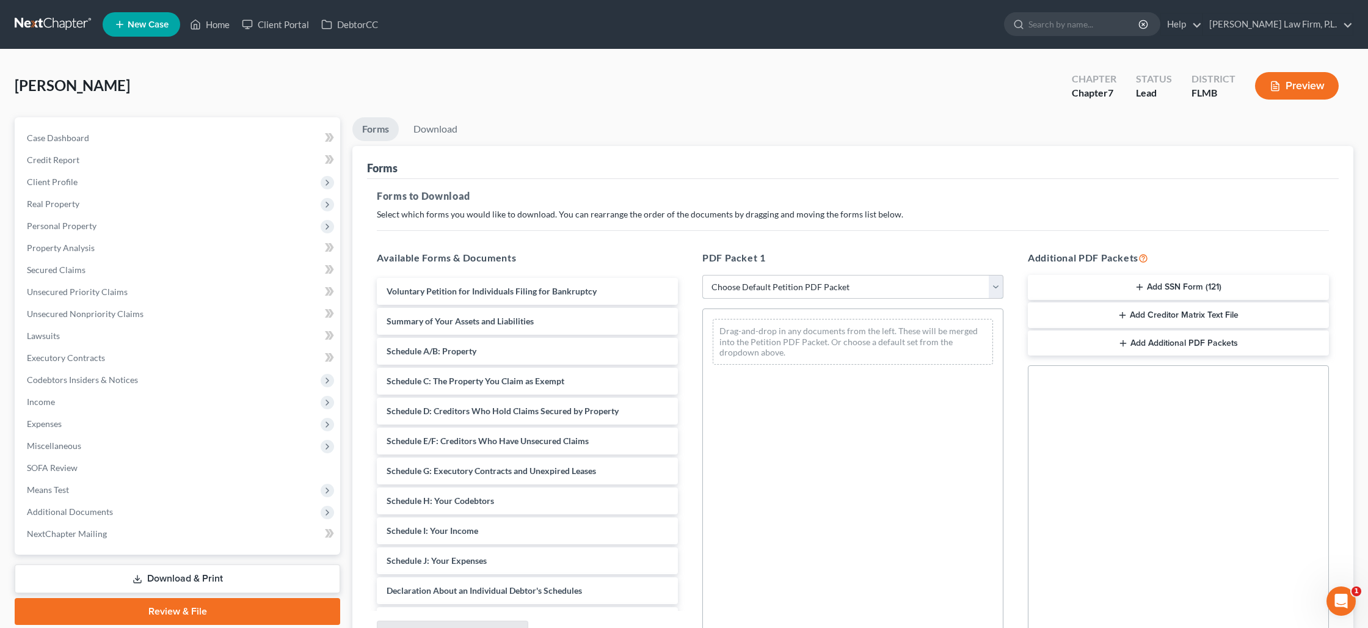
click at [794, 289] on select "Choose Default Petition PDF Packet Complete Bankruptcy Petition (all forms and …" at bounding box center [852, 287] width 301 height 24
select select "0"
click at [702, 275] on select "Choose Default Petition PDF Packet Complete Bankruptcy Petition (all forms and …" at bounding box center [852, 287] width 301 height 24
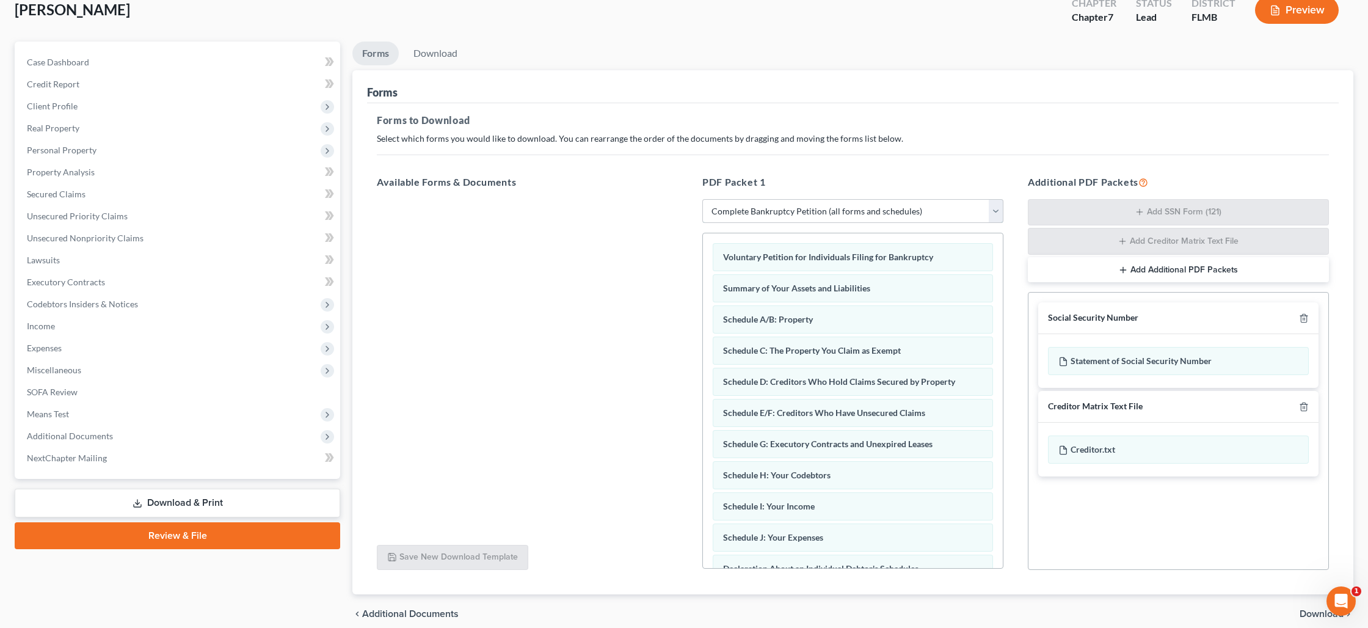
scroll to position [127, 0]
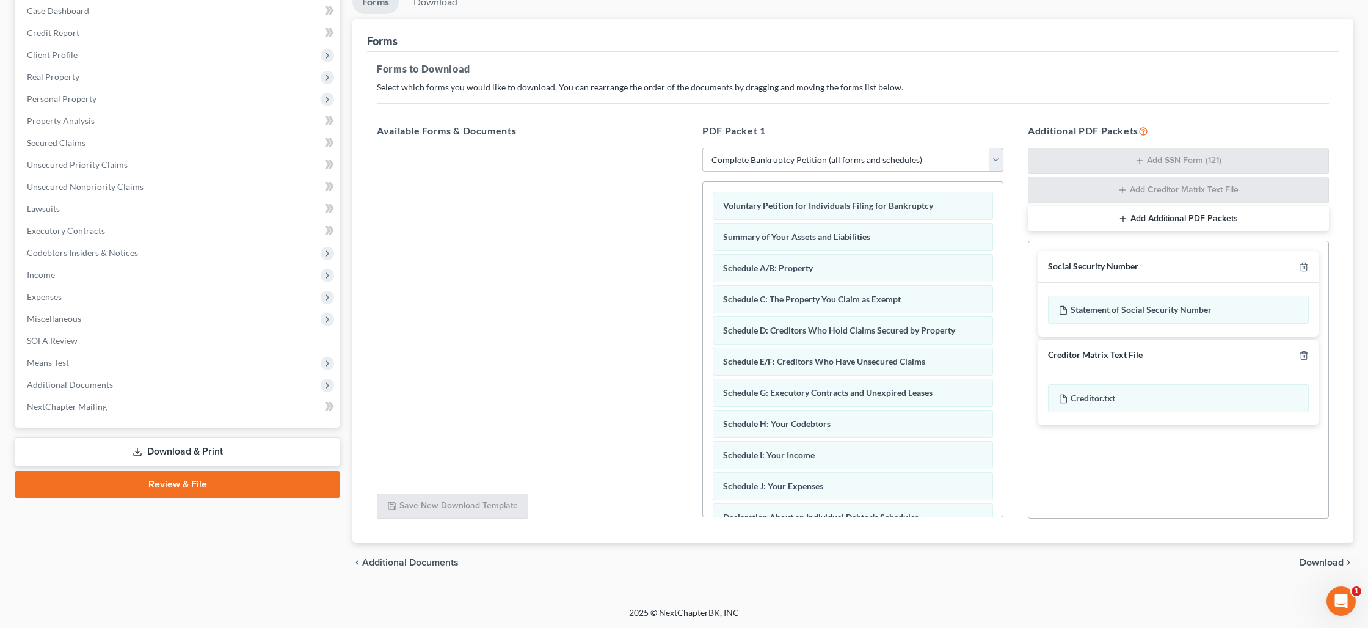
click at [1302, 565] on span "Download" at bounding box center [1321, 562] width 44 height 10
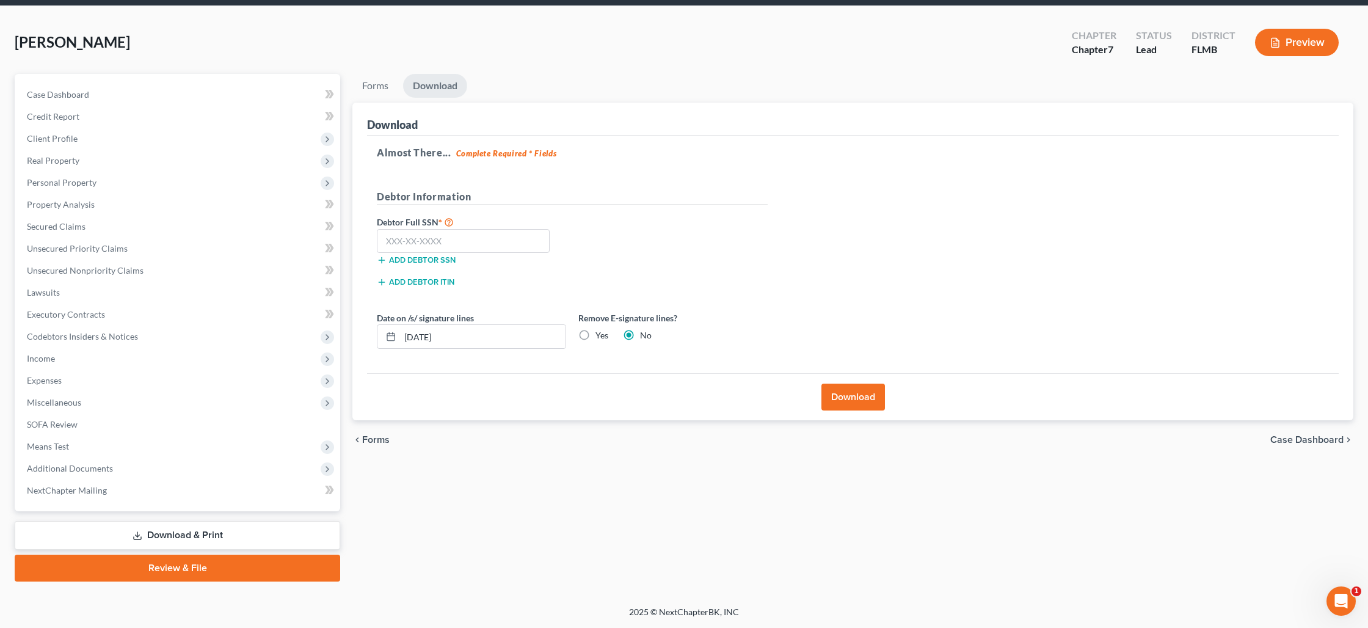
scroll to position [42, 0]
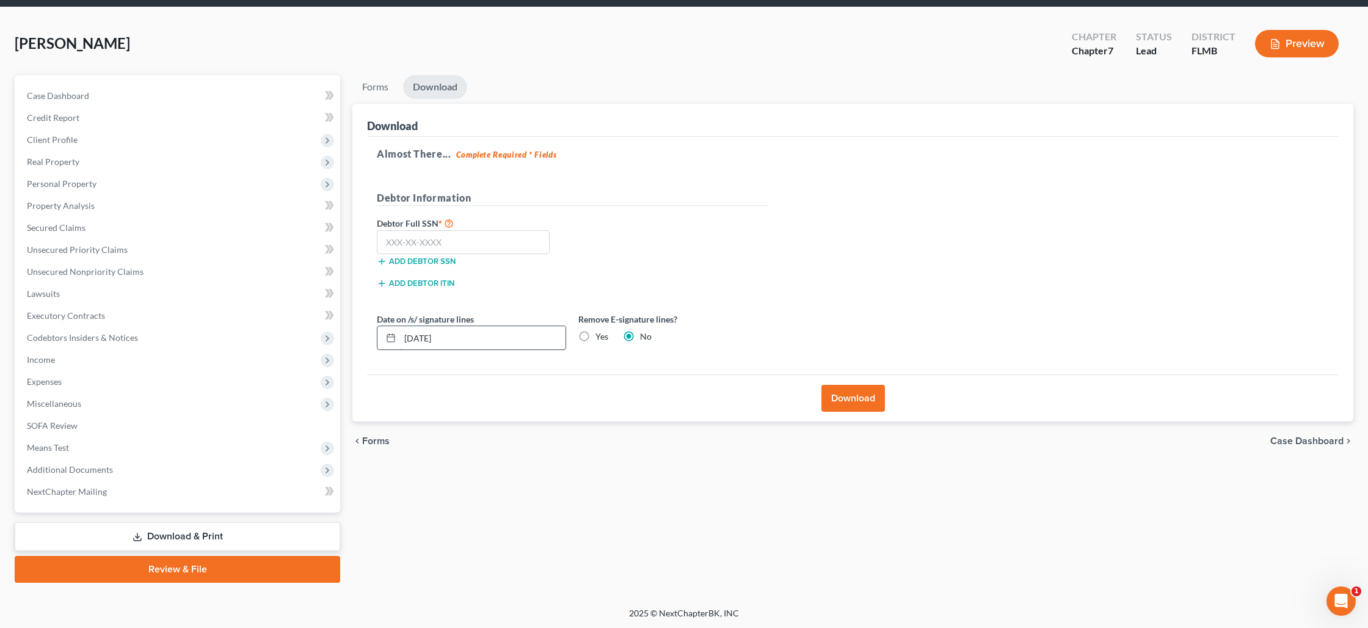
click at [499, 340] on input "10/08/2025" at bounding box center [482, 337] width 165 height 23
click at [595, 333] on label "Yes" at bounding box center [601, 336] width 13 height 12
click at [600, 333] on input "Yes" at bounding box center [604, 334] width 8 height 8
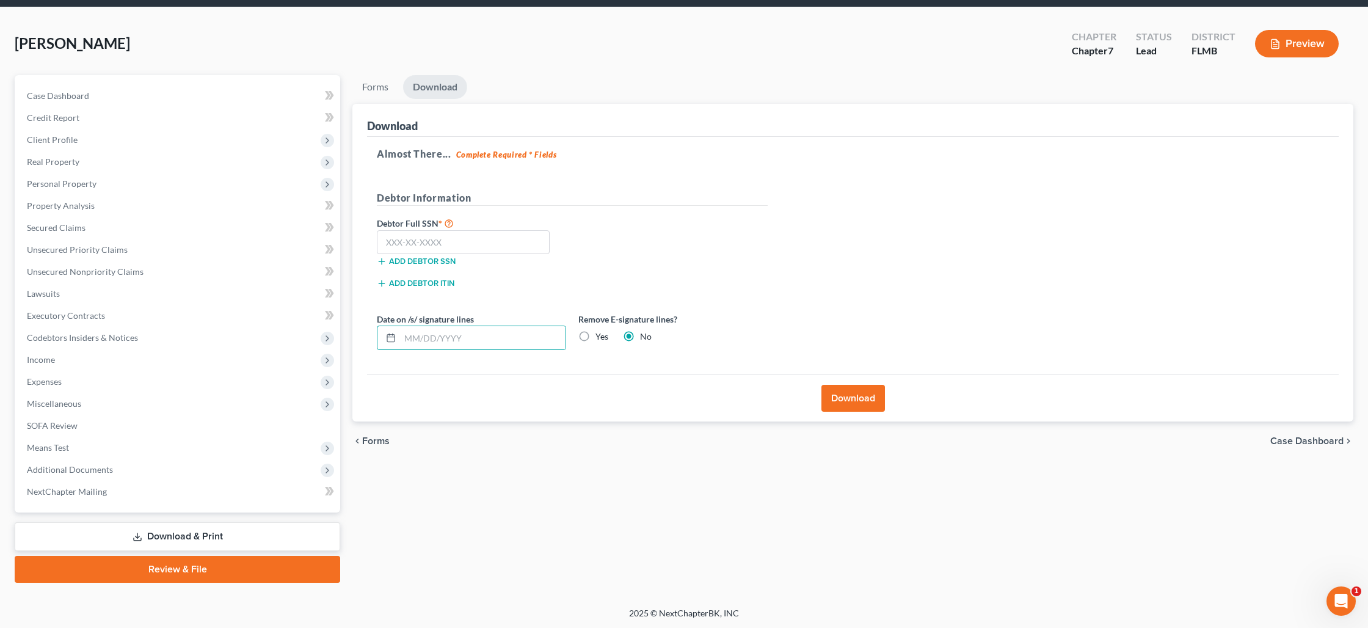
radio input "true"
radio input "false"
click at [462, 247] on input "text" at bounding box center [463, 242] width 173 height 24
type input "409-23-7472"
click at [846, 401] on button "Download" at bounding box center [852, 398] width 63 height 27
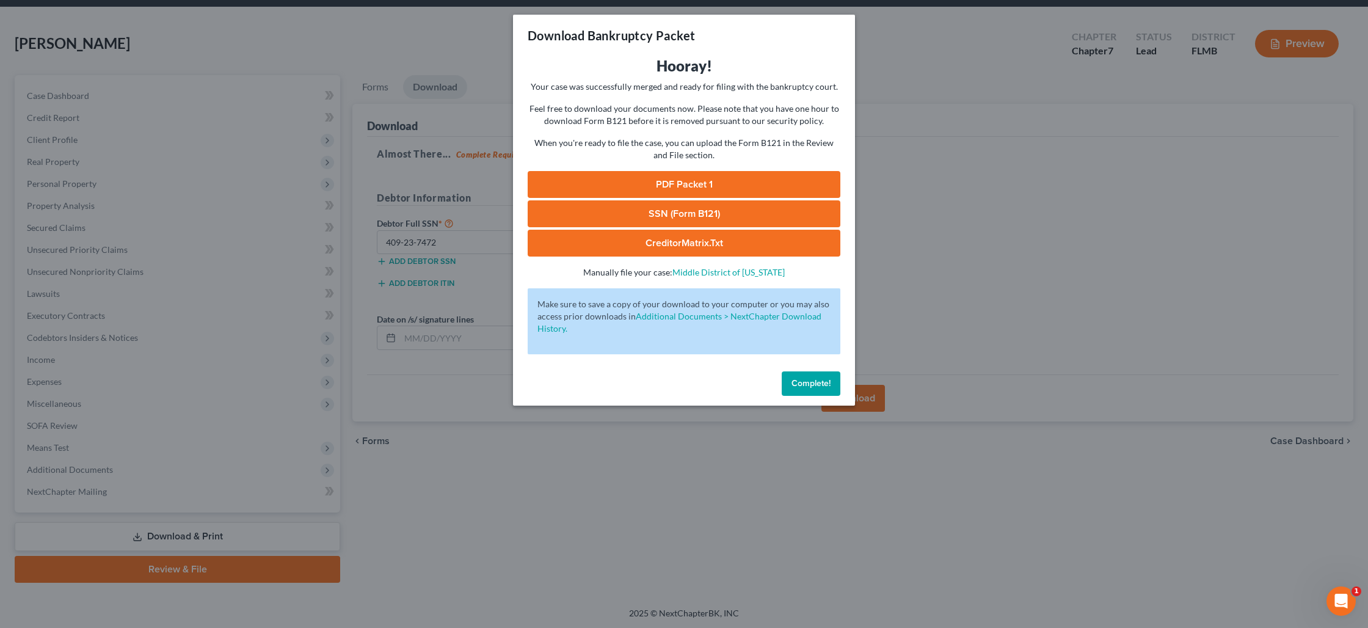
click at [664, 187] on link "PDF Packet 1" at bounding box center [684, 184] width 313 height 27
click at [699, 208] on link "SSN (Form B121)" at bounding box center [684, 213] width 313 height 27
click at [810, 239] on link "CreditorMatrix.txt" at bounding box center [684, 243] width 313 height 27
click at [815, 395] on div "Complete!" at bounding box center [684, 385] width 342 height 39
click at [814, 390] on button "Complete!" at bounding box center [811, 383] width 59 height 24
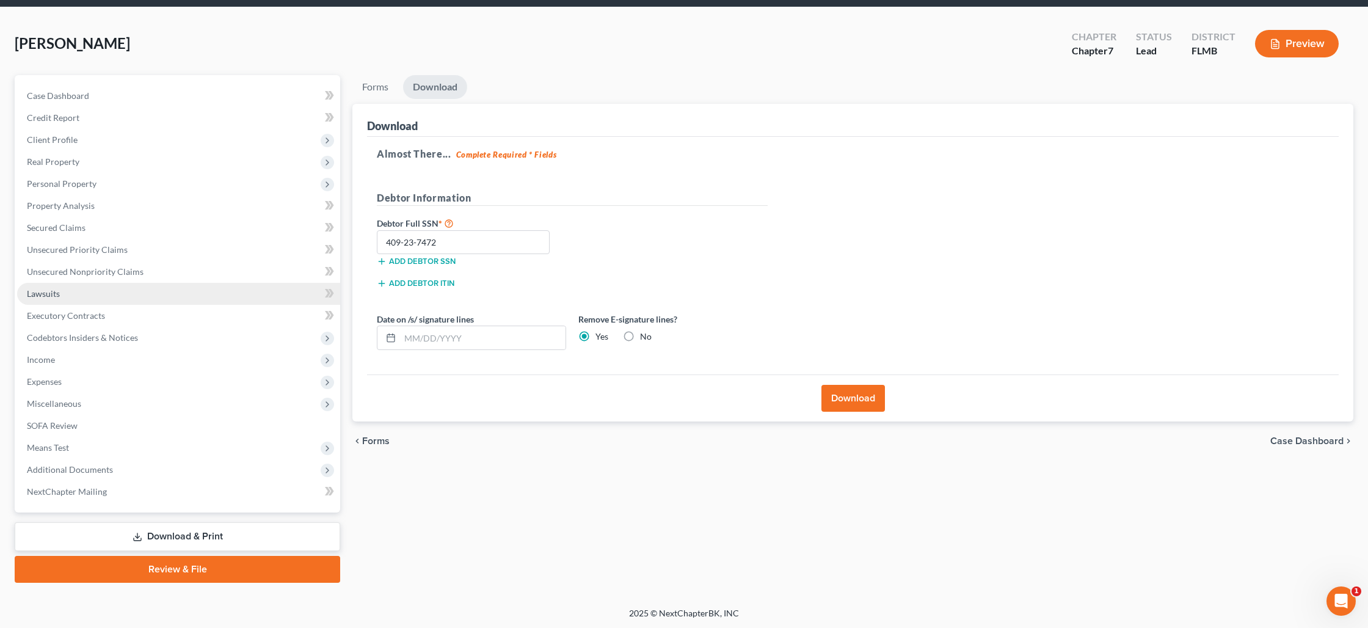
click at [104, 294] on link "Lawsuits" at bounding box center [178, 294] width 323 height 22
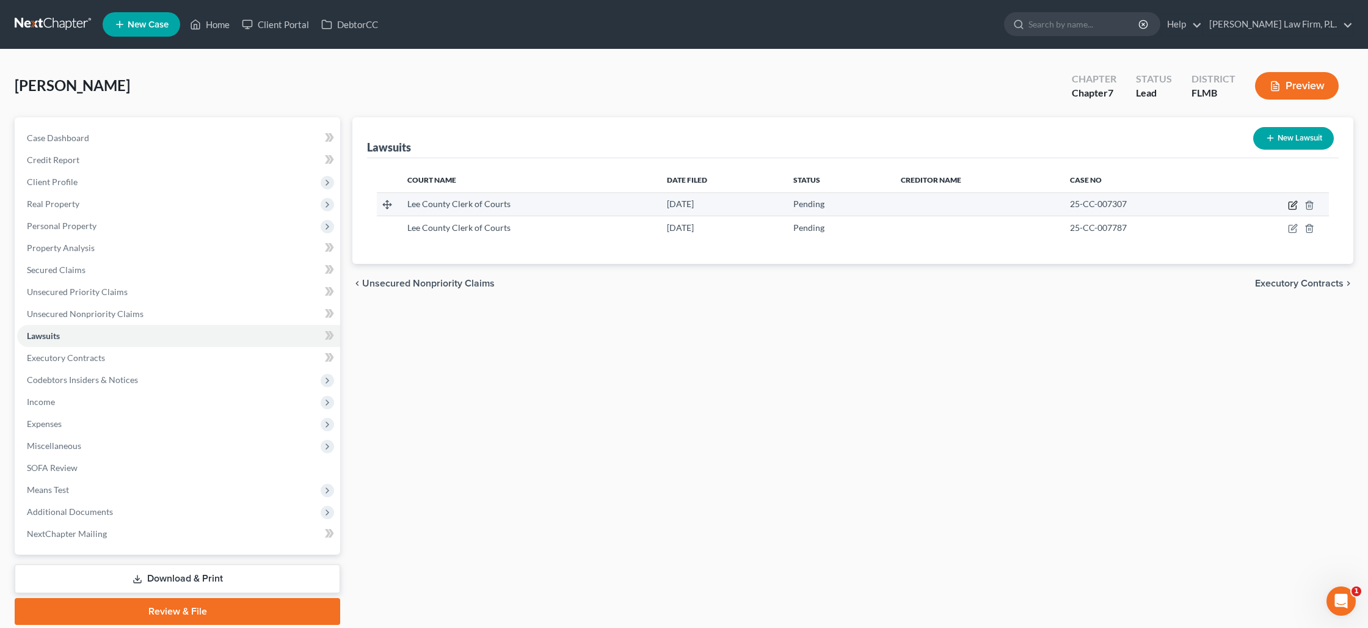
click at [1291, 206] on icon "button" at bounding box center [1293, 205] width 10 height 10
select select "0"
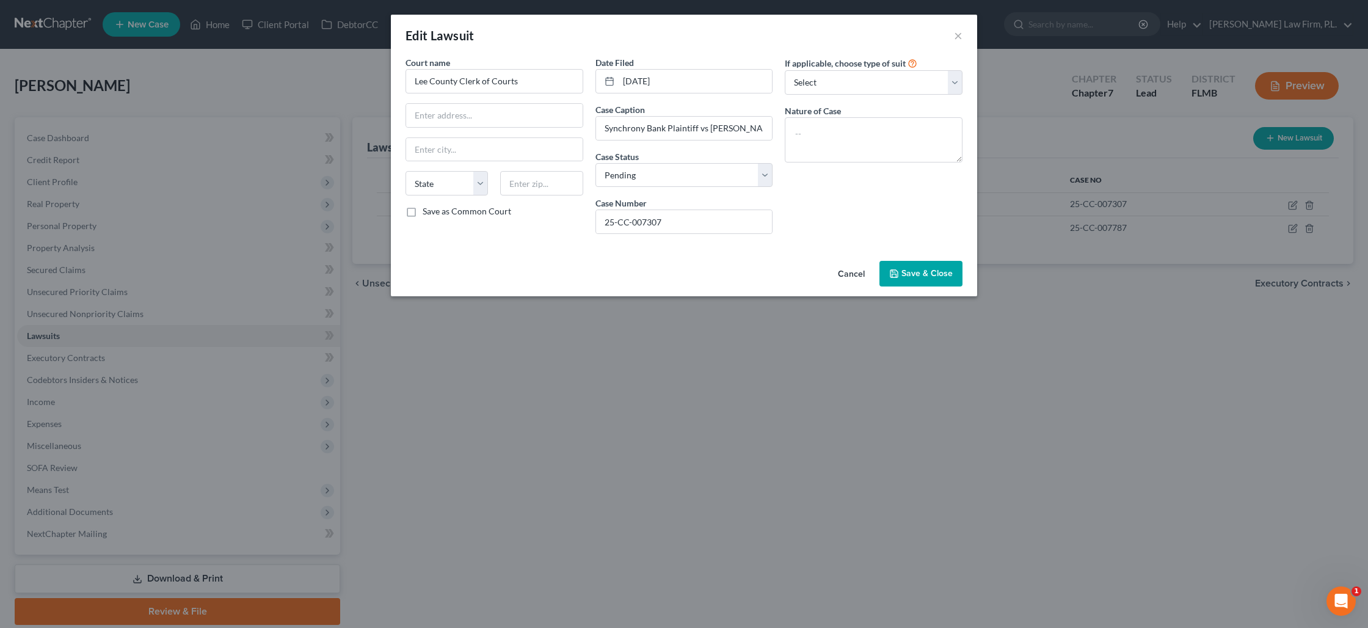
click at [929, 281] on button "Save & Close" at bounding box center [920, 274] width 83 height 26
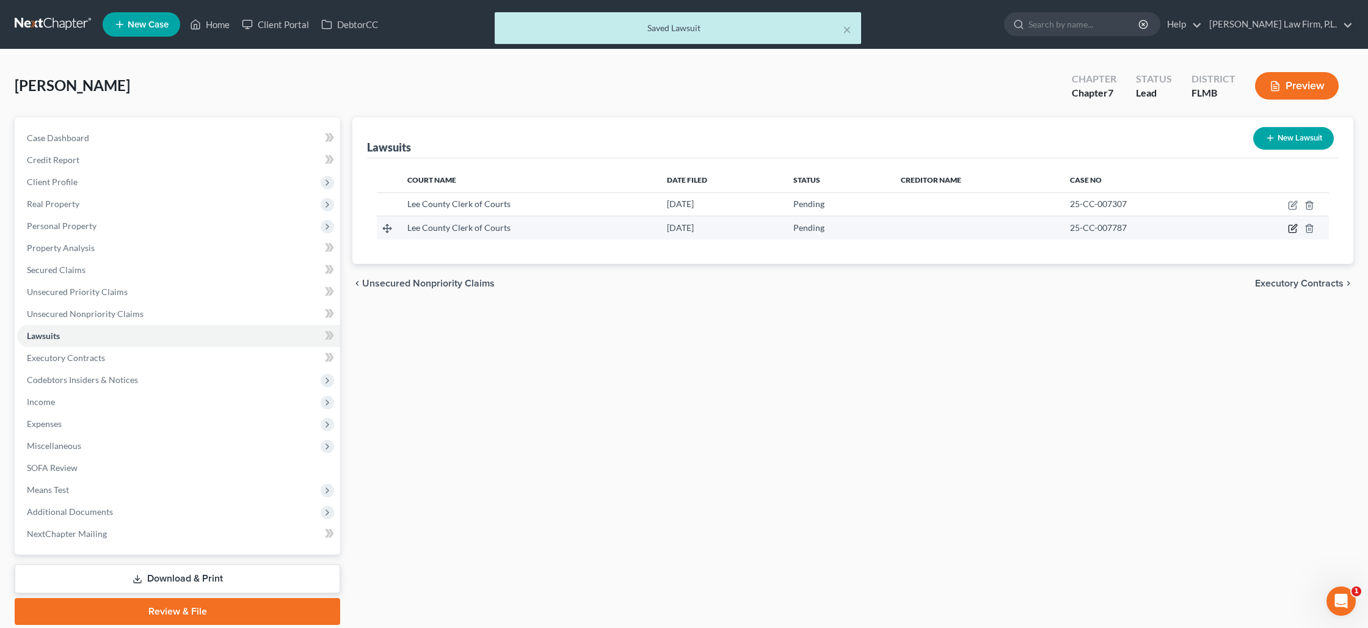
click at [1291, 228] on icon "button" at bounding box center [1293, 227] width 5 height 5
select select "0"
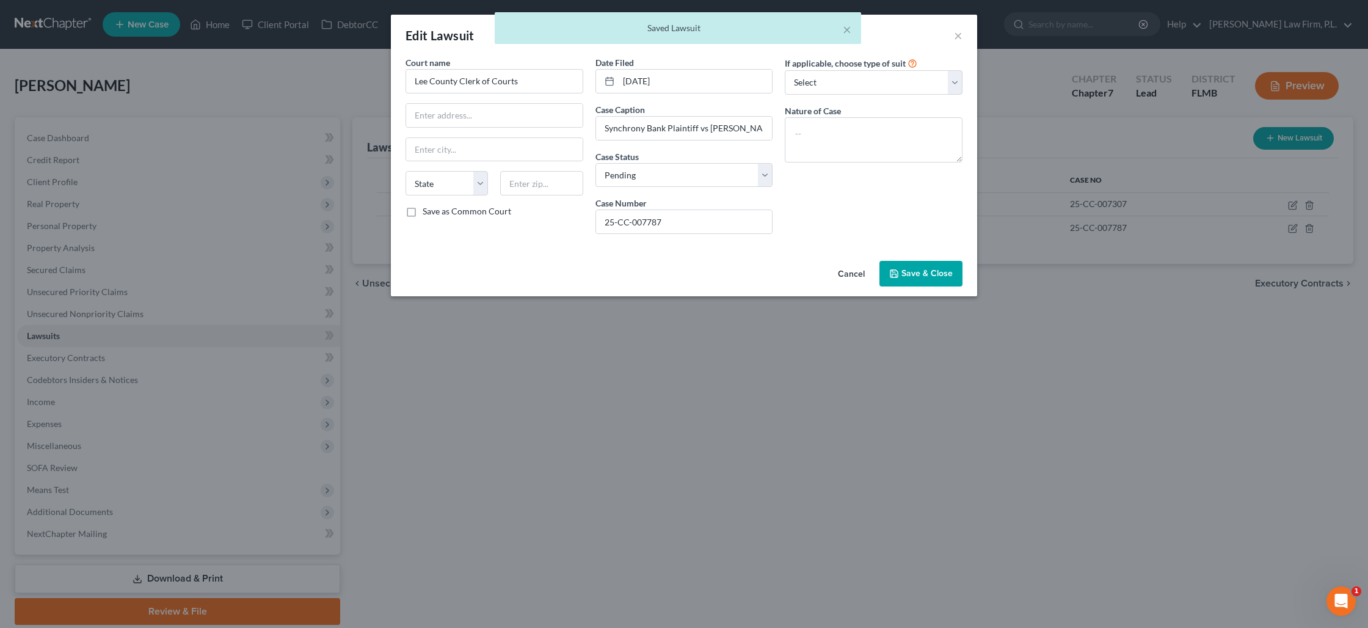
click at [932, 269] on span "Save & Close" at bounding box center [926, 273] width 51 height 10
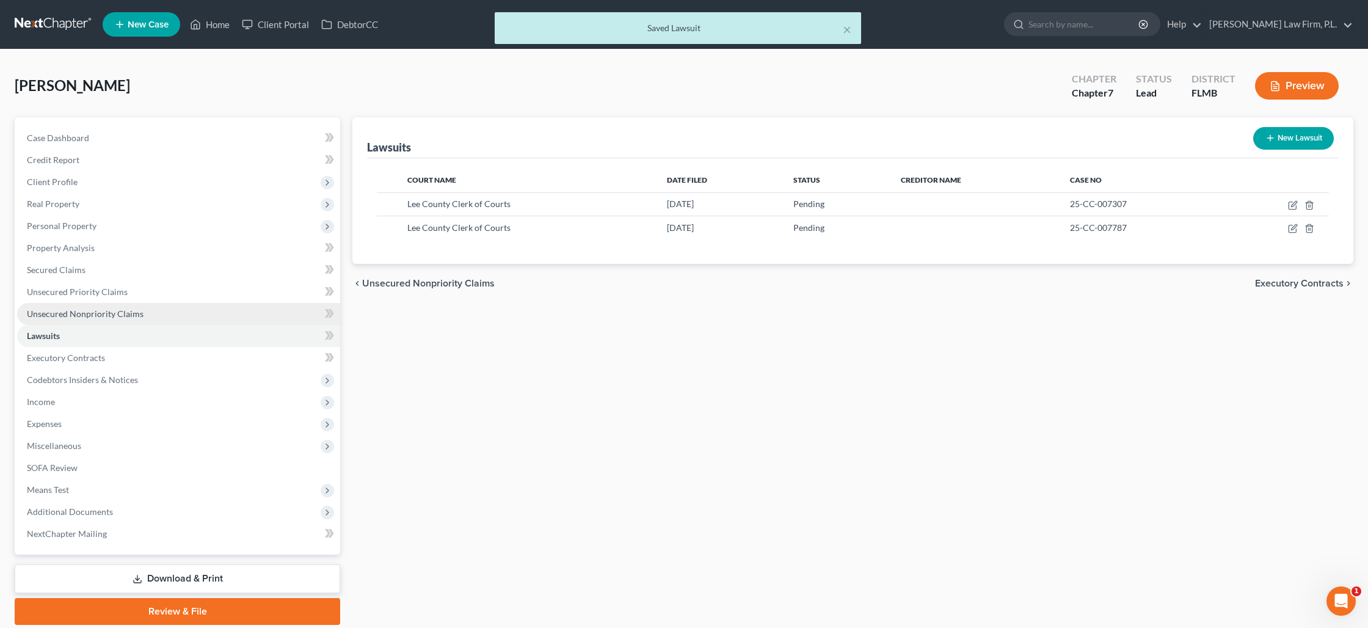
click at [148, 311] on link "Unsecured Nonpriority Claims" at bounding box center [178, 314] width 323 height 22
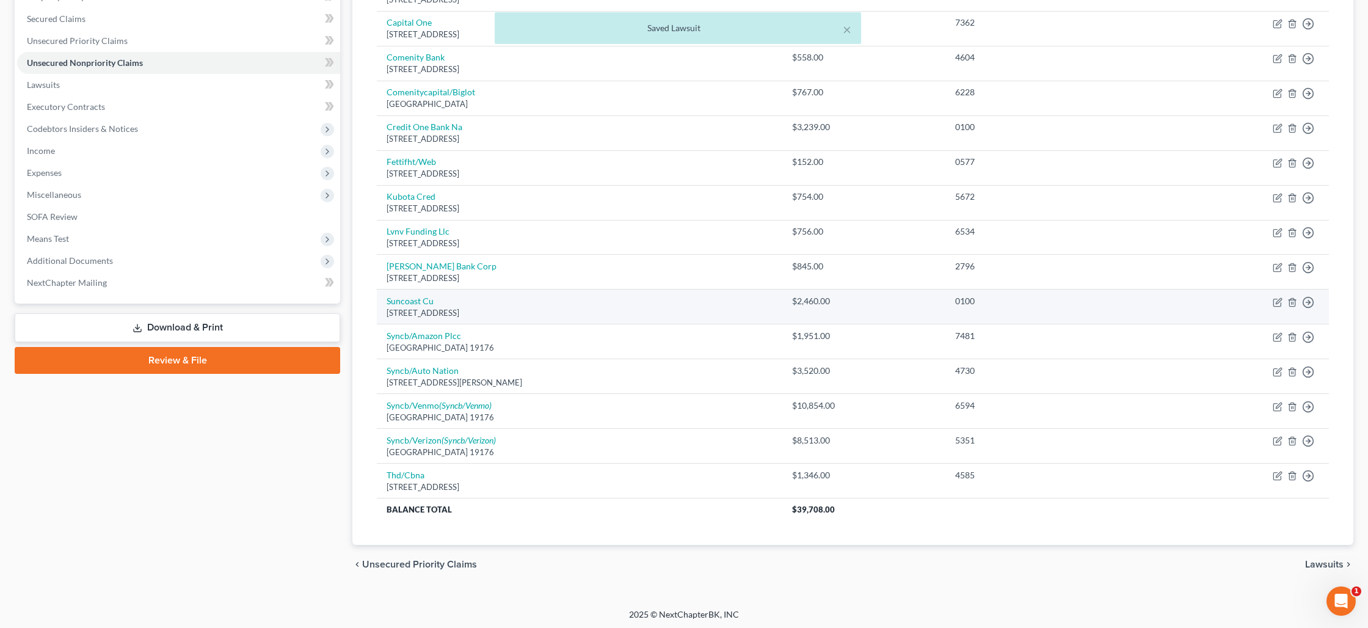
scroll to position [253, 0]
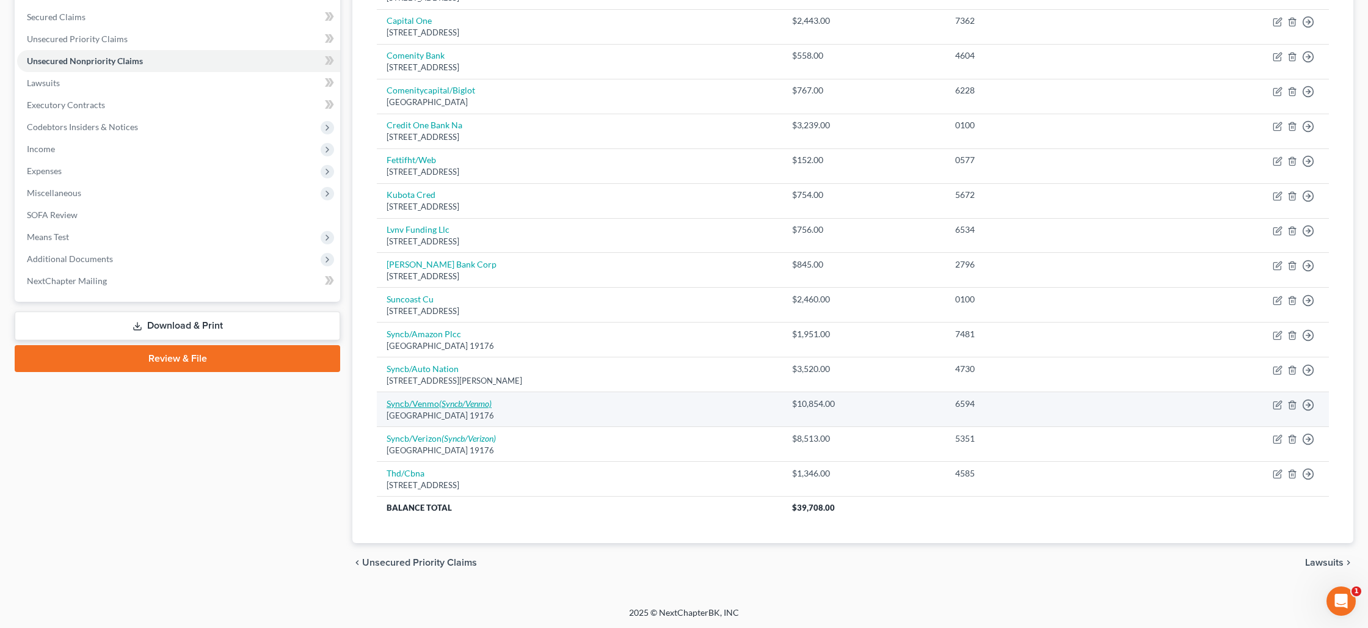
click at [458, 402] on icon "(Syncb/Venmo)" at bounding box center [465, 403] width 53 height 10
select select "39"
select select "1"
select select "0"
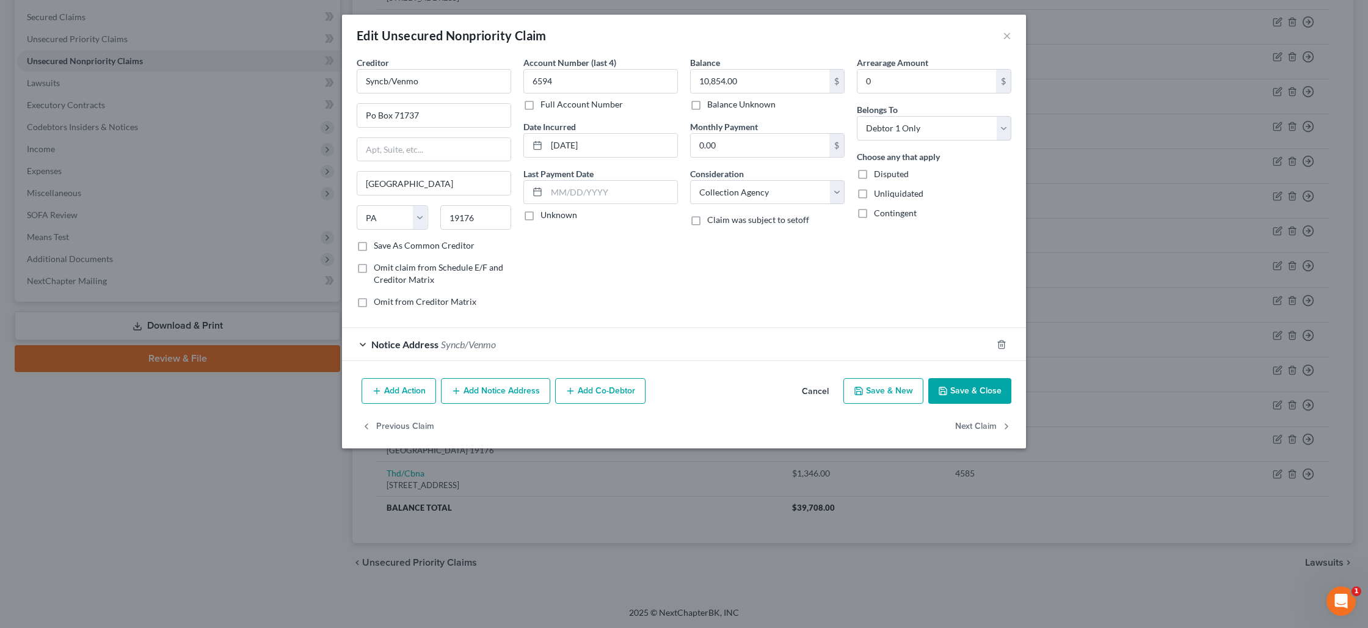
click at [462, 351] on div "Notice Address Syncb/Venmo" at bounding box center [667, 344] width 650 height 32
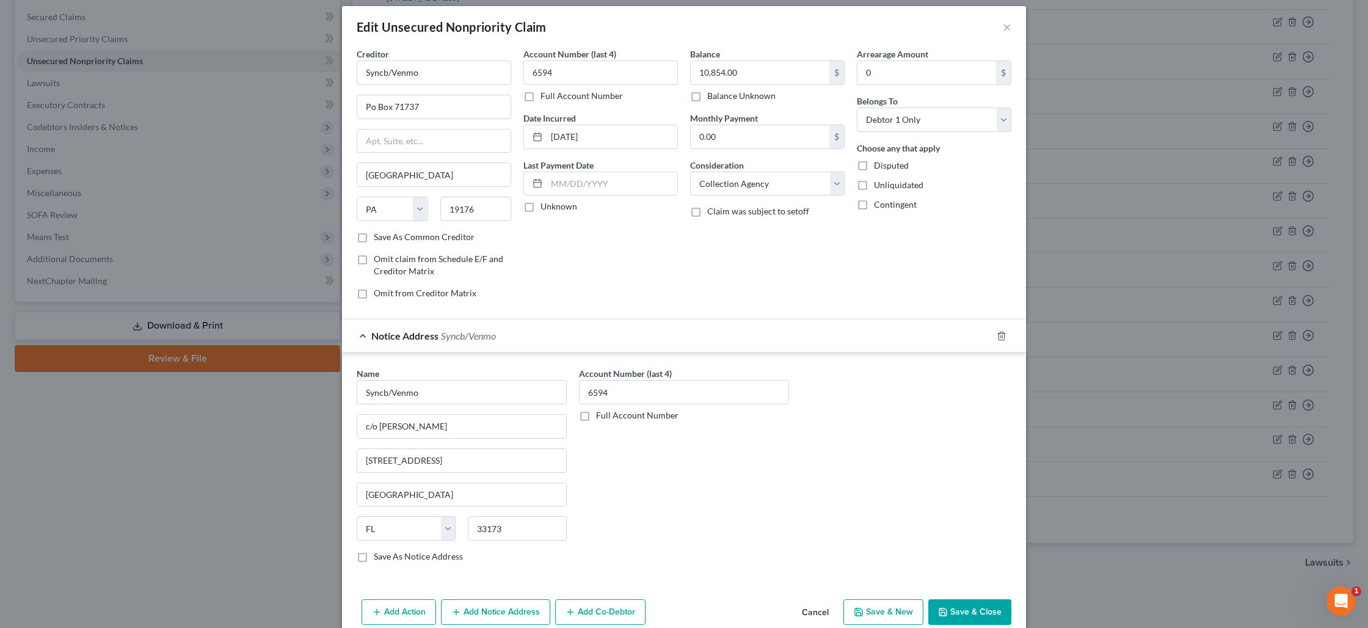
scroll to position [9, 0]
click at [490, 425] on input "c/o Dana M. Stern" at bounding box center [461, 425] width 209 height 23
type input "c/o Hayt Hayt Landau"
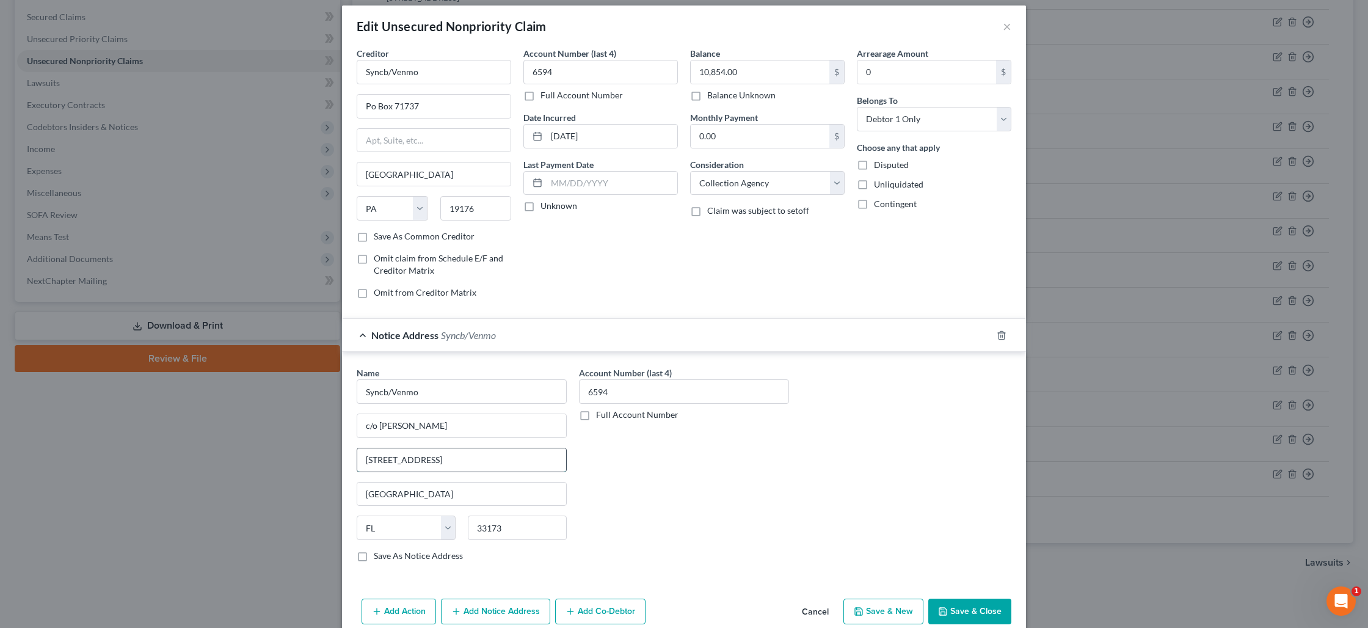
click at [503, 457] on input "7765 S.W. 87 Avenue Suite 101" at bounding box center [461, 459] width 209 height 23
drag, startPoint x: 448, startPoint y: 462, endPoint x: 431, endPoint y: 462, distance: 17.1
click at [431, 462] on input "7765 S.W. 87 Avenue Suite 101" at bounding box center [461, 459] width 209 height 23
type input "7765 S.W. 87 Ave. #101"
click at [961, 606] on button "Save & Close" at bounding box center [969, 611] width 83 height 26
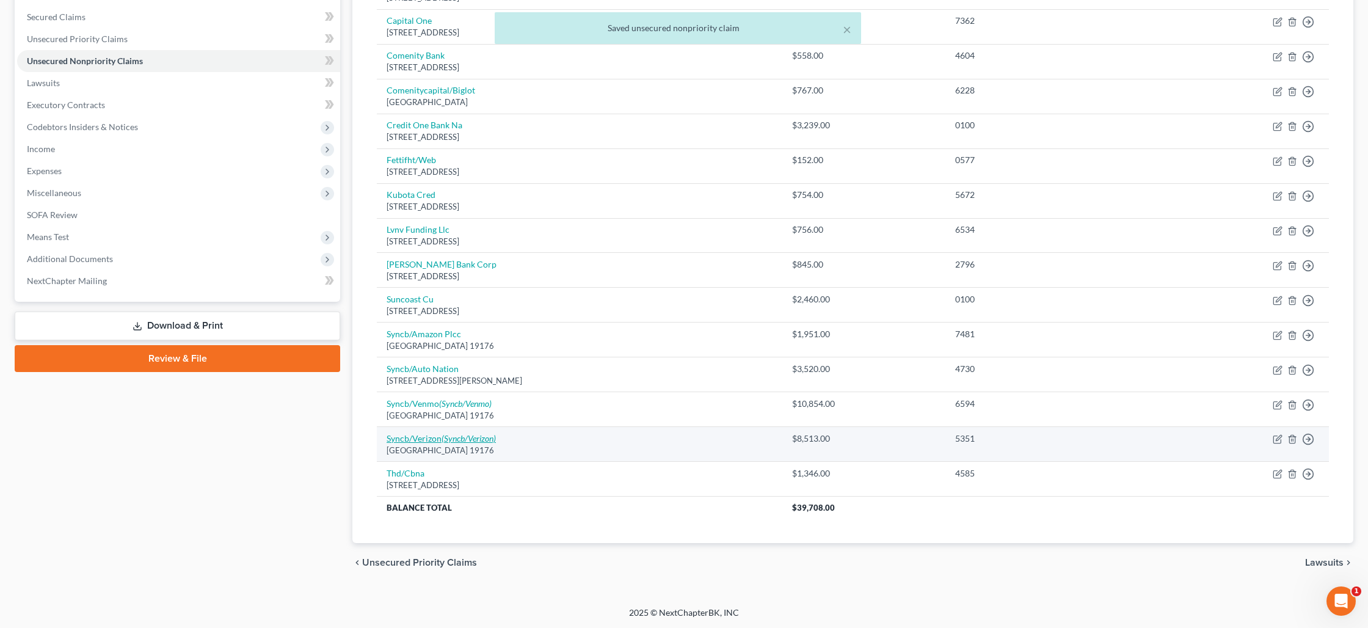
click at [460, 434] on icon "(Syncb/Verizon)" at bounding box center [468, 438] width 54 height 10
select select "39"
select select "1"
select select "0"
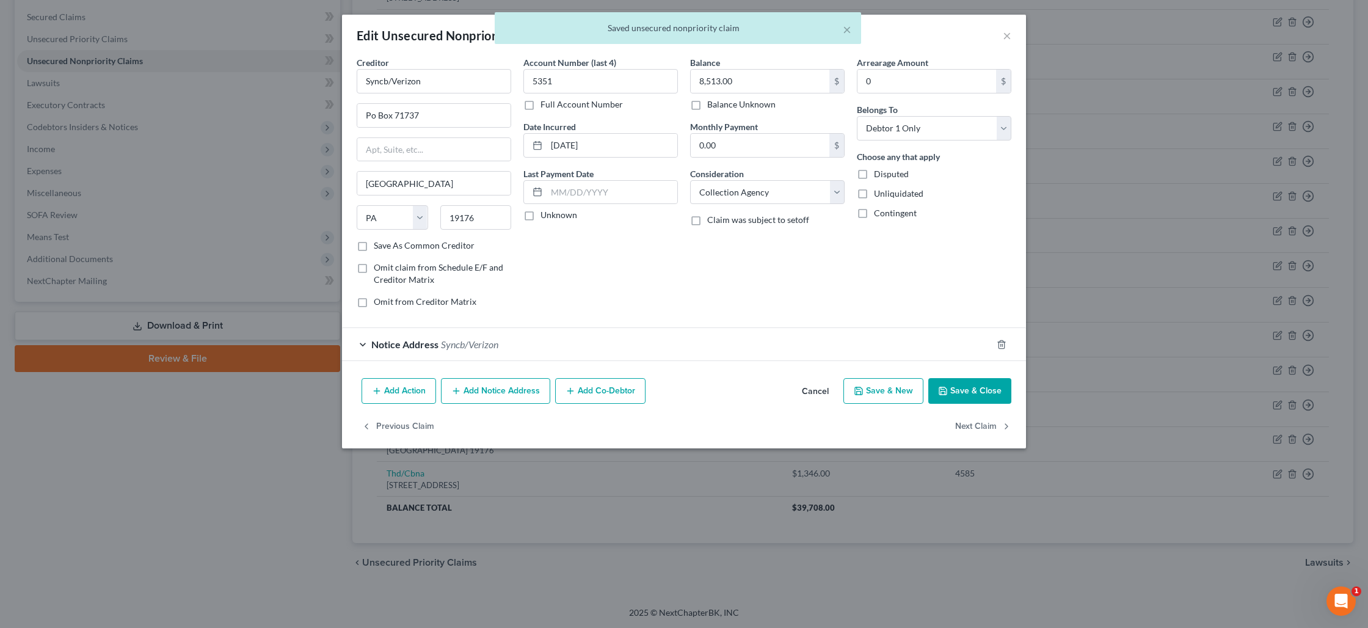
click at [465, 347] on span "Syncb/Verizon" at bounding box center [469, 344] width 57 height 12
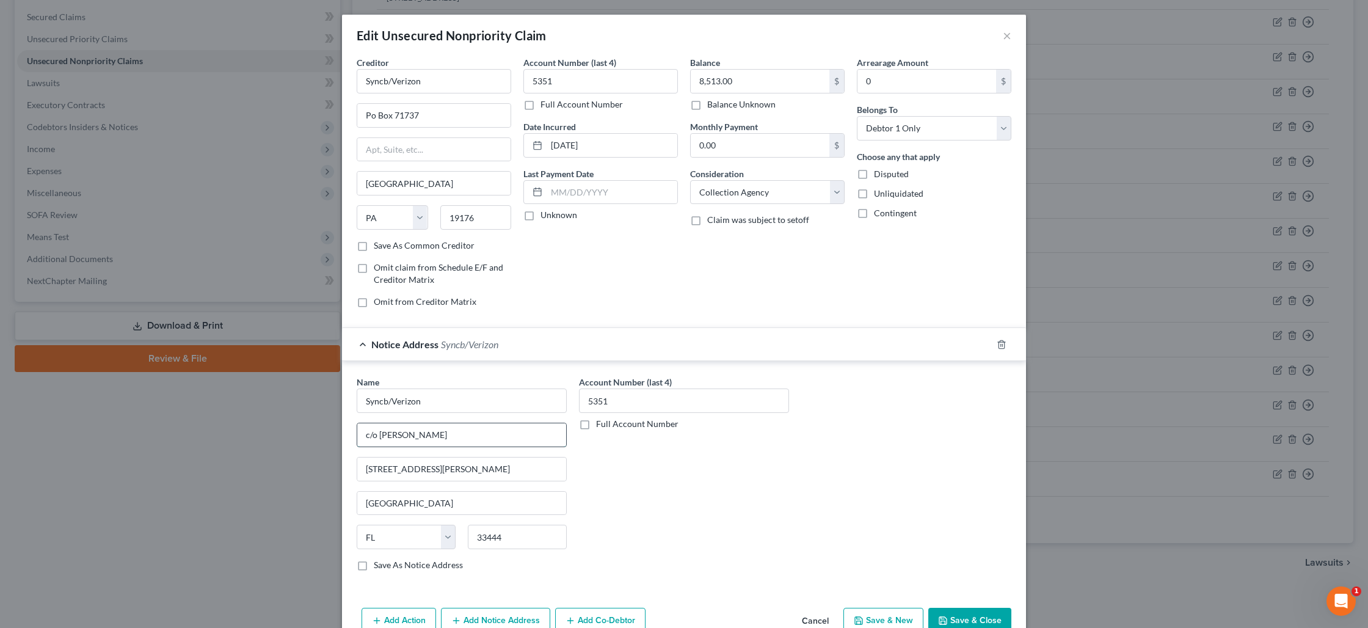
drag, startPoint x: 468, startPoint y: 435, endPoint x: 380, endPoint y: 431, distance: 88.6
click at [380, 431] on input "c/o Mark Berrios-Ayala" at bounding box center [461, 434] width 209 height 23
type input "c/o Aldridge Pite Haan"
click at [964, 617] on button "Save & Close" at bounding box center [969, 621] width 83 height 26
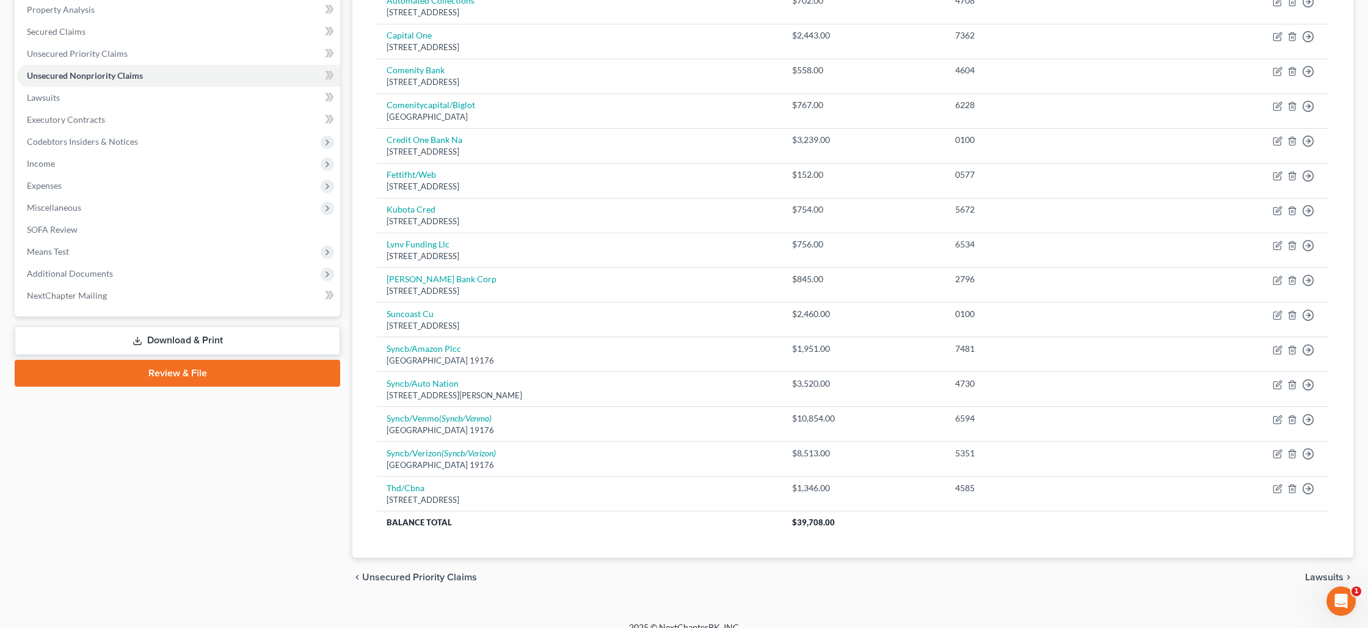
scroll to position [58, 0]
